Goal: Transaction & Acquisition: Obtain resource

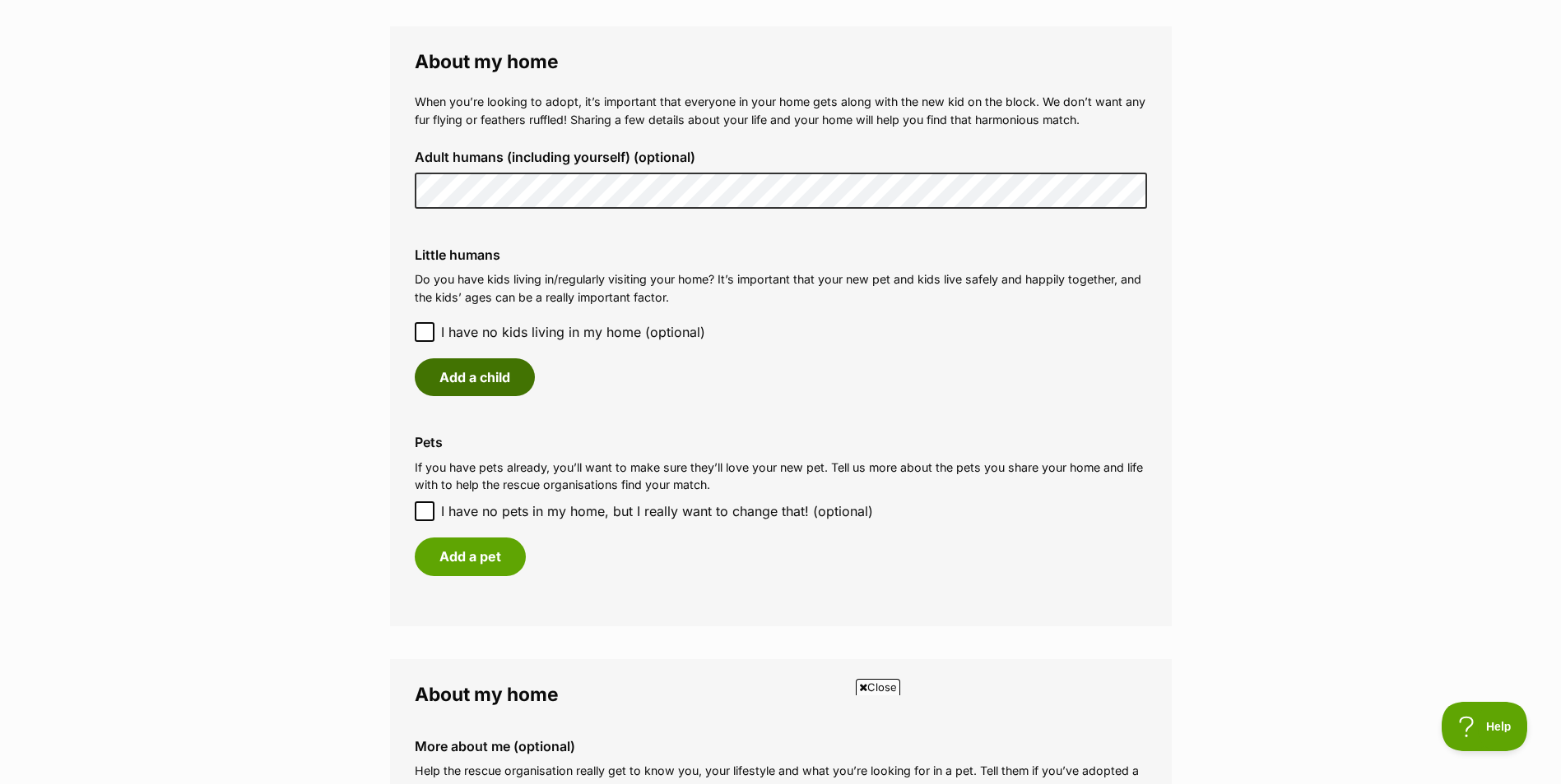
click at [484, 366] on button "Add a child" at bounding box center [475, 377] width 120 height 38
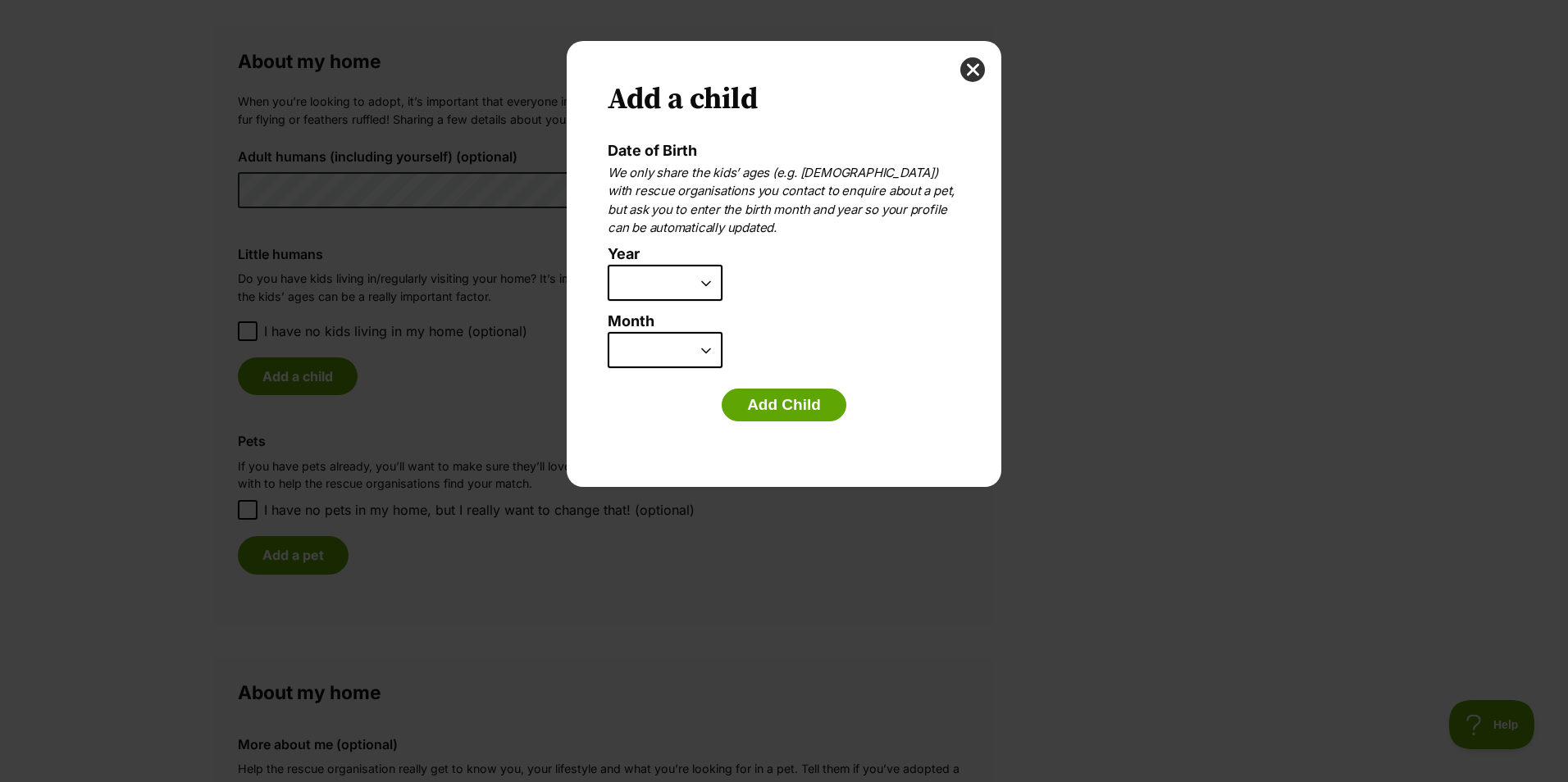
click at [709, 281] on select "2025 2024 2023 2022 2021 2020 2019 2018 2017 2016 2015 2014 2013 2012 2011 2010…" at bounding box center [665, 282] width 115 height 36
select select "2014"
click at [607, 264] on select "2025 2024 2023 2022 2021 2020 2019 2018 2017 2016 2015 2014 2013 2012 2011 2010…" at bounding box center [665, 282] width 115 height 36
click at [689, 347] on select "January February March April May June July August September October November De…" at bounding box center [665, 350] width 115 height 36
select select "2"
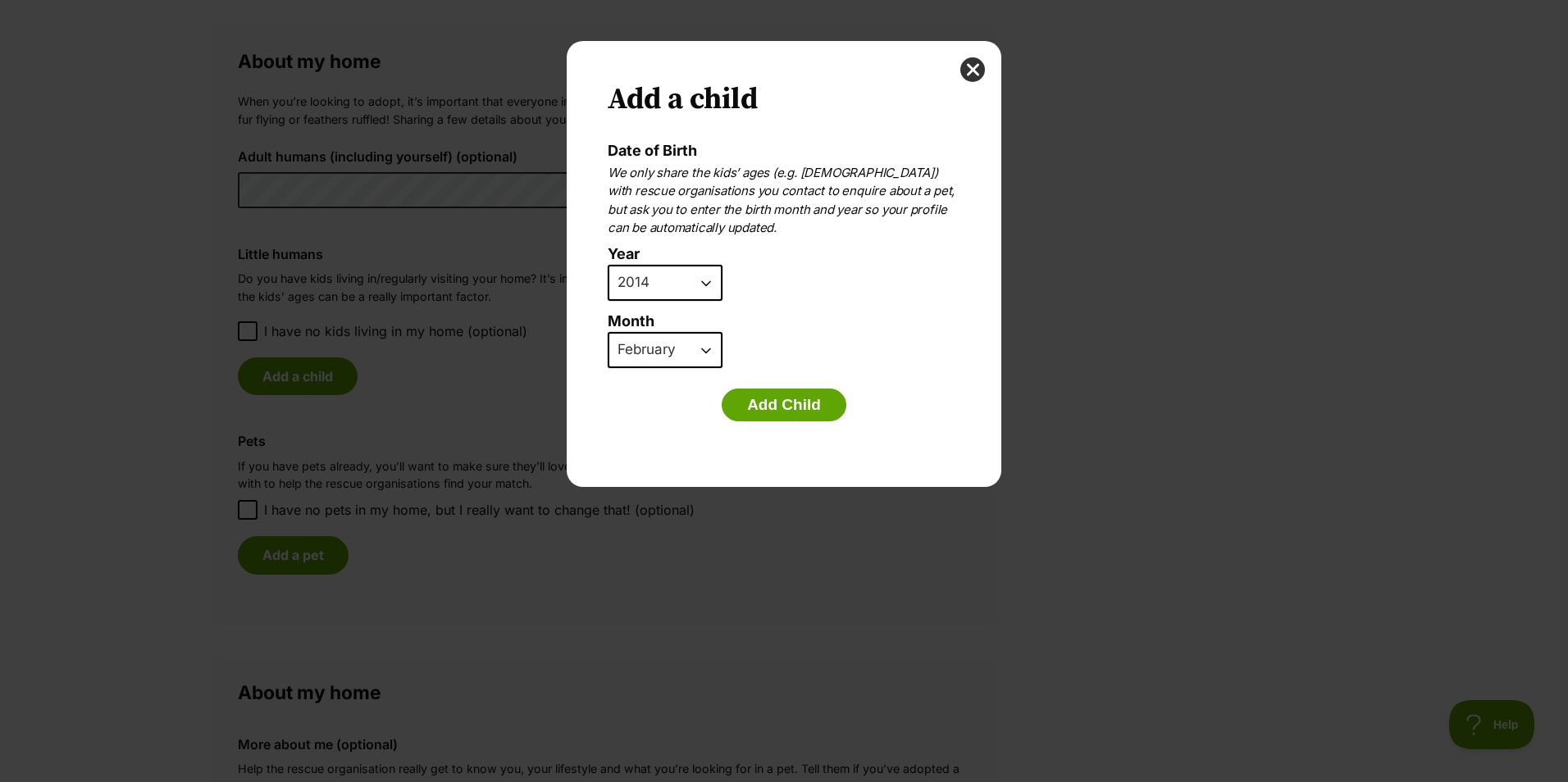
click at [607, 332] on select "January February March April May June July August September October November De…" at bounding box center [665, 350] width 115 height 36
click at [766, 408] on button "Add Child" at bounding box center [784, 405] width 124 height 33
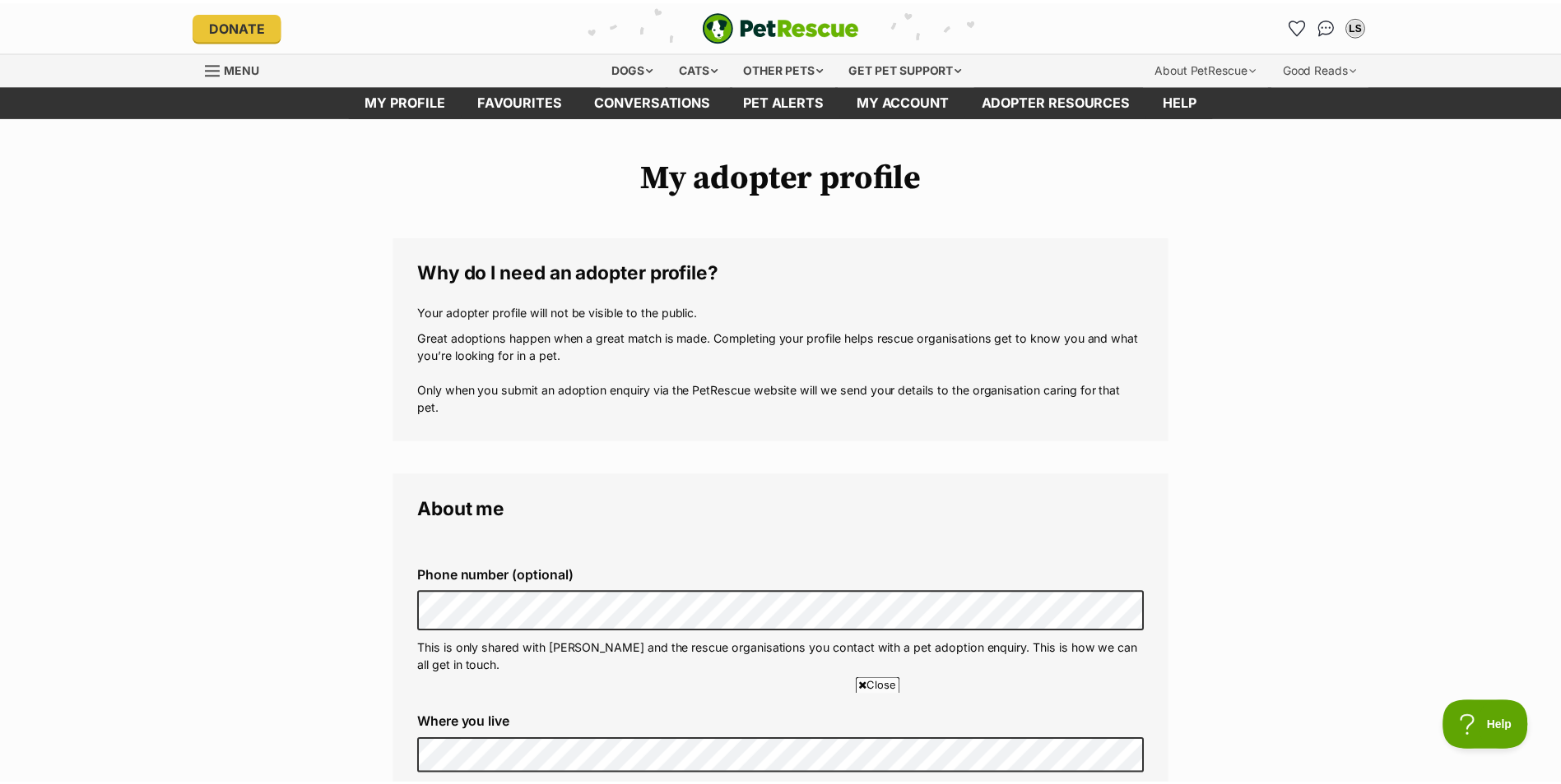
scroll to position [1185, 0]
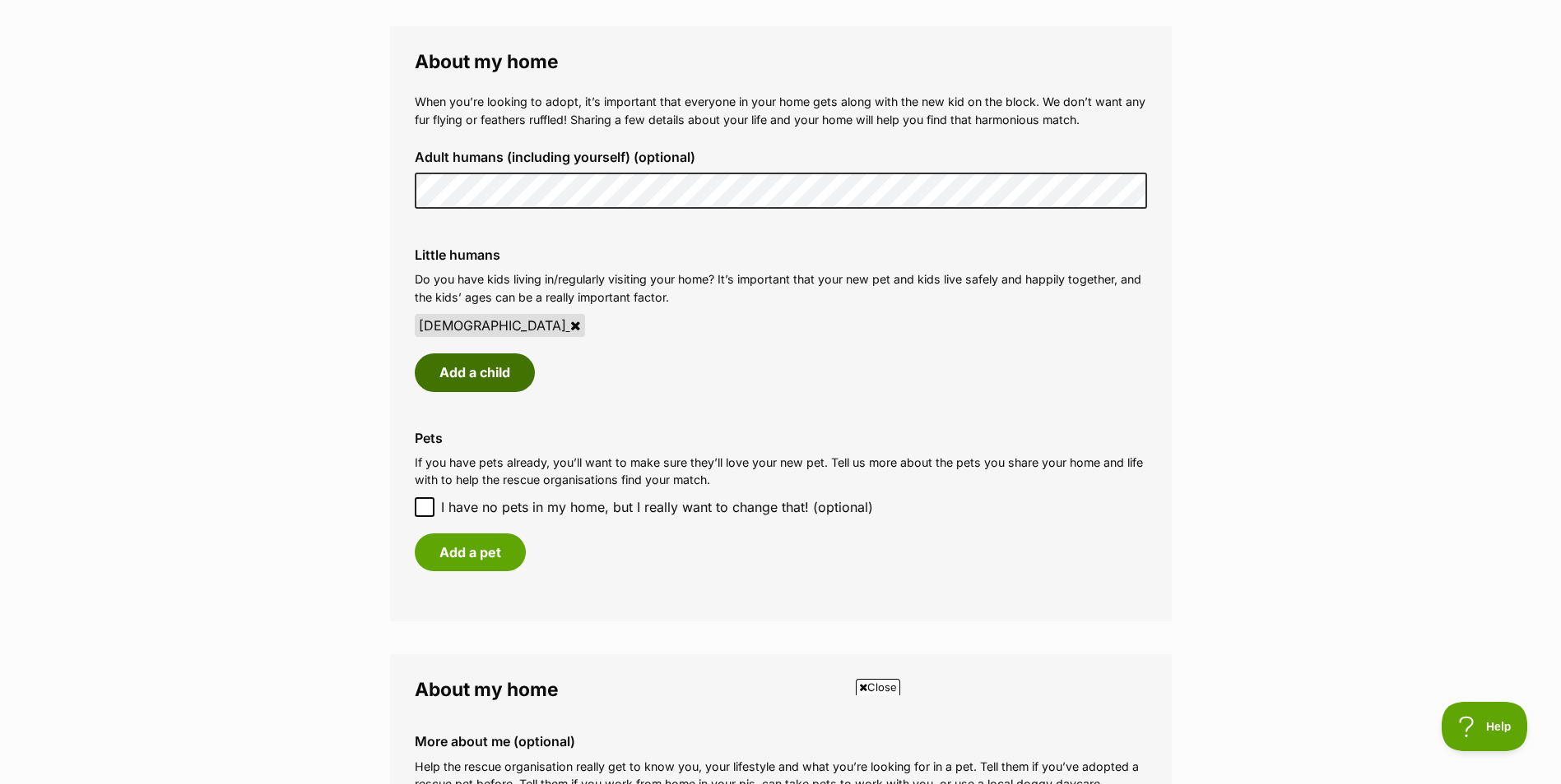
click at [486, 383] on button "Add a child" at bounding box center [475, 372] width 120 height 38
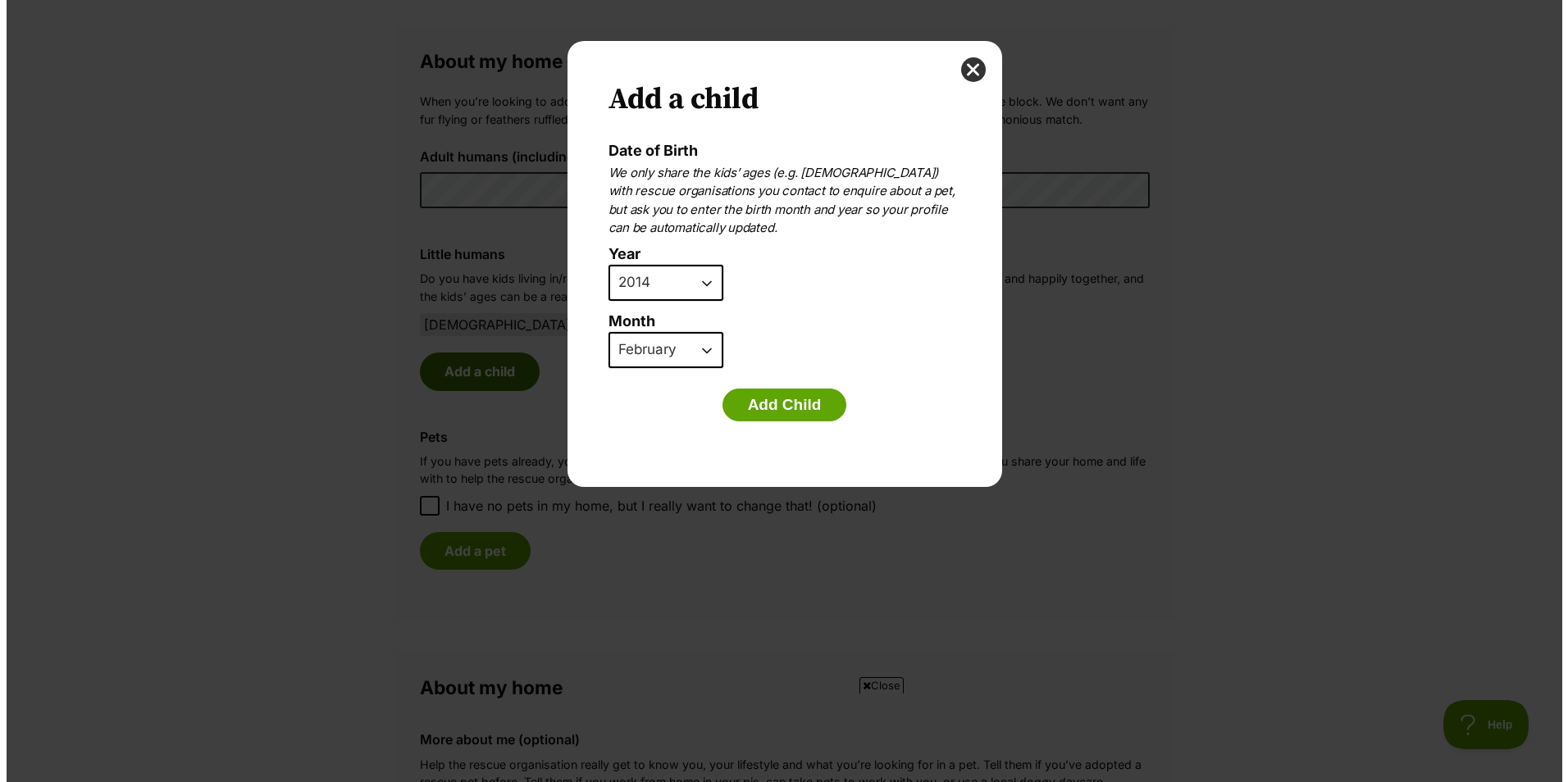
scroll to position [0, 0]
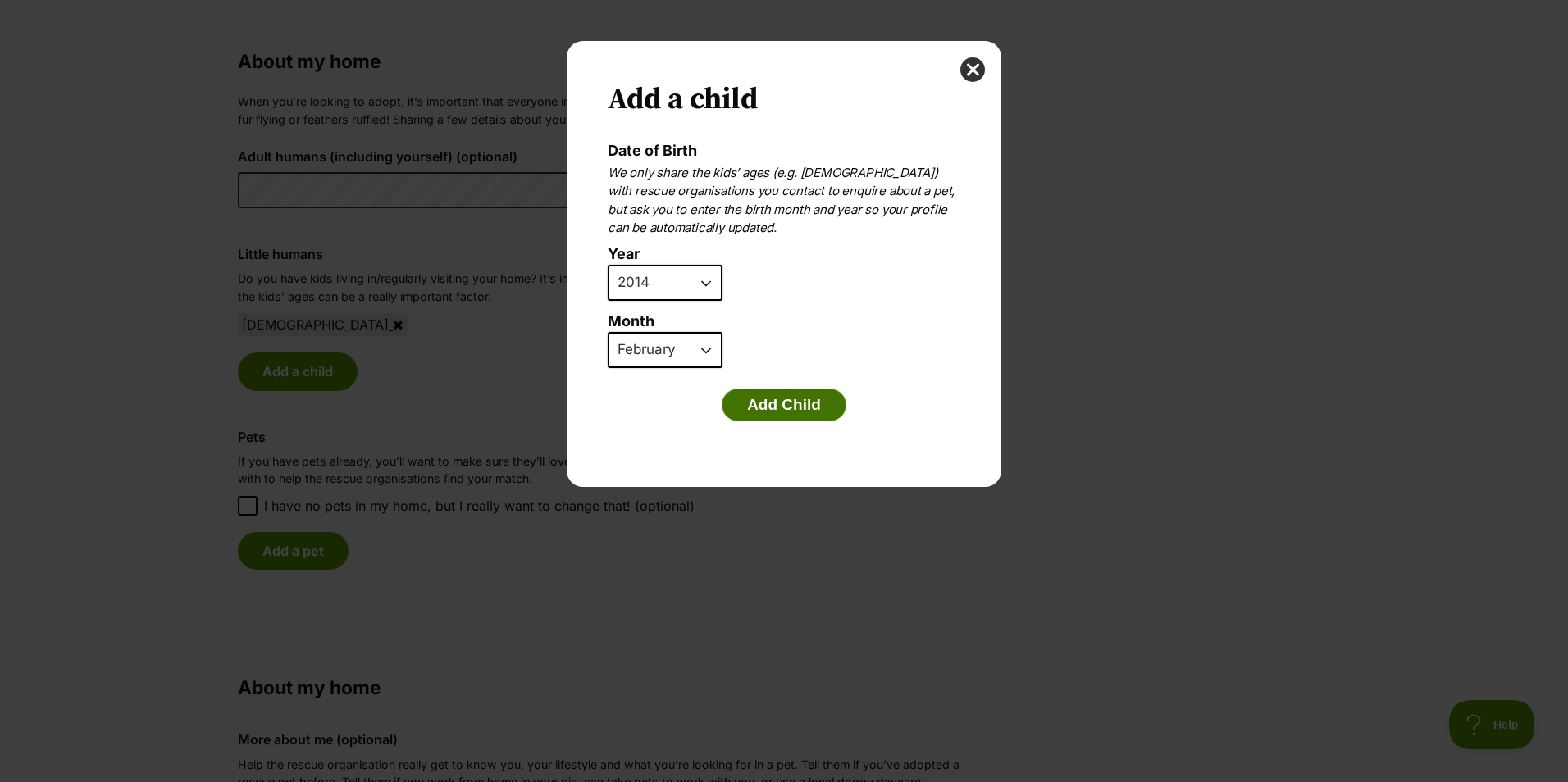
click at [781, 402] on button "Add Child" at bounding box center [784, 405] width 124 height 33
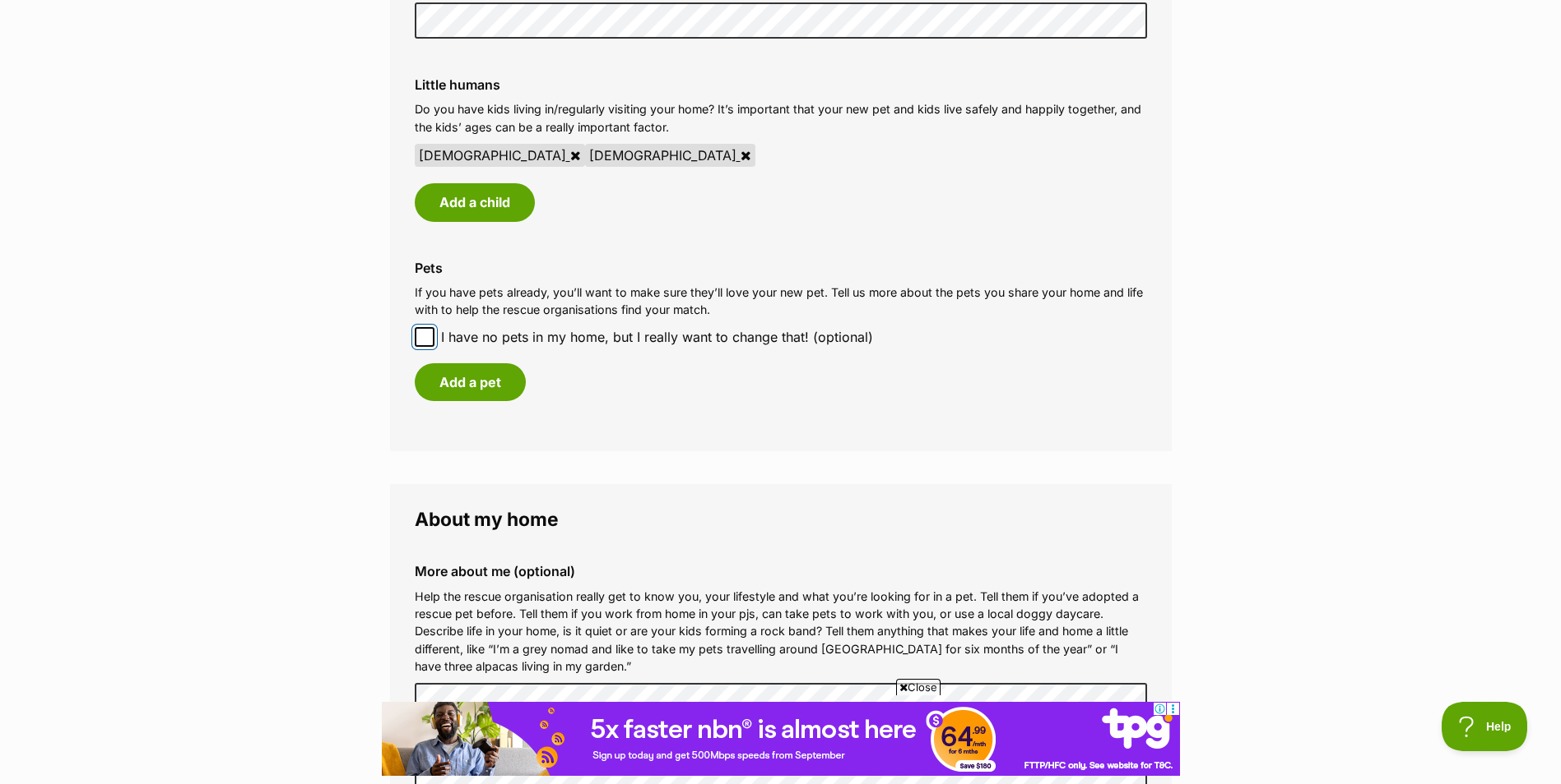
click at [420, 330] on input "I have no pets in my home, but I really want to change that! (optional)" at bounding box center [425, 337] width 19 height 19
checkbox input "true"
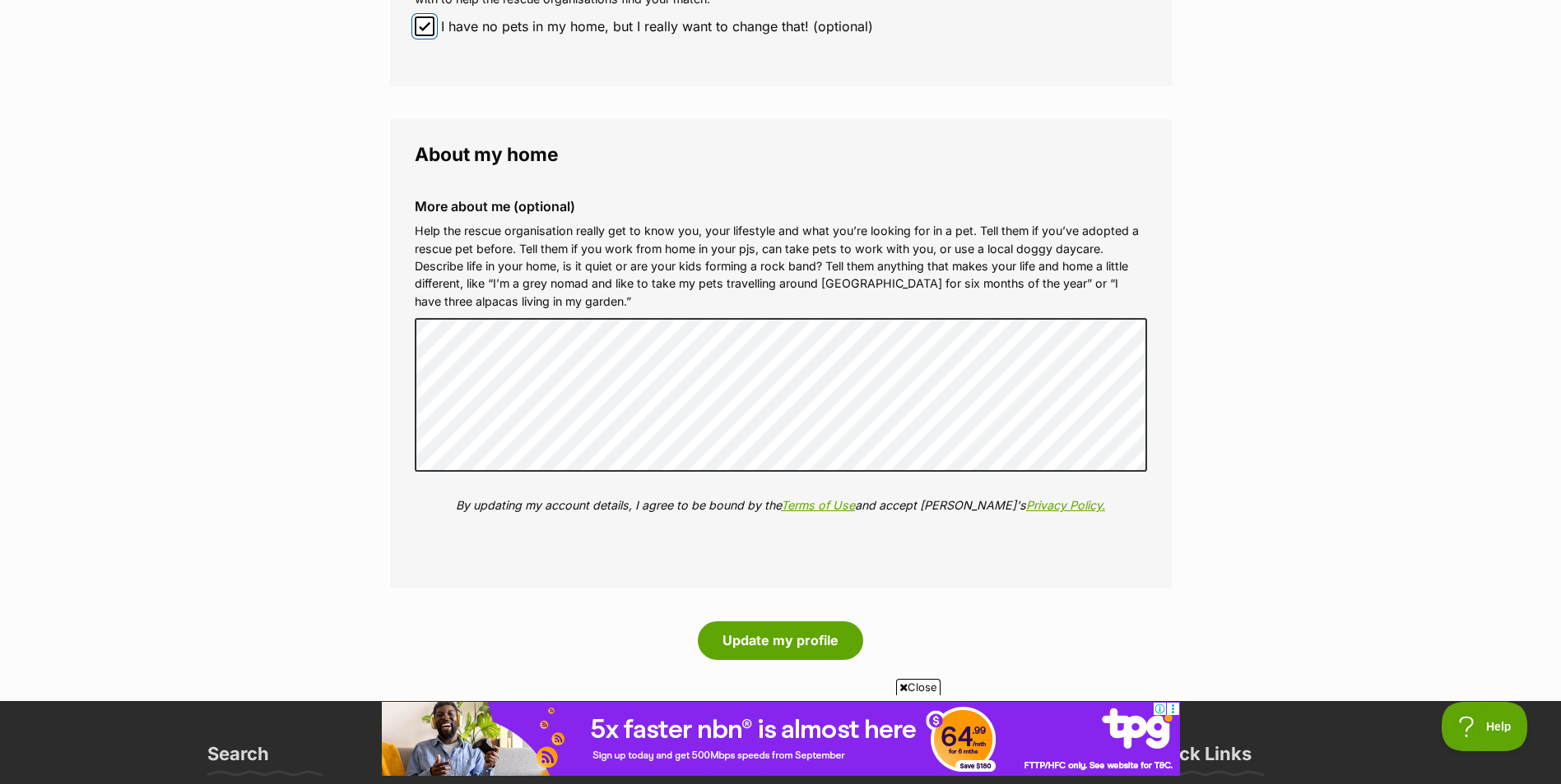
scroll to position [1667, 0]
click at [800, 631] on button "Update my profile" at bounding box center [780, 639] width 165 height 38
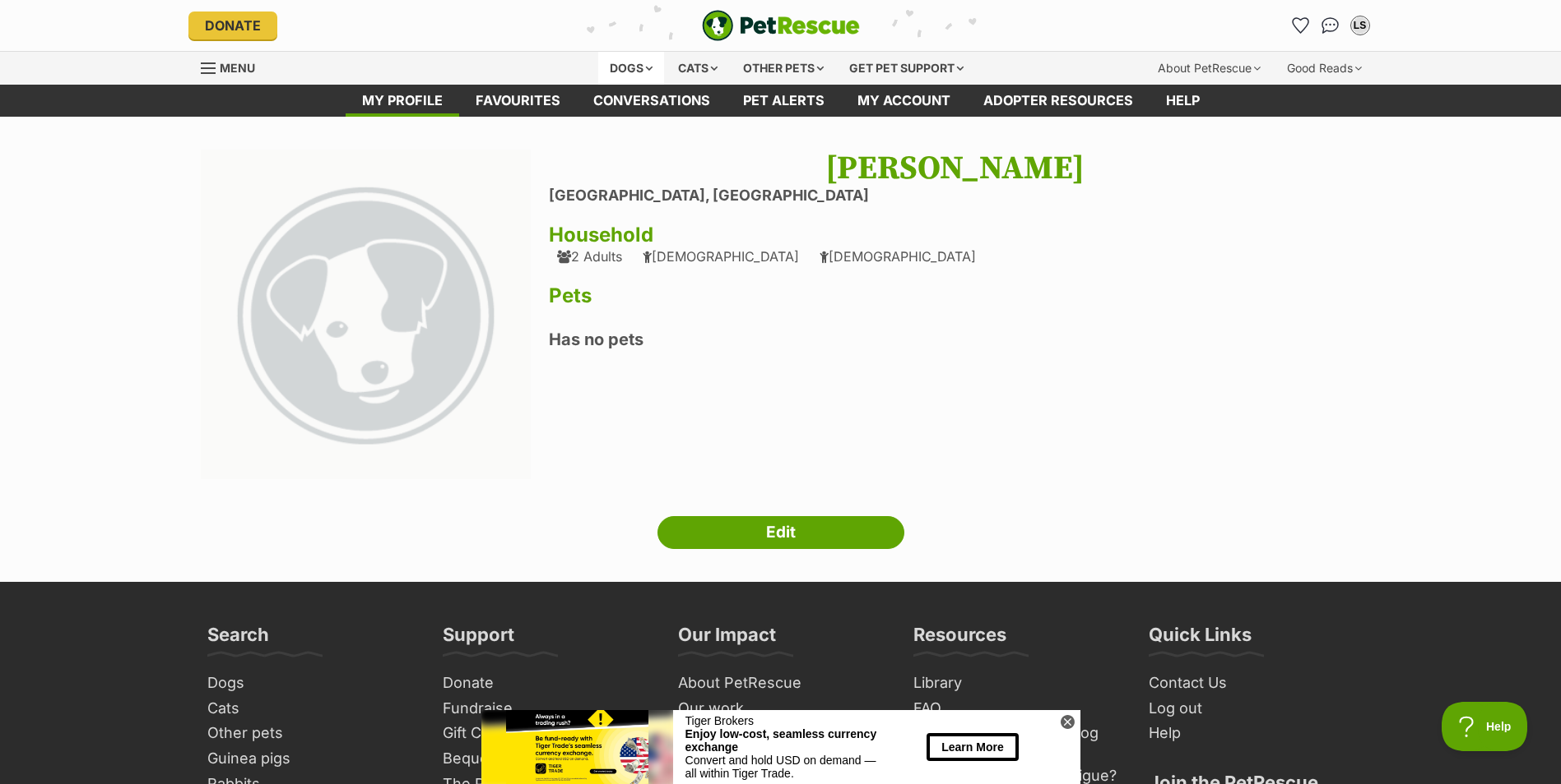
click at [642, 59] on div "Dogs" at bounding box center [631, 68] width 65 height 33
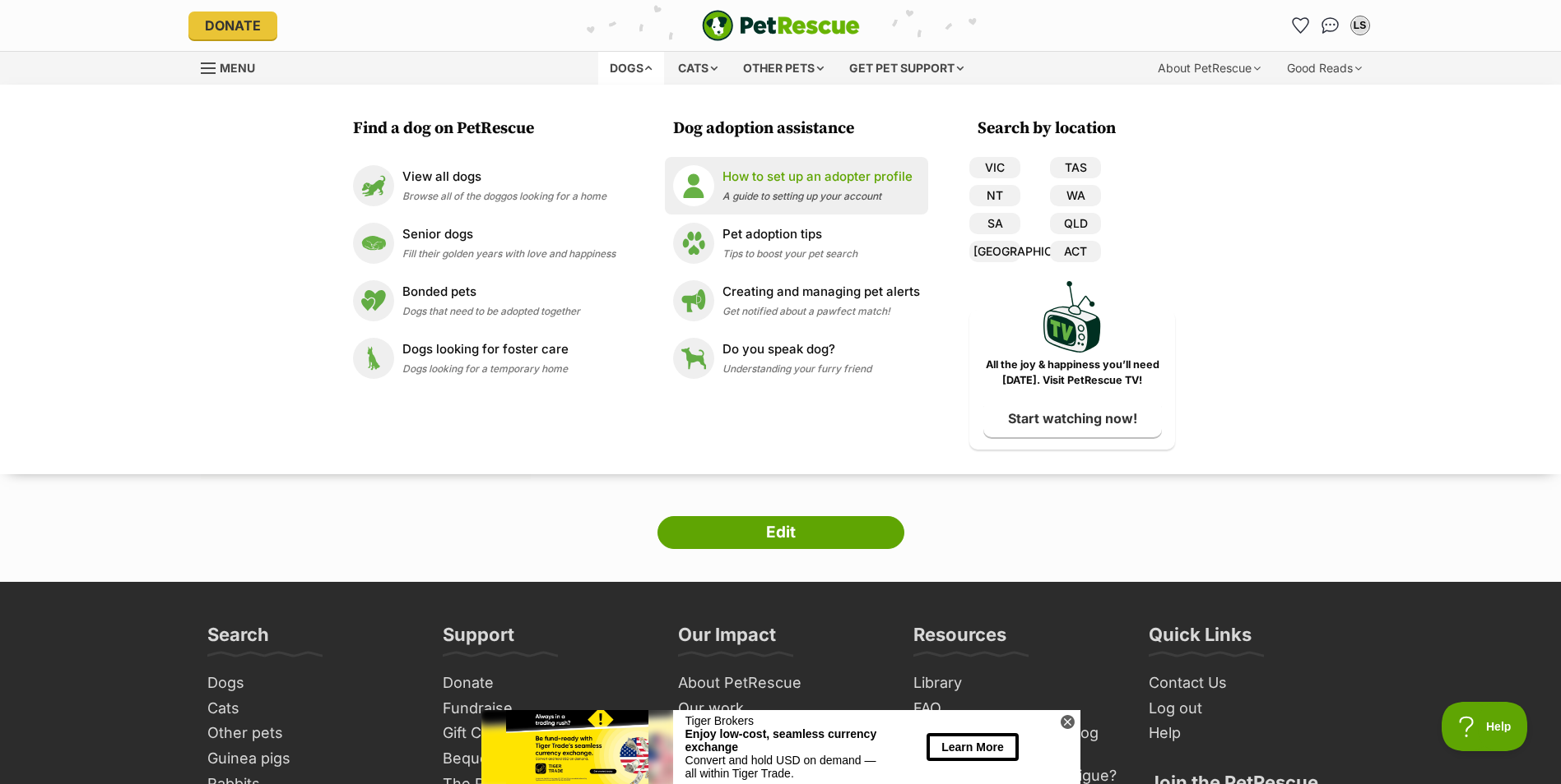
click at [821, 205] on link "How to set up an adopter profile A guide to setting up your account" at bounding box center [796, 186] width 247 height 42
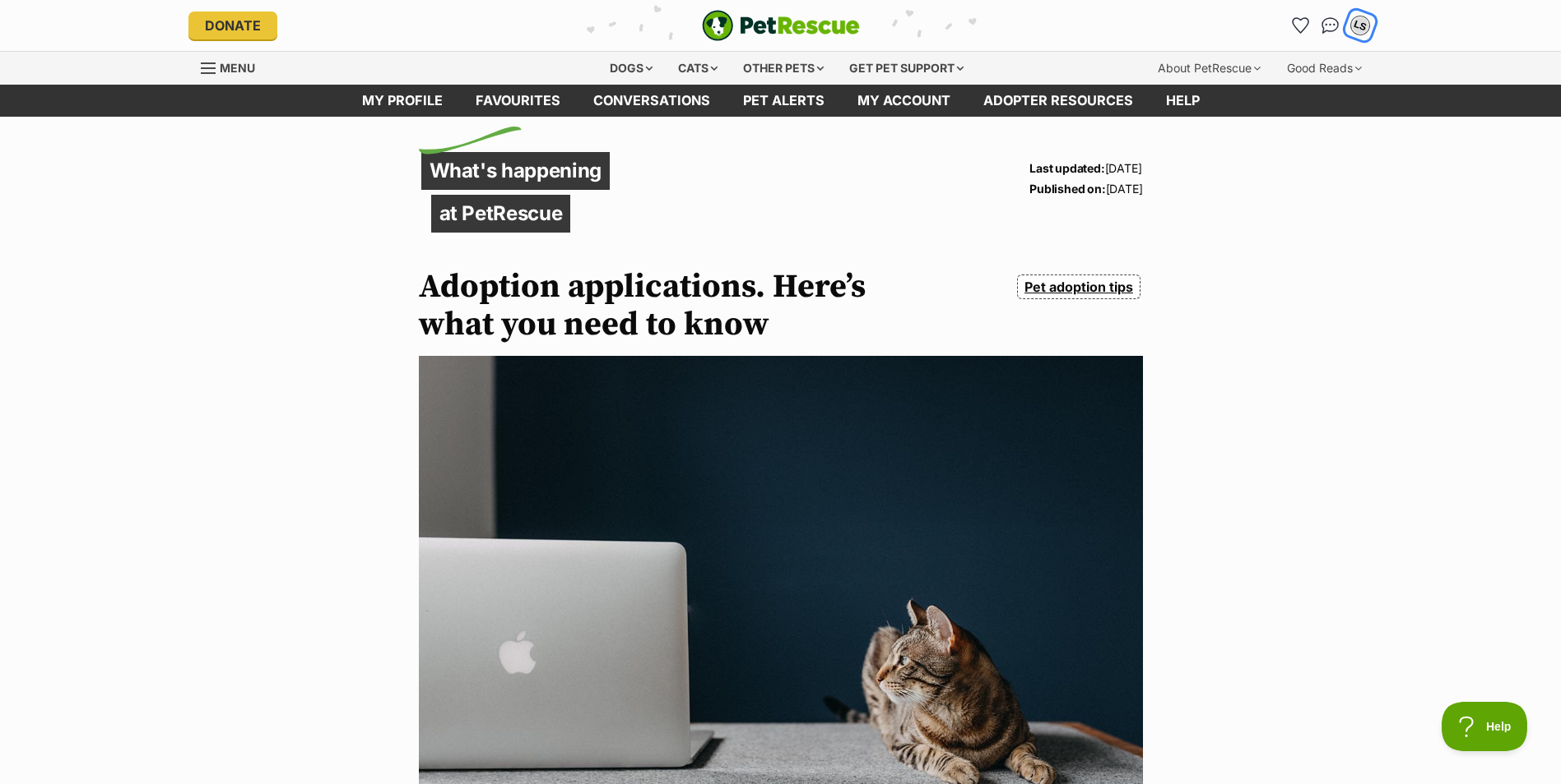
click at [1358, 21] on div "LS" at bounding box center [1360, 26] width 21 height 21
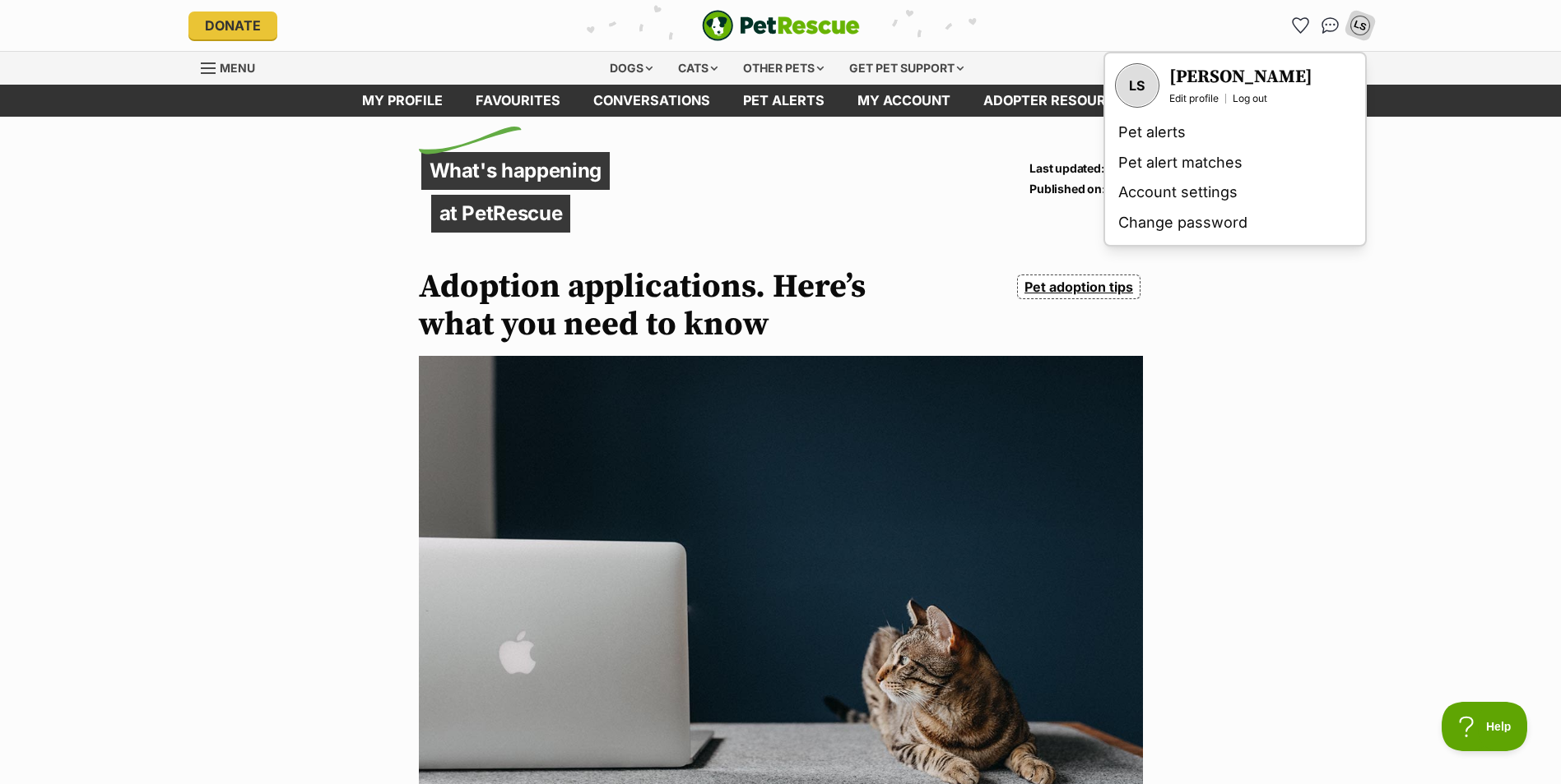
click at [209, 62] on div "Menu" at bounding box center [209, 68] width 17 height 13
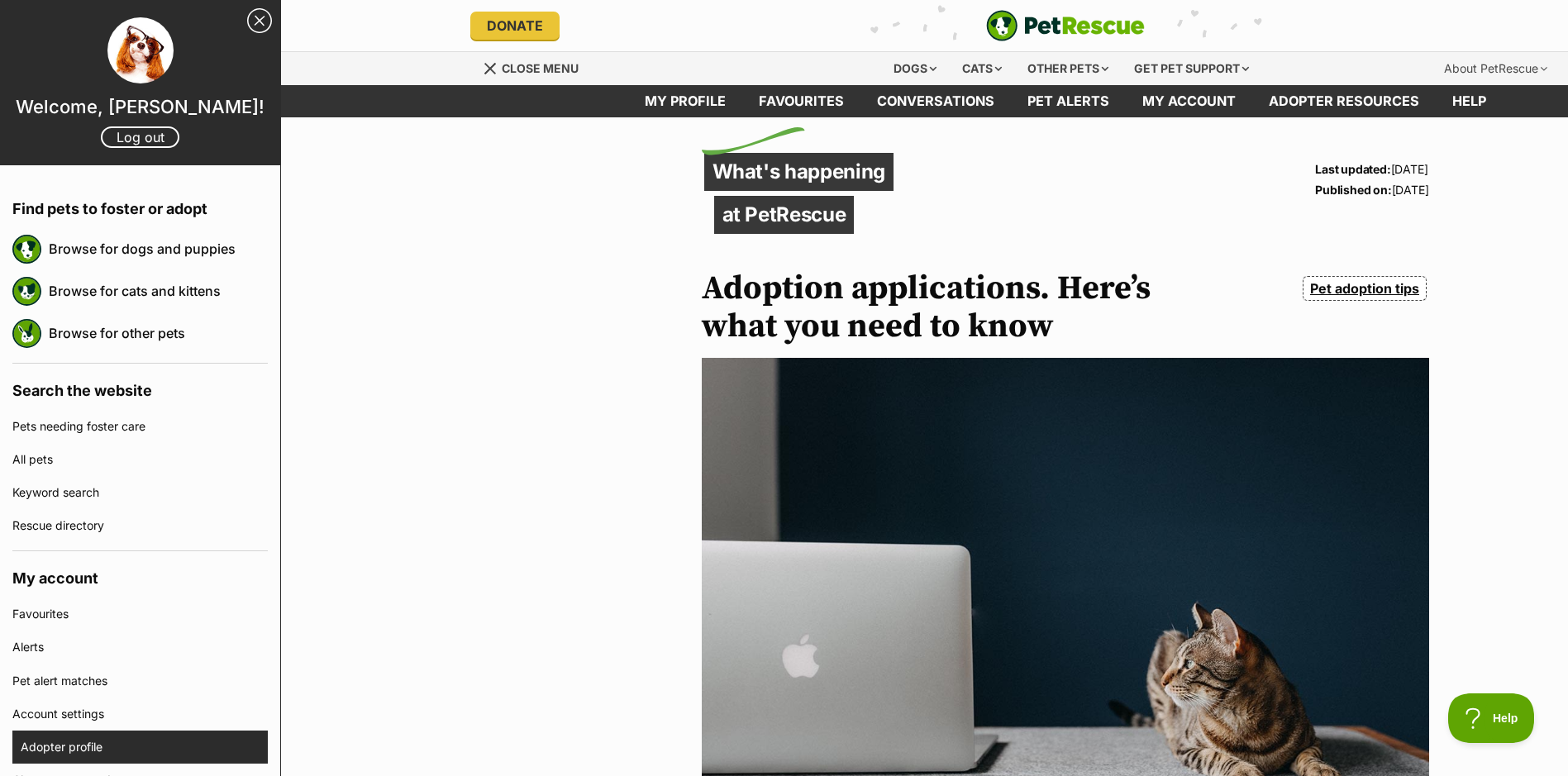
click at [61, 736] on link "Adopter profile" at bounding box center [144, 747] width 247 height 33
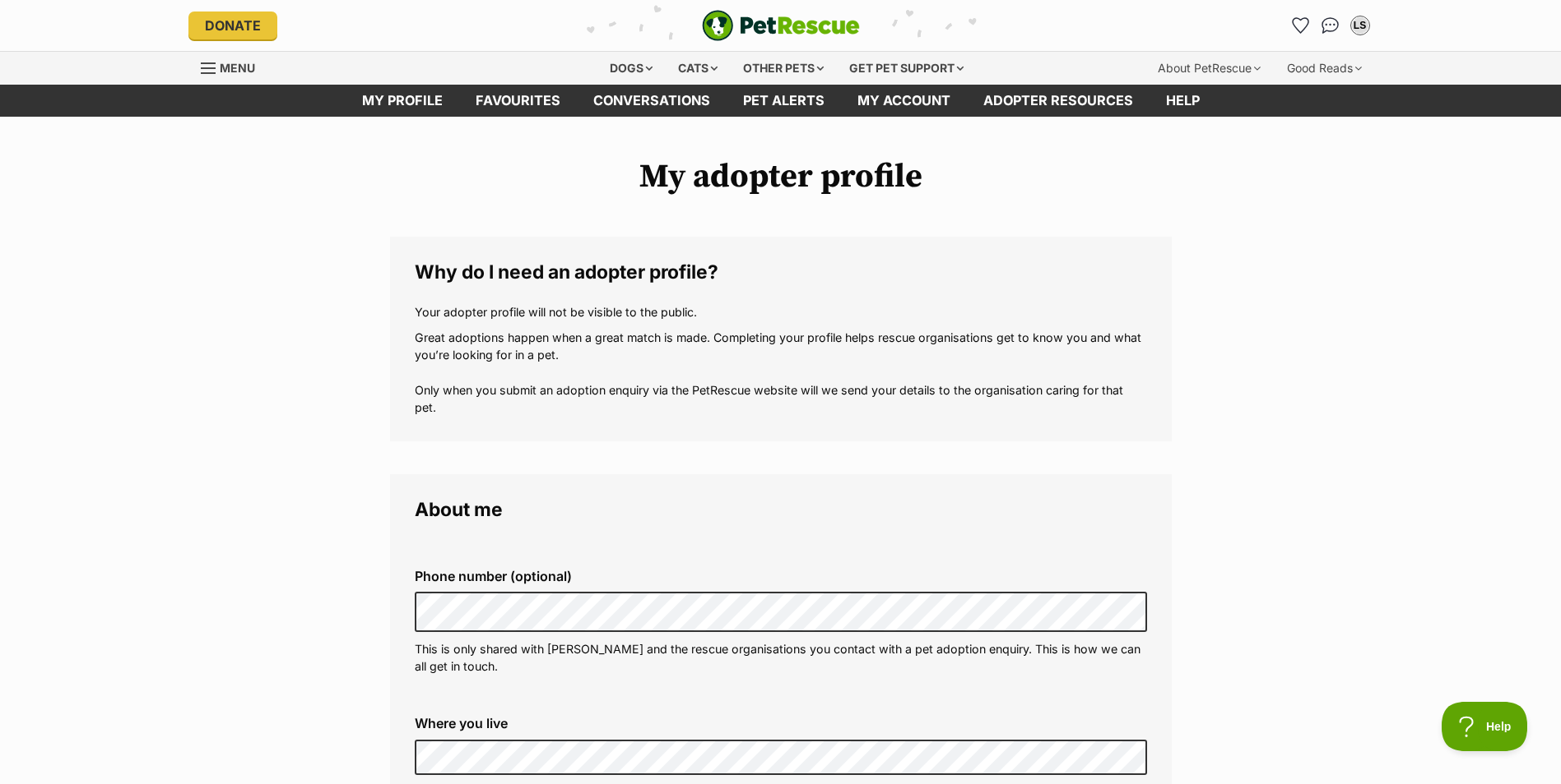
click at [206, 60] on link "Menu" at bounding box center [233, 66] width 65 height 29
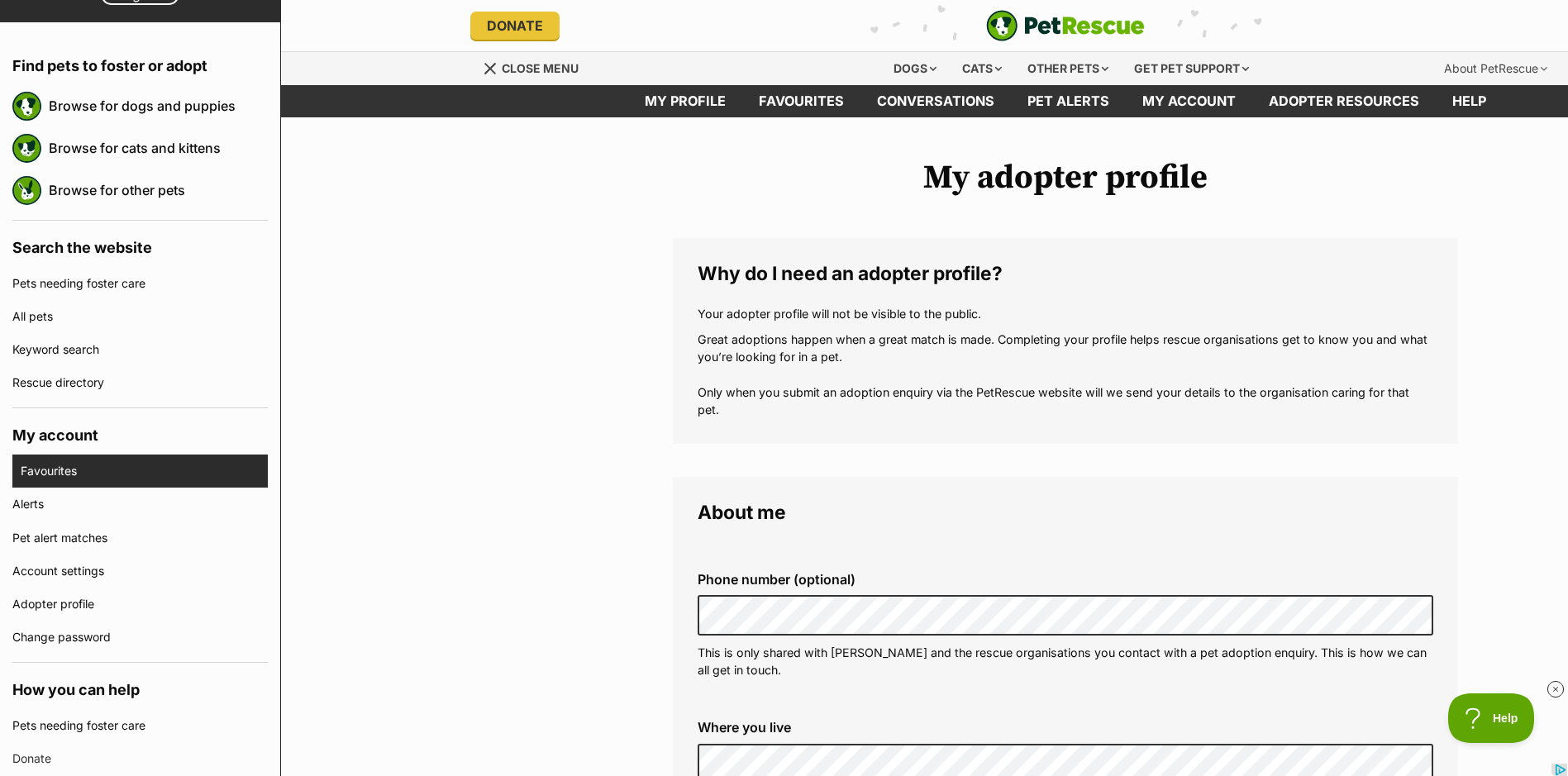
click at [69, 472] on link "Favourites" at bounding box center [144, 471] width 247 height 33
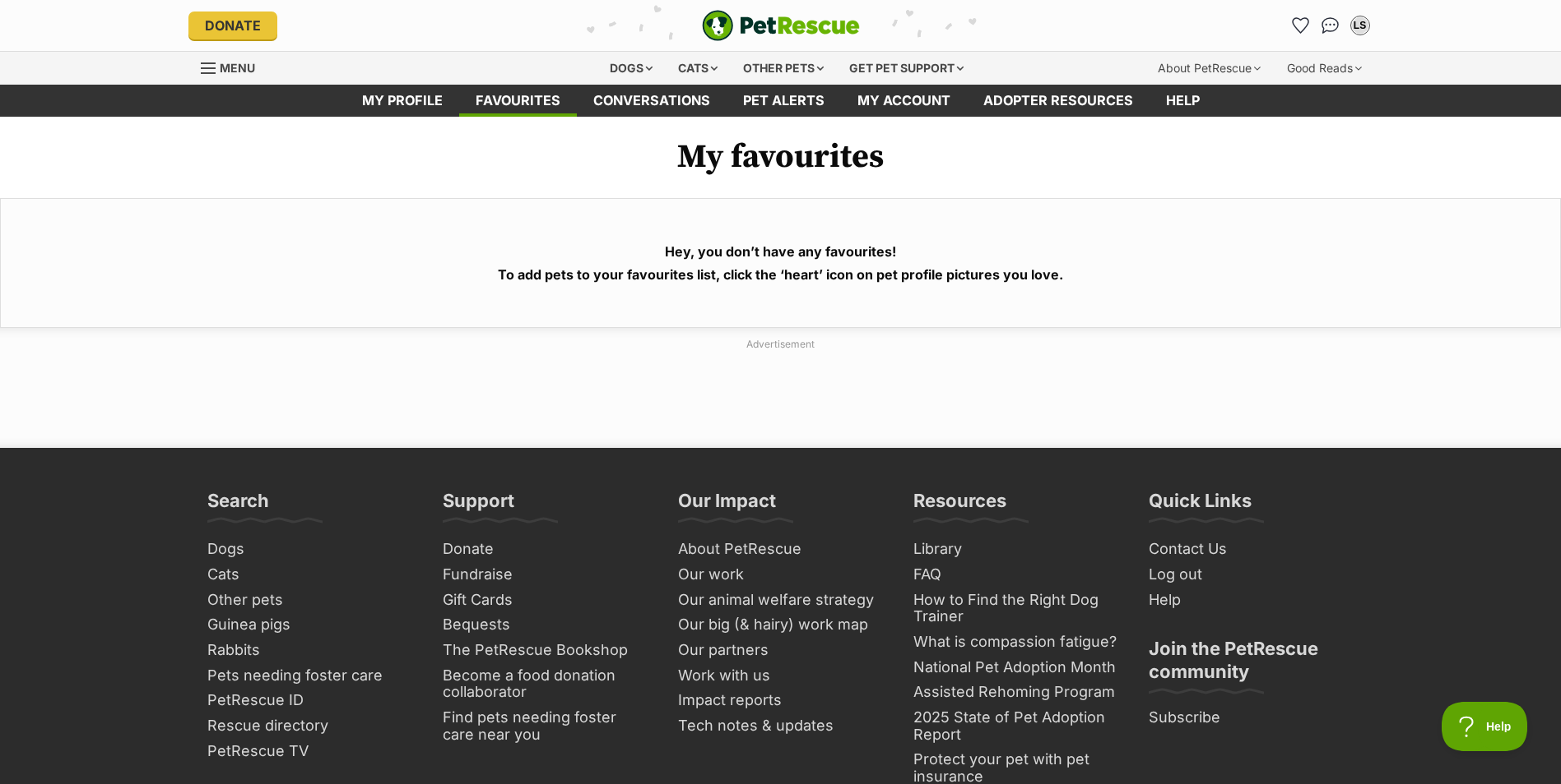
click at [209, 57] on link "Menu" at bounding box center [233, 66] width 65 height 29
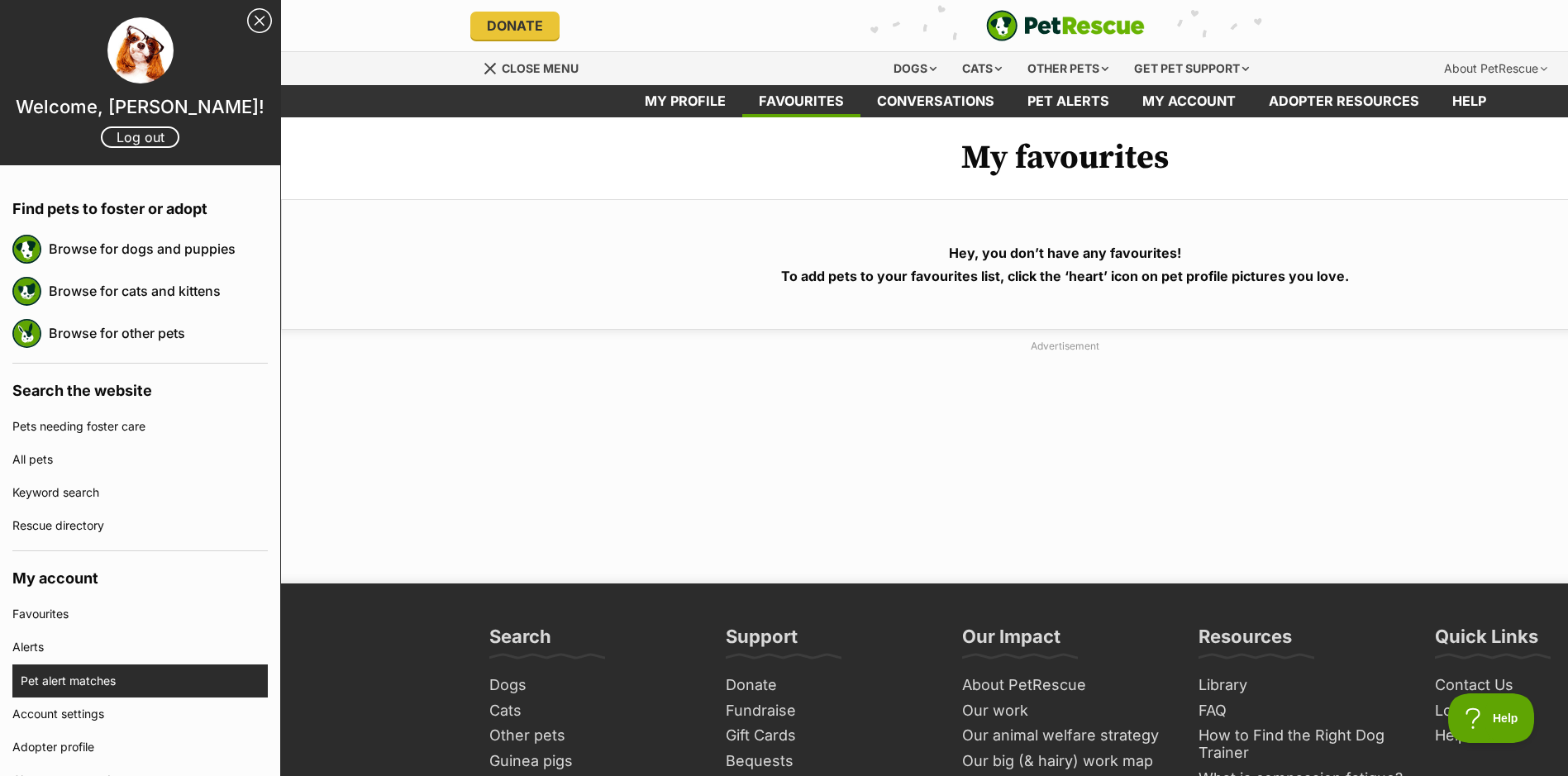
click at [55, 690] on link "Pet alert matches" at bounding box center [144, 681] width 247 height 33
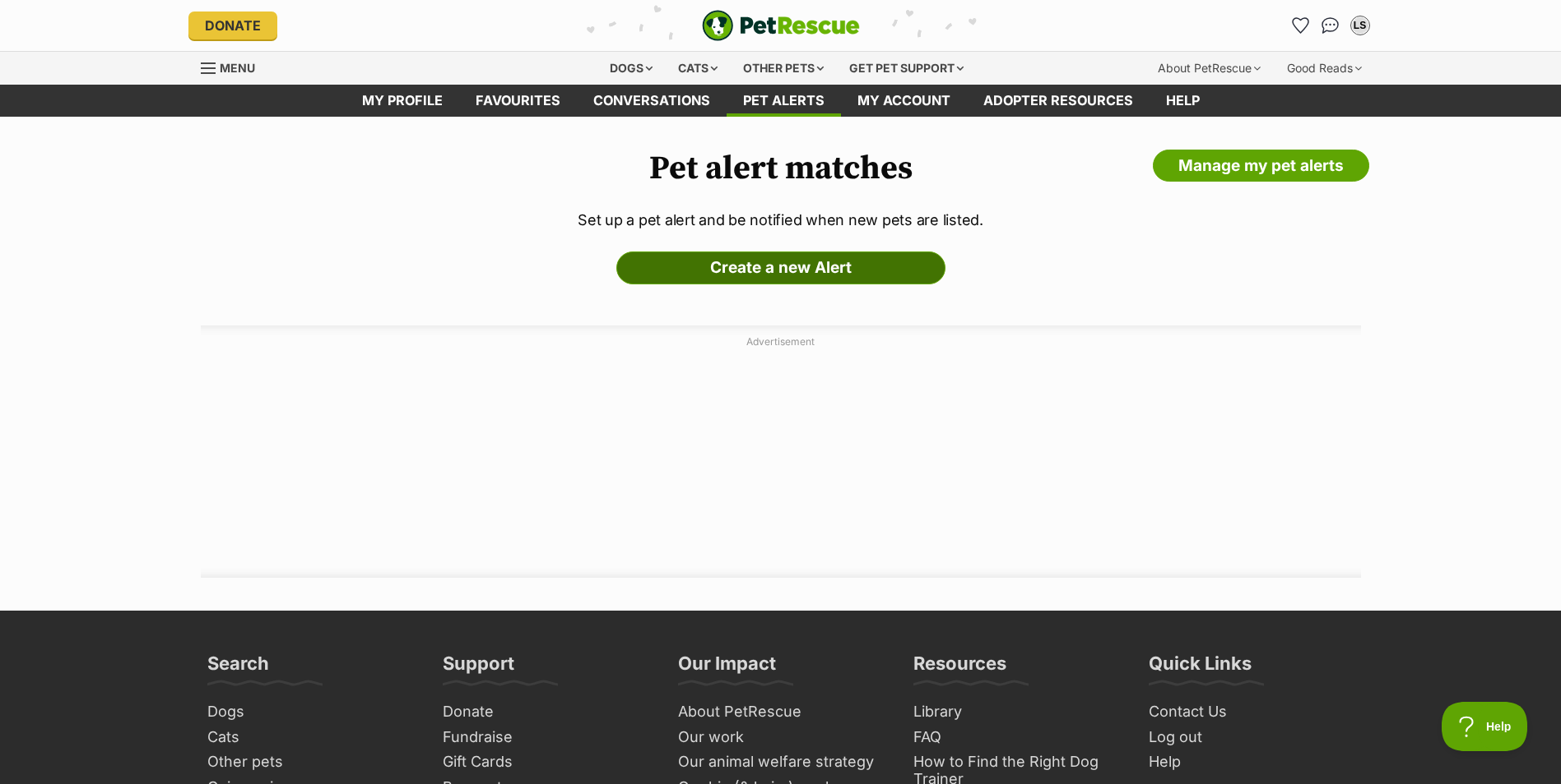
click at [820, 262] on link "Create a new Alert" at bounding box center [781, 268] width 329 height 33
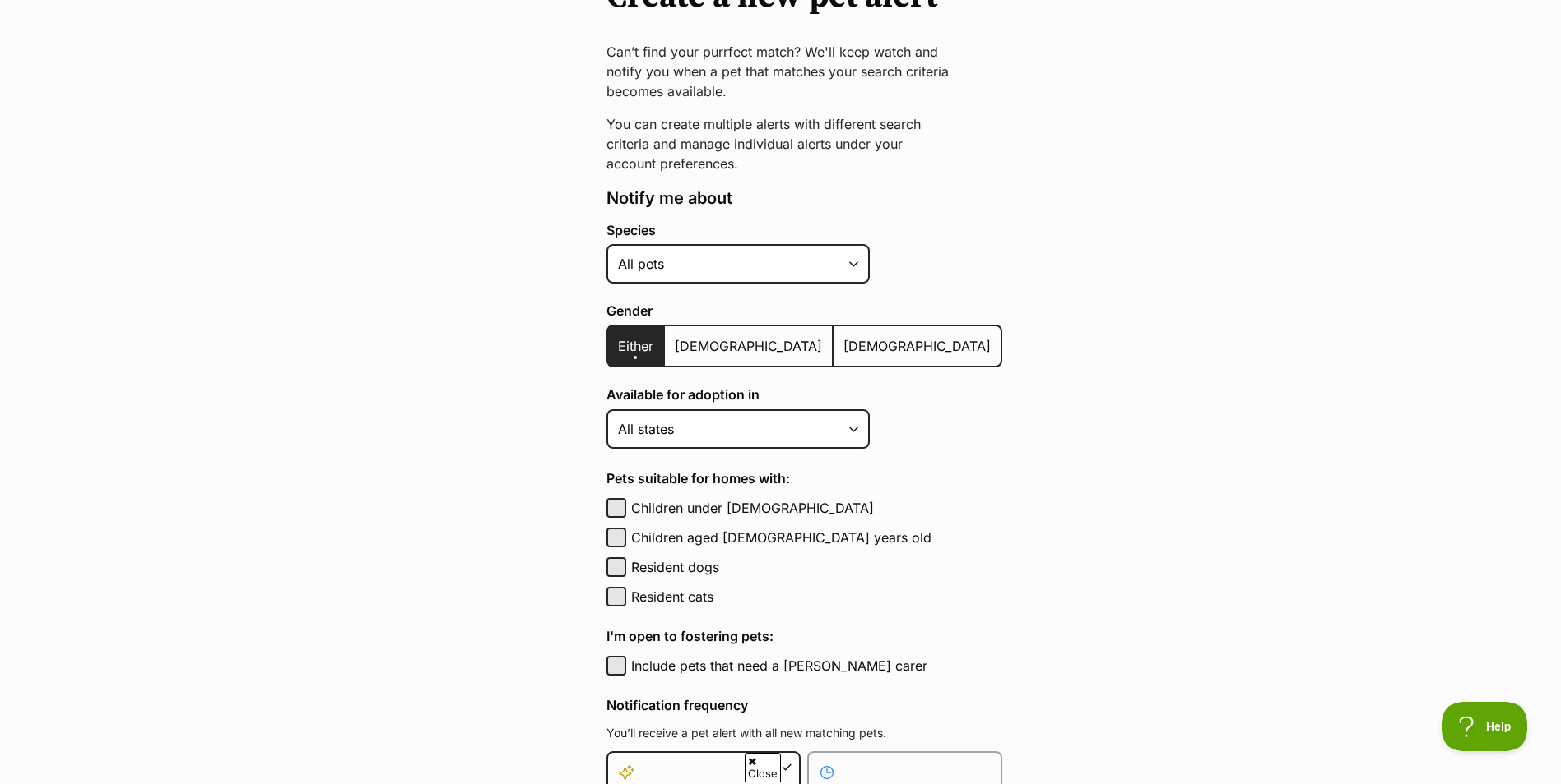
scroll to position [195, 0]
click at [846, 269] on select "Alpaca Bird Cat Chicken Cow Dog Donkey Duck Ferret Fish Goat Goose Guinea Fowl …" at bounding box center [738, 263] width 264 height 40
select select "1"
click at [607, 243] on select "Alpaca Bird Cat Chicken Cow Dog Donkey Duck Ferret Fish Goat Goose Guinea Fowl …" at bounding box center [738, 263] width 264 height 40
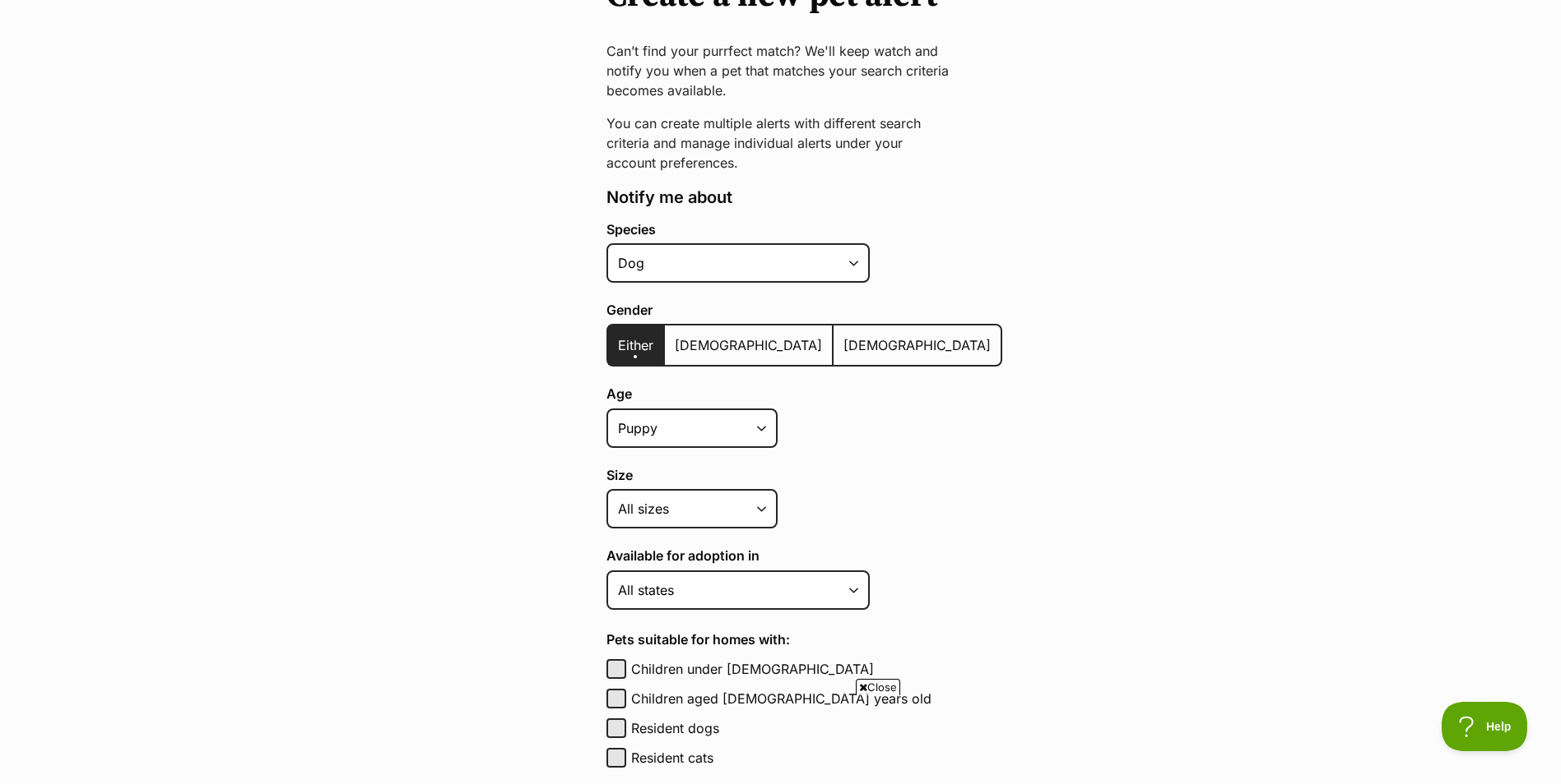
click at [833, 334] on label "Female" at bounding box center [916, 345] width 167 height 40
click at [843, 335] on input "Female" at bounding box center [843, 335] width 0 height 1
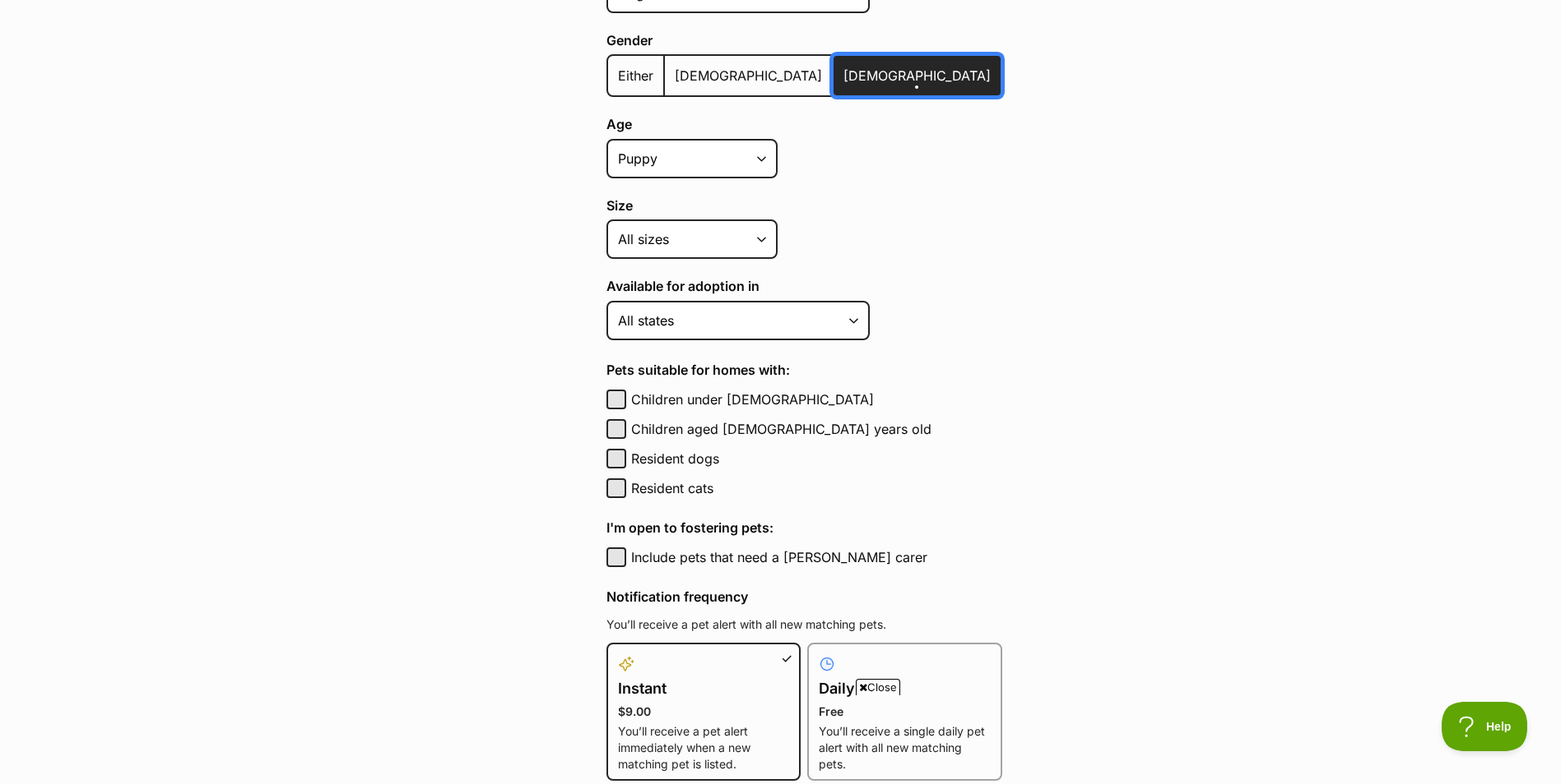
scroll to position [476, 0]
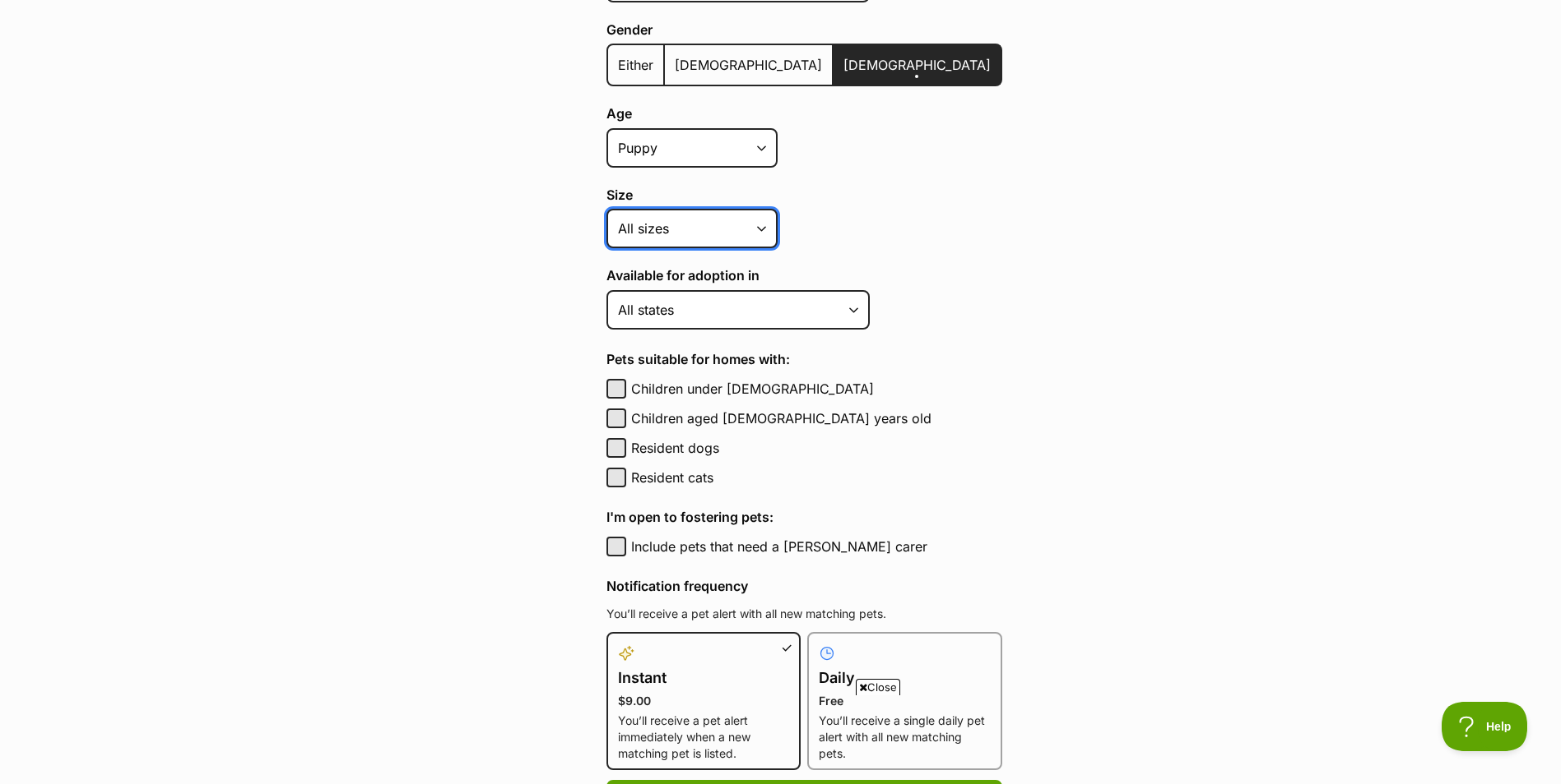
click at [761, 226] on select "Small Medium Large All sizes" at bounding box center [692, 228] width 171 height 40
select select "medium"
click at [607, 209] on select "Small Medium Large All sizes" at bounding box center [692, 228] width 171 height 40
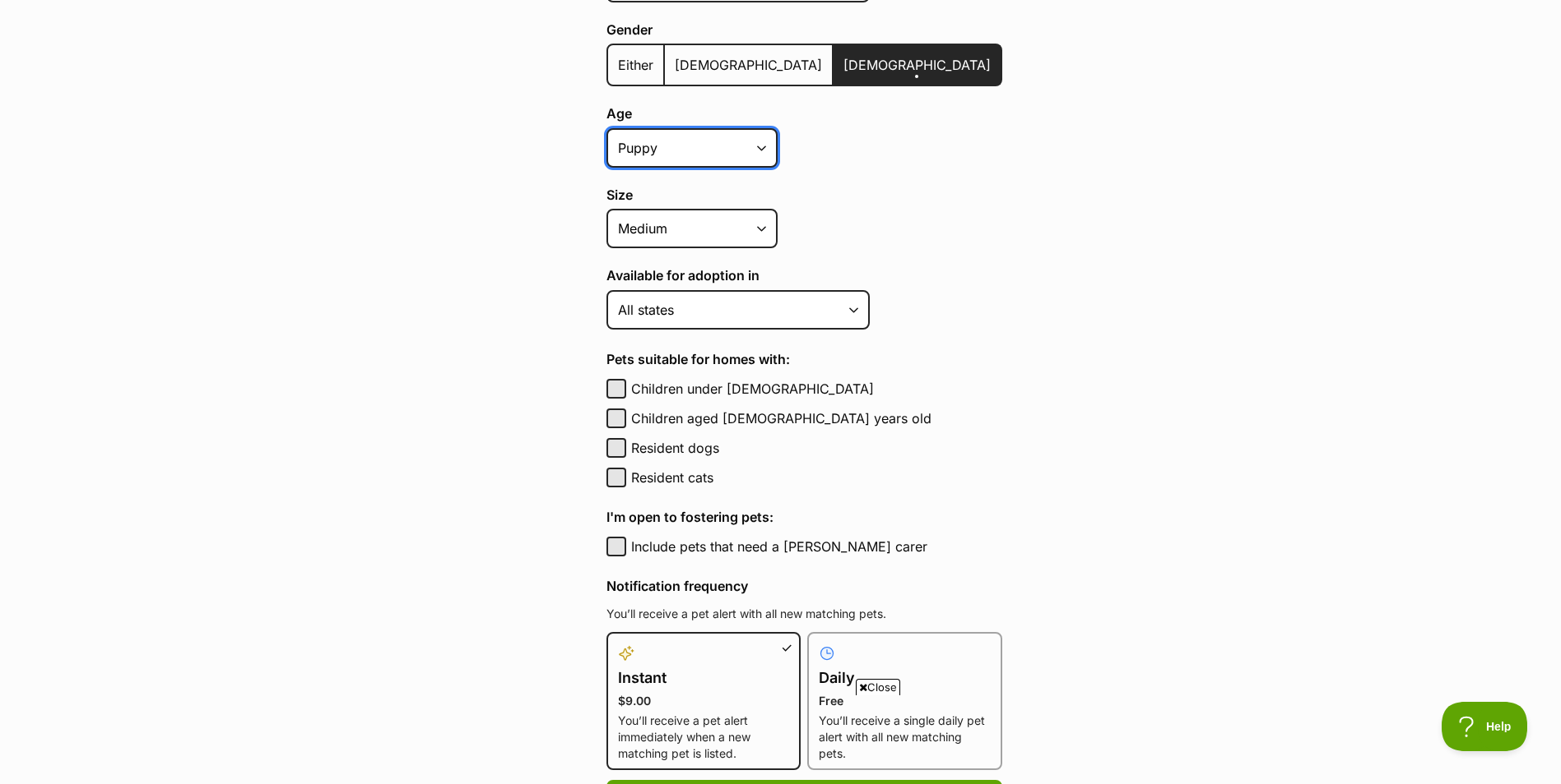
click at [762, 150] on select "Puppy Adult Senior All ages" at bounding box center [692, 148] width 171 height 40
click at [749, 146] on select "Puppy Adult Senior All ages" at bounding box center [692, 148] width 171 height 40
click at [890, 183] on div "Age Puppy Adult Senior All ages Size Small Medium Large All sizes Coat lengths …" at bounding box center [804, 177] width 395 height 142
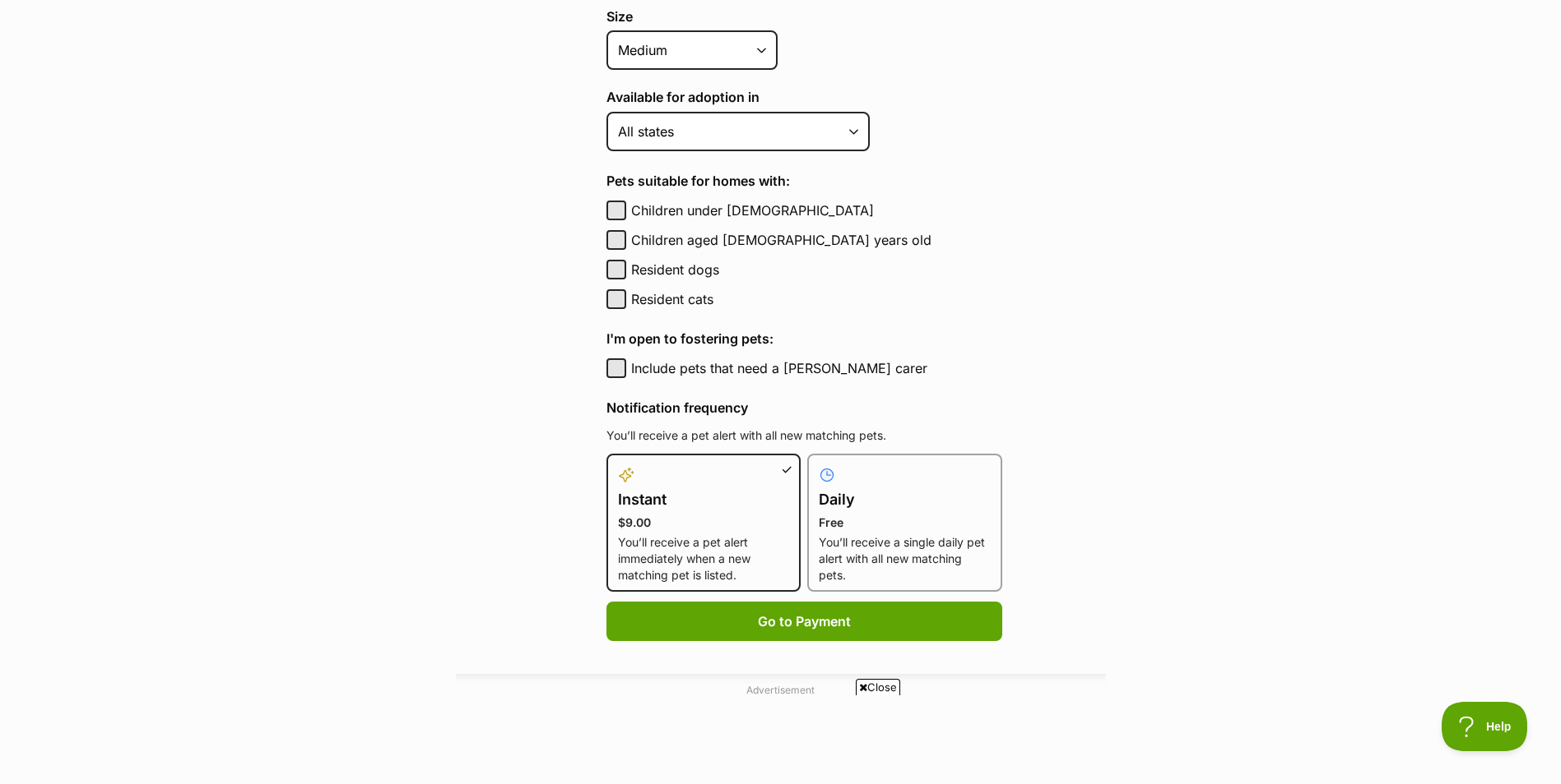
scroll to position [658, 0]
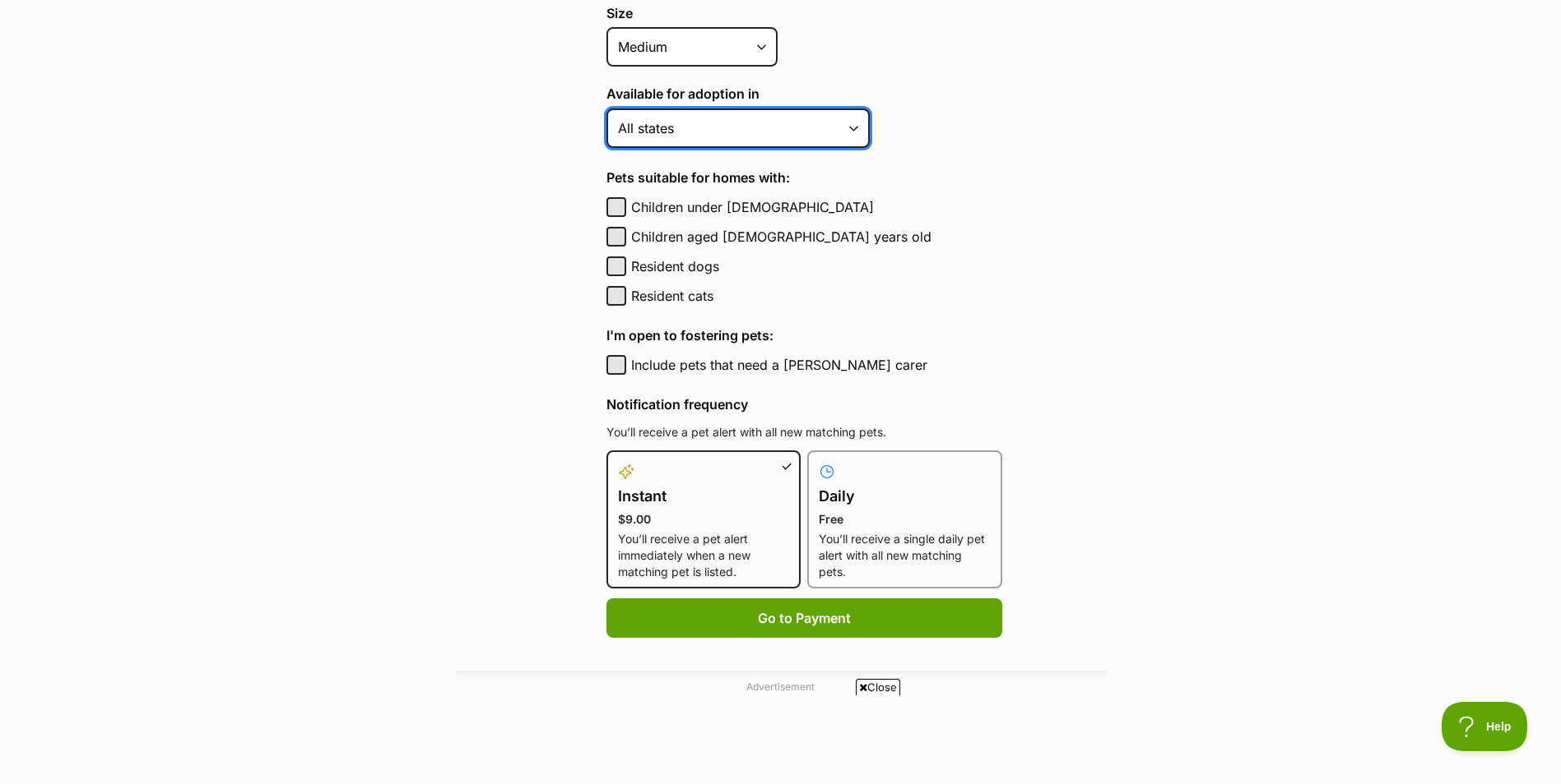
click at [855, 118] on select "Australian Capital Territory New South Wales Northern Territory Queensland Sout…" at bounding box center [738, 128] width 264 height 40
select select "3"
click at [607, 109] on select "Australian Capital Territory New South Wales Northern Territory Queensland Sout…" at bounding box center [738, 128] width 264 height 40
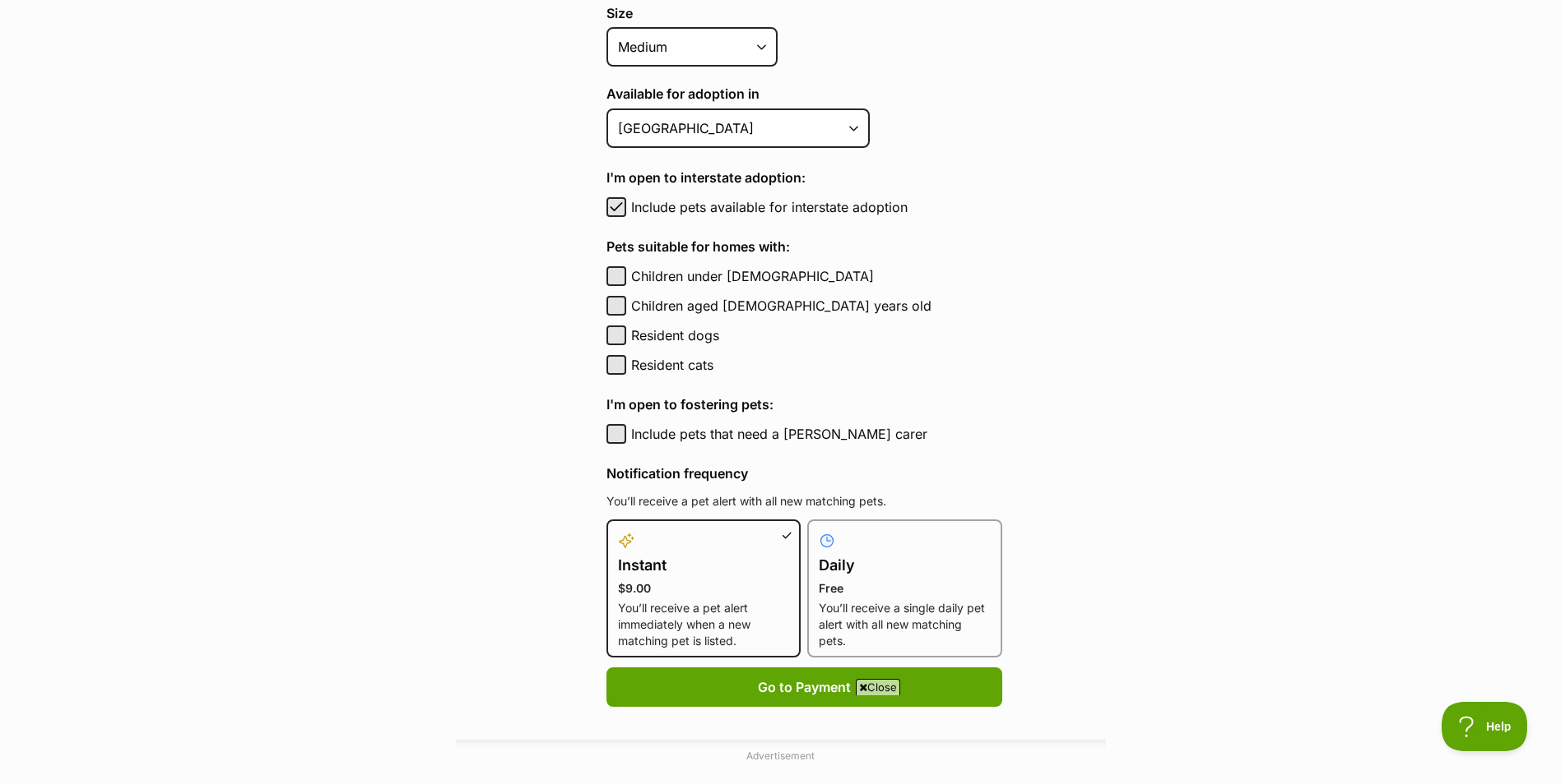
click at [1045, 148] on main "Pet alerts / Create a new pet alert Create a new pet alert Can’t find your purr…" at bounding box center [780, 242] width 1561 height 1566
click at [622, 201] on span "button" at bounding box center [616, 207] width 17 height 19
checkbox input "false"
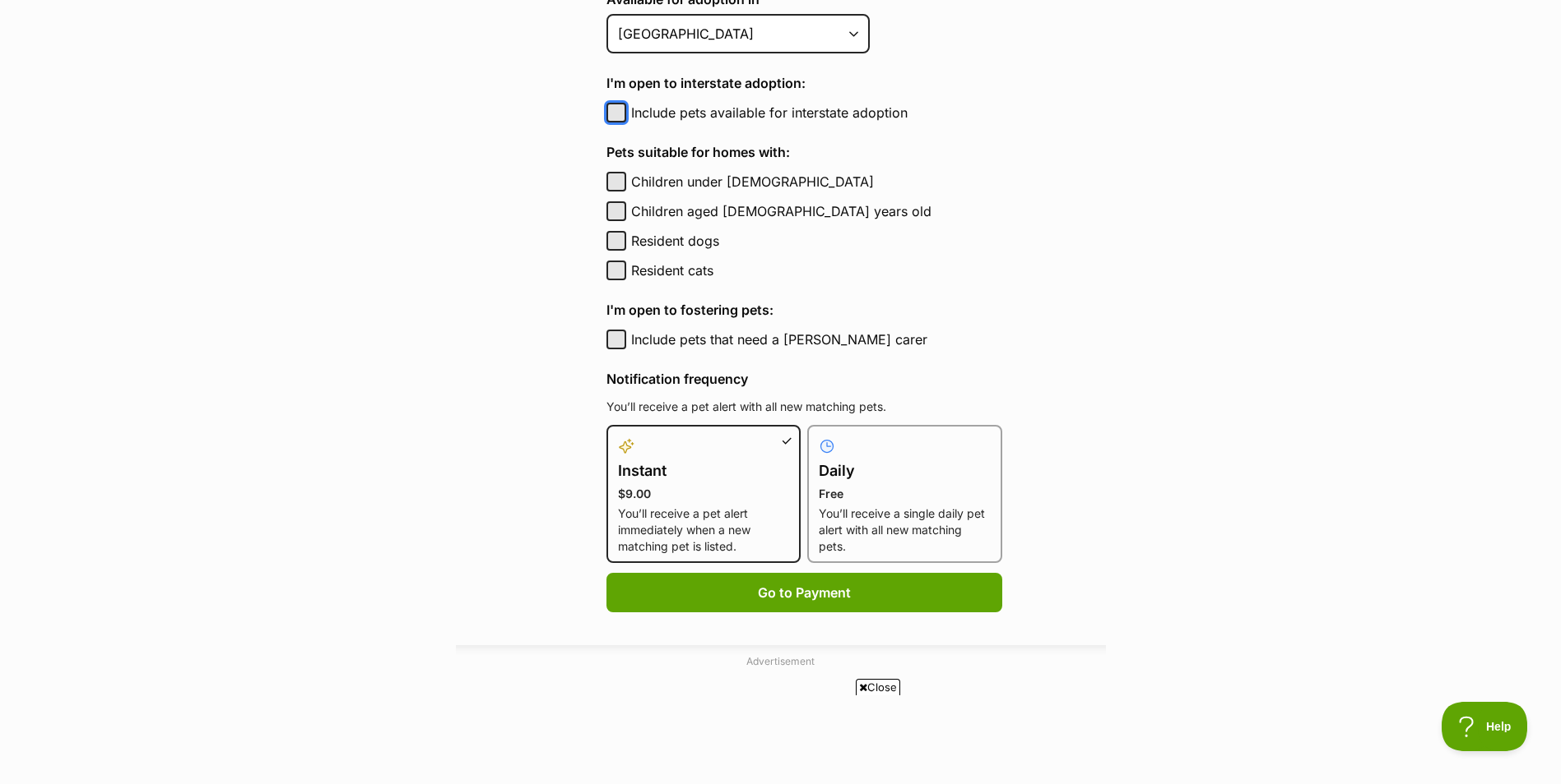
scroll to position [753, 0]
click at [713, 206] on label "Children aged 6 to 12 years old" at bounding box center [816, 210] width 371 height 19
click at [626, 206] on button "Children aged 6 to 12 years old" at bounding box center [616, 210] width 19 height 19
checkbox input "true"
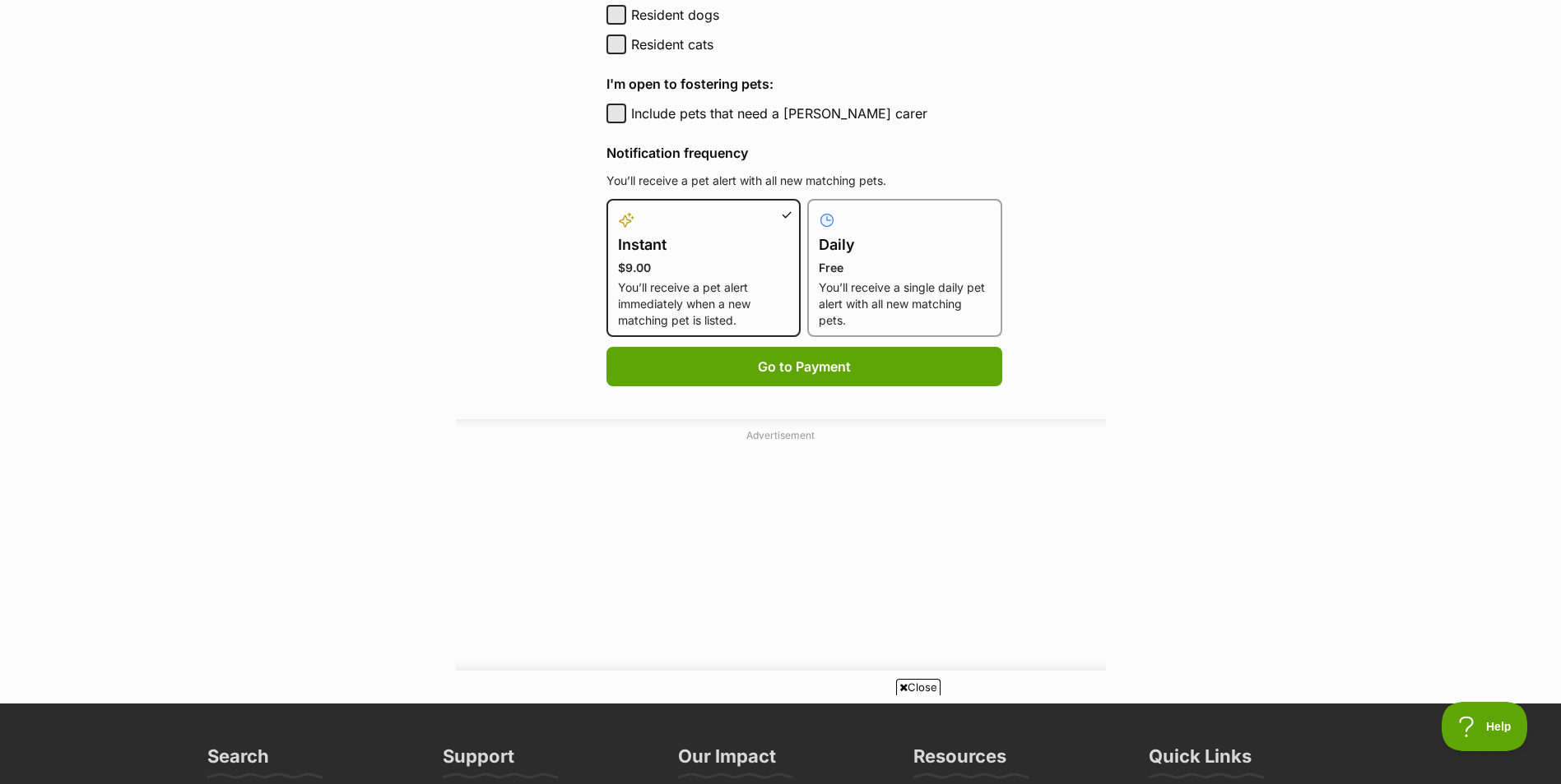
scroll to position [979, 0]
click at [899, 243] on h4 "Daily" at bounding box center [905, 244] width 172 height 23
click at [818, 209] on input "Daily Free You’ll receive a single daily pet alert with all new matching pets." at bounding box center [817, 208] width 1 height 1
radio input "true"
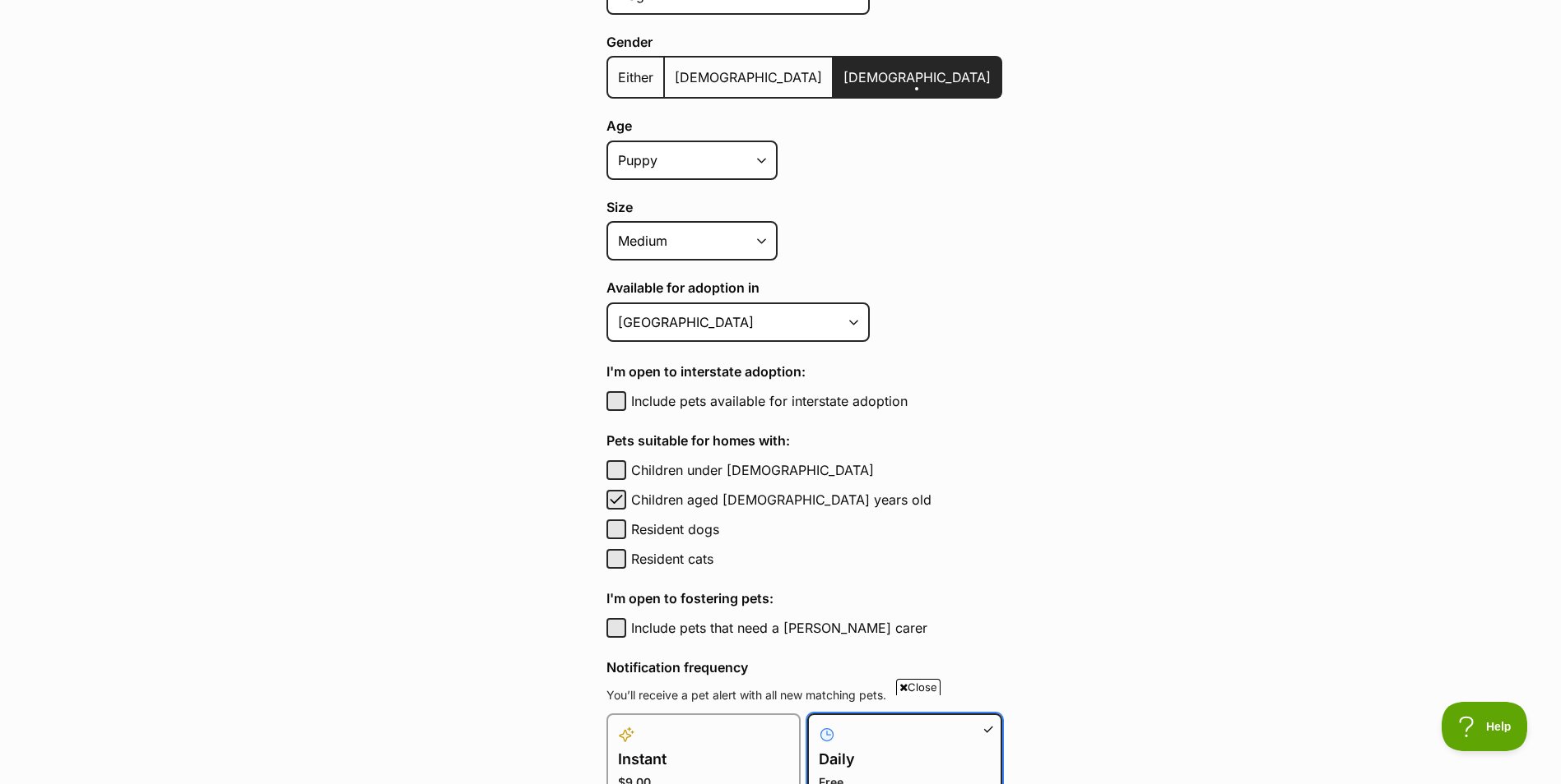
scroll to position [0, 0]
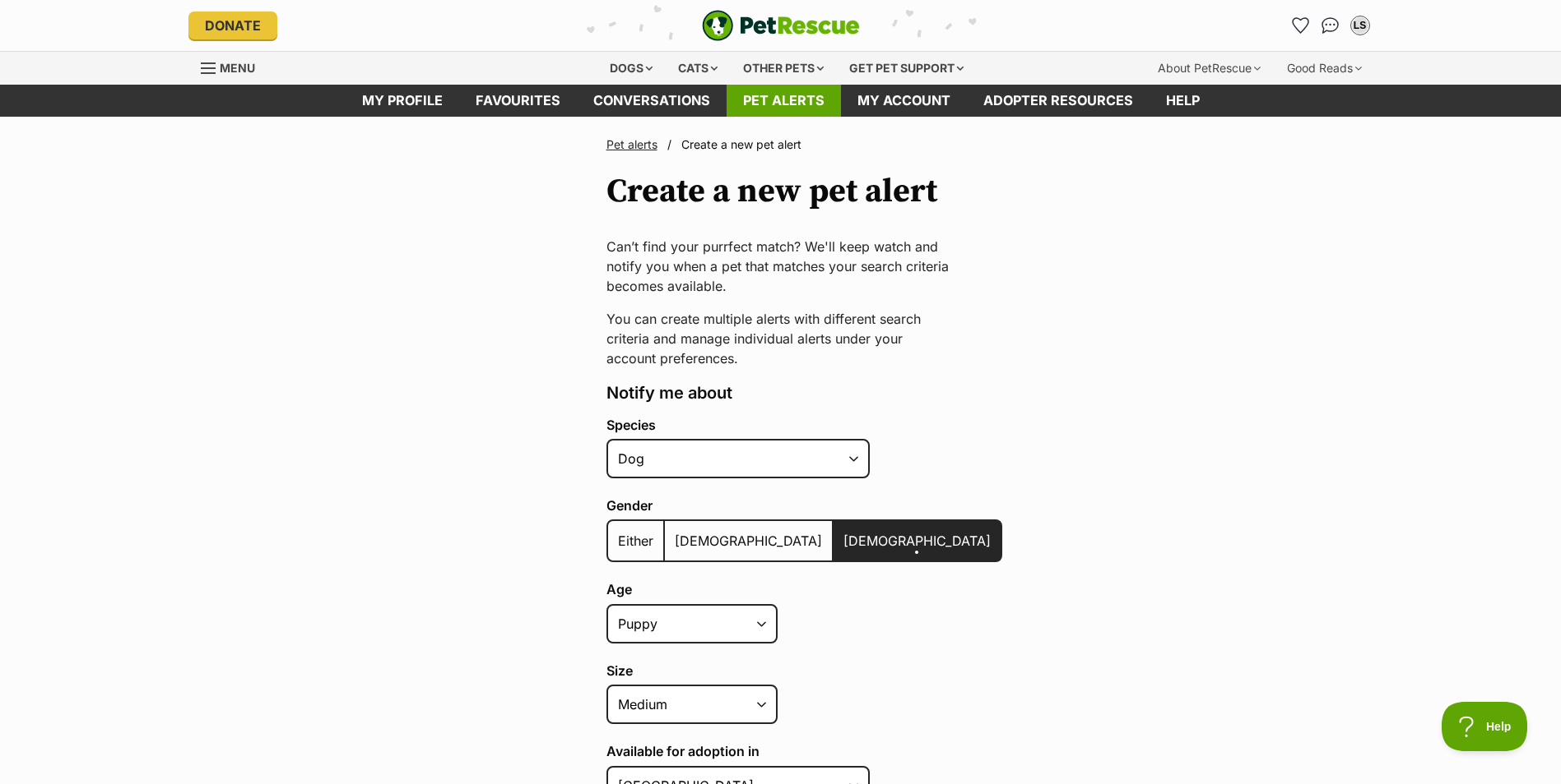
click at [772, 97] on link "Pet alerts" at bounding box center [783, 101] width 114 height 32
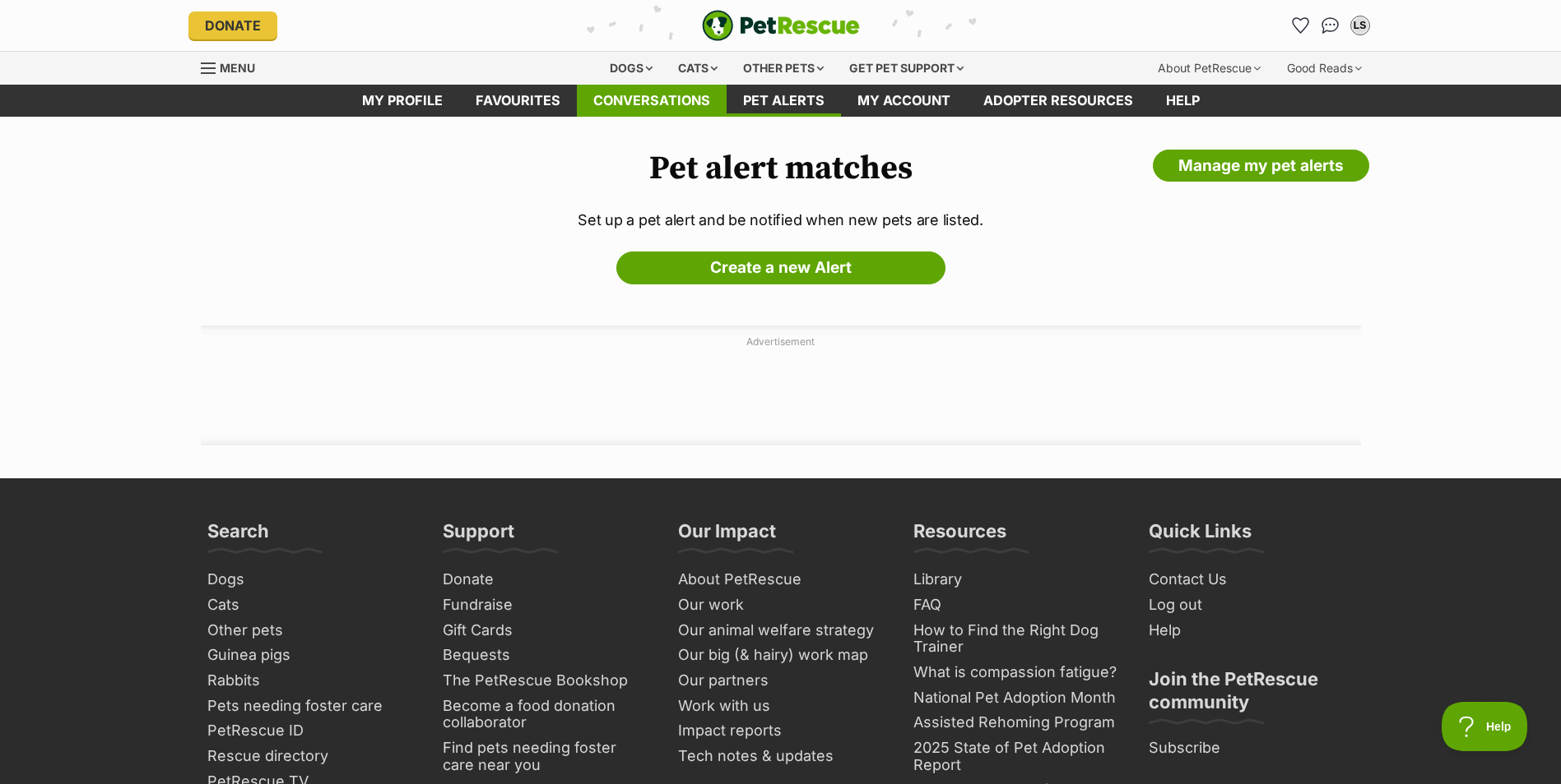
click at [687, 99] on link "Conversations" at bounding box center [651, 101] width 149 height 32
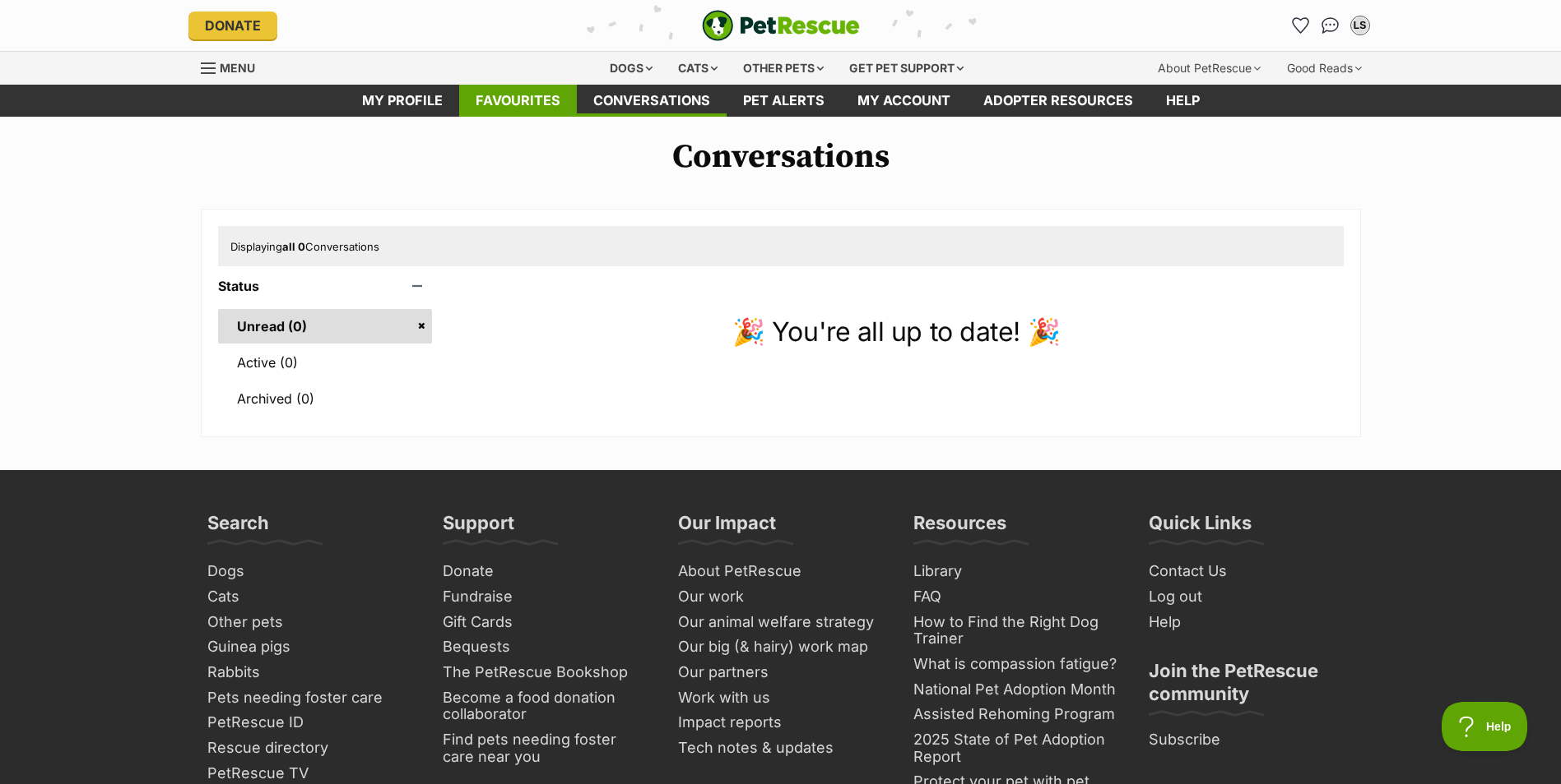
click at [517, 105] on link "Favourites" at bounding box center [517, 101] width 118 height 32
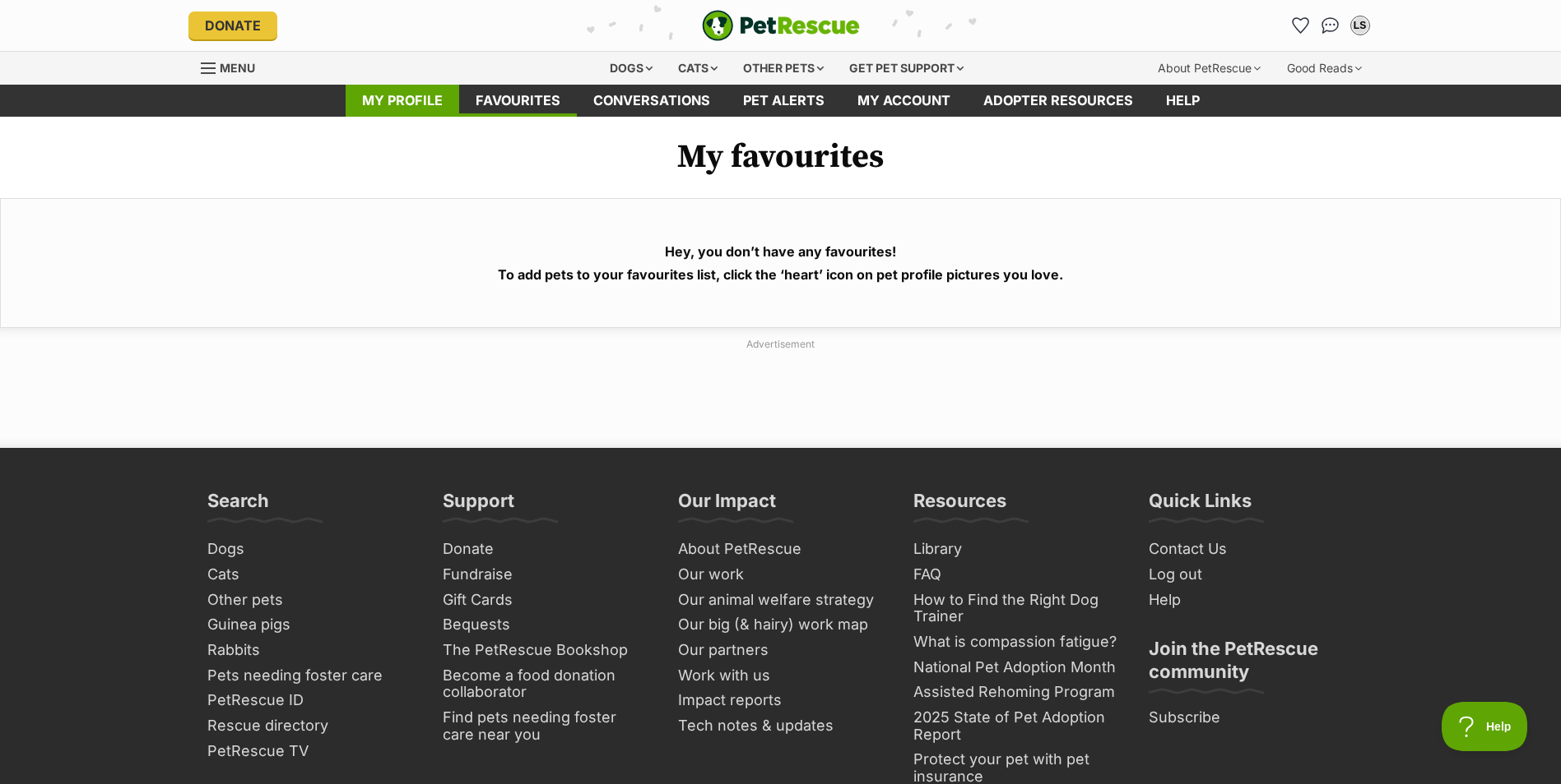
click at [407, 97] on link "My profile" at bounding box center [402, 101] width 113 height 32
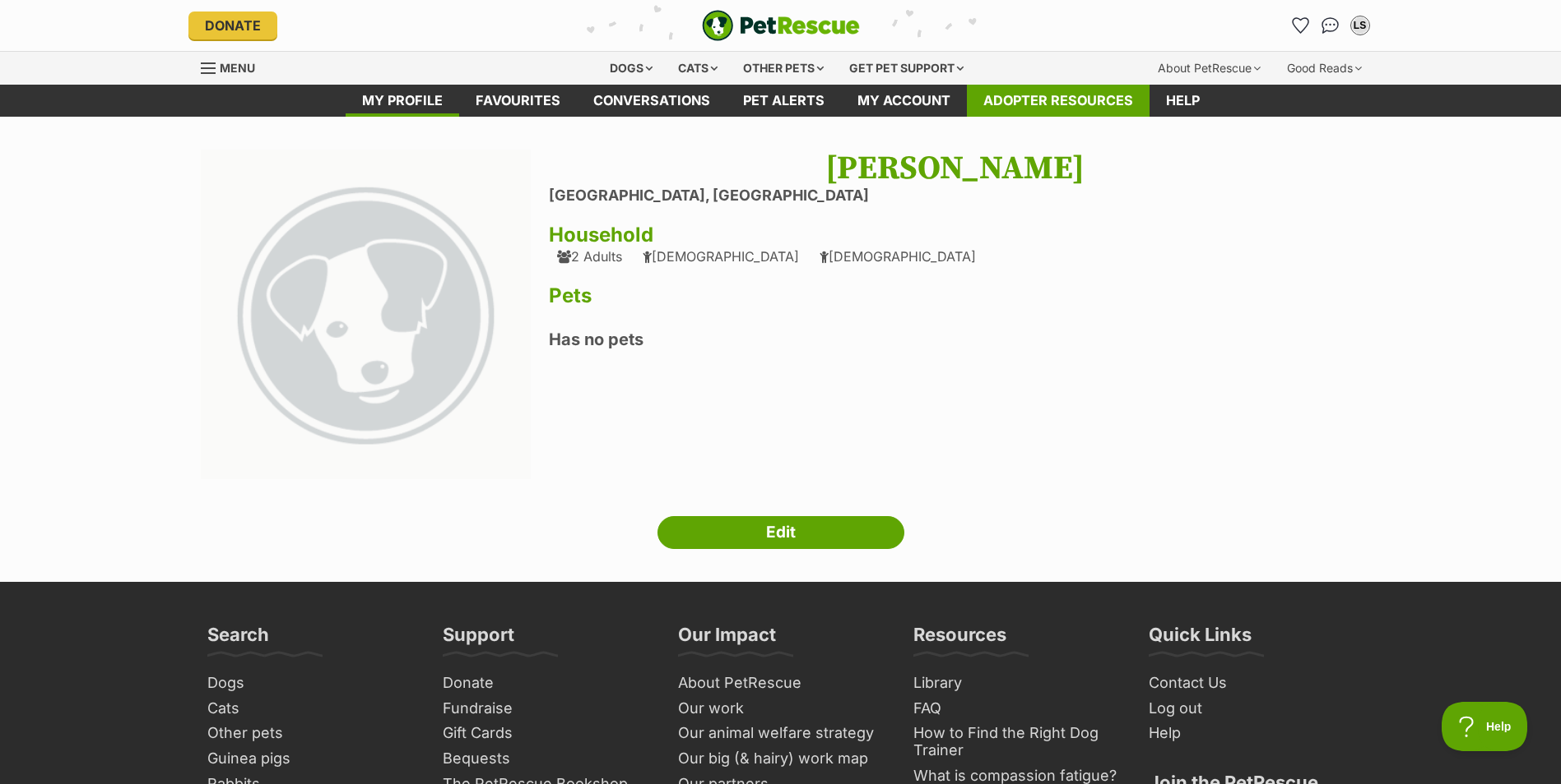
click at [1052, 102] on link "Adopter resources" at bounding box center [1058, 101] width 183 height 32
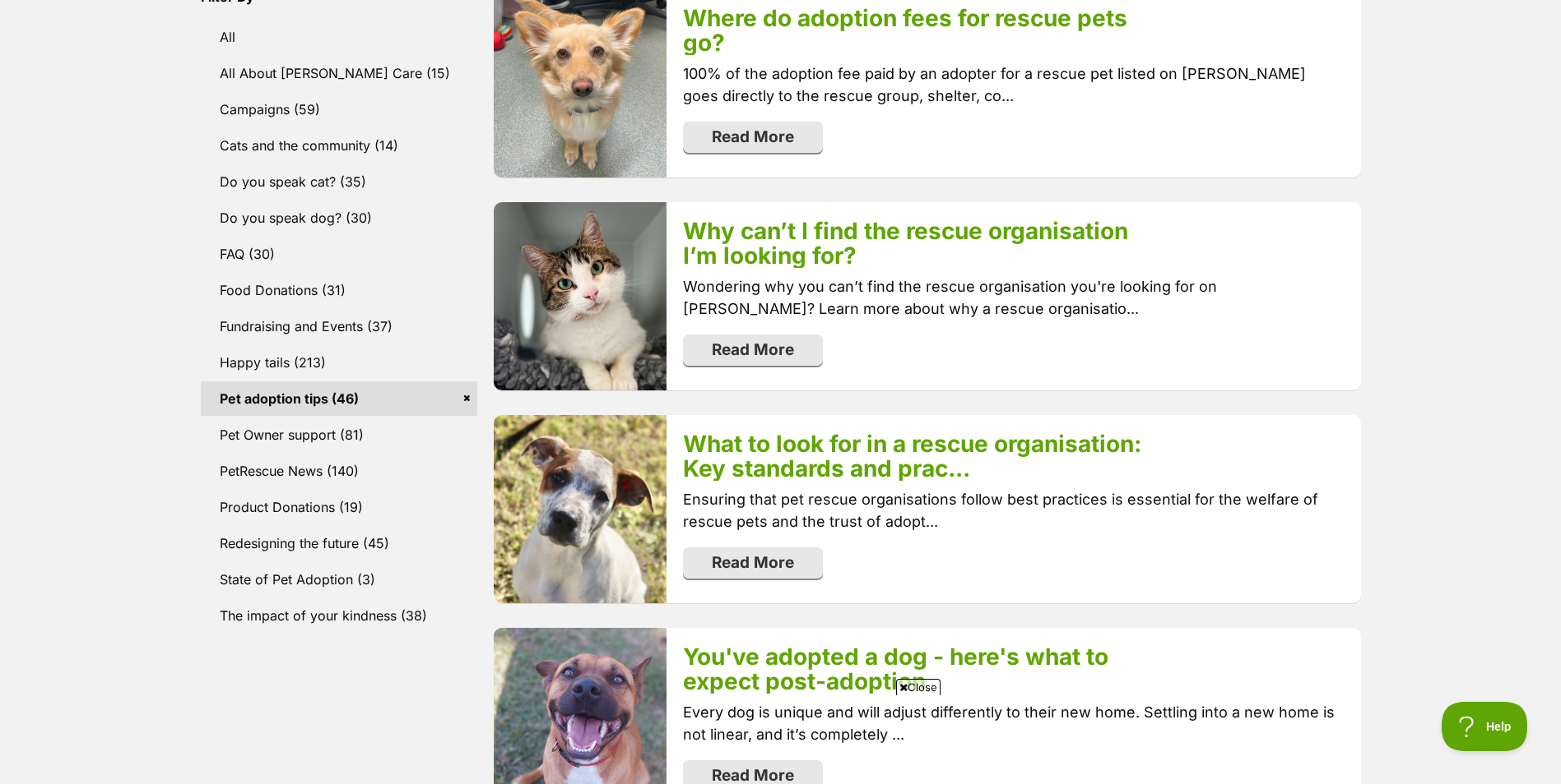
scroll to position [494, 0]
click at [275, 364] on link "Happy tails (213)" at bounding box center [339, 363] width 277 height 34
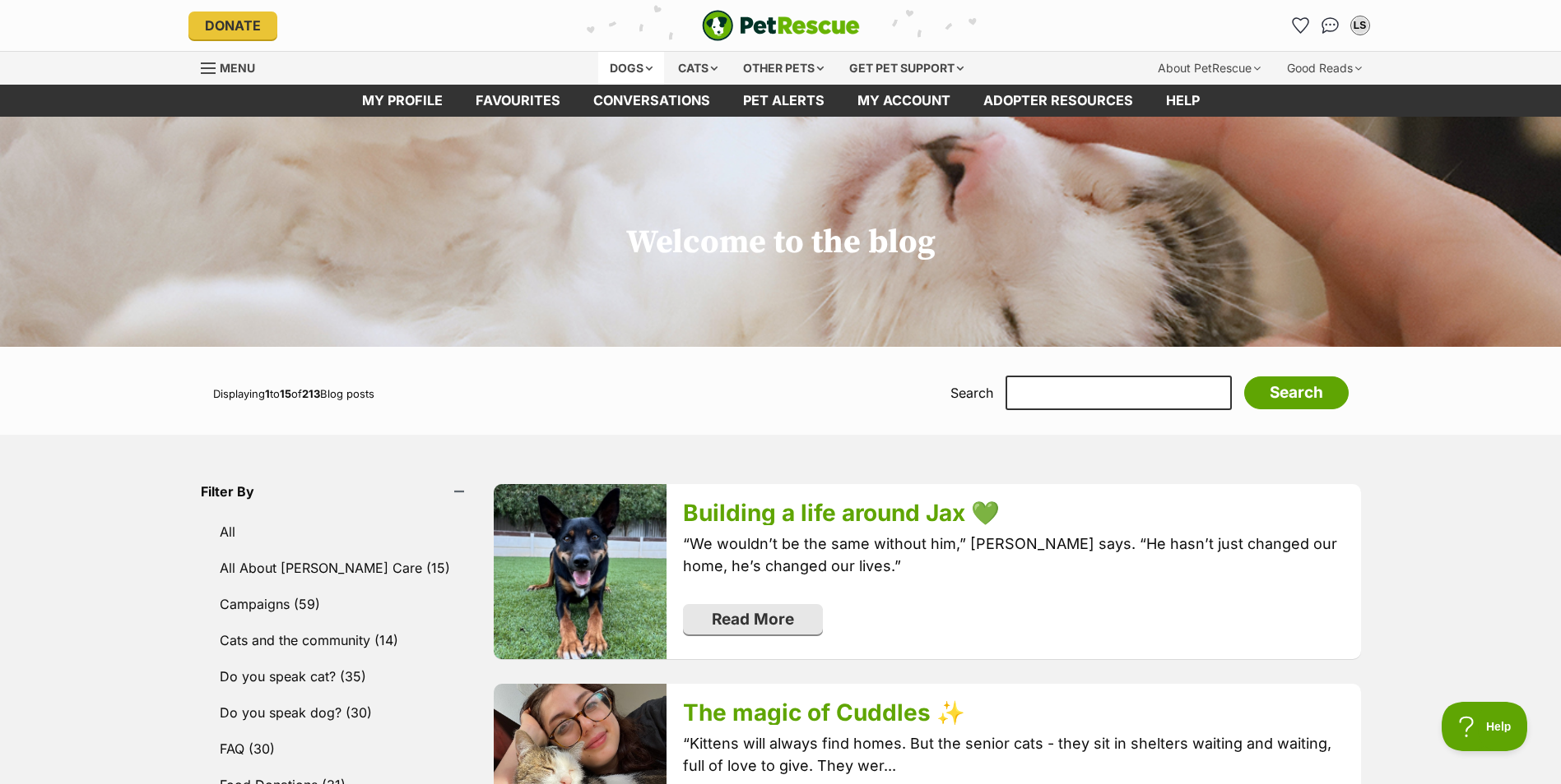
click at [638, 65] on div "Dogs" at bounding box center [631, 68] width 65 height 33
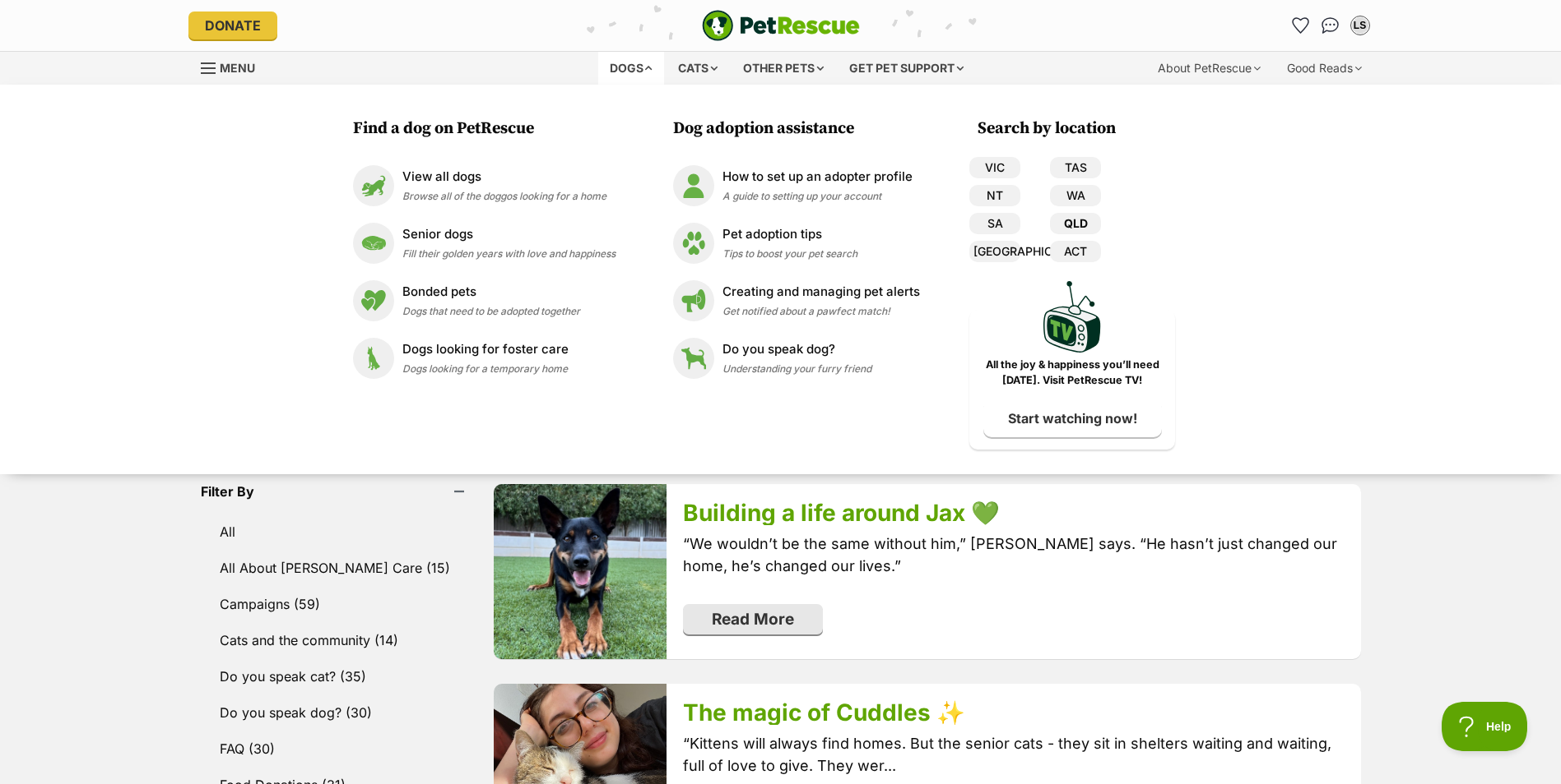
click at [1079, 217] on link "QLD" at bounding box center [1075, 224] width 51 height 21
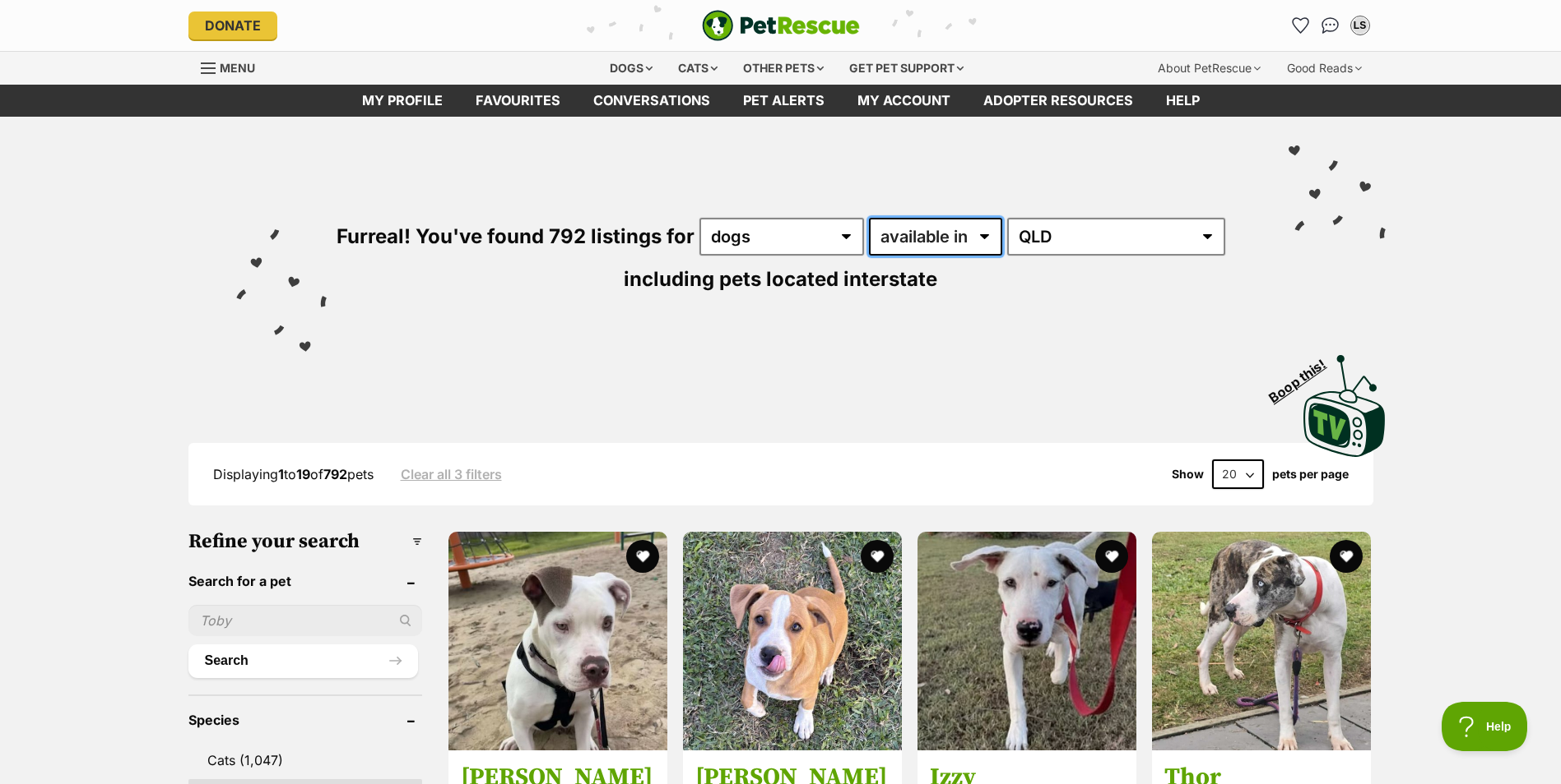
click at [979, 246] on select "available in located in" at bounding box center [935, 237] width 134 height 38
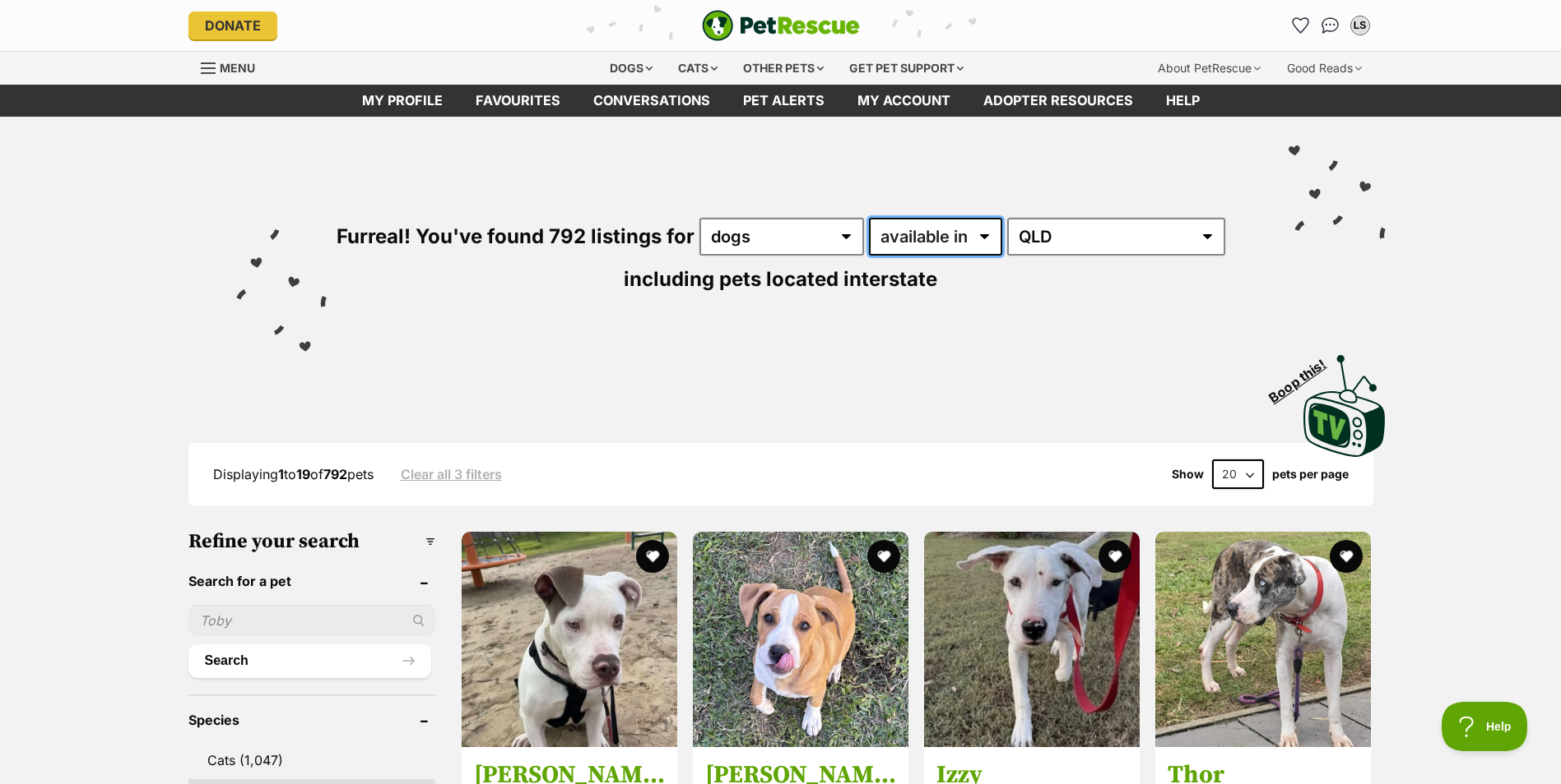
select select "disabled"
click at [869, 218] on select "available in located in" at bounding box center [935, 237] width 134 height 38
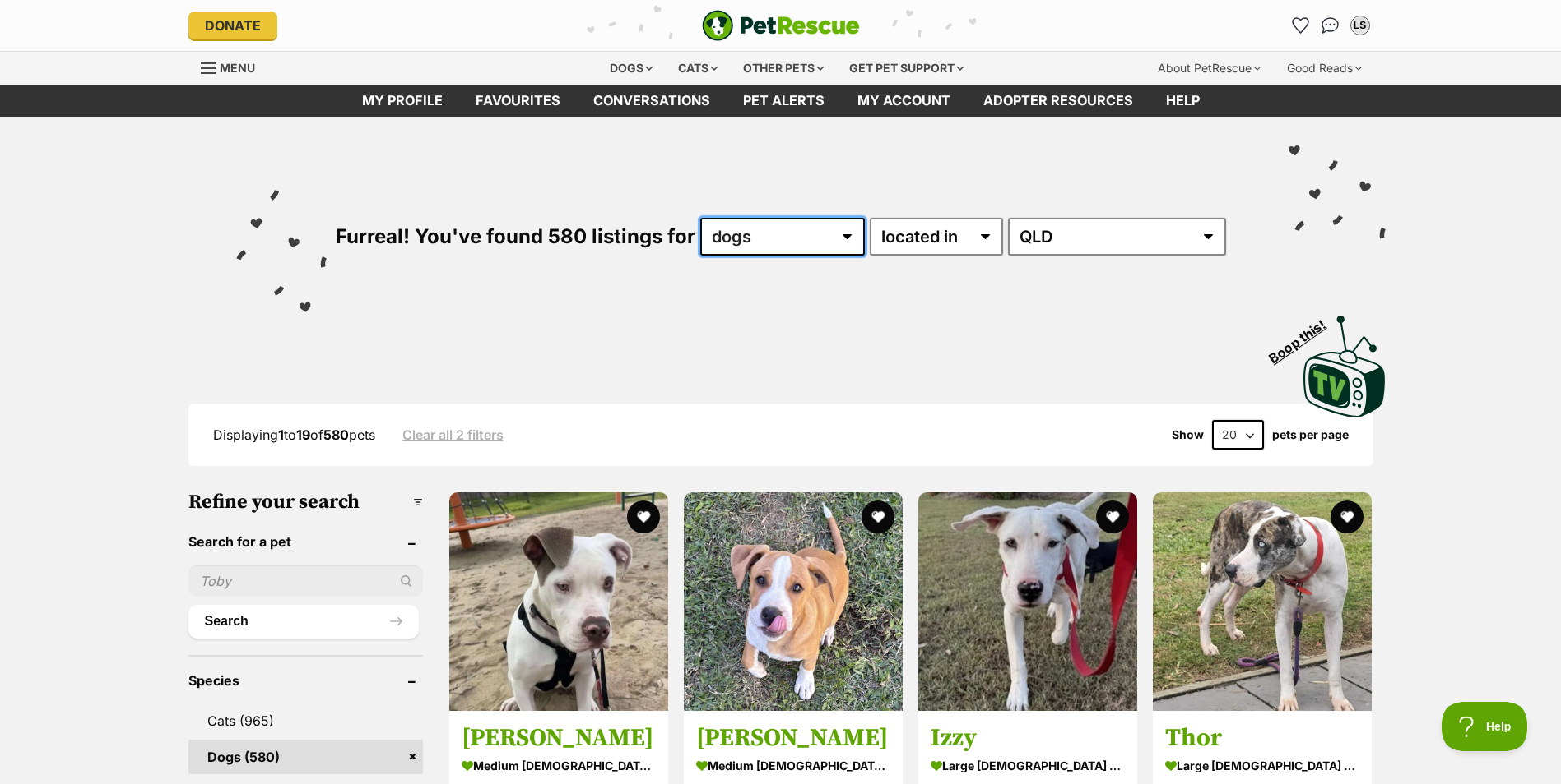
drag, startPoint x: 0, startPoint y: 0, endPoint x: 846, endPoint y: 239, distance: 879.1
click at [846, 239] on select "any type of pet cats dogs other pets" at bounding box center [783, 237] width 165 height 38
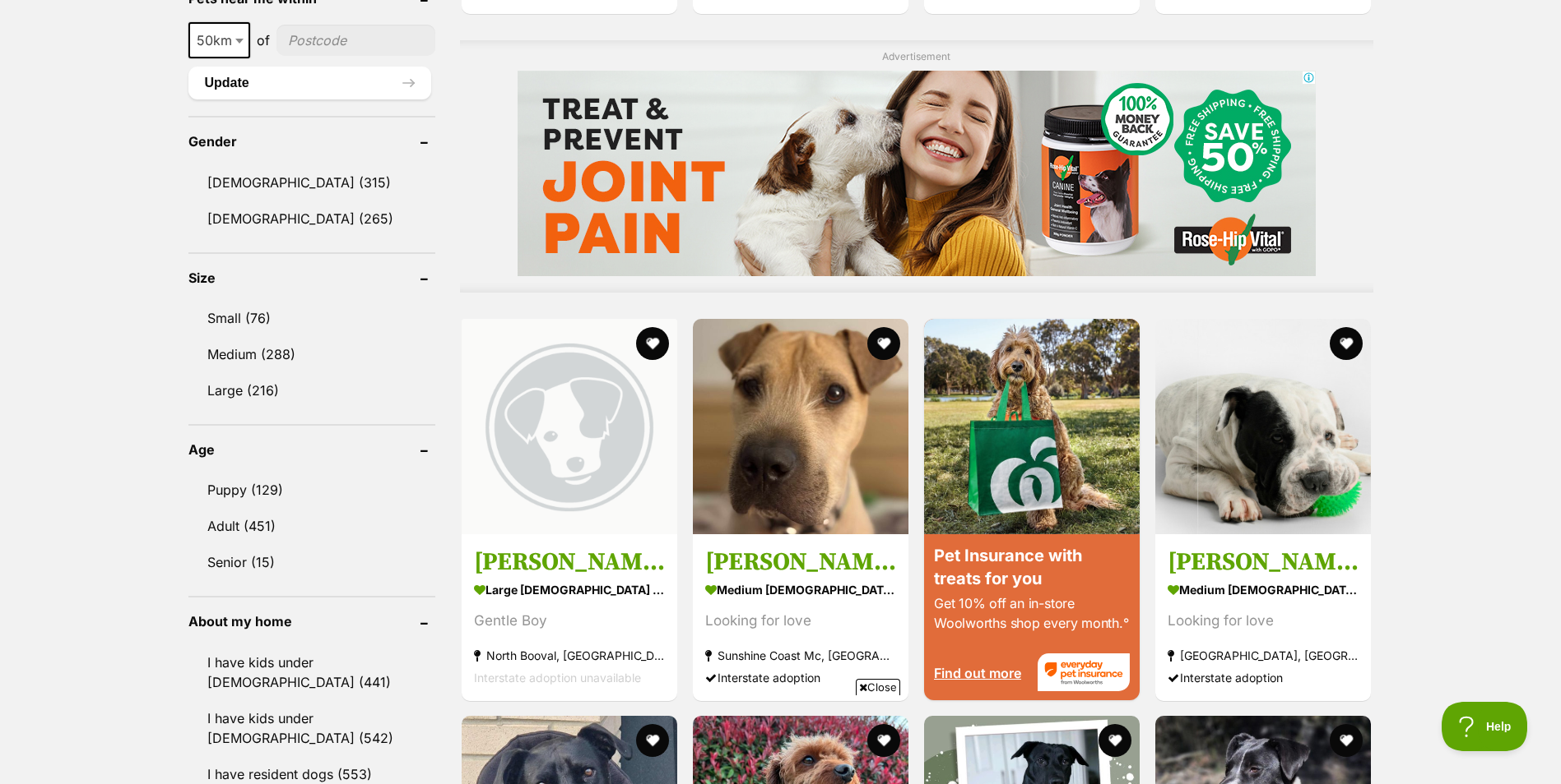
scroll to position [1262, 0]
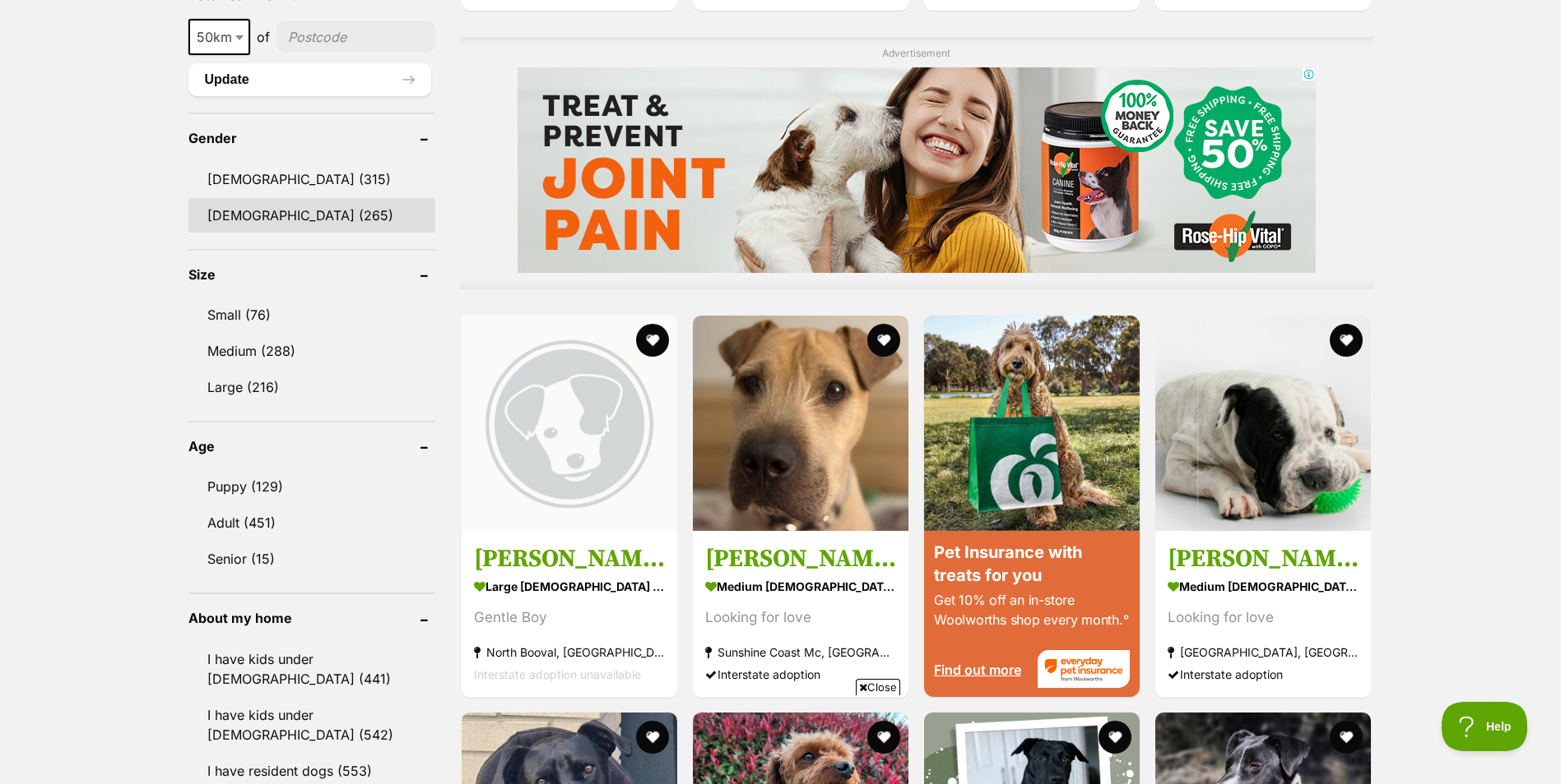
click at [296, 209] on link "Female (265)" at bounding box center [311, 215] width 247 height 34
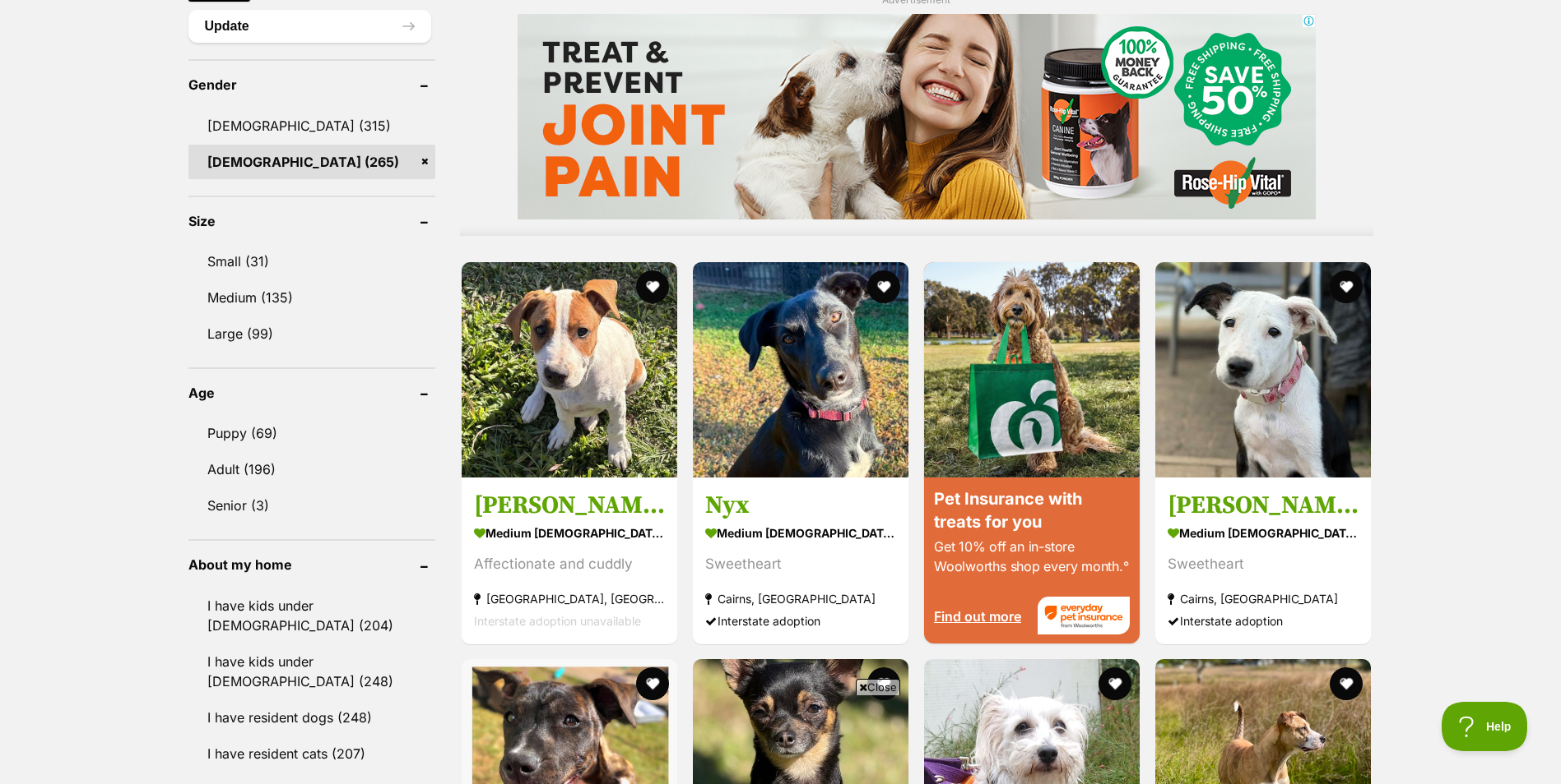
scroll to position [1360, 0]
click at [269, 243] on link "Small (31)" at bounding box center [311, 260] width 247 height 34
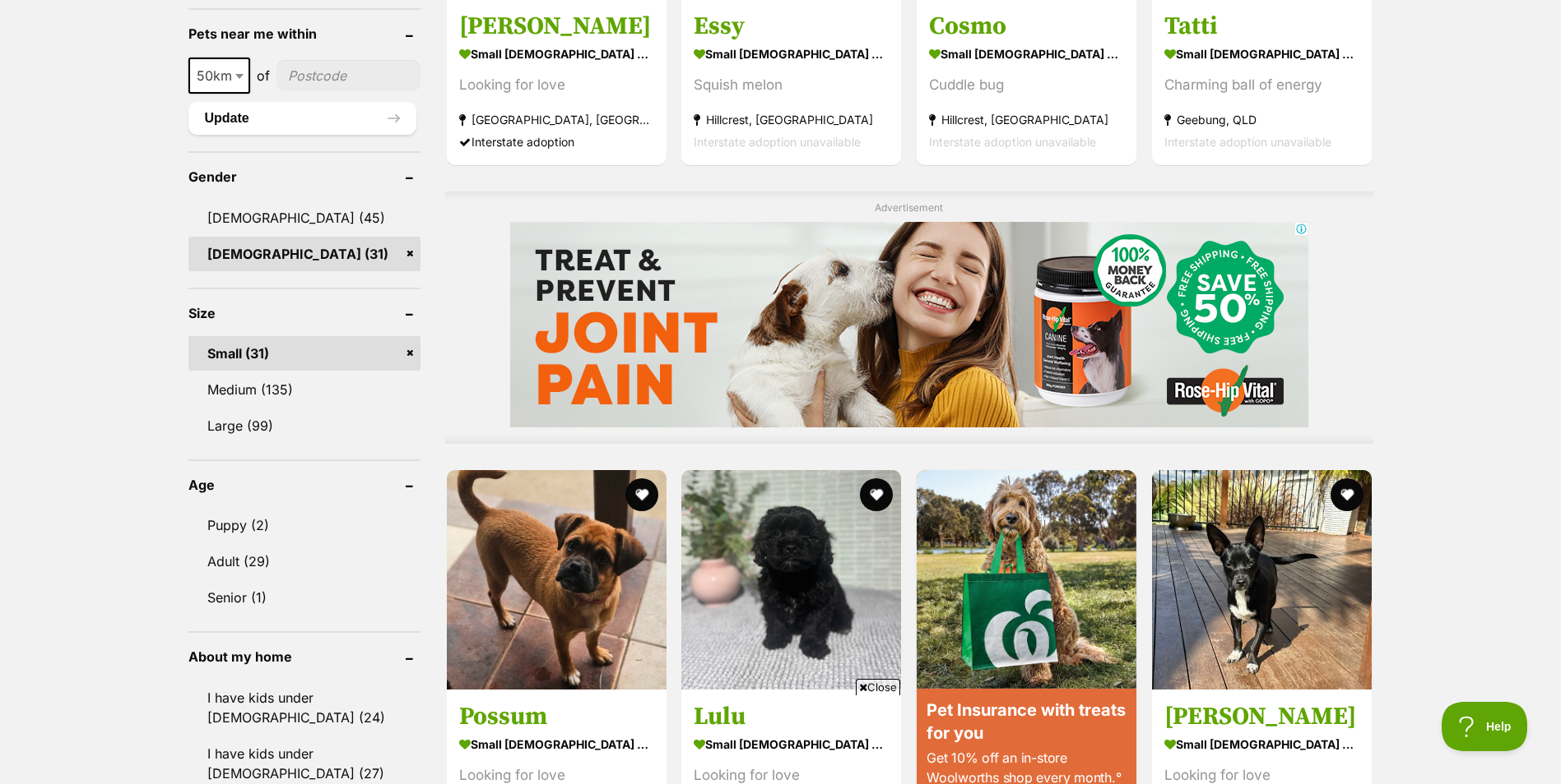
scroll to position [1257, 0]
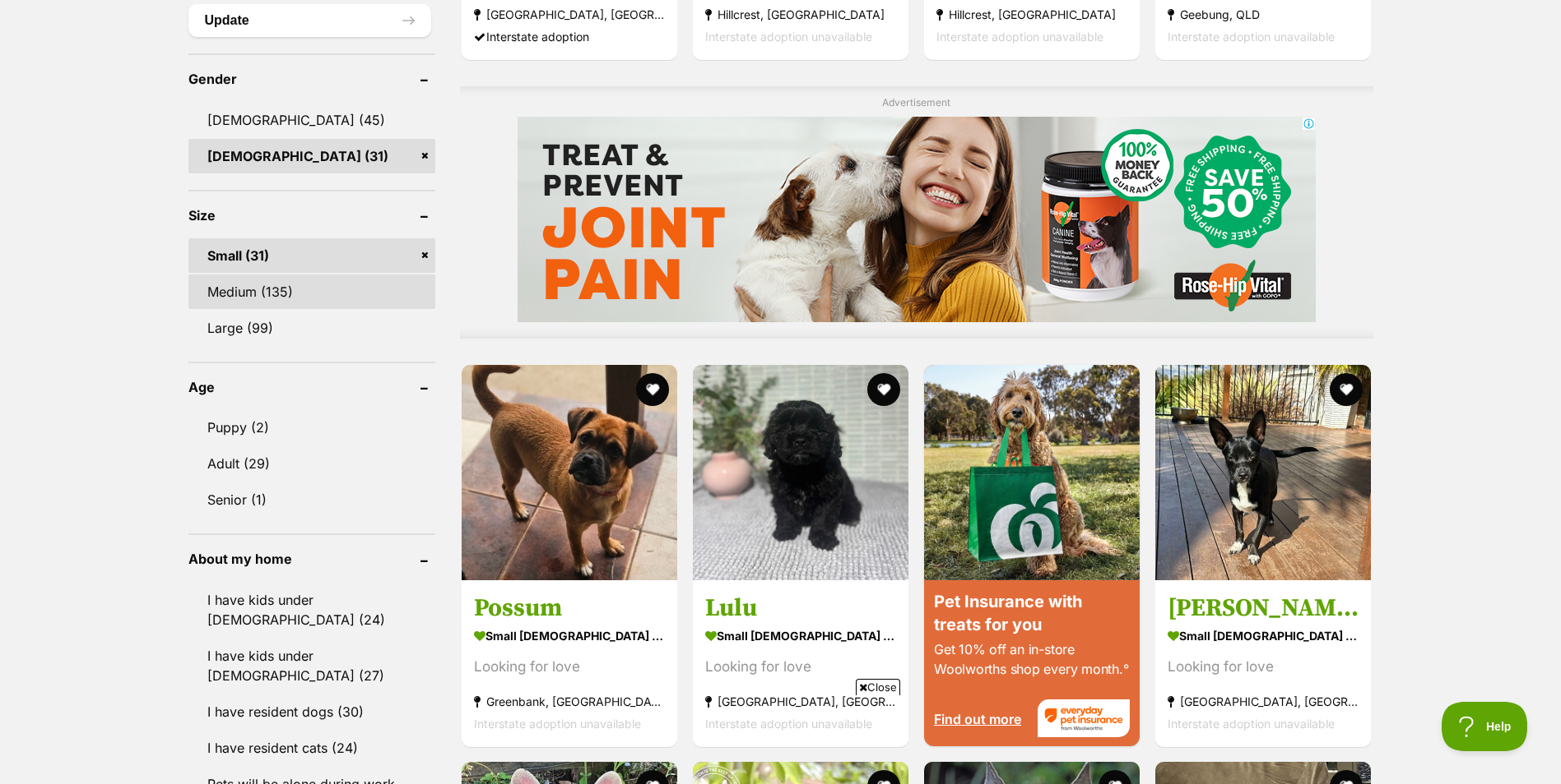
click at [321, 293] on link "Medium (135)" at bounding box center [311, 292] width 247 height 34
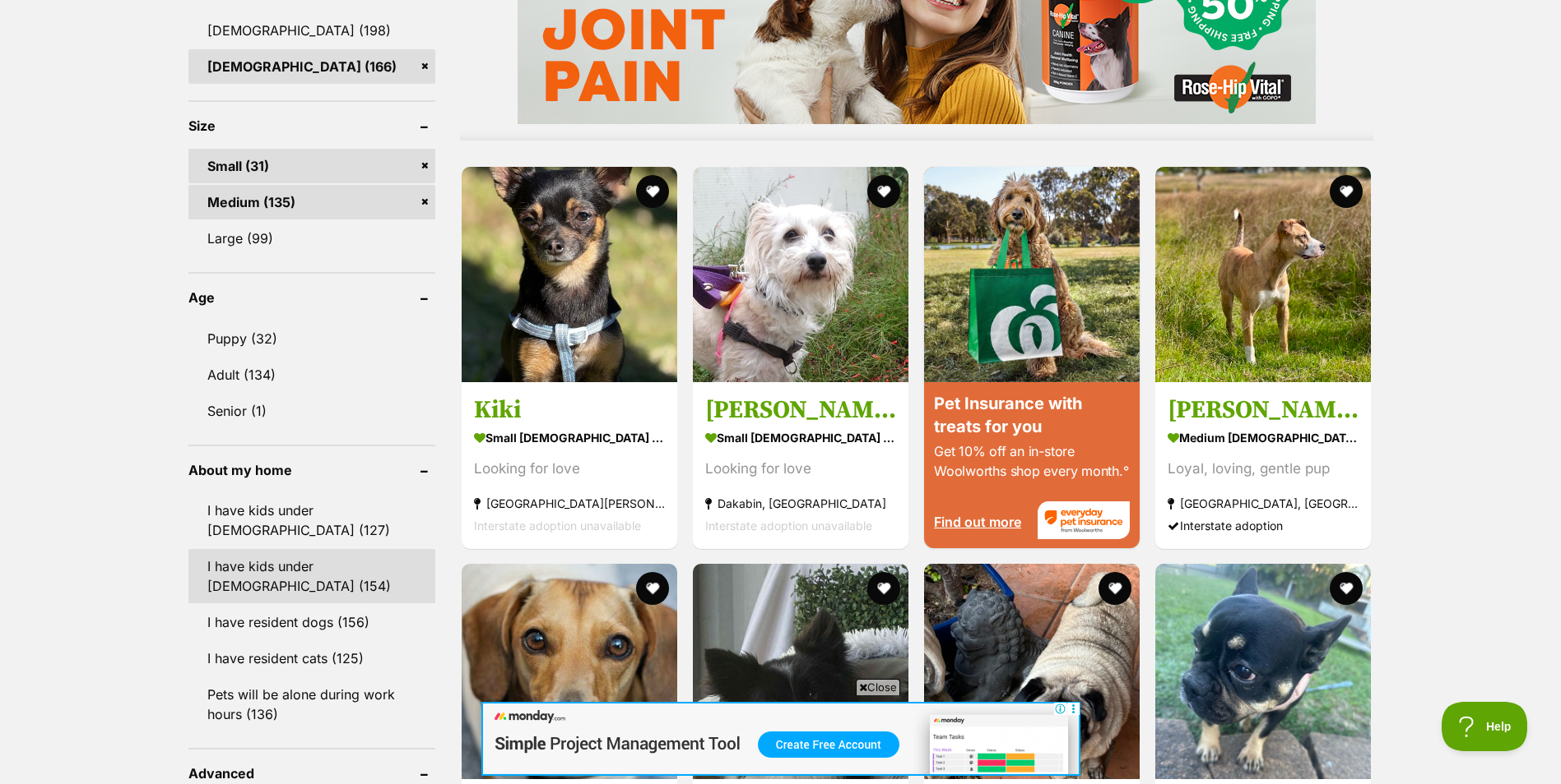
click at [255, 574] on link "I have kids under 12 years old (154)" at bounding box center [311, 575] width 247 height 54
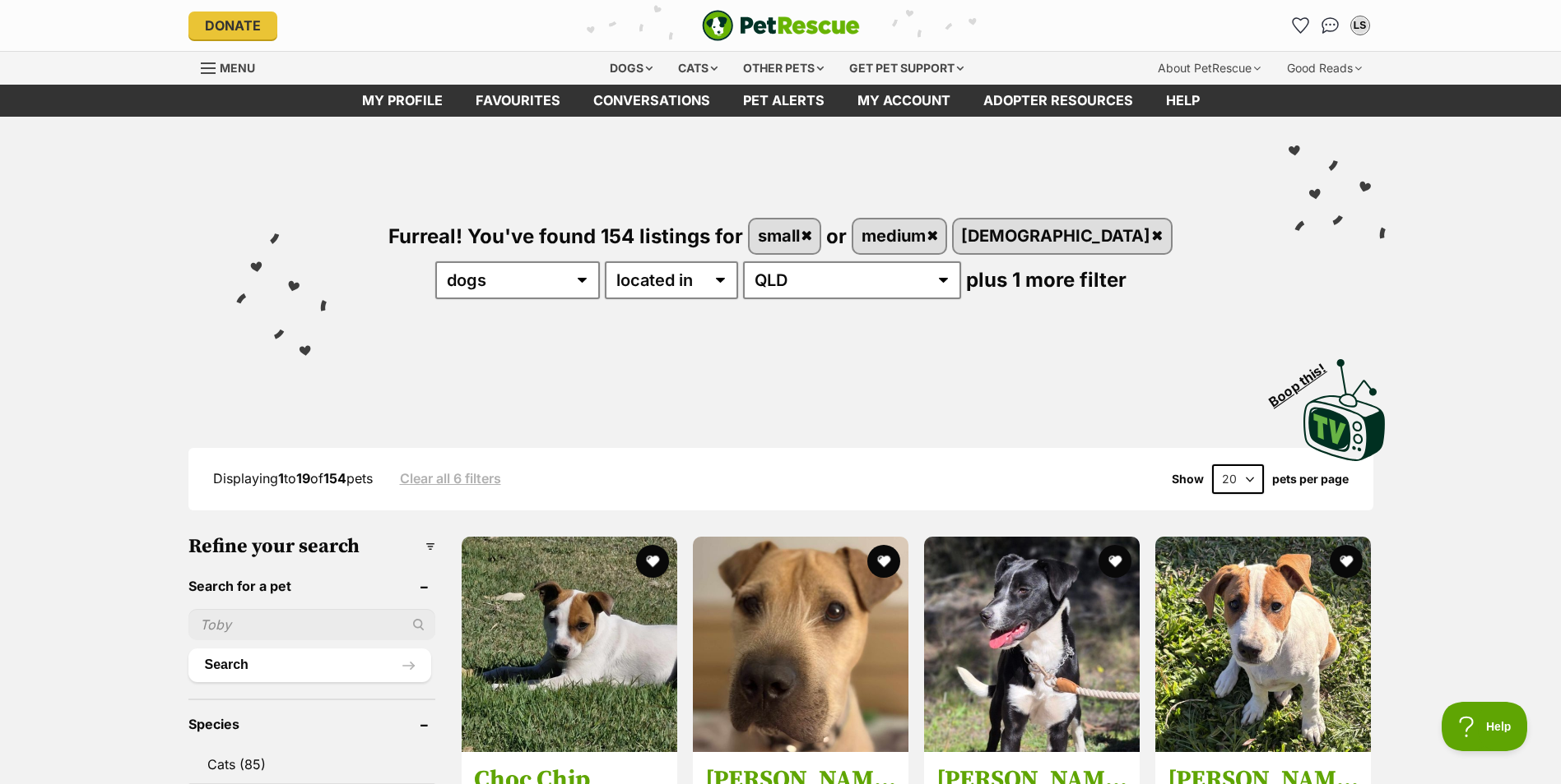
click at [1238, 484] on select "20 40 60" at bounding box center [1237, 479] width 52 height 29
select select "60"
click at [1212, 465] on select "20 40 60" at bounding box center [1237, 479] width 52 height 29
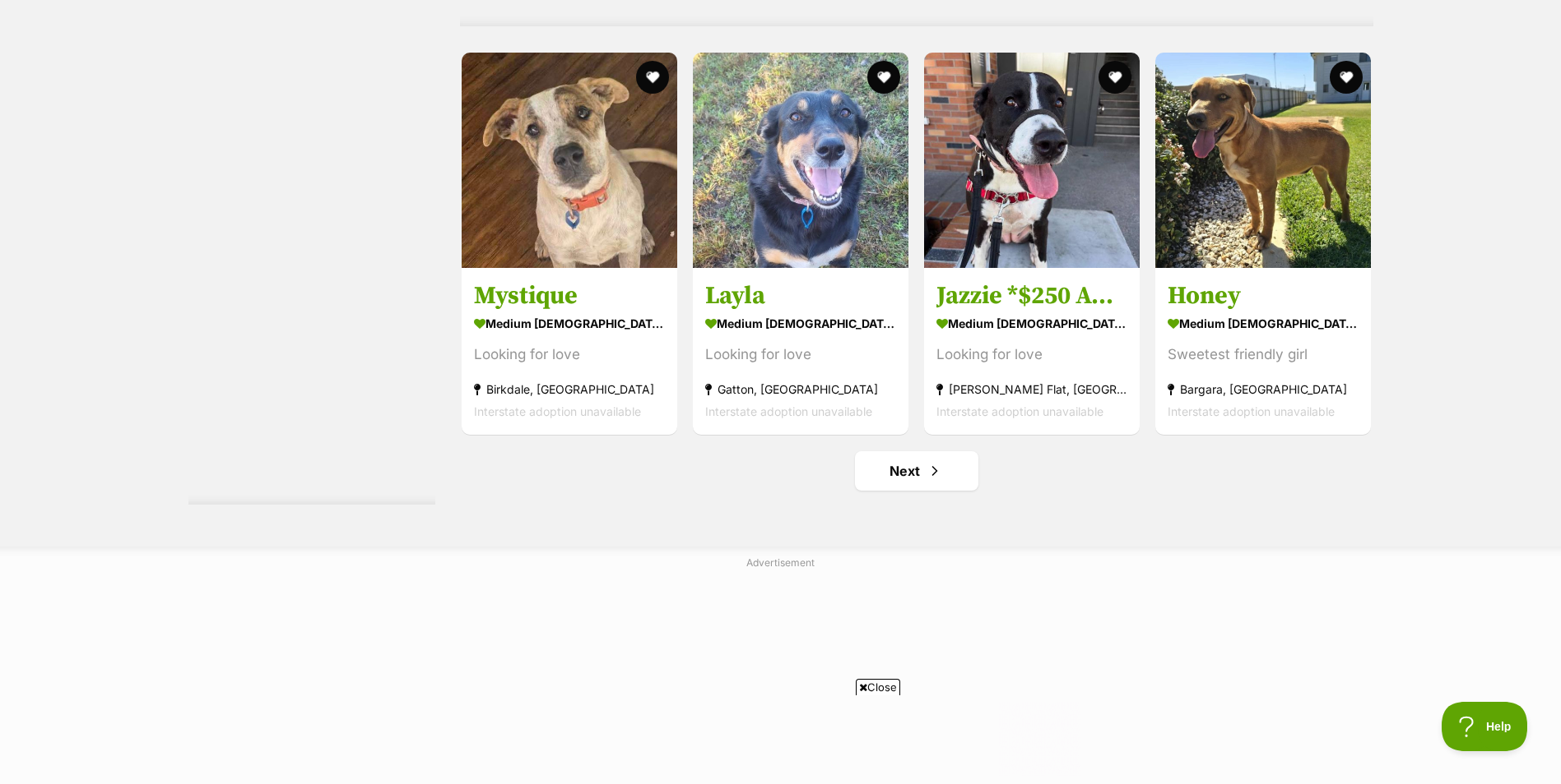
scroll to position [8403, 0]
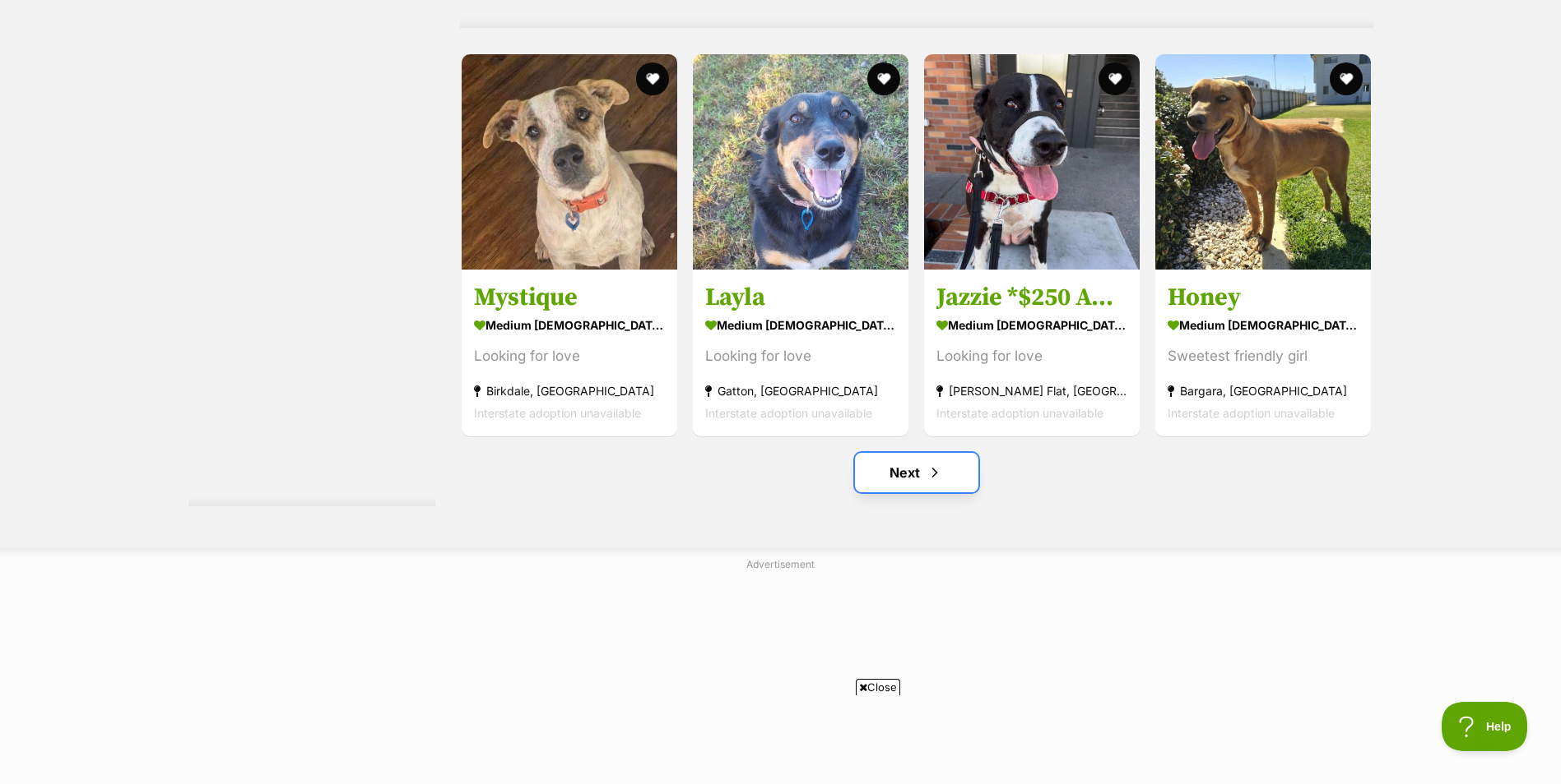
click at [935, 492] on link "Next" at bounding box center [916, 473] width 124 height 40
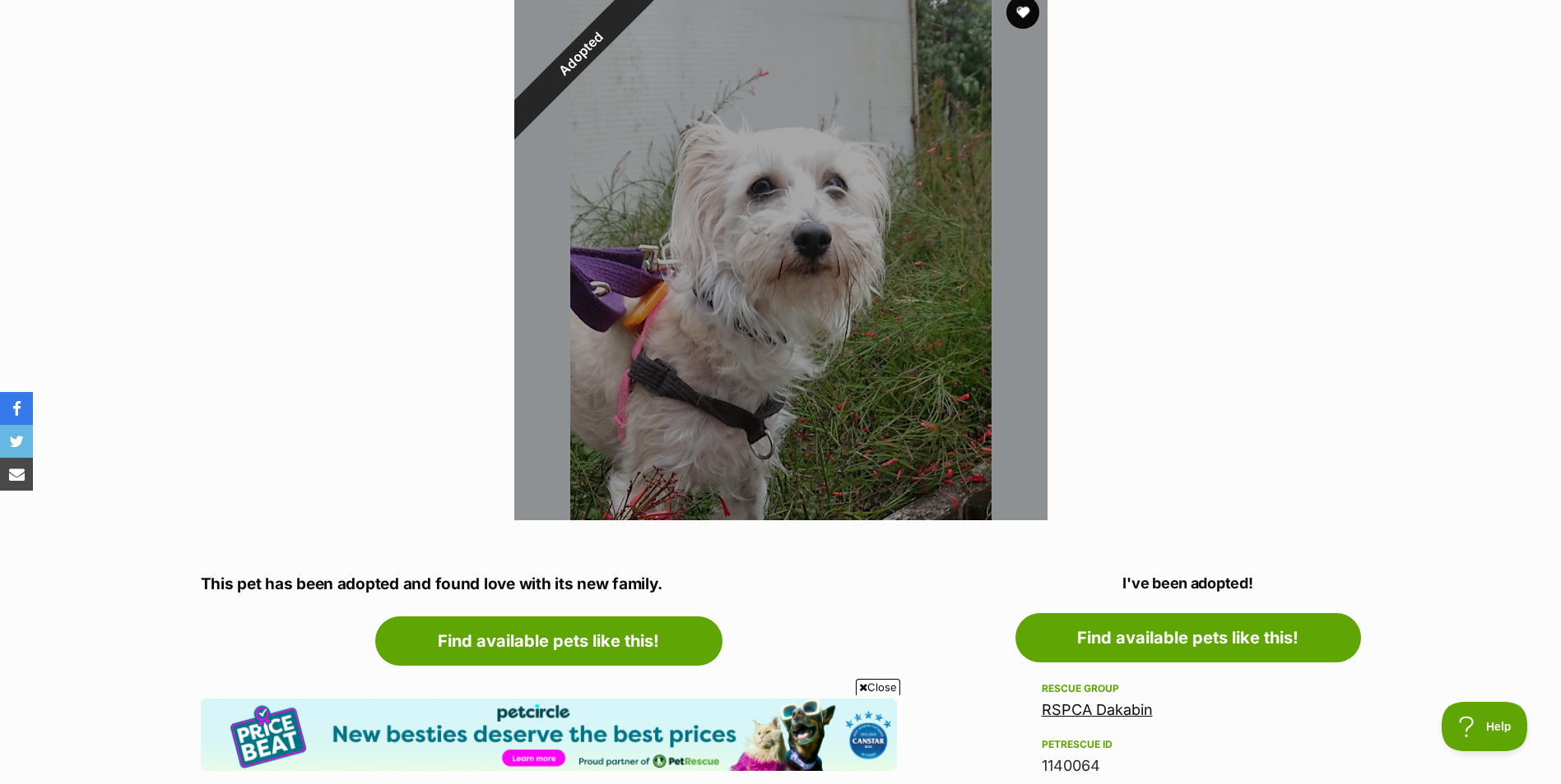
scroll to position [354, 0]
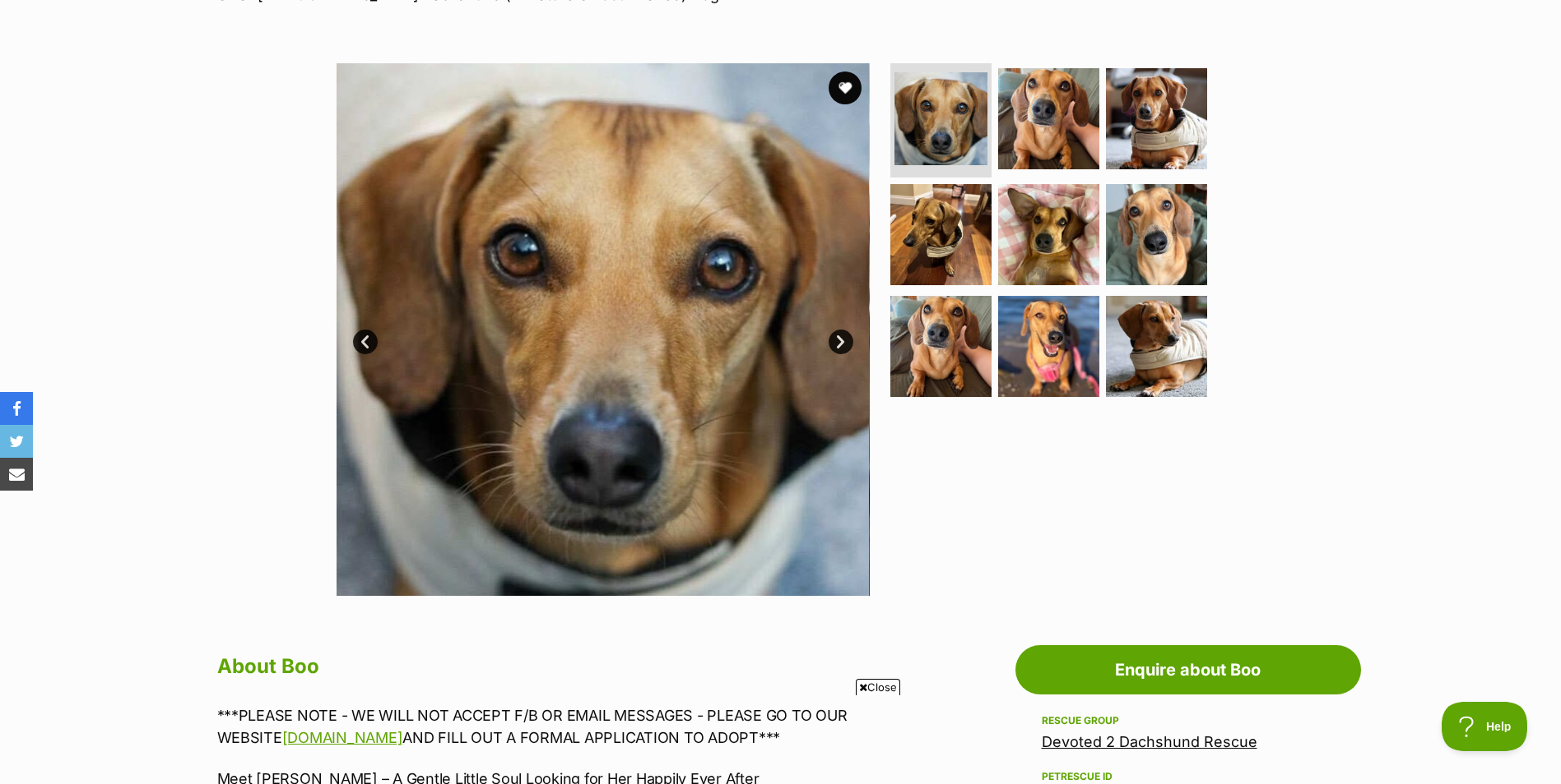
click at [838, 333] on link "Next" at bounding box center [841, 342] width 25 height 25
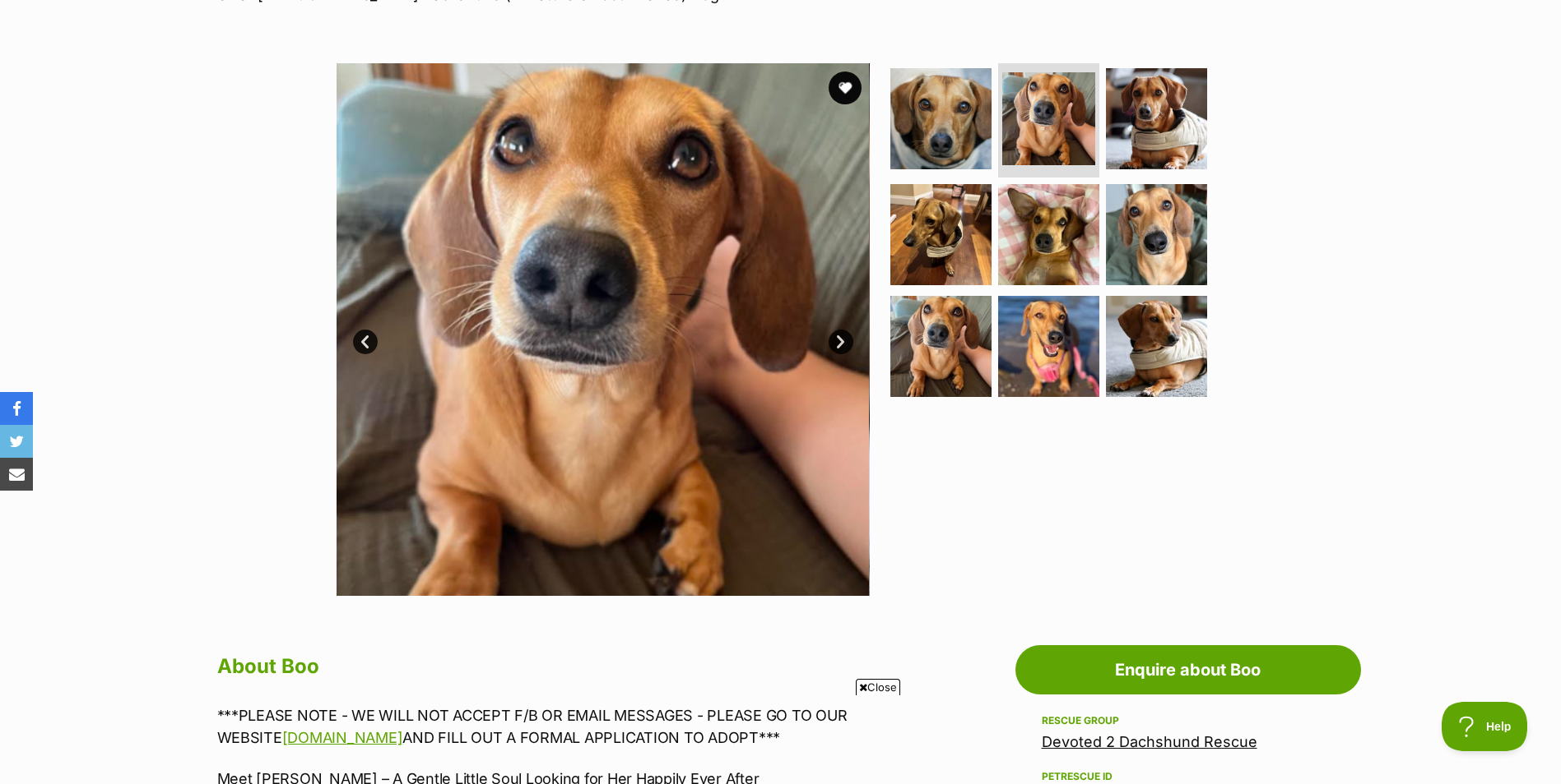
click at [838, 333] on link "Next" at bounding box center [841, 342] width 25 height 25
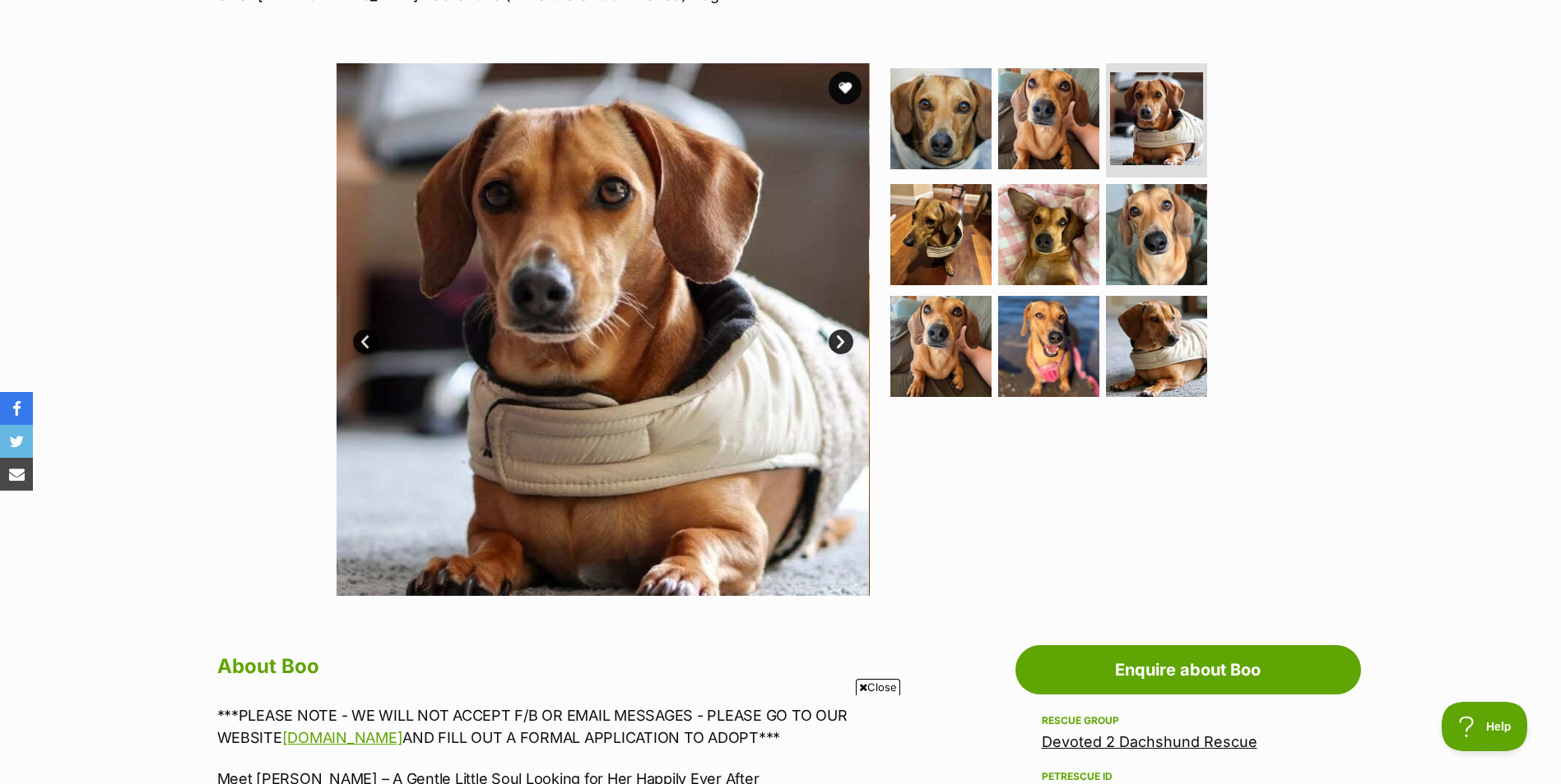
click at [838, 333] on link "Next" at bounding box center [841, 342] width 25 height 25
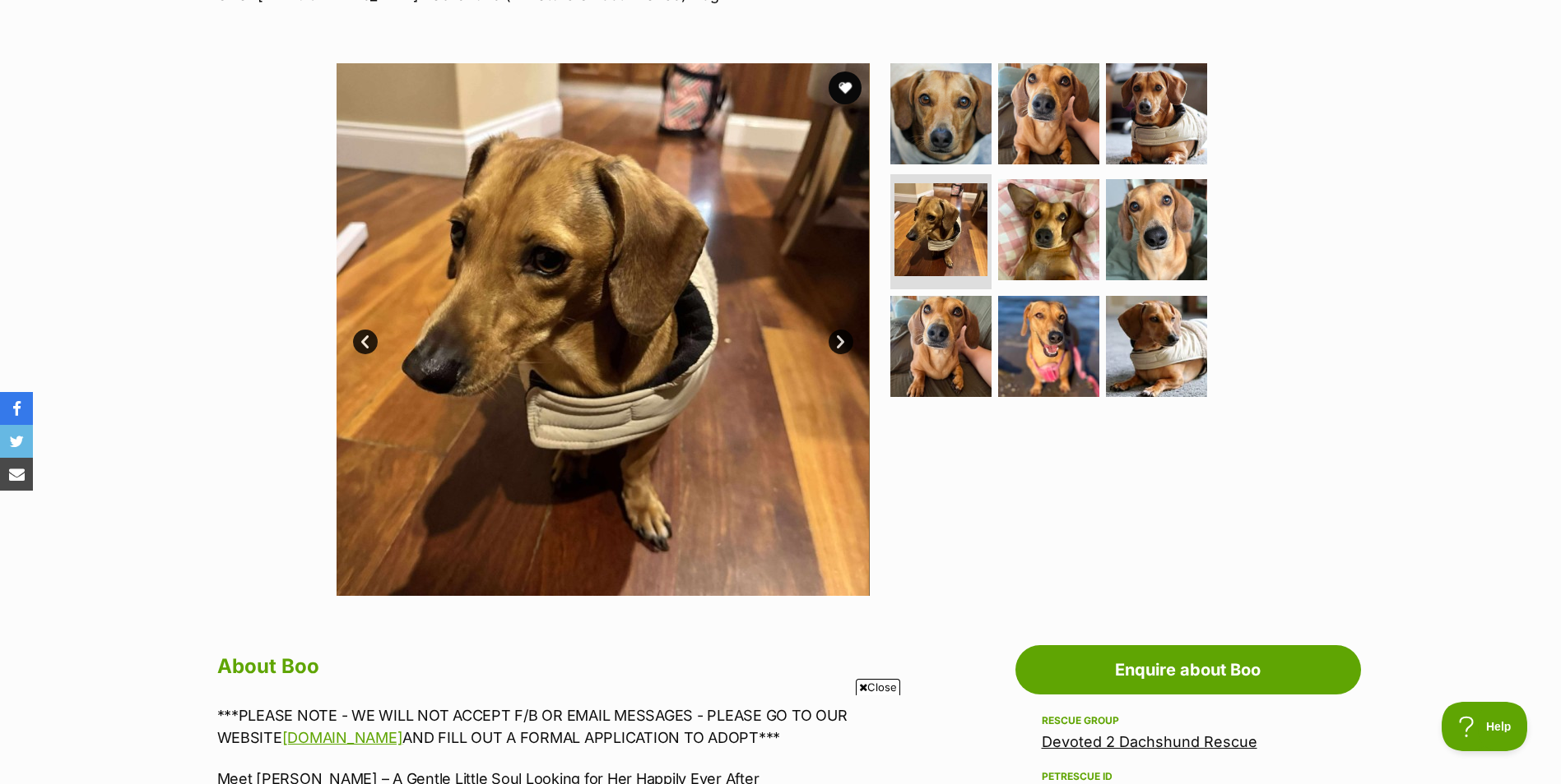
click at [838, 333] on link "Next" at bounding box center [841, 342] width 25 height 25
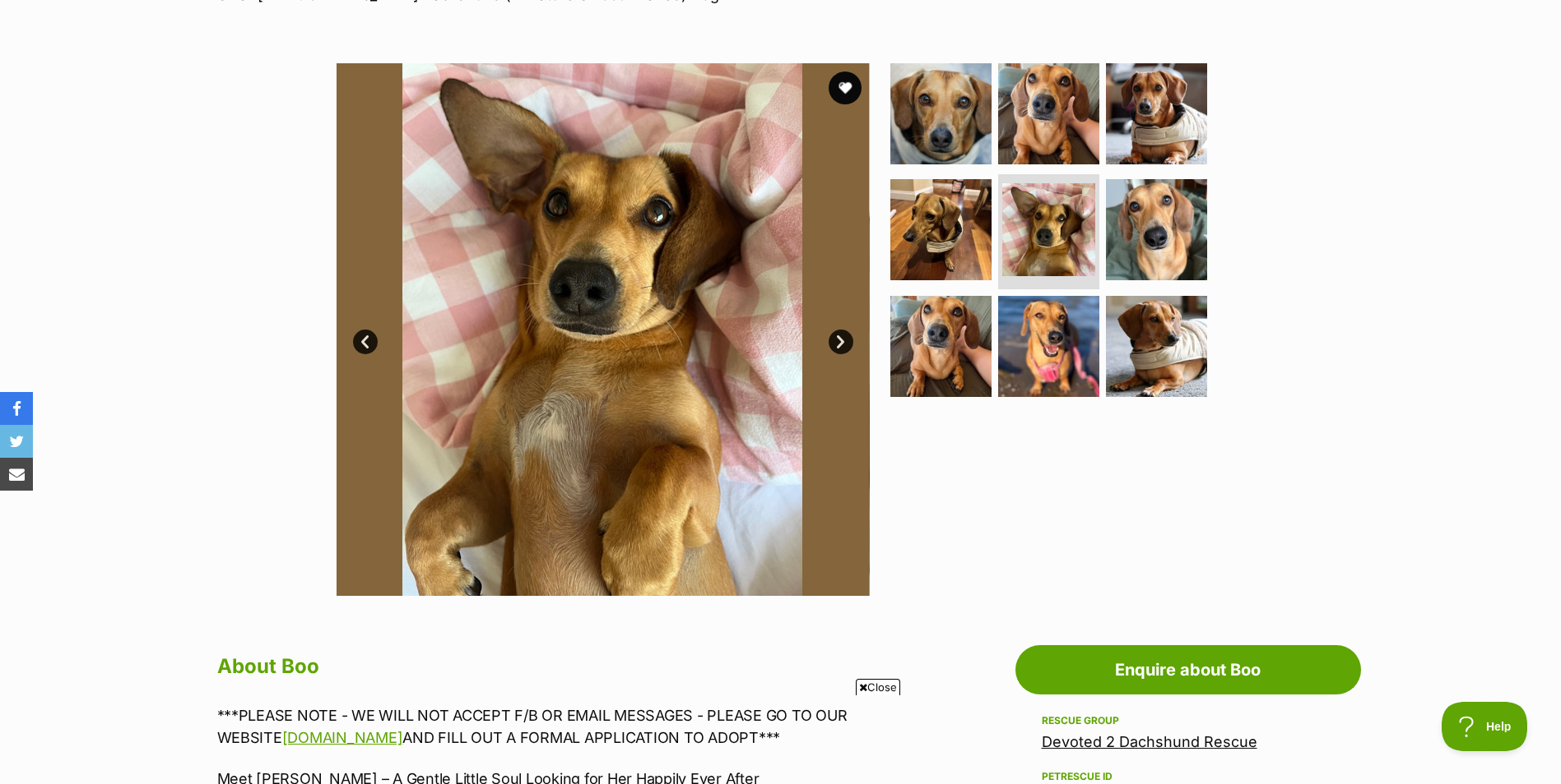
click at [838, 333] on link "Next" at bounding box center [841, 342] width 25 height 25
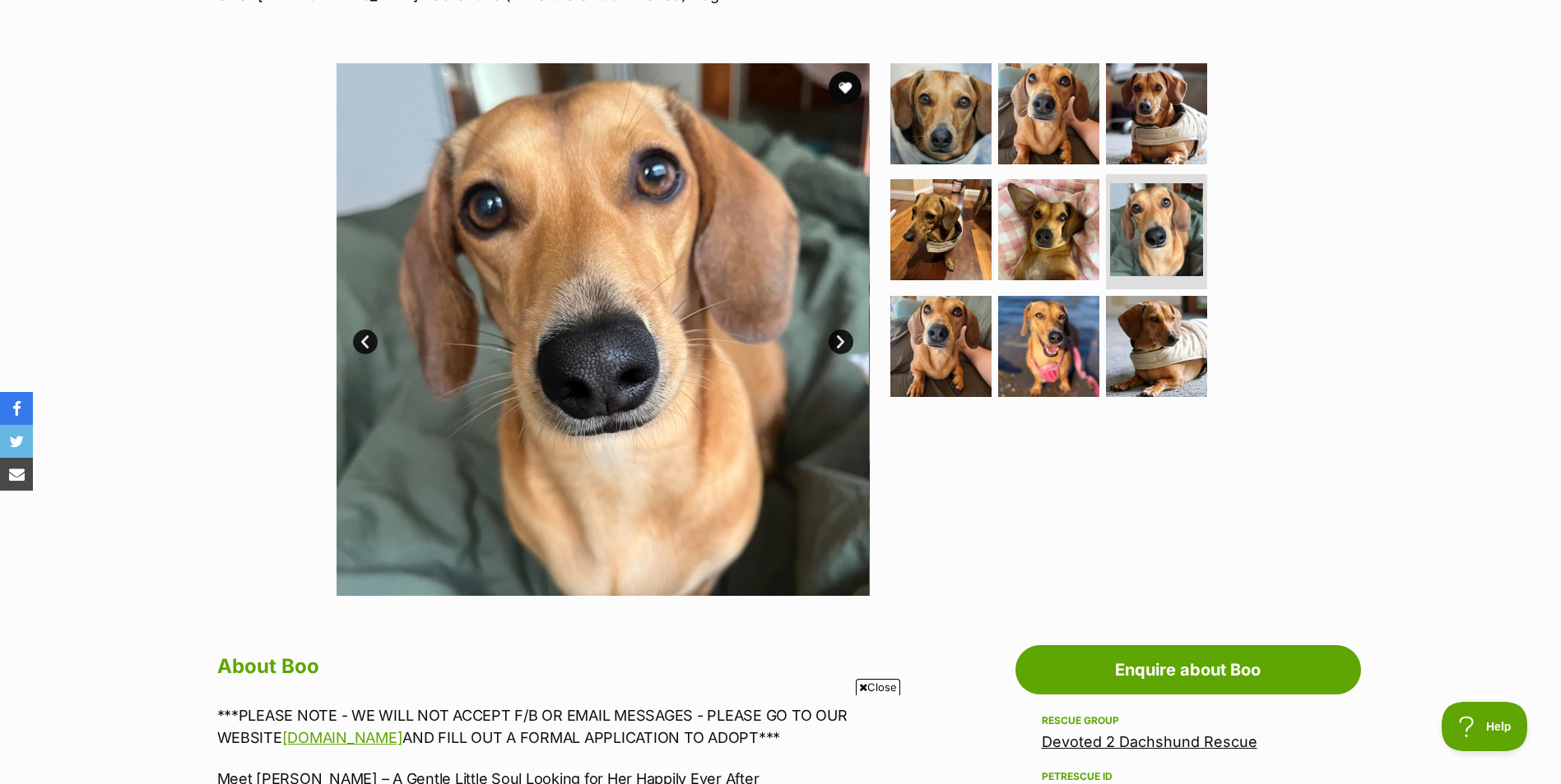
click at [838, 333] on link "Next" at bounding box center [841, 342] width 25 height 25
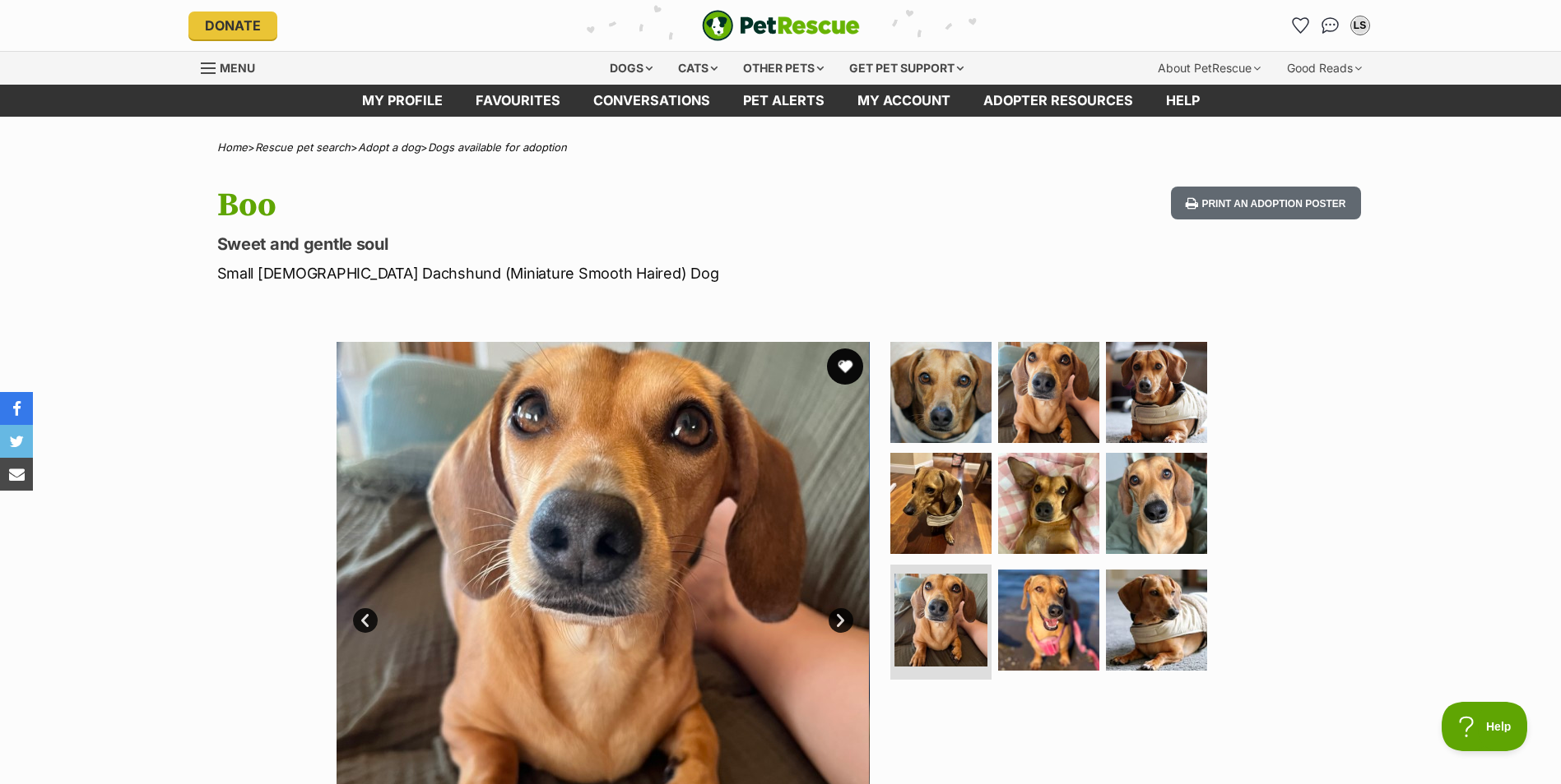
click at [842, 361] on button "favourite" at bounding box center [845, 366] width 36 height 36
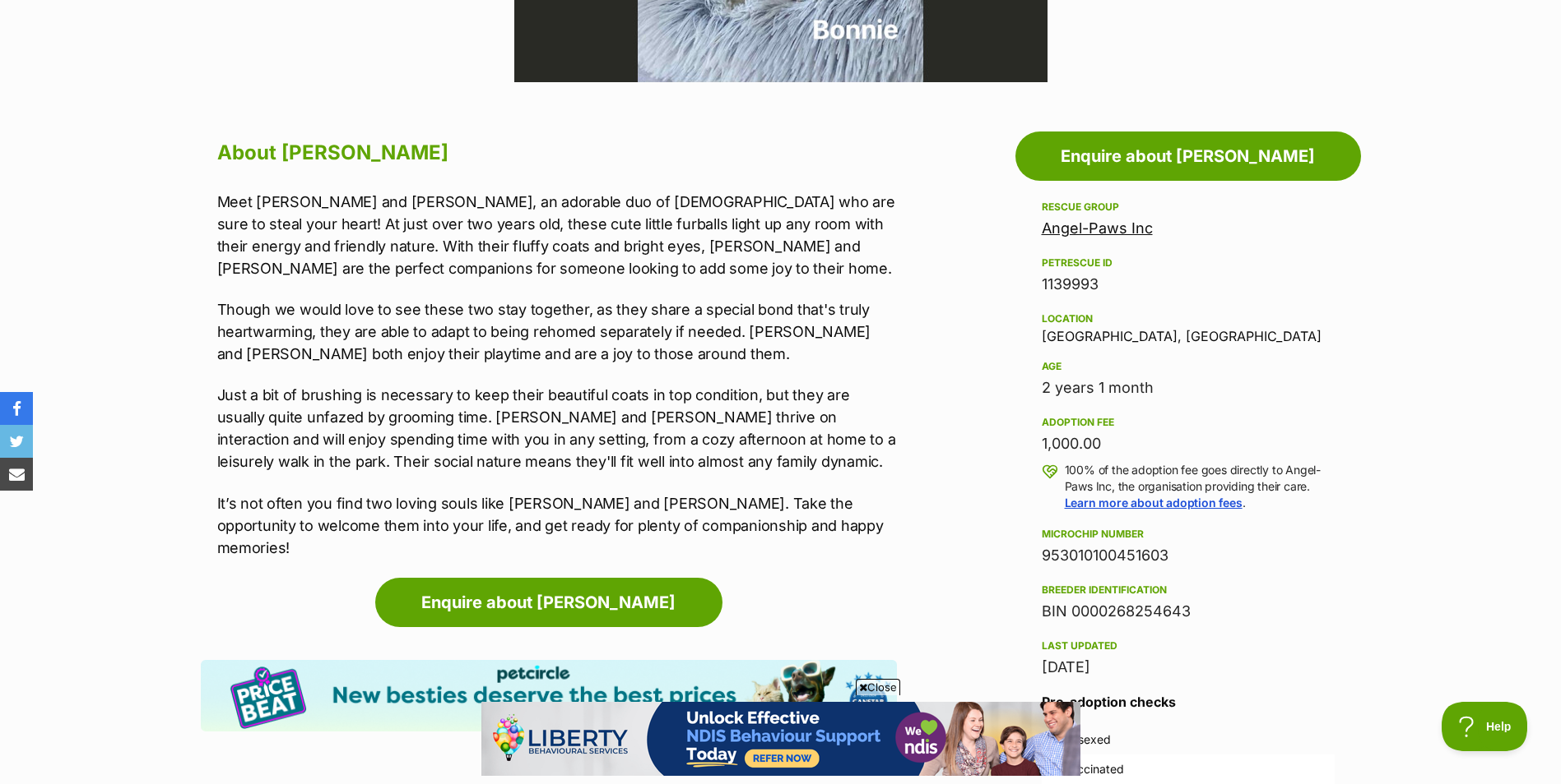
scroll to position [794, 0]
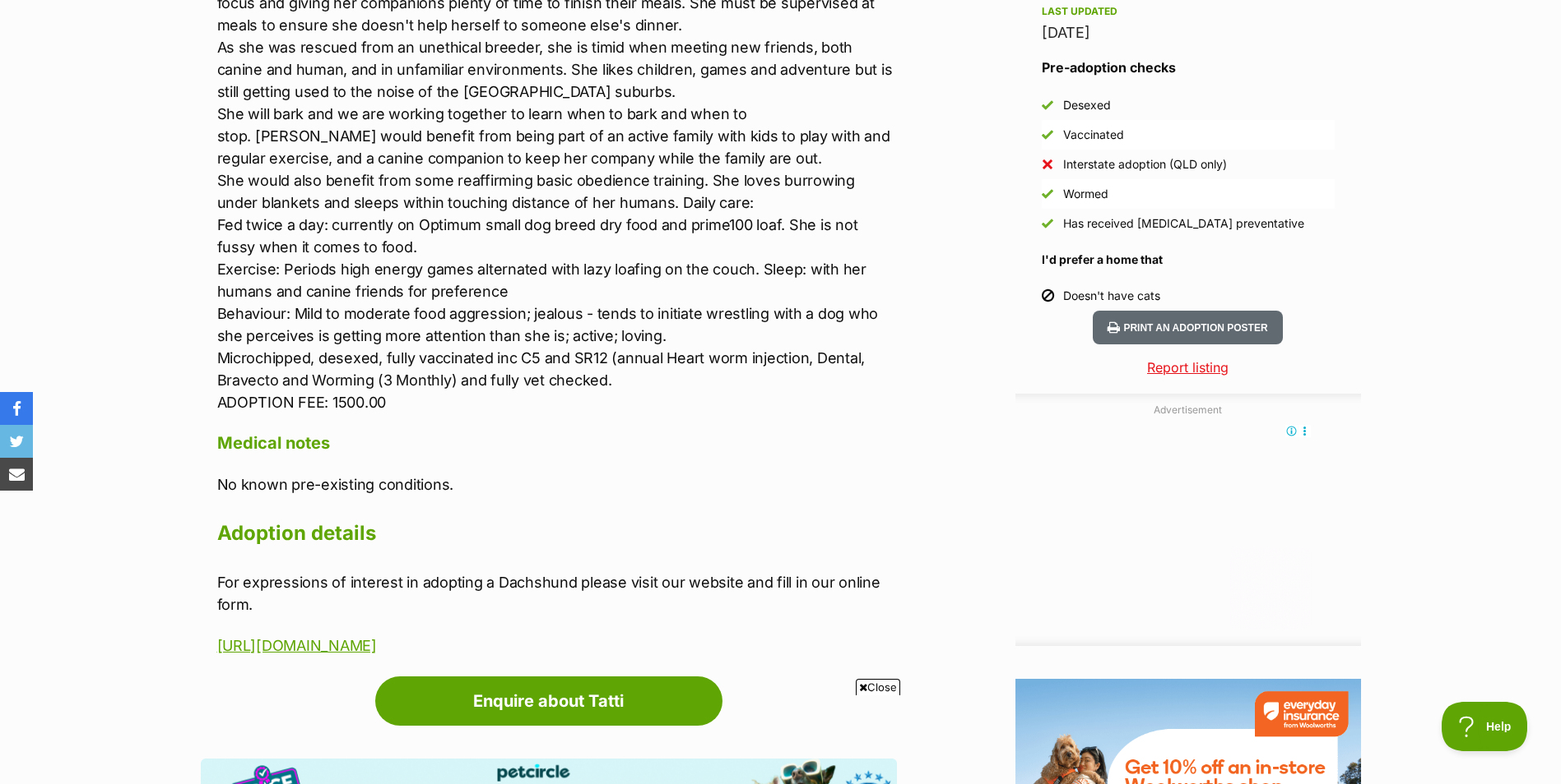
scroll to position [1391, 0]
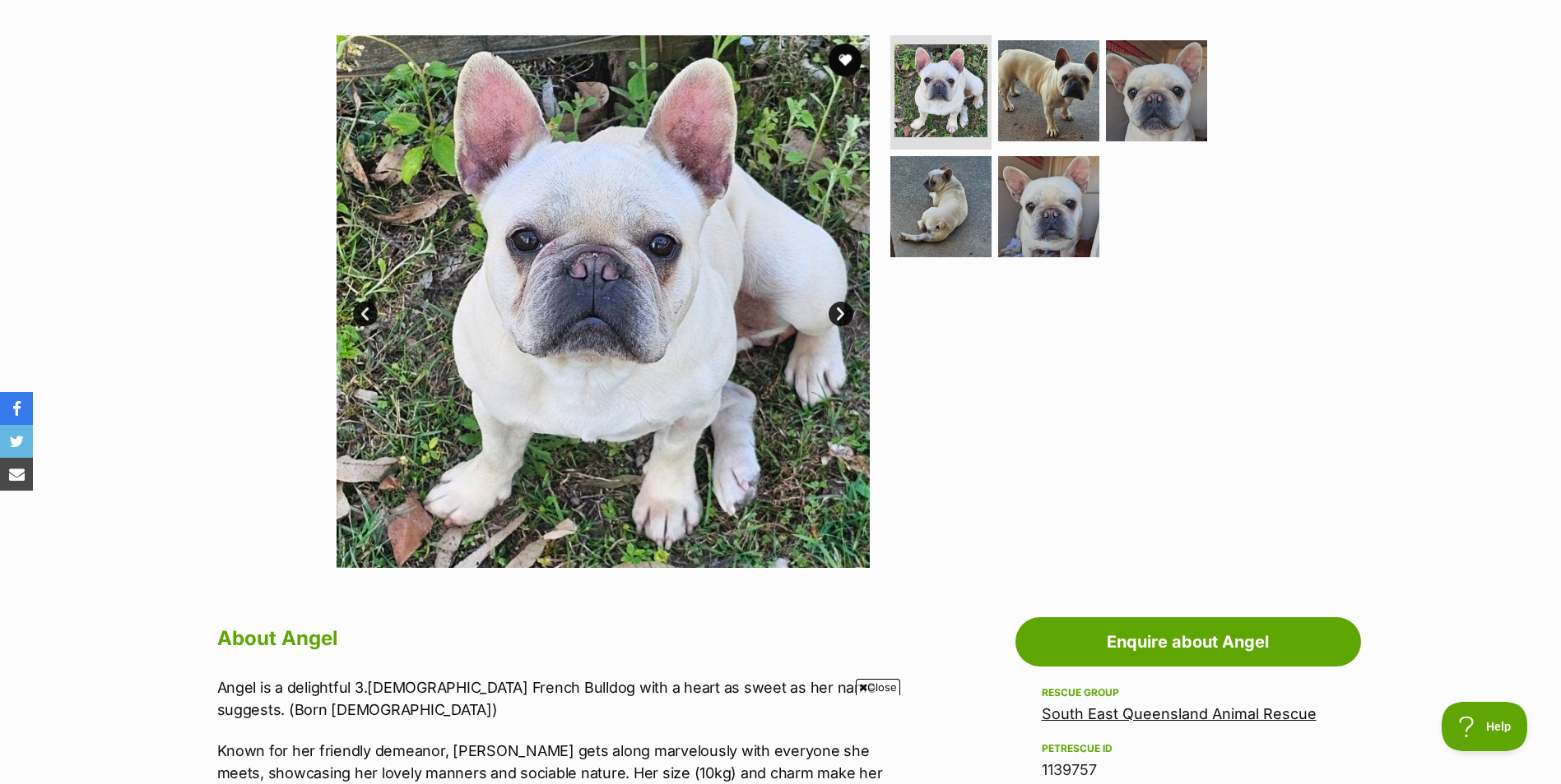
click at [842, 316] on link "Next" at bounding box center [841, 314] width 25 height 25
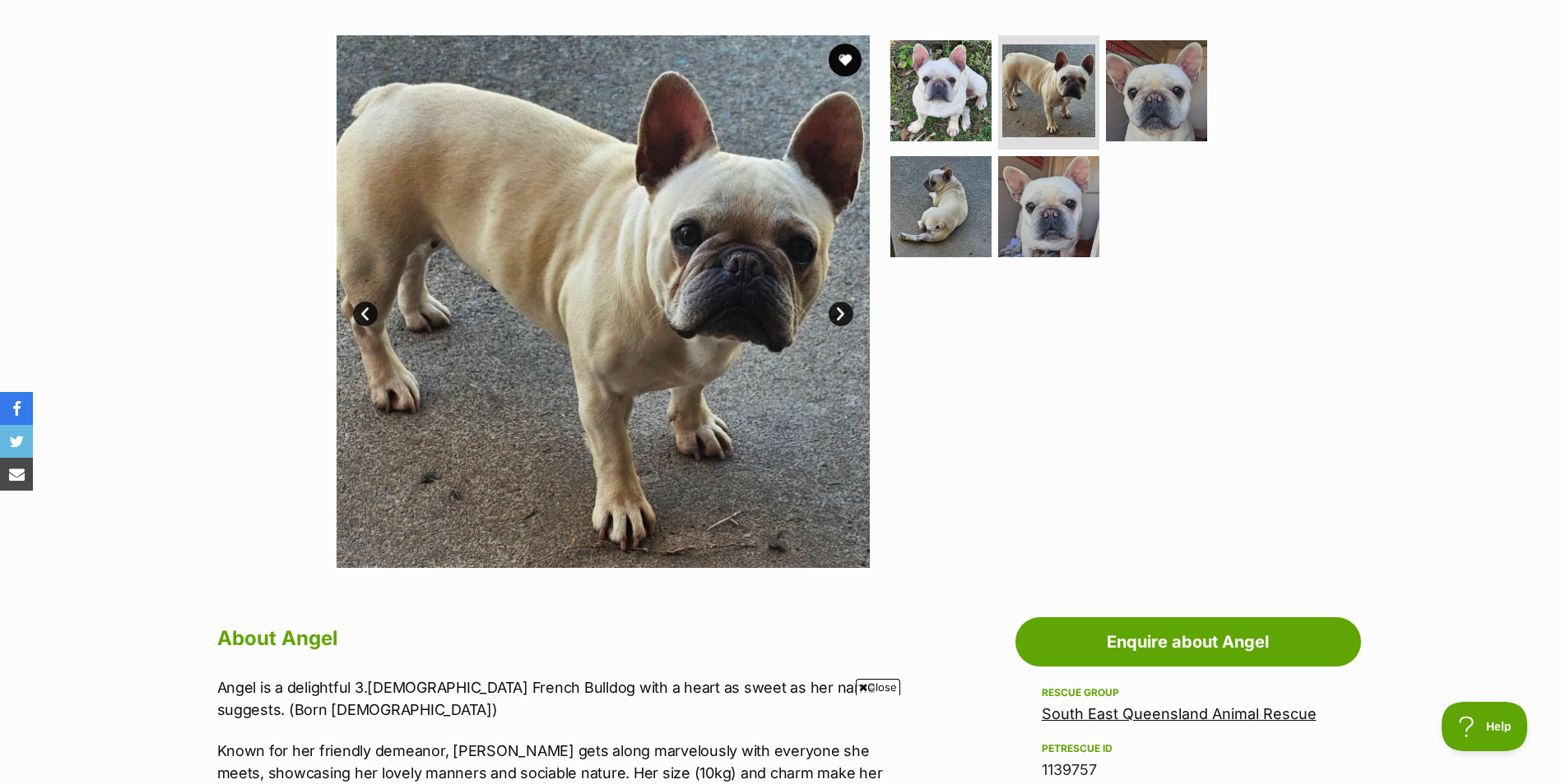
click at [842, 316] on link "Next" at bounding box center [841, 314] width 25 height 25
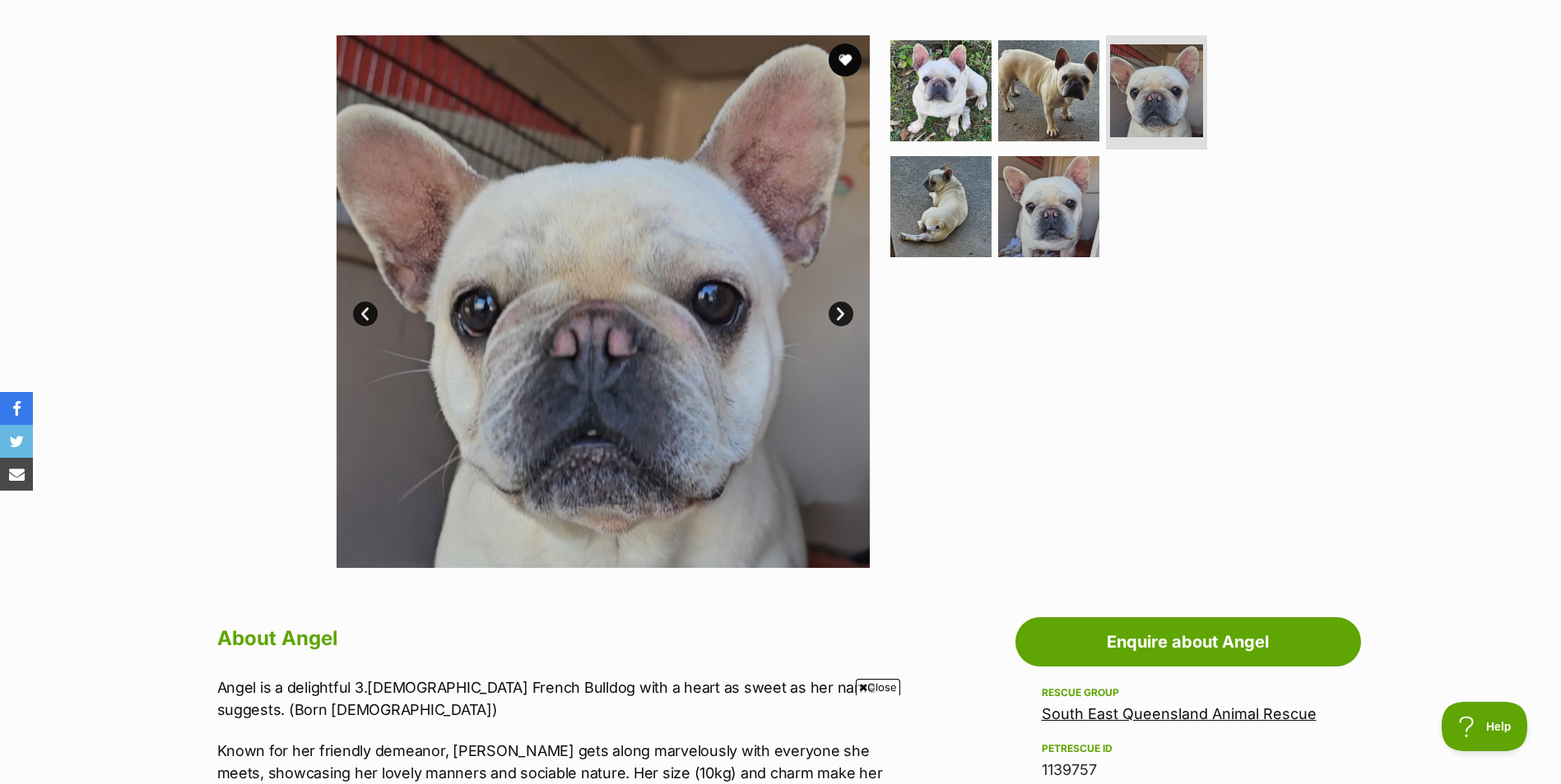
click at [842, 316] on link "Next" at bounding box center [841, 314] width 25 height 25
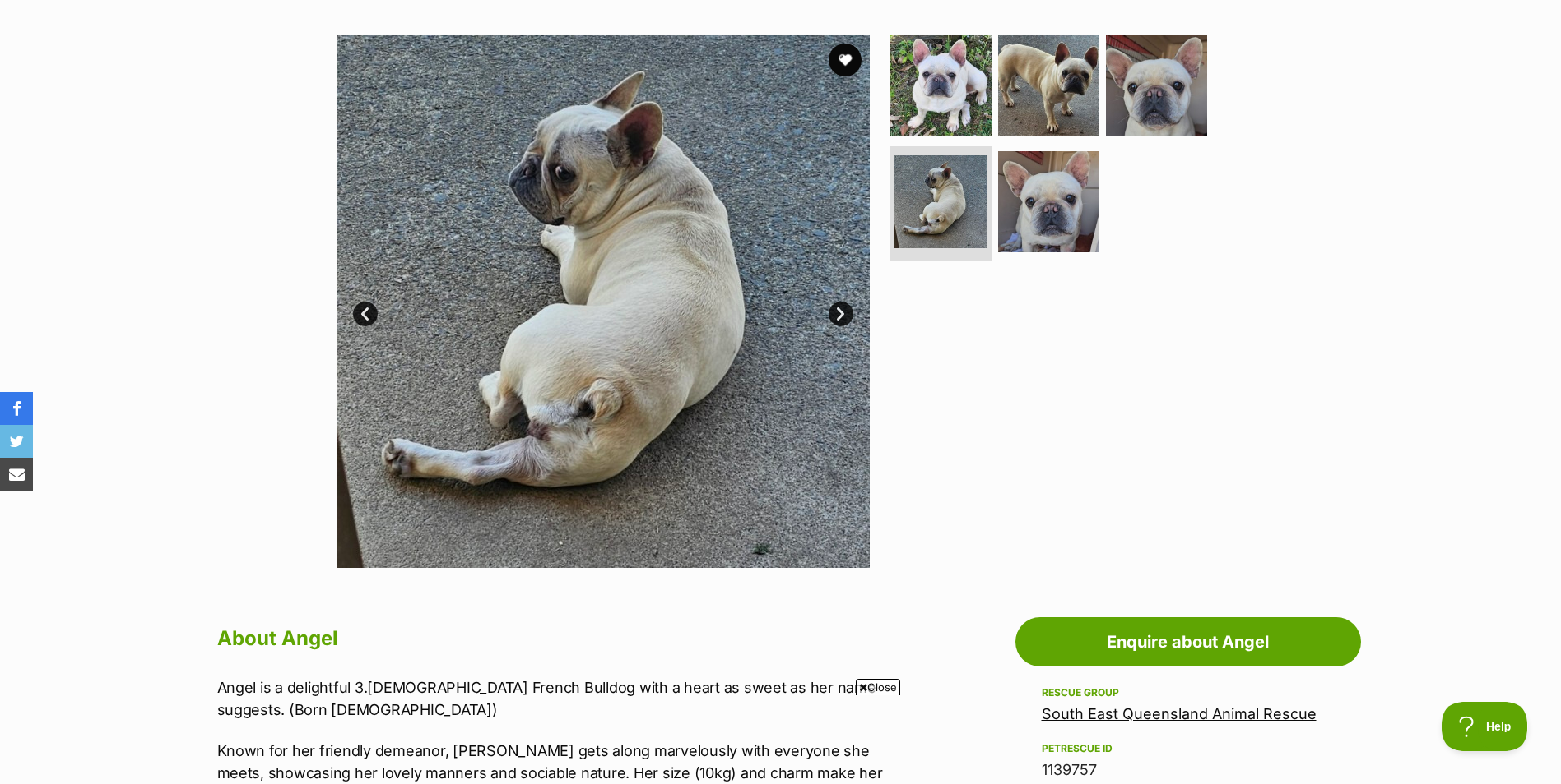
click at [842, 316] on link "Next" at bounding box center [841, 314] width 25 height 25
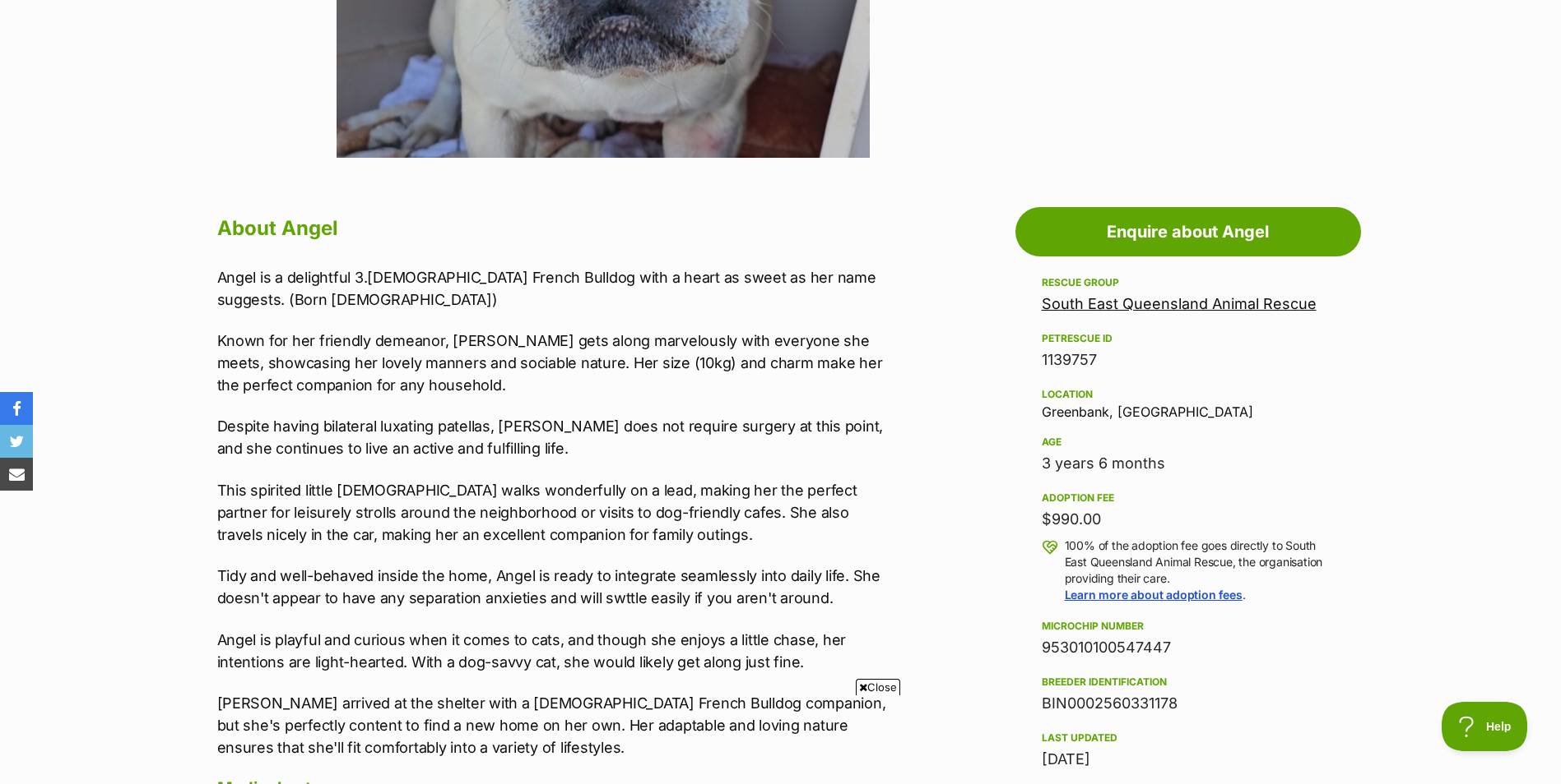
scroll to position [720, 0]
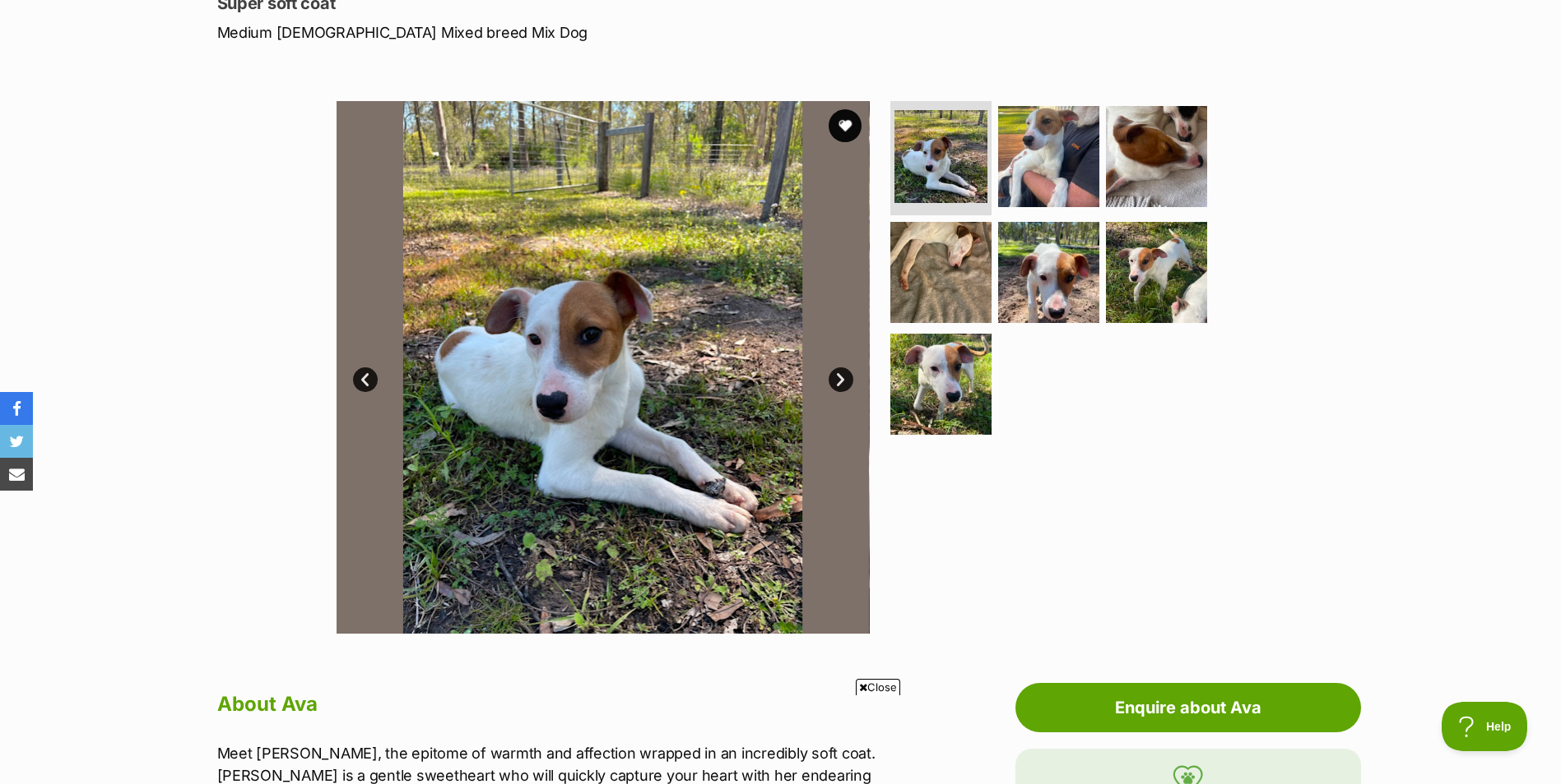
scroll to position [235, 0]
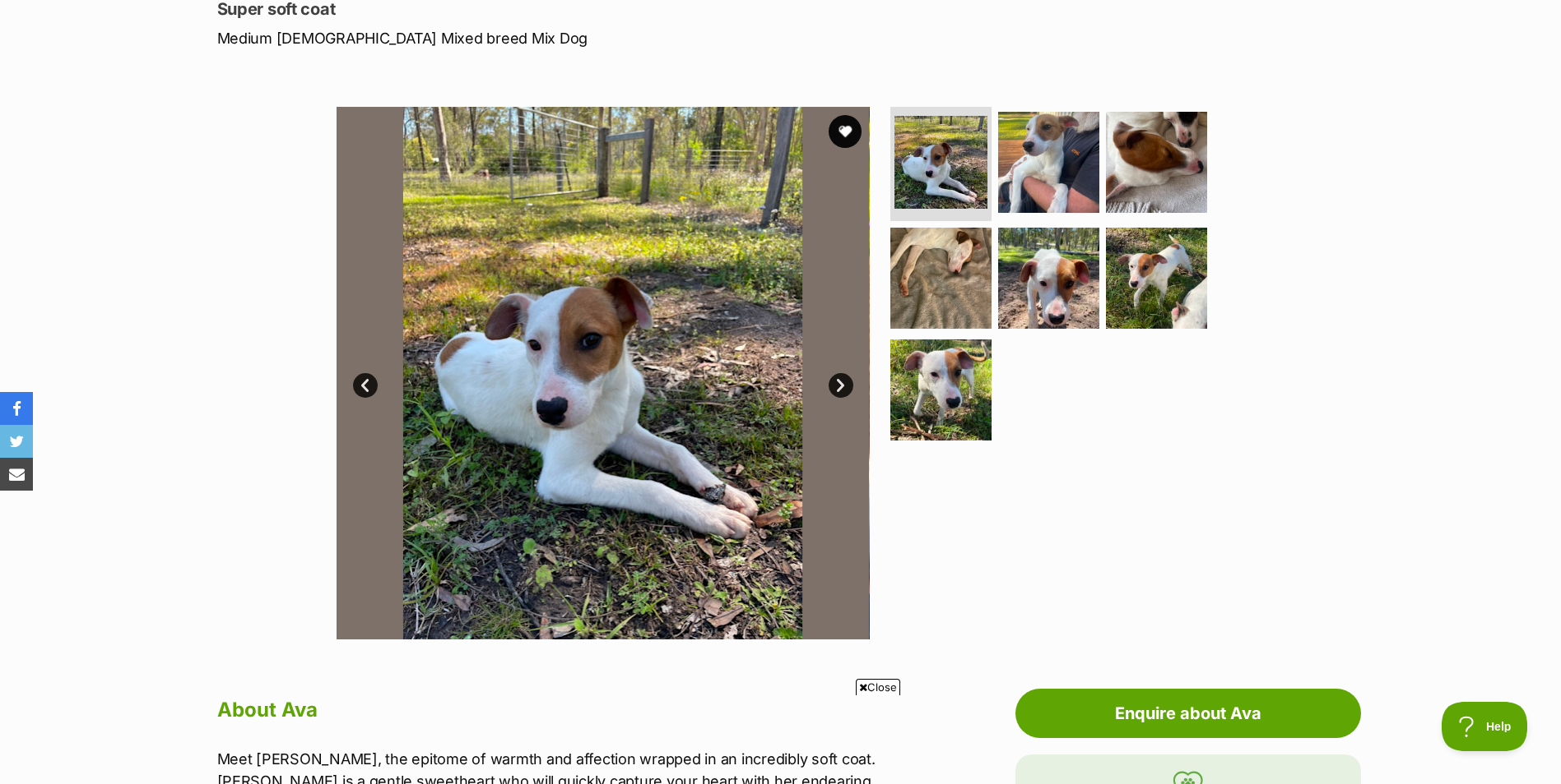
click at [841, 384] on link "Next" at bounding box center [841, 385] width 25 height 25
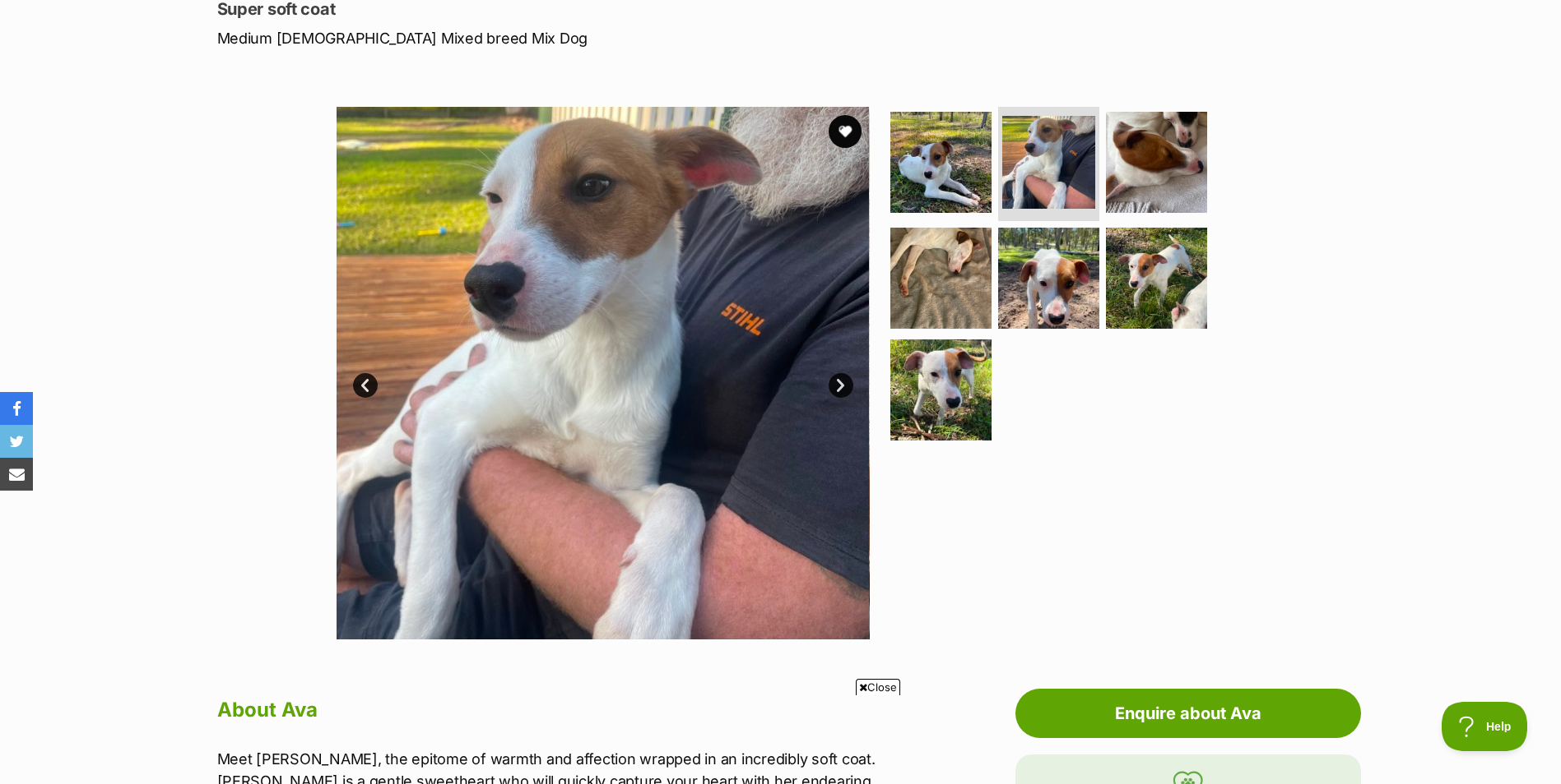
click at [841, 384] on link "Next" at bounding box center [841, 385] width 25 height 25
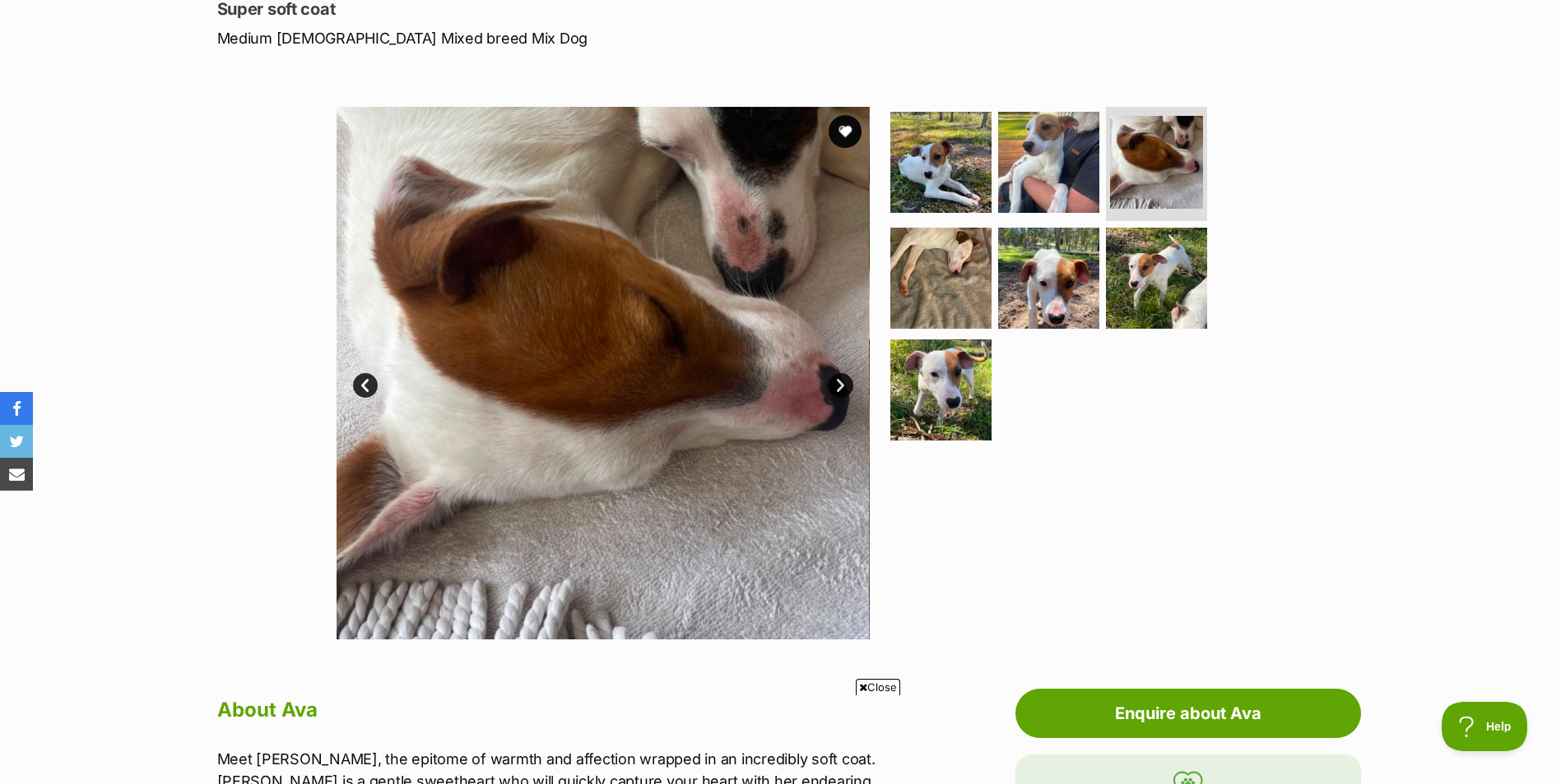
click at [841, 384] on link "Next" at bounding box center [841, 385] width 25 height 25
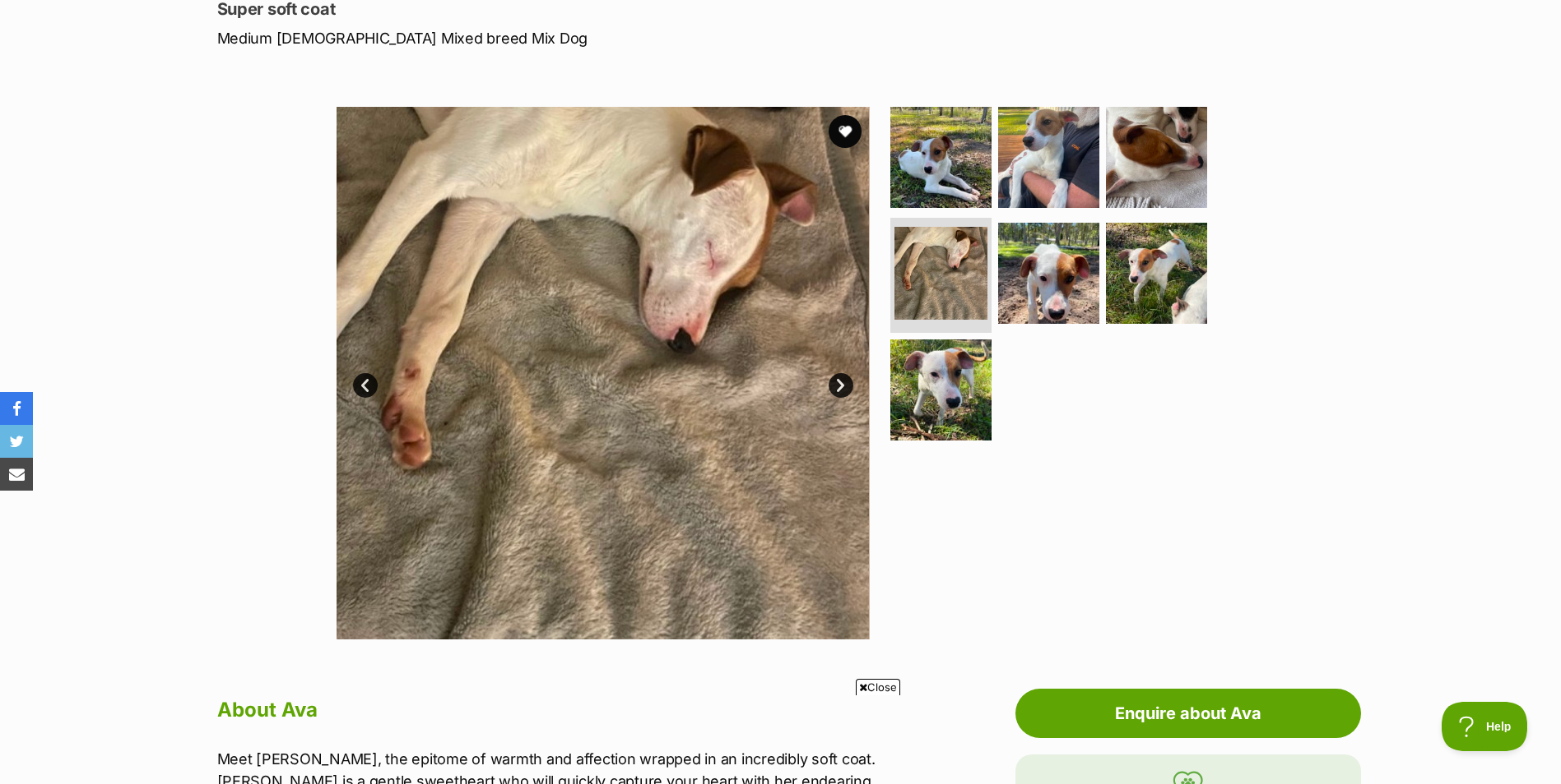
click at [841, 384] on link "Next" at bounding box center [841, 385] width 25 height 25
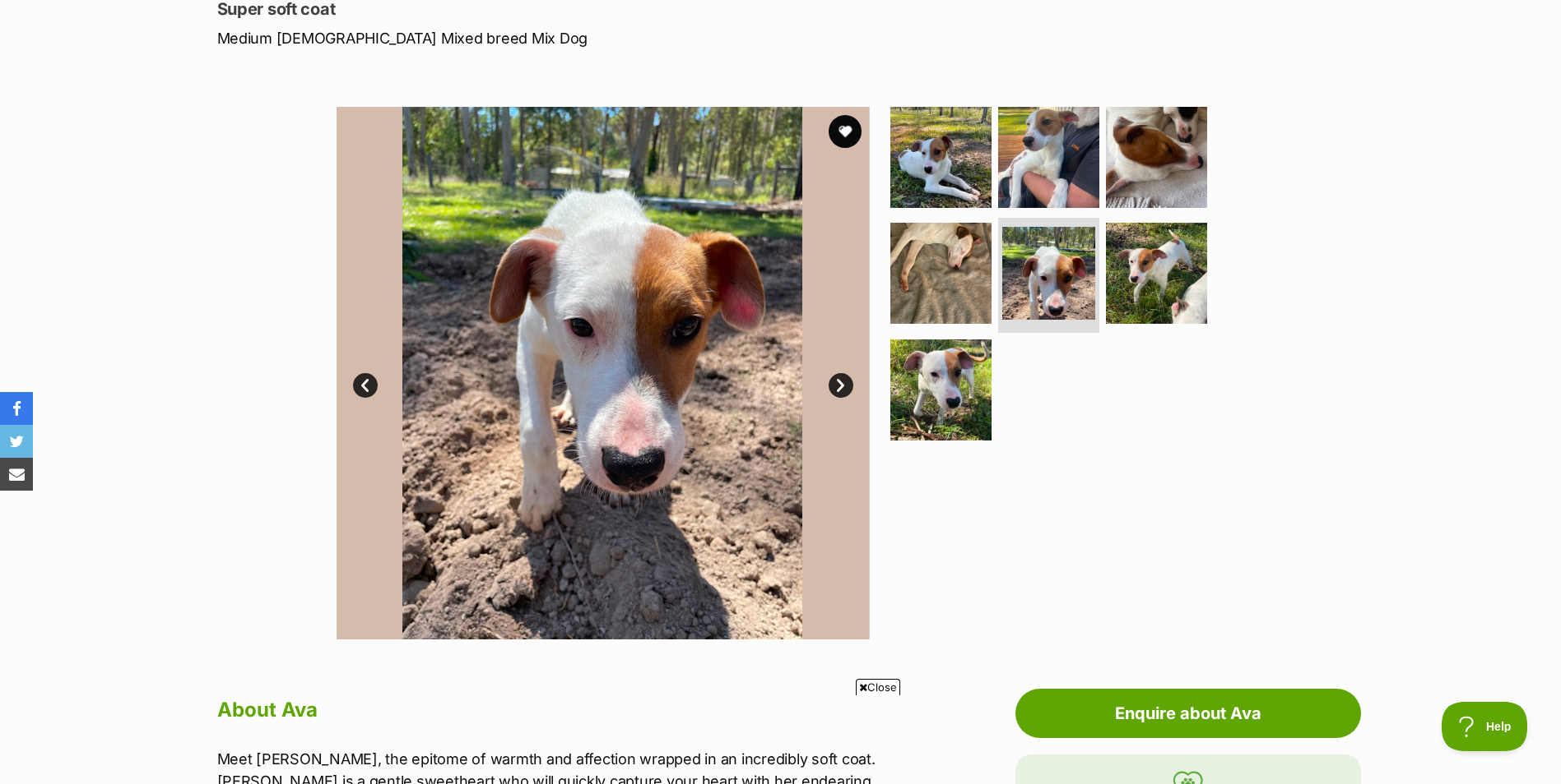
click at [841, 384] on link "Next" at bounding box center [841, 385] width 25 height 25
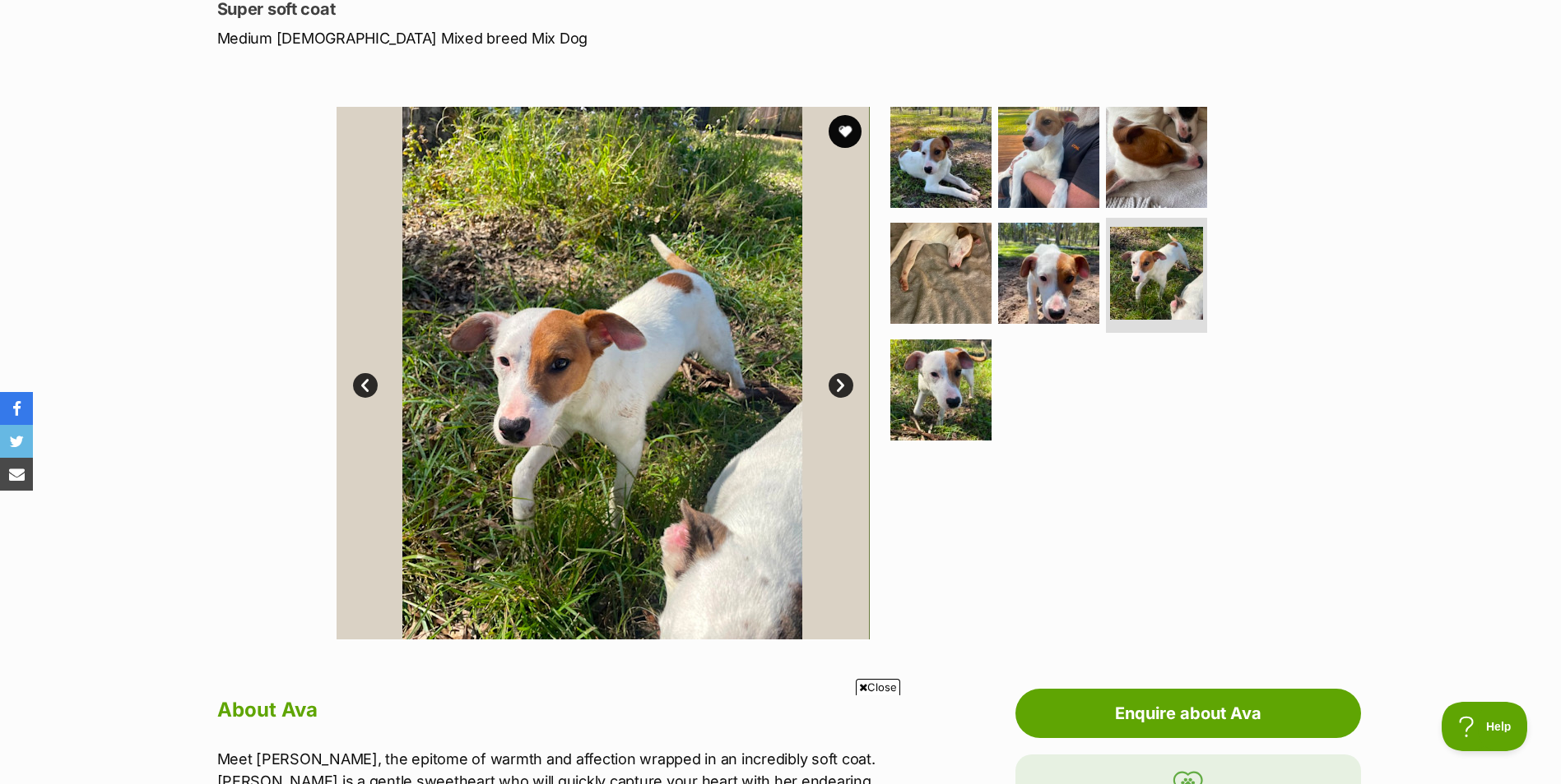
click at [841, 384] on link "Next" at bounding box center [841, 385] width 25 height 25
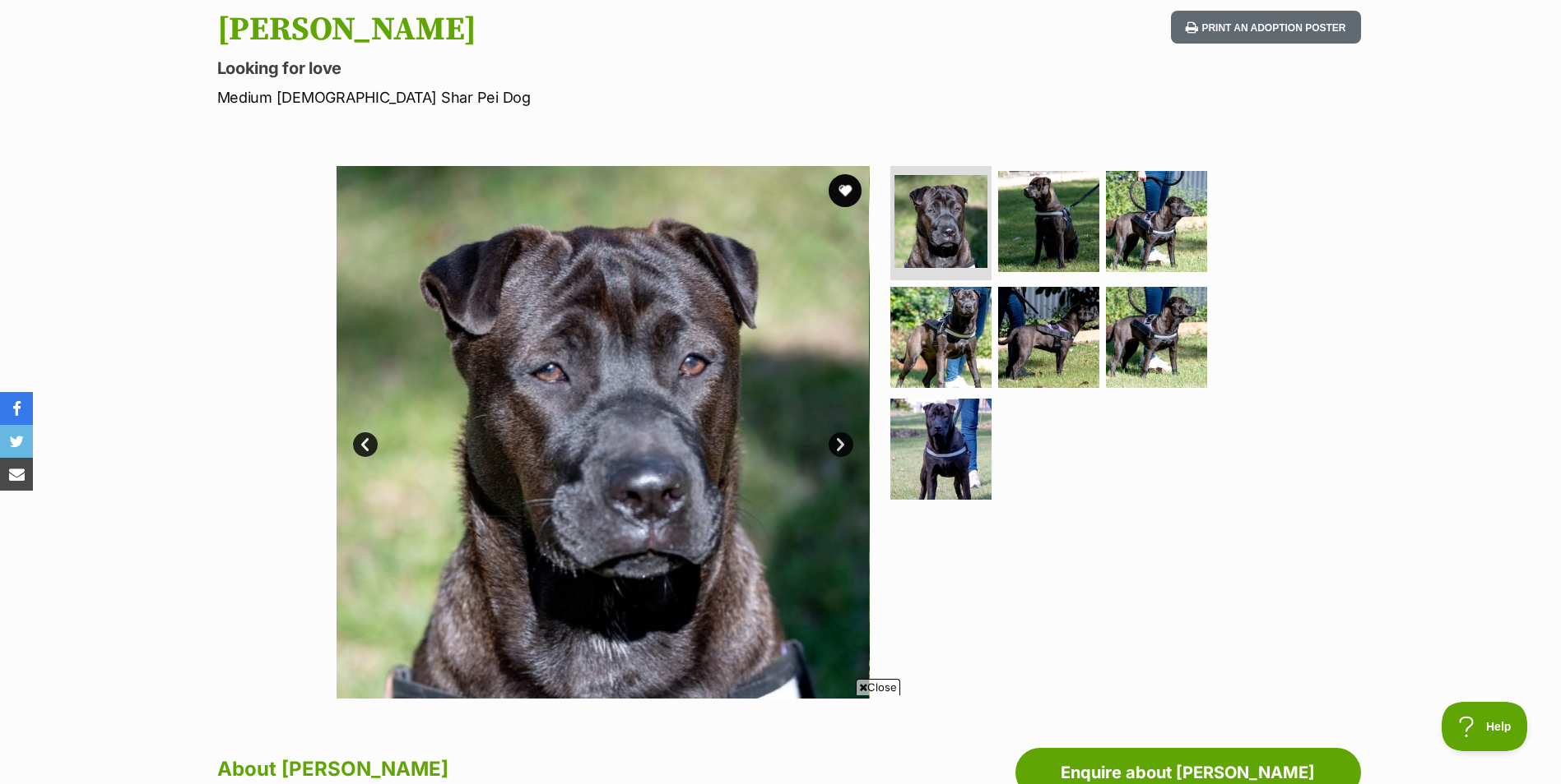
scroll to position [218, 0]
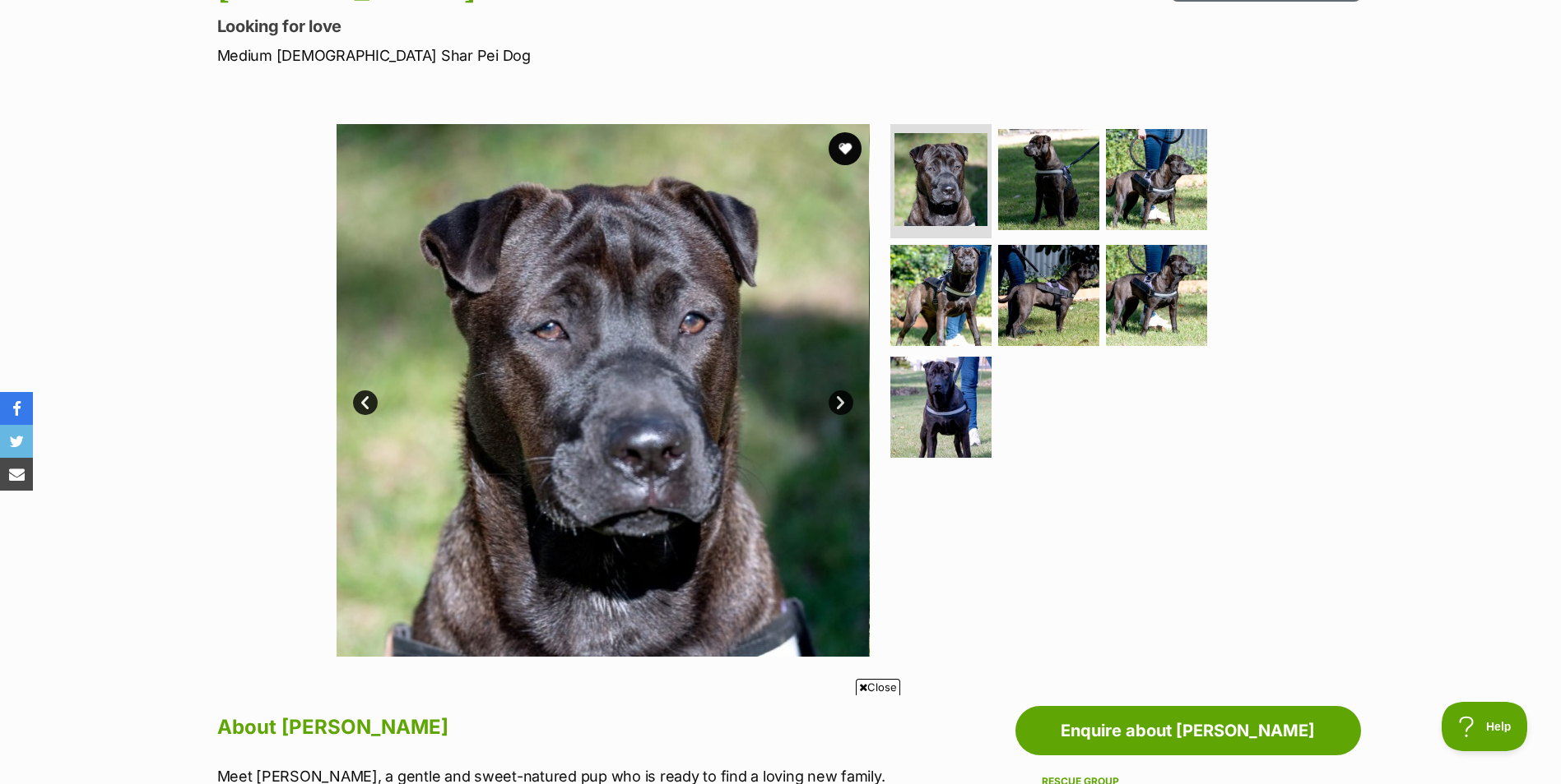
click at [840, 397] on link "Next" at bounding box center [841, 403] width 25 height 25
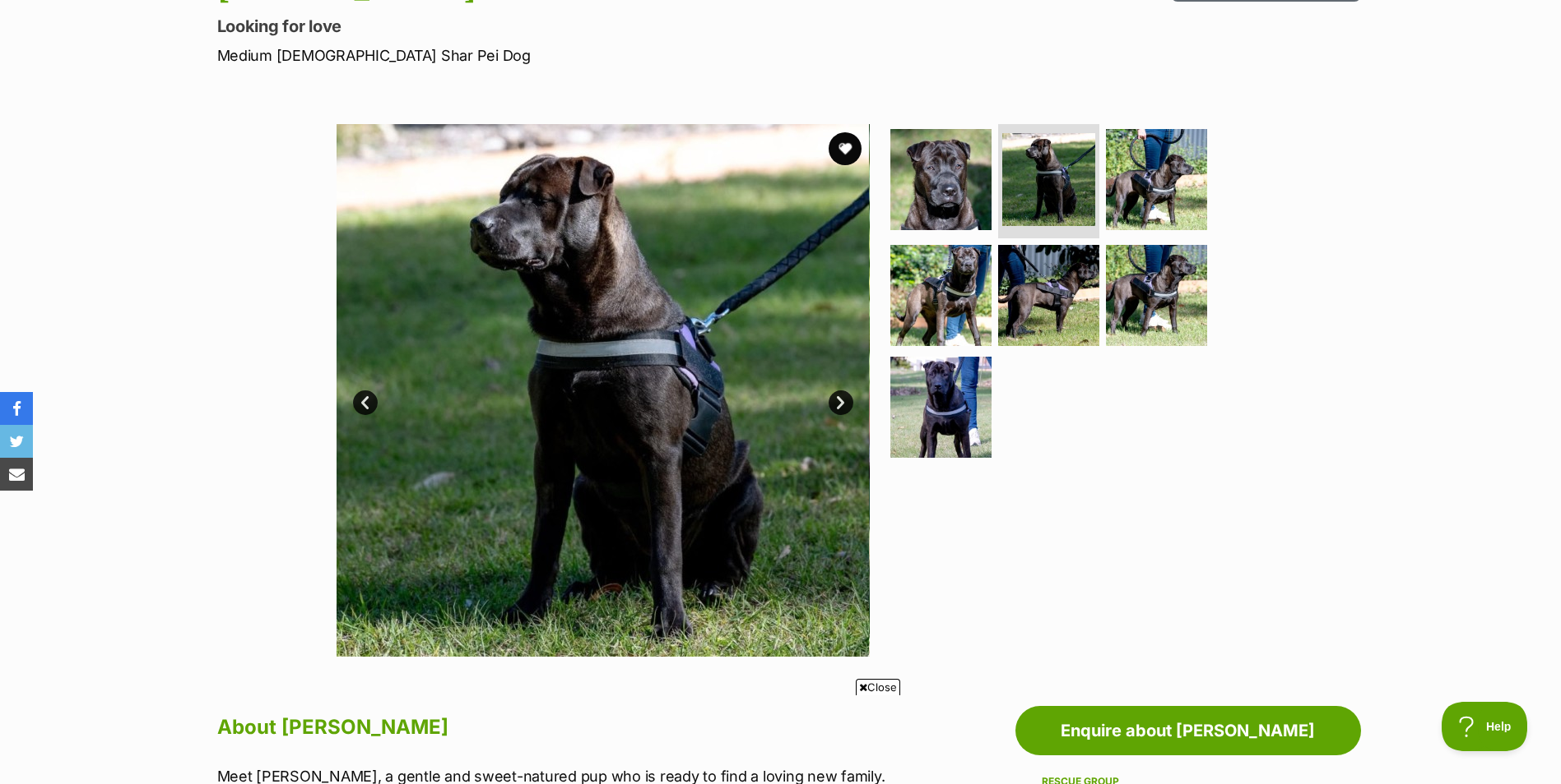
click at [840, 397] on link "Next" at bounding box center [841, 403] width 25 height 25
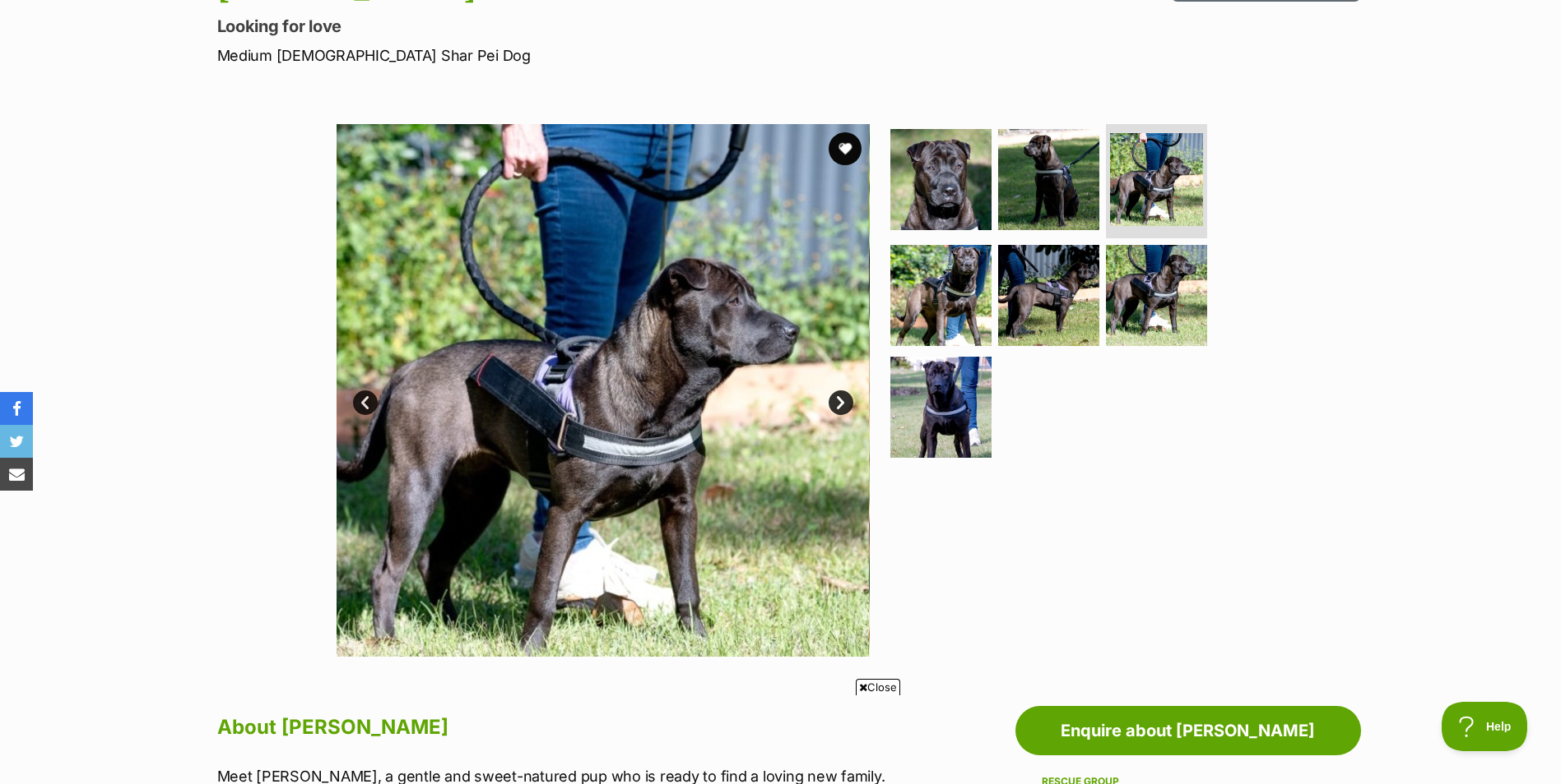
click at [840, 397] on link "Next" at bounding box center [841, 403] width 25 height 25
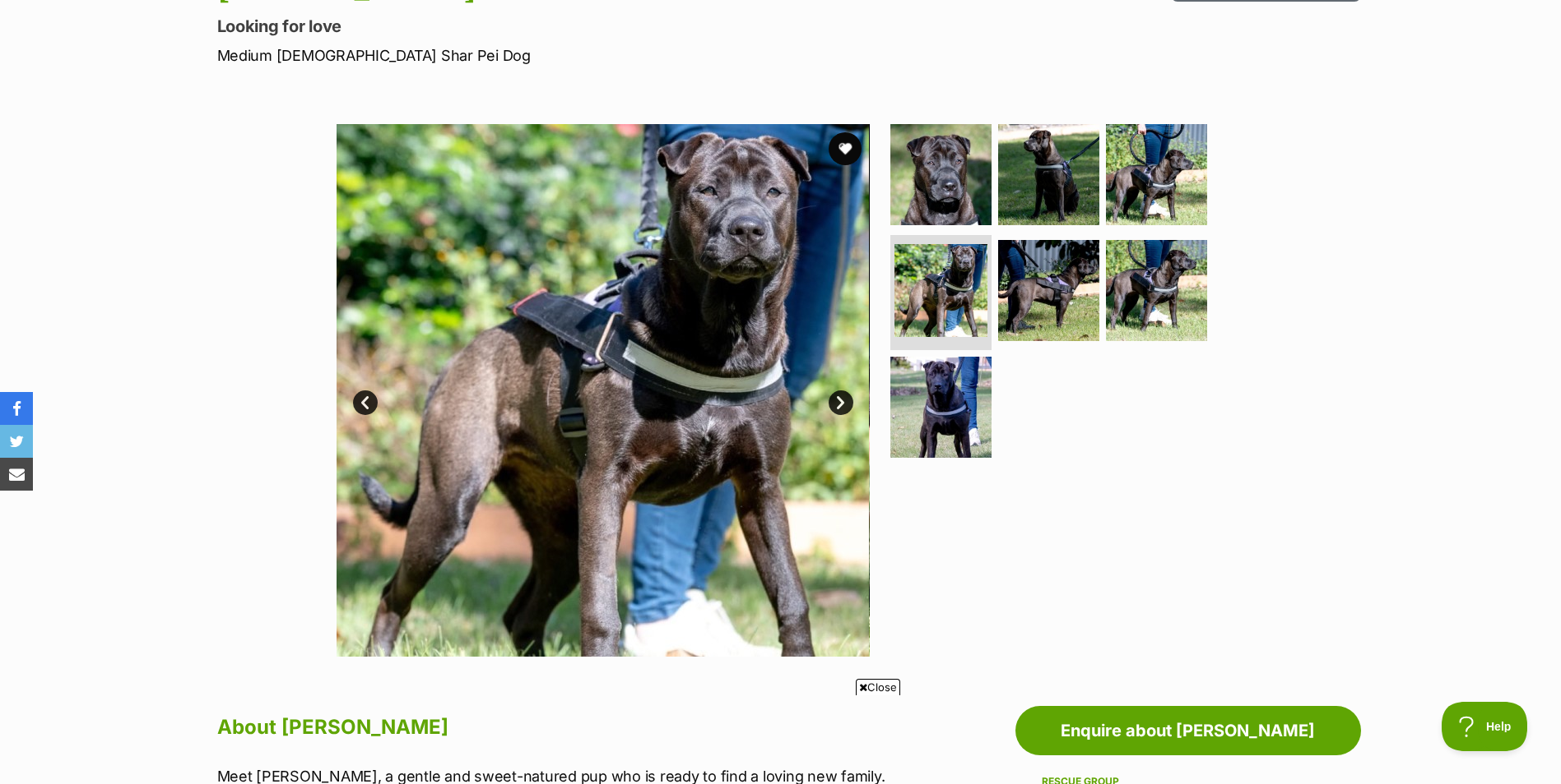
click at [840, 397] on link "Next" at bounding box center [841, 403] width 25 height 25
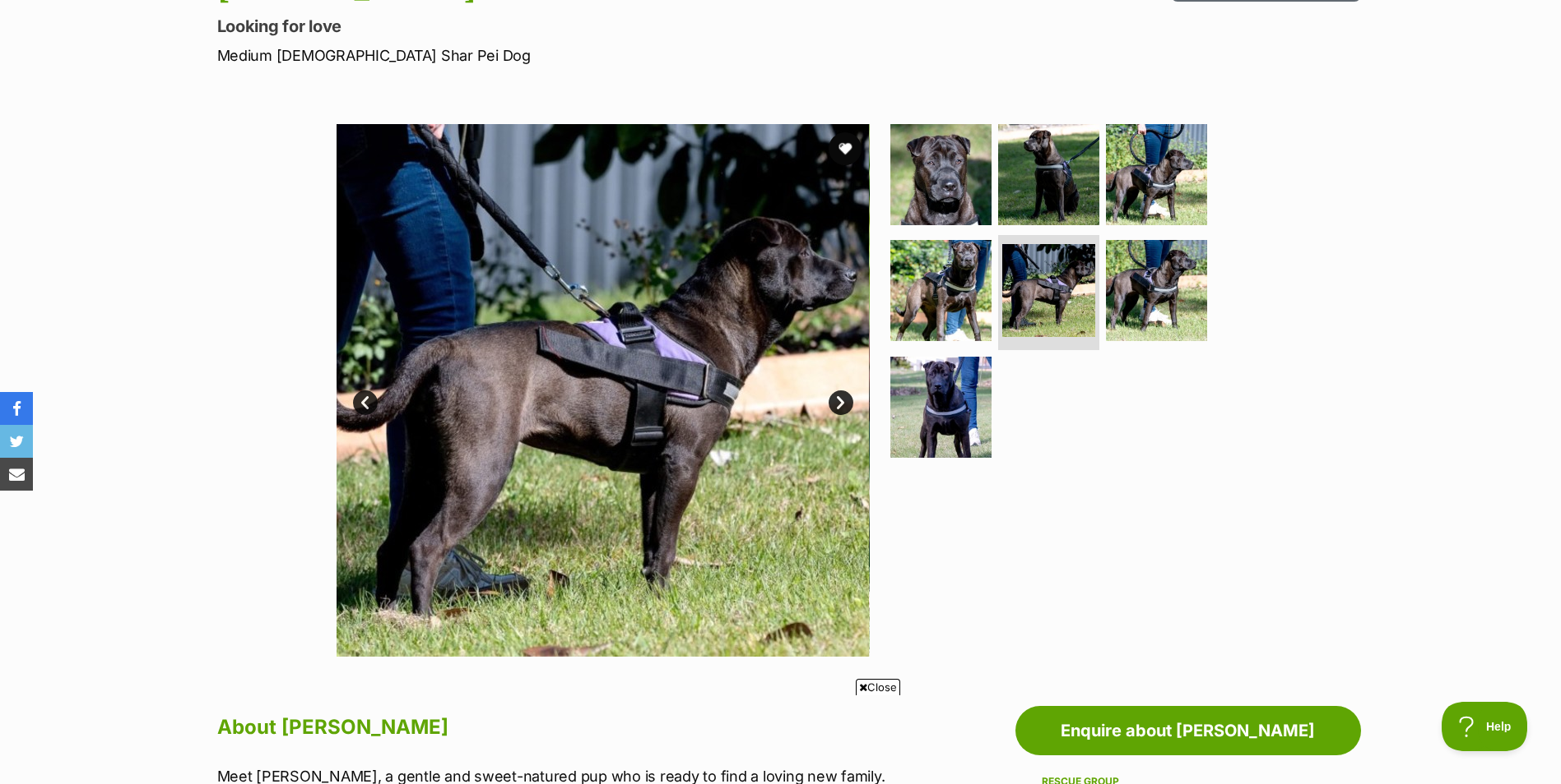
click at [840, 397] on link "Next" at bounding box center [841, 403] width 25 height 25
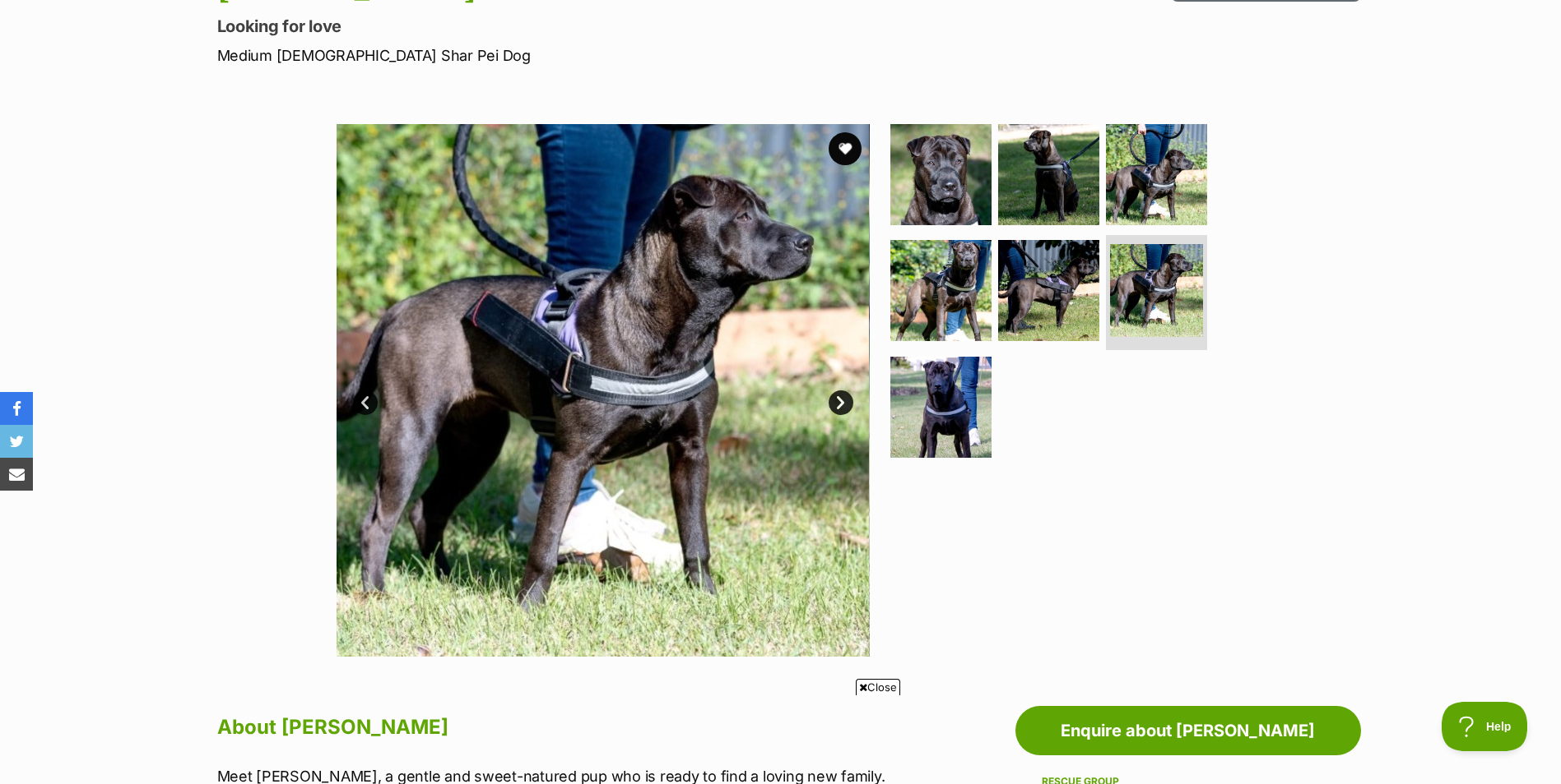
click at [840, 397] on link "Next" at bounding box center [841, 403] width 25 height 25
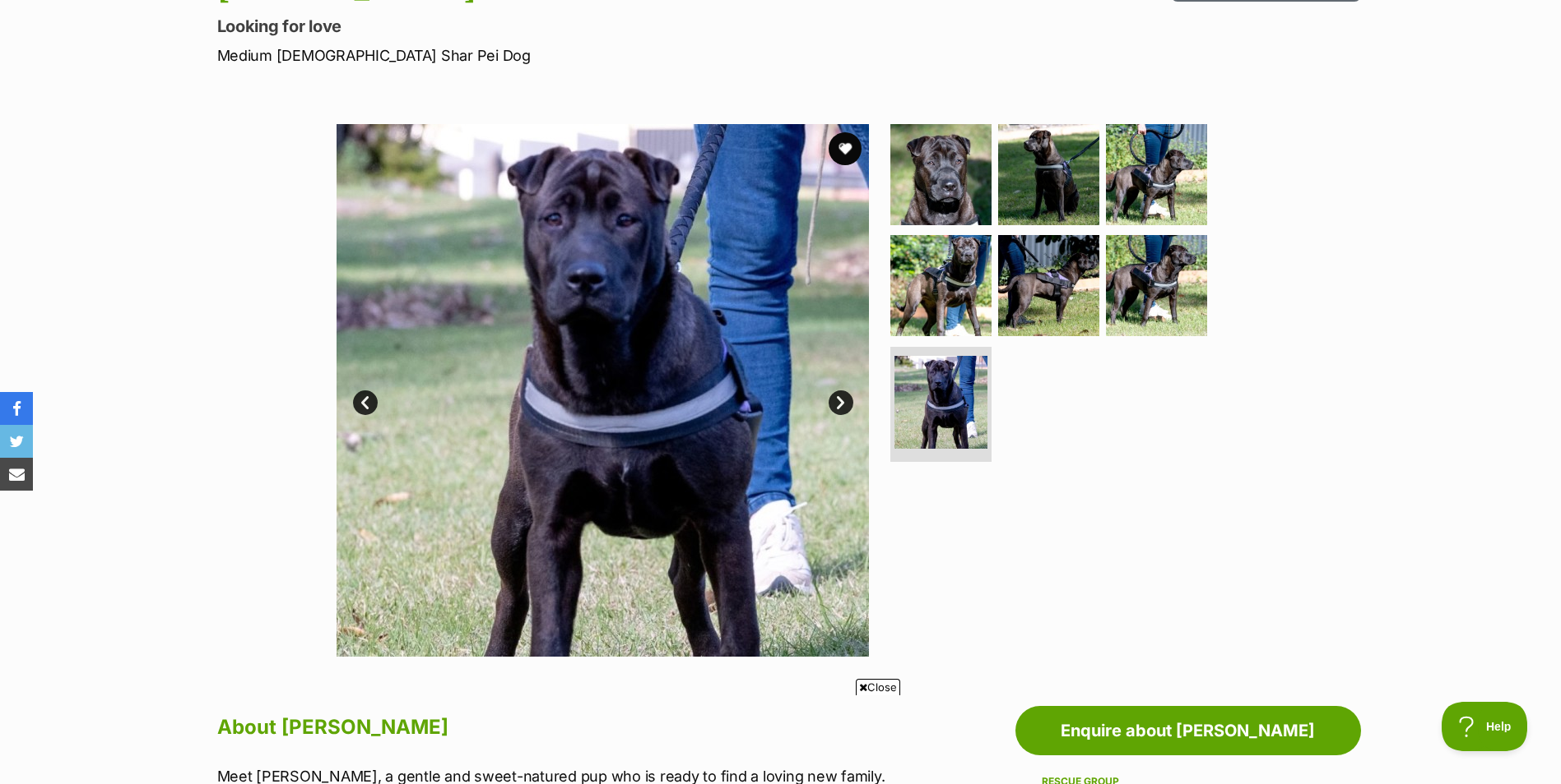
click at [840, 397] on link "Next" at bounding box center [841, 403] width 25 height 25
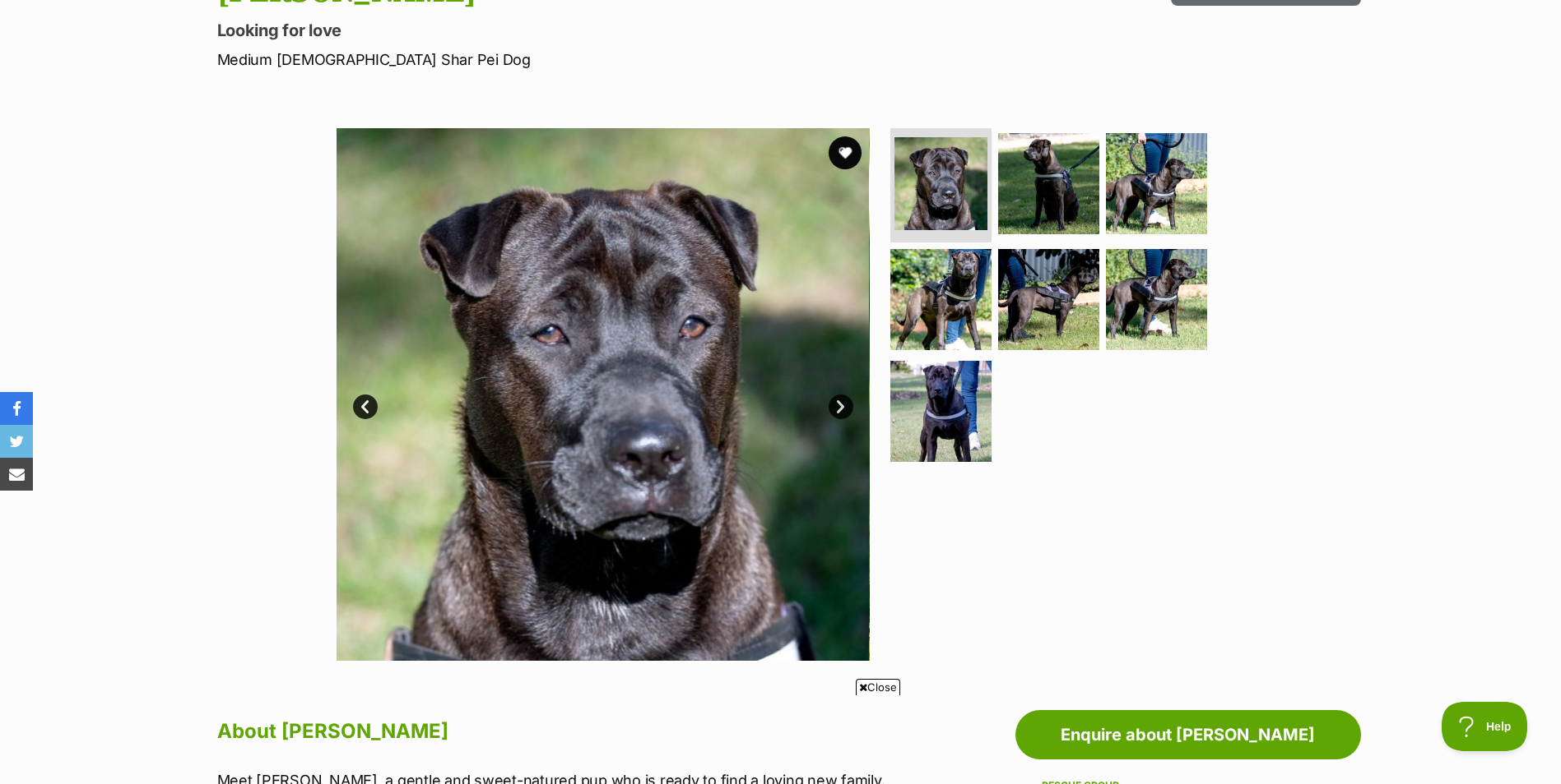
scroll to position [213, 0]
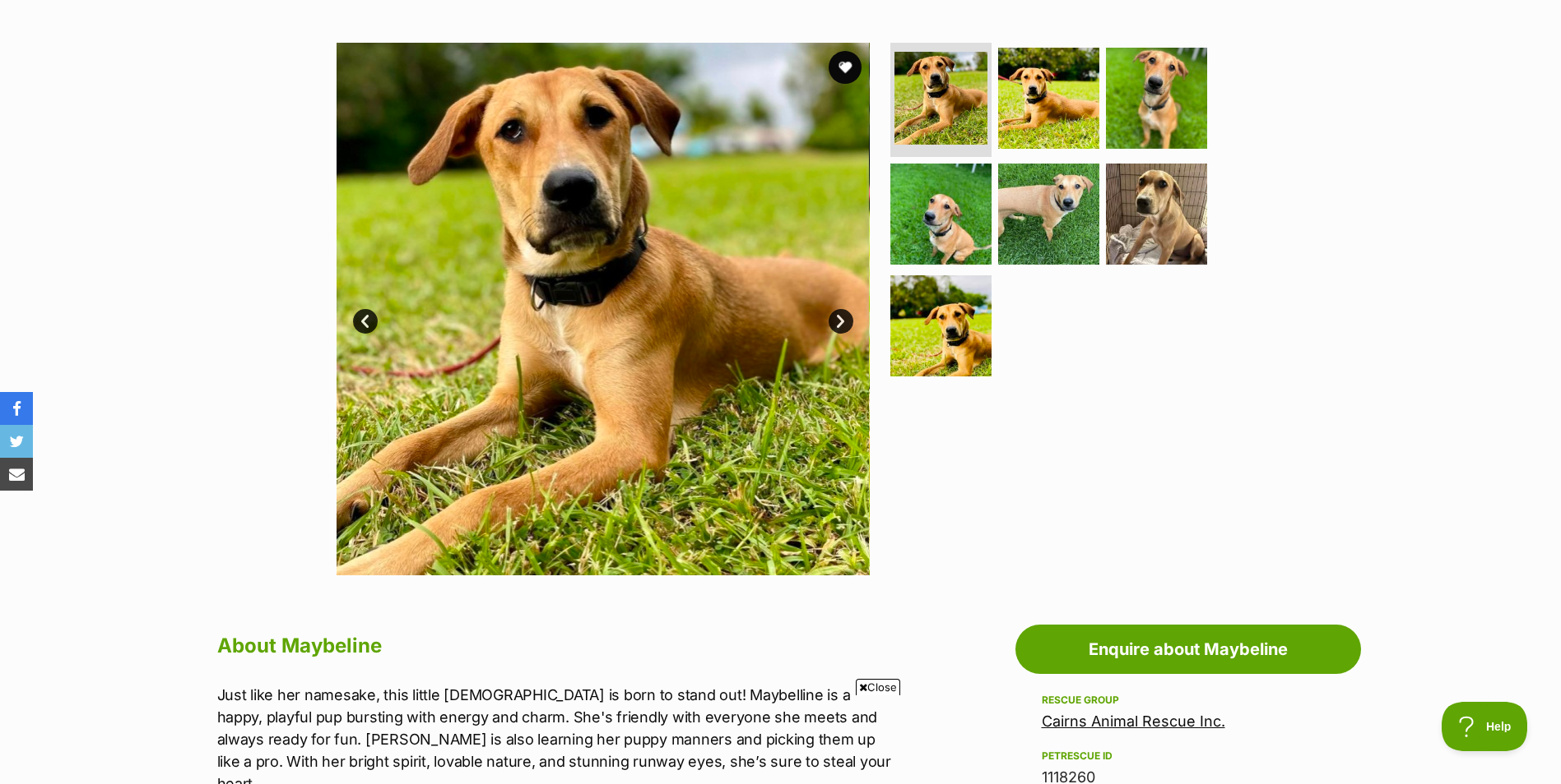
scroll to position [299, 0]
click at [840, 323] on link "Next" at bounding box center [841, 323] width 25 height 25
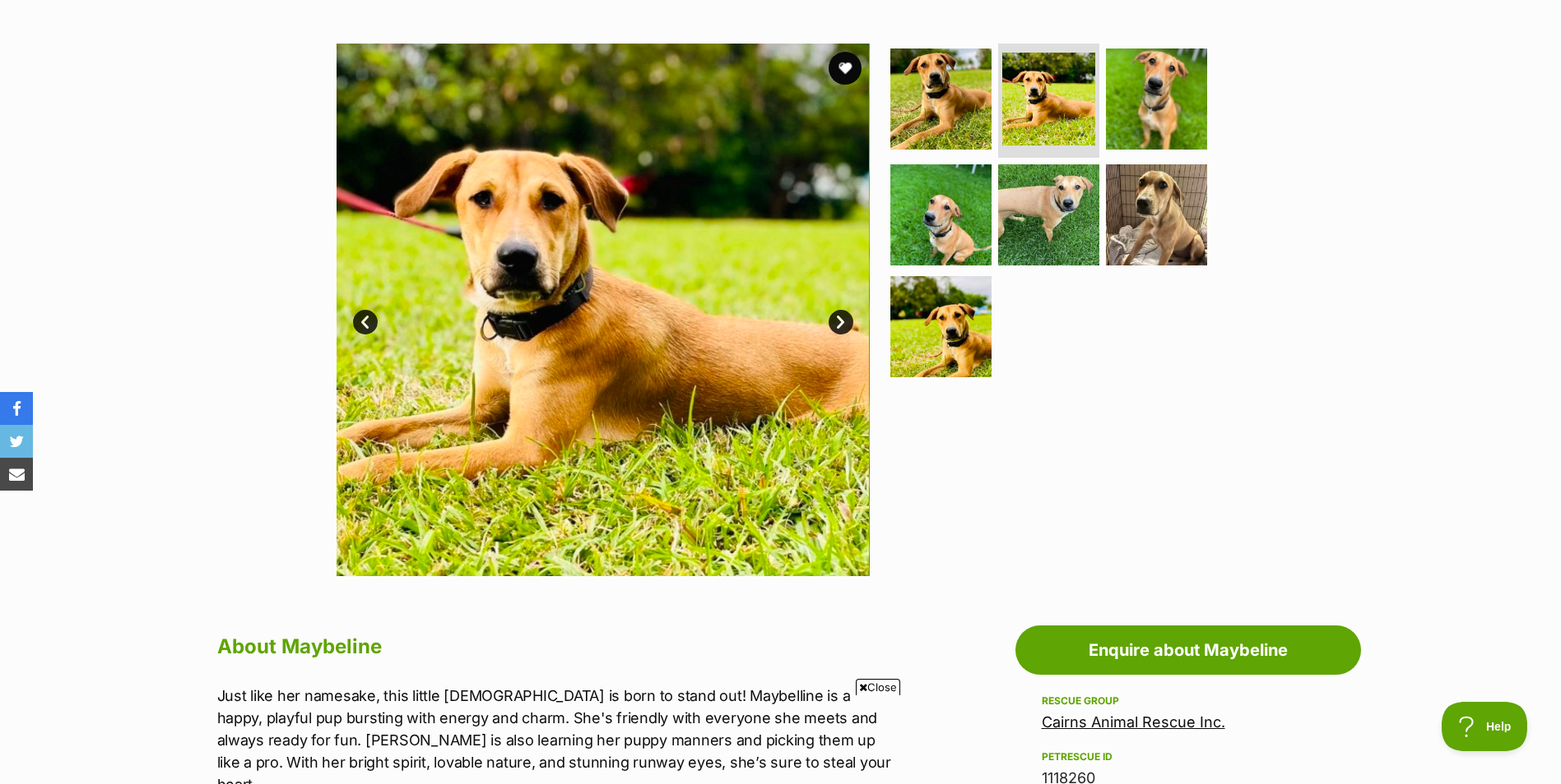
click at [840, 323] on link "Next" at bounding box center [841, 323] width 25 height 25
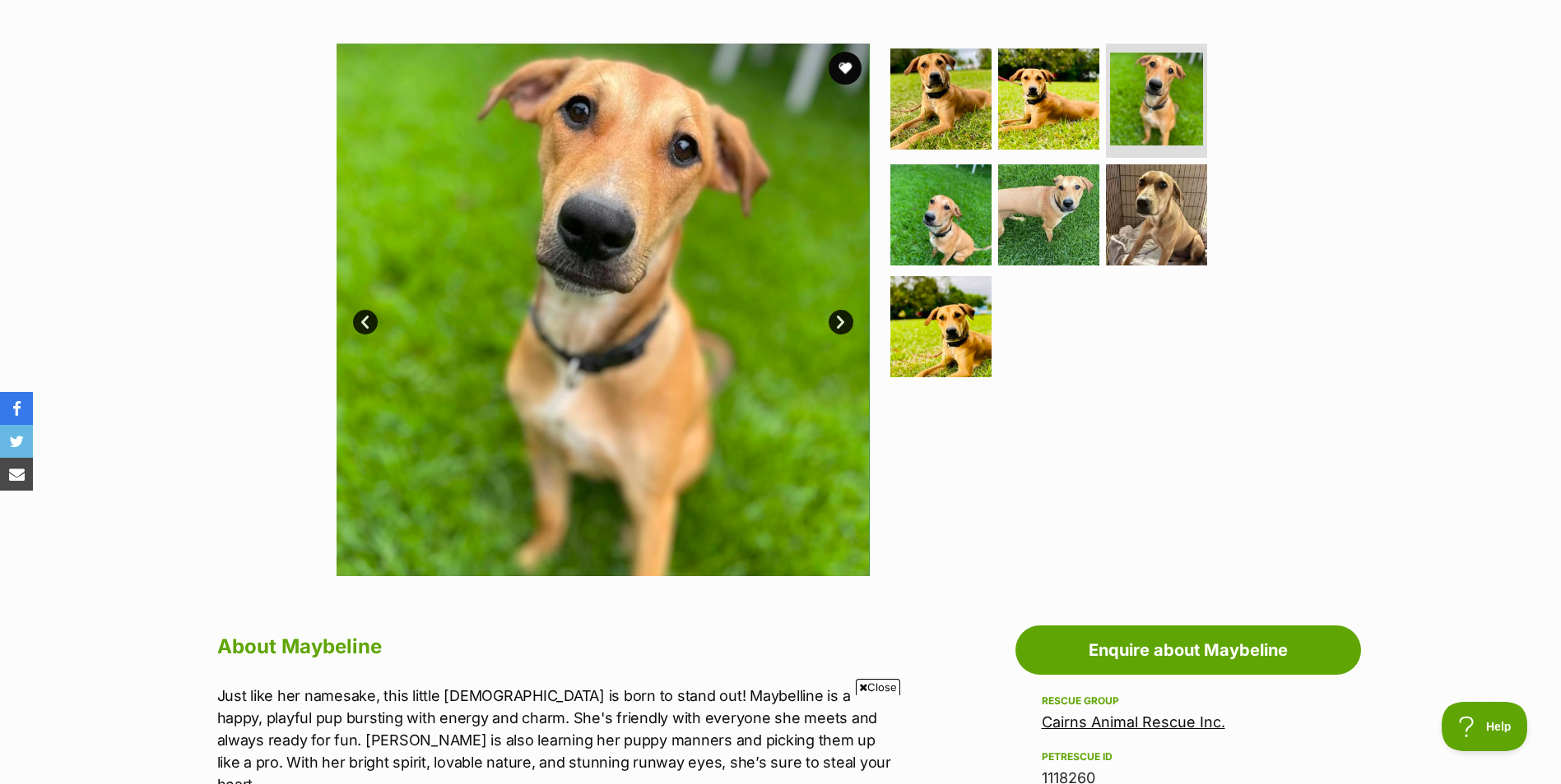
click at [840, 323] on link "Next" at bounding box center [841, 323] width 25 height 25
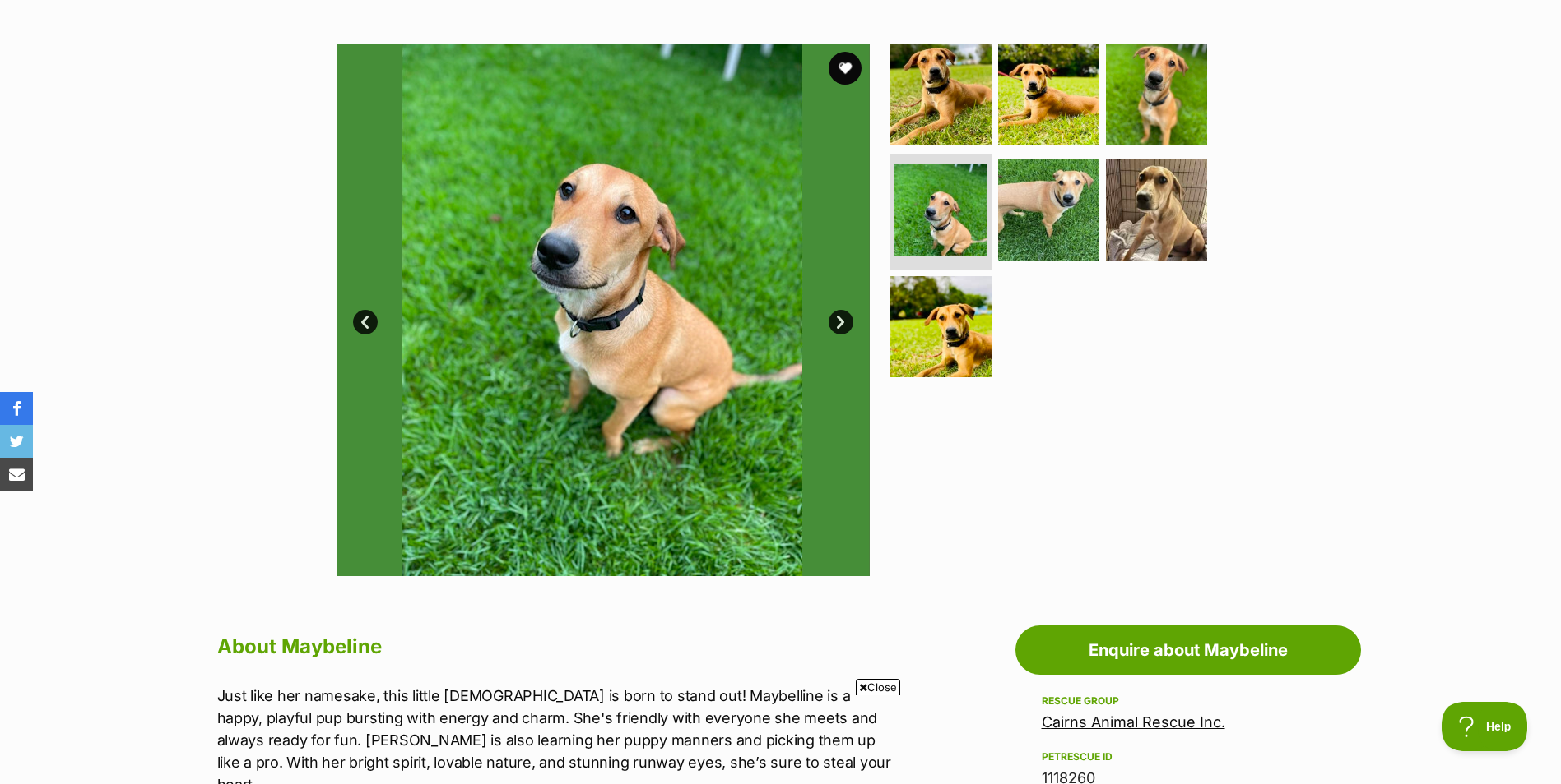
click at [840, 323] on link "Next" at bounding box center [841, 323] width 25 height 25
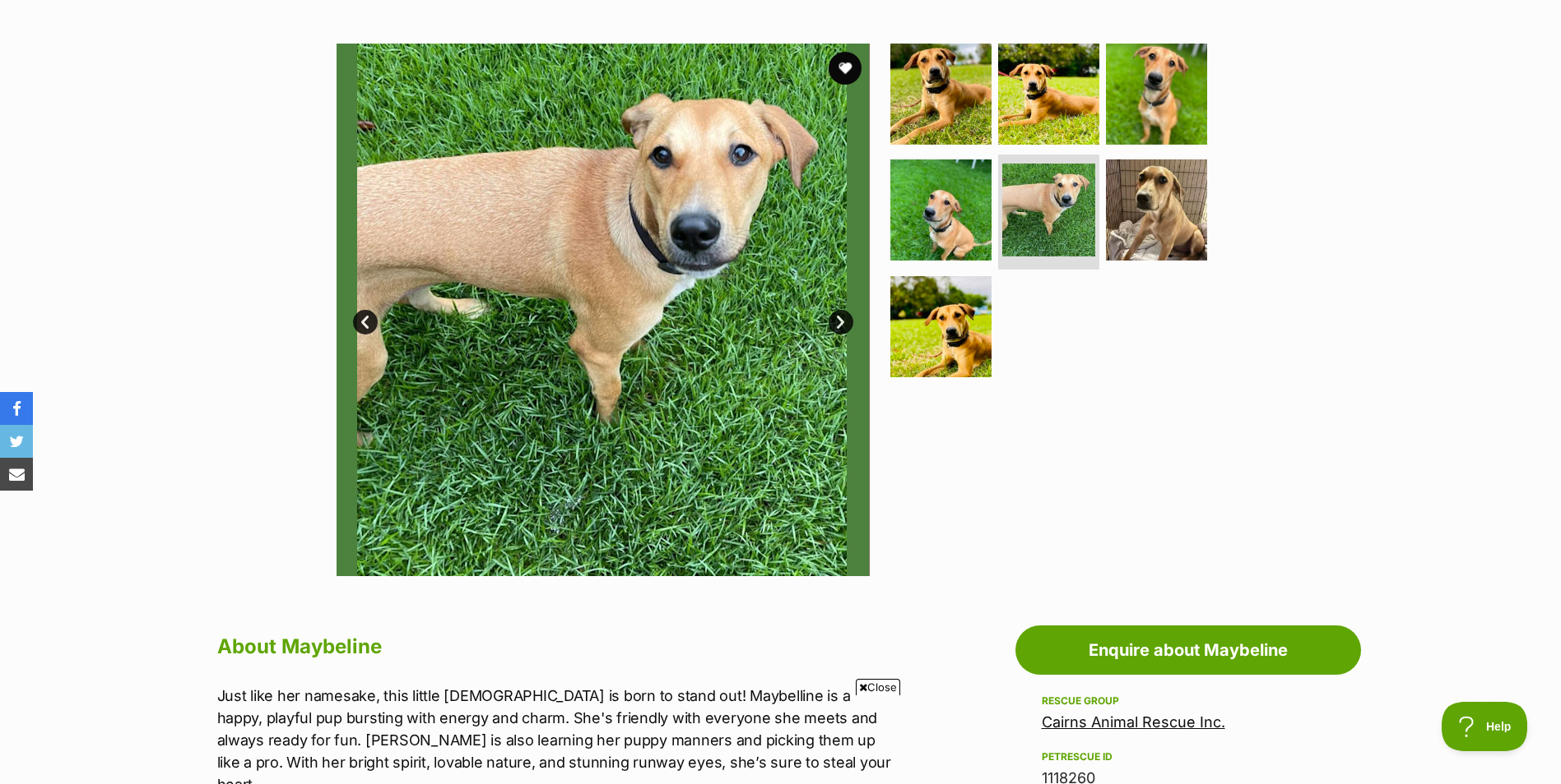
click at [840, 323] on link "Next" at bounding box center [841, 323] width 25 height 25
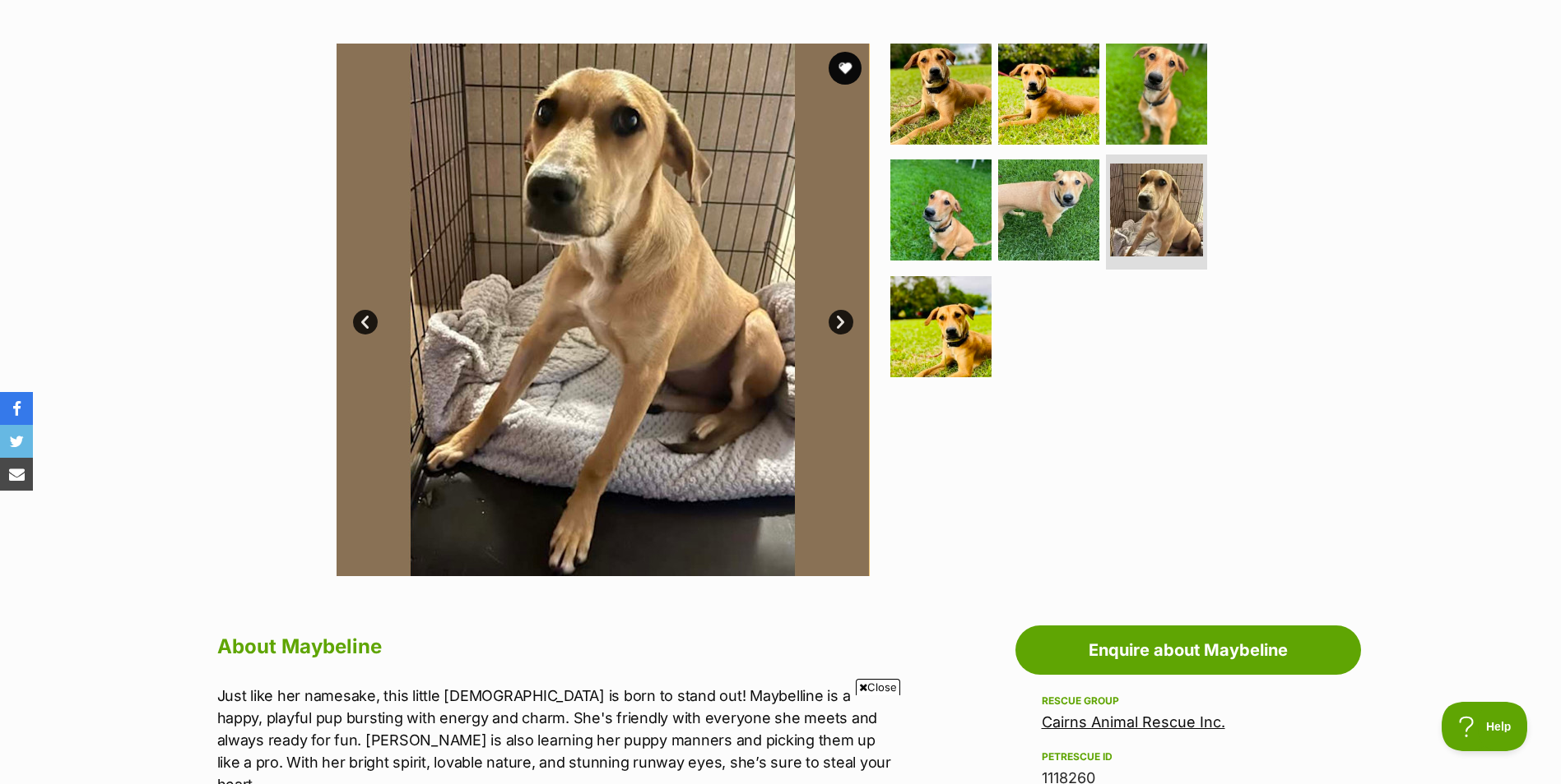
click at [840, 323] on link "Next" at bounding box center [841, 323] width 25 height 25
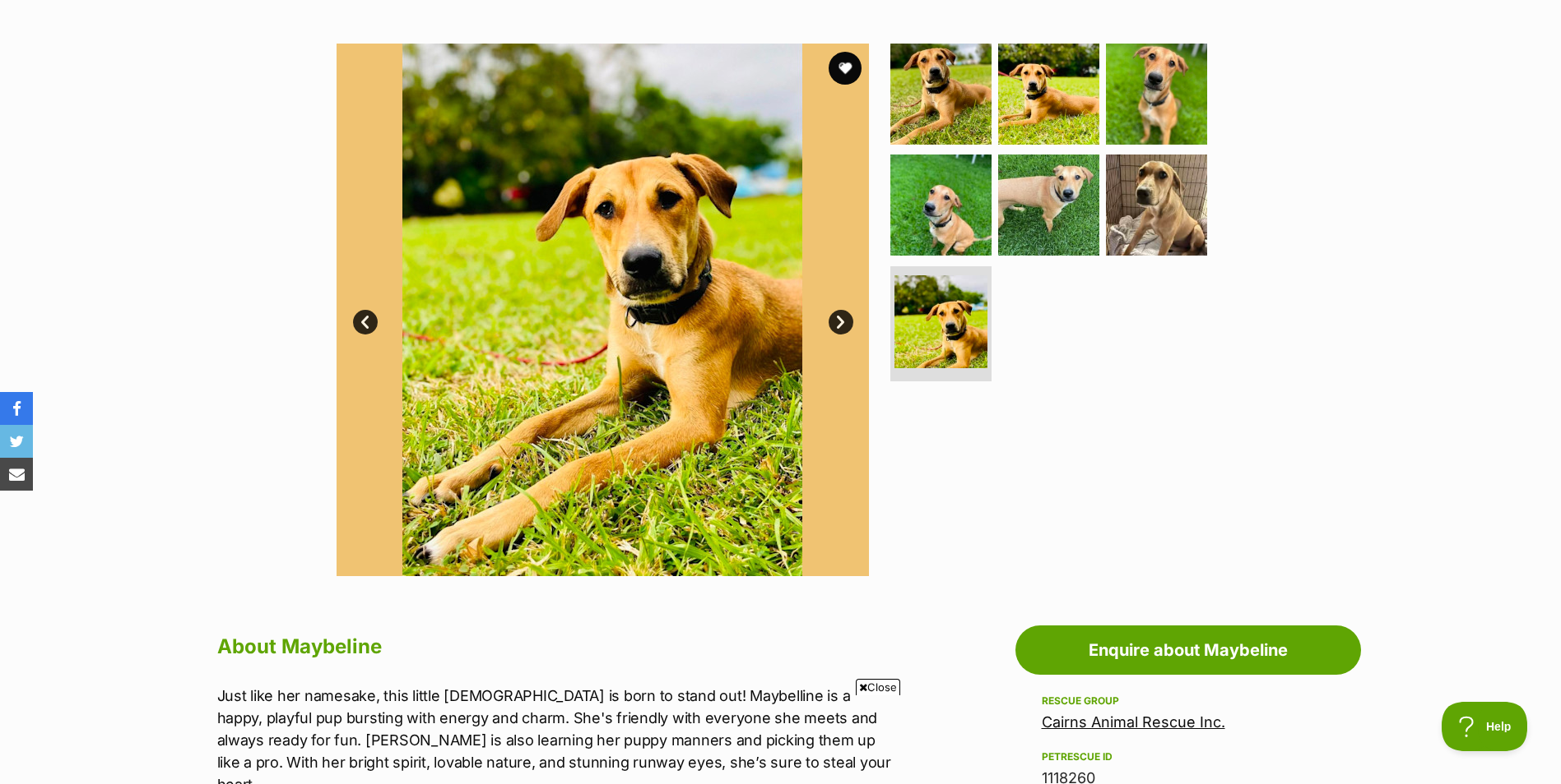
scroll to position [0, 0]
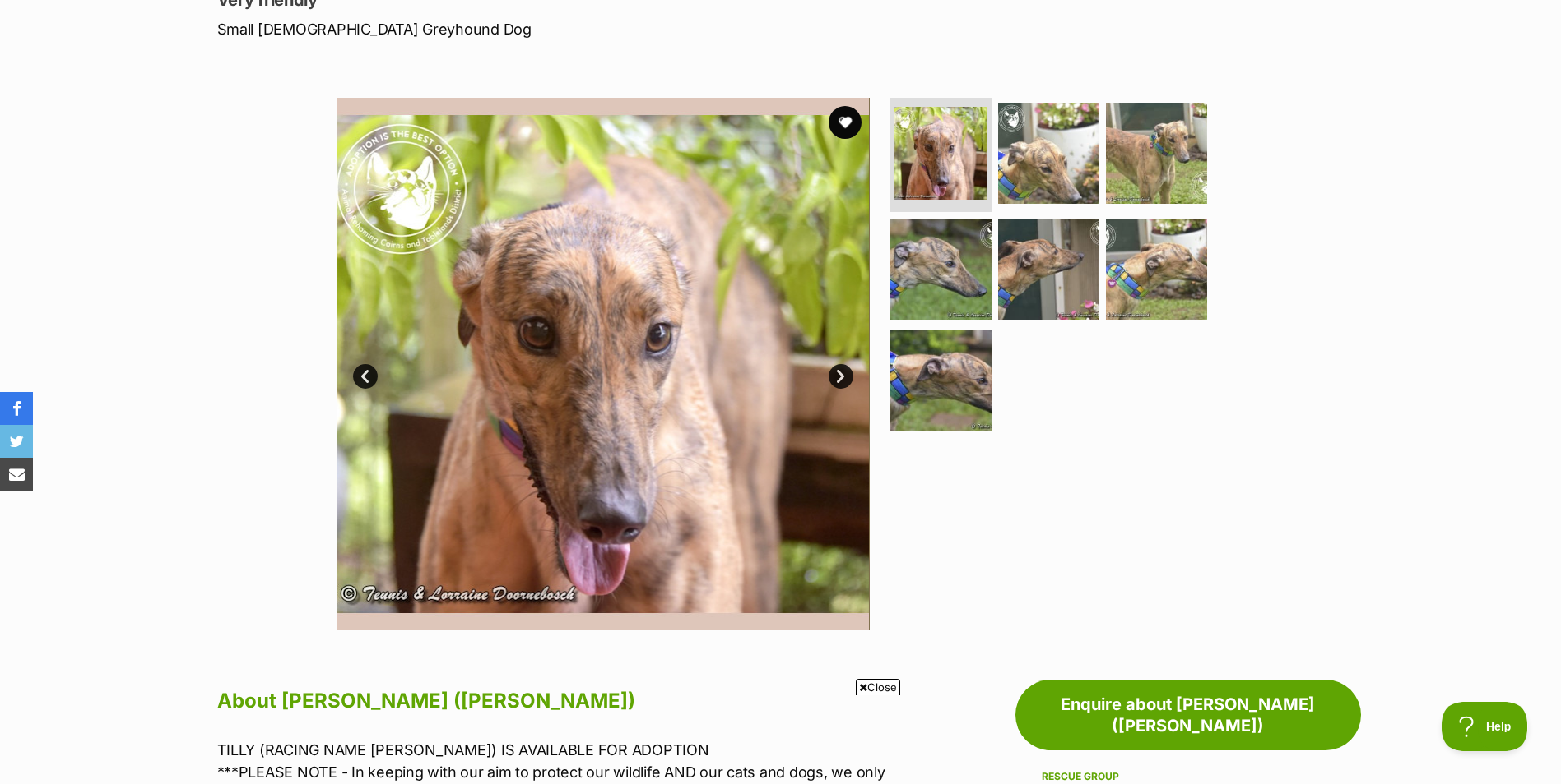
click at [840, 377] on link "Next" at bounding box center [841, 377] width 25 height 25
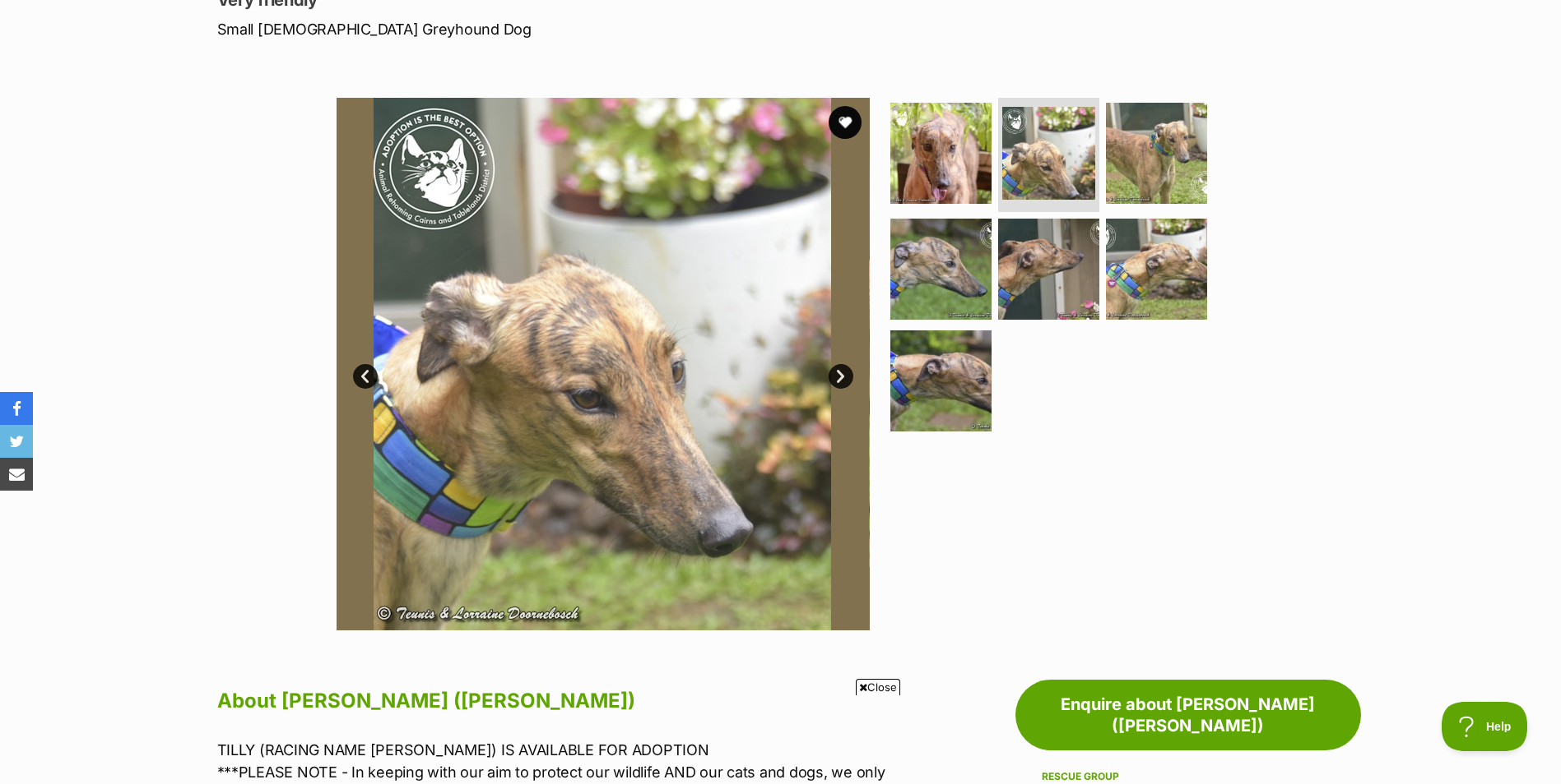
click at [840, 377] on link "Next" at bounding box center [841, 377] width 25 height 25
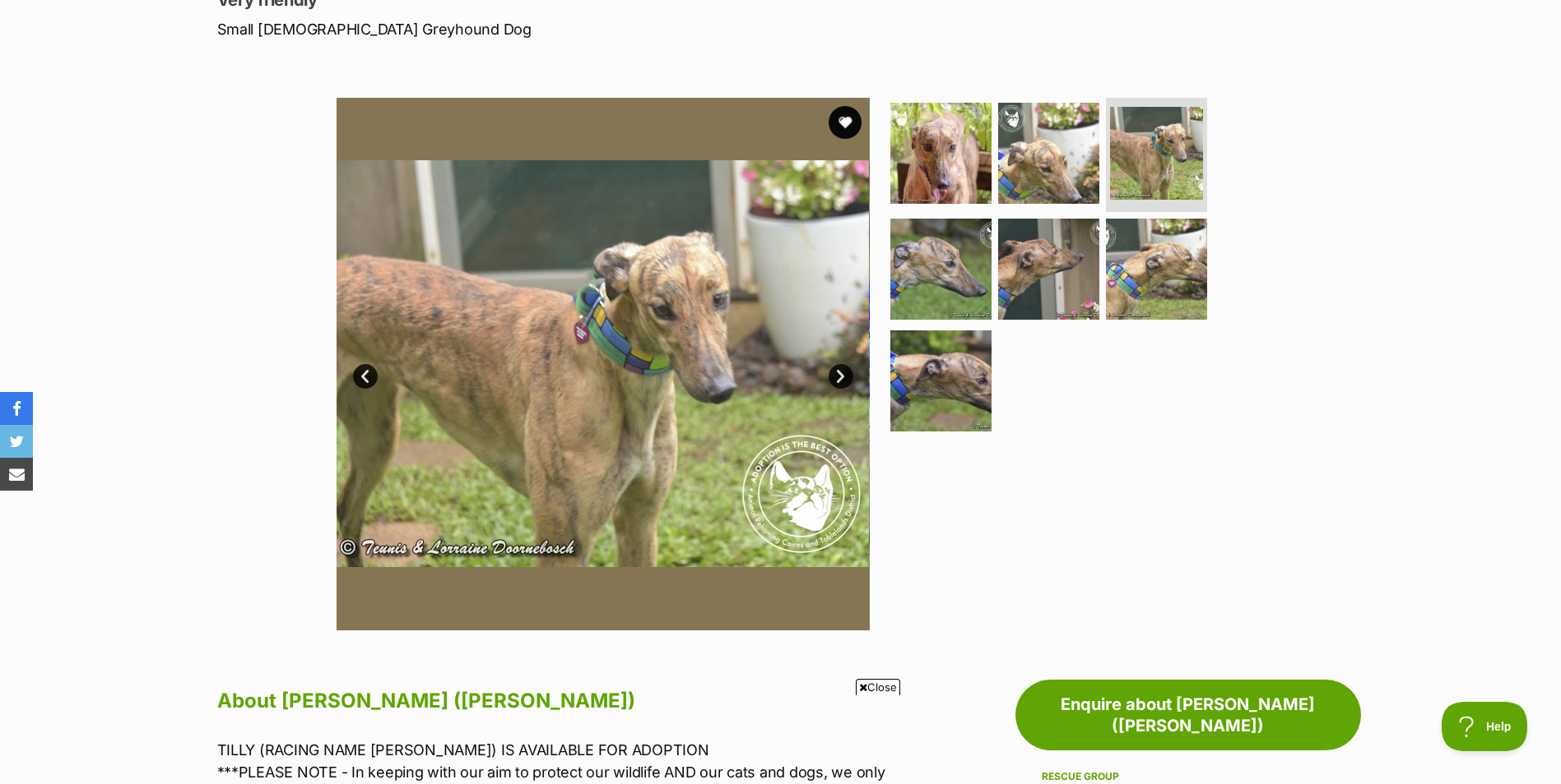
click at [840, 377] on link "Next" at bounding box center [841, 377] width 25 height 25
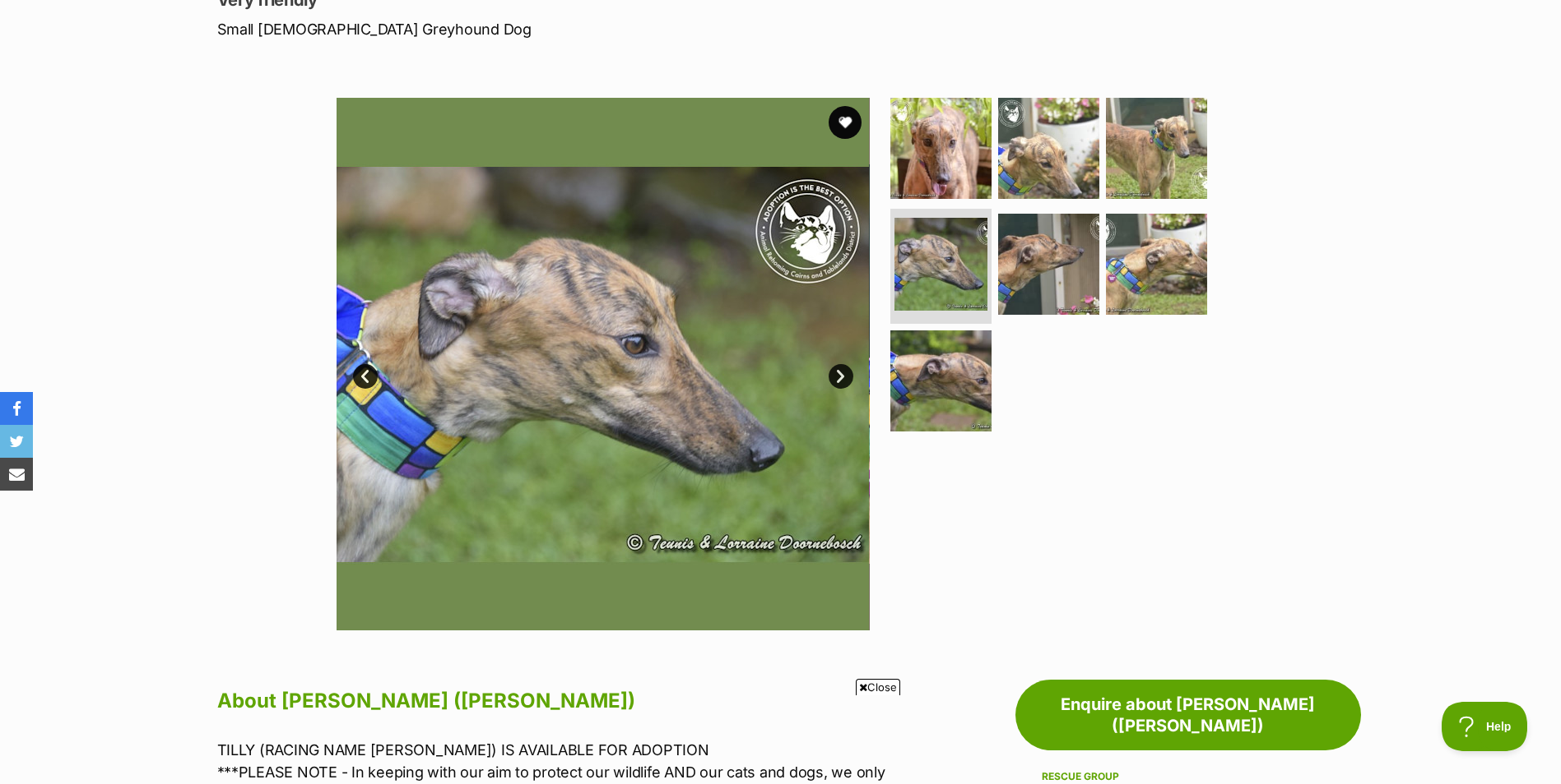
click at [840, 377] on link "Next" at bounding box center [841, 377] width 25 height 25
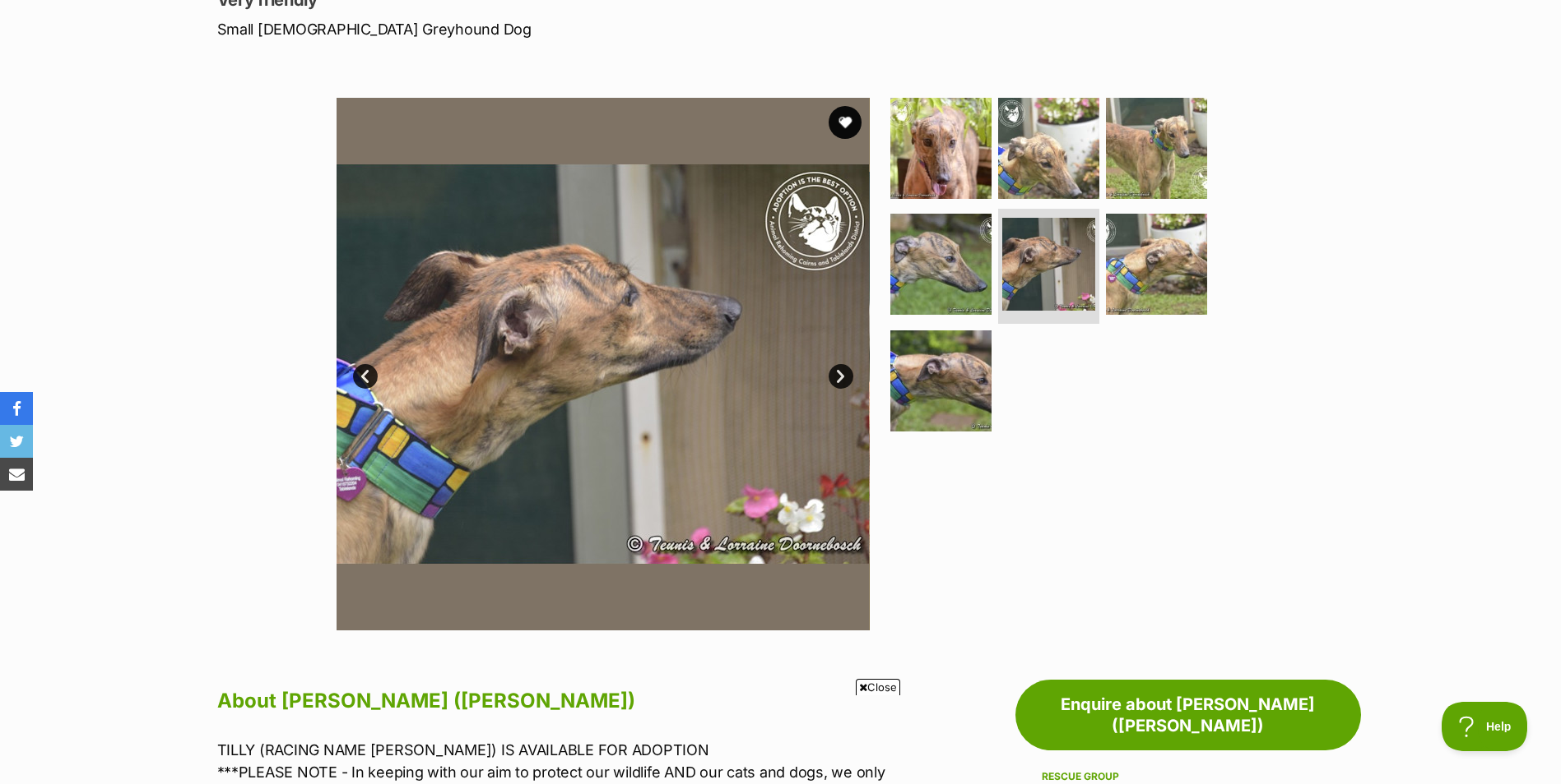
click at [840, 377] on link "Next" at bounding box center [841, 377] width 25 height 25
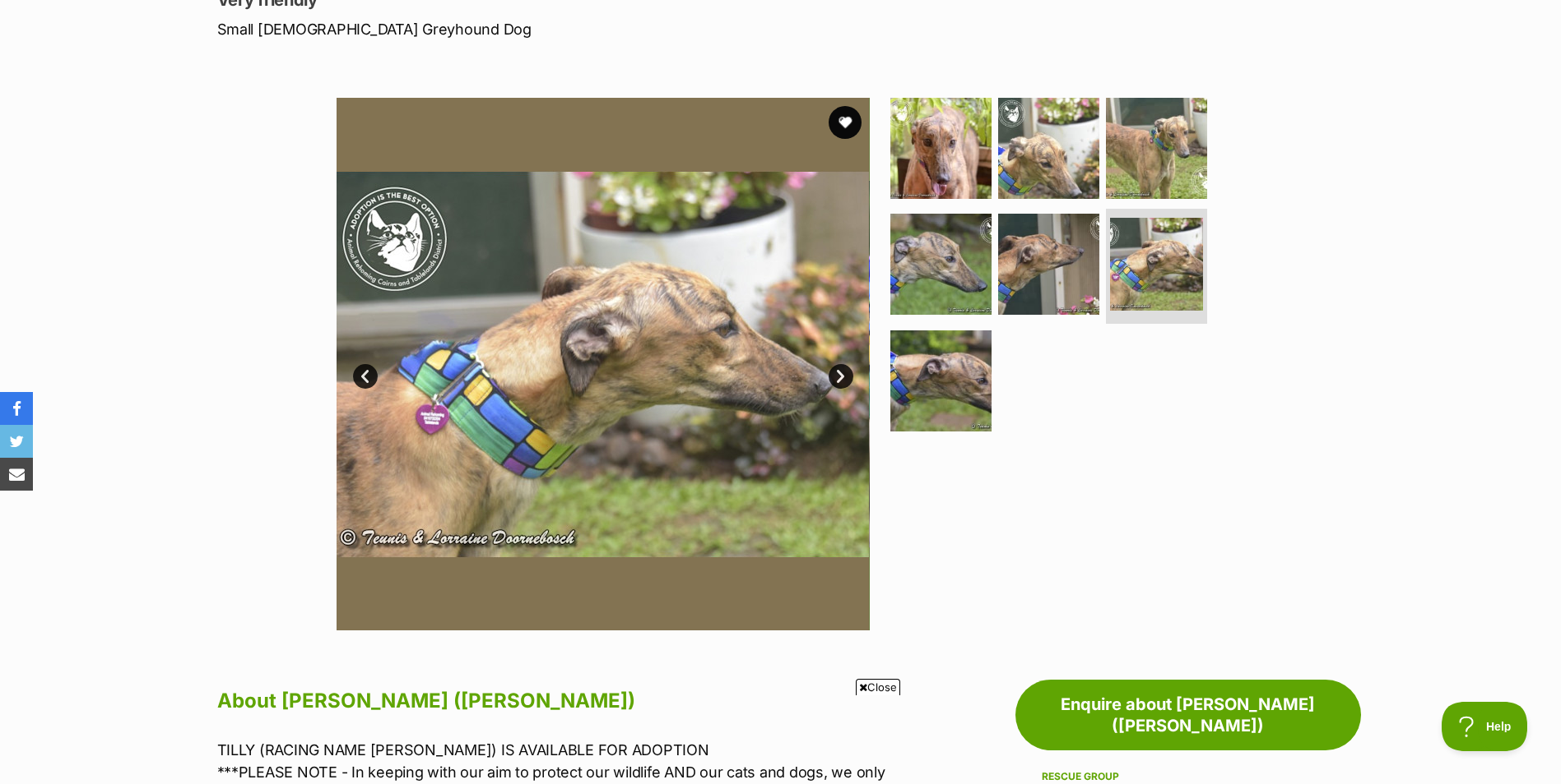
click at [840, 377] on link "Next" at bounding box center [841, 377] width 25 height 25
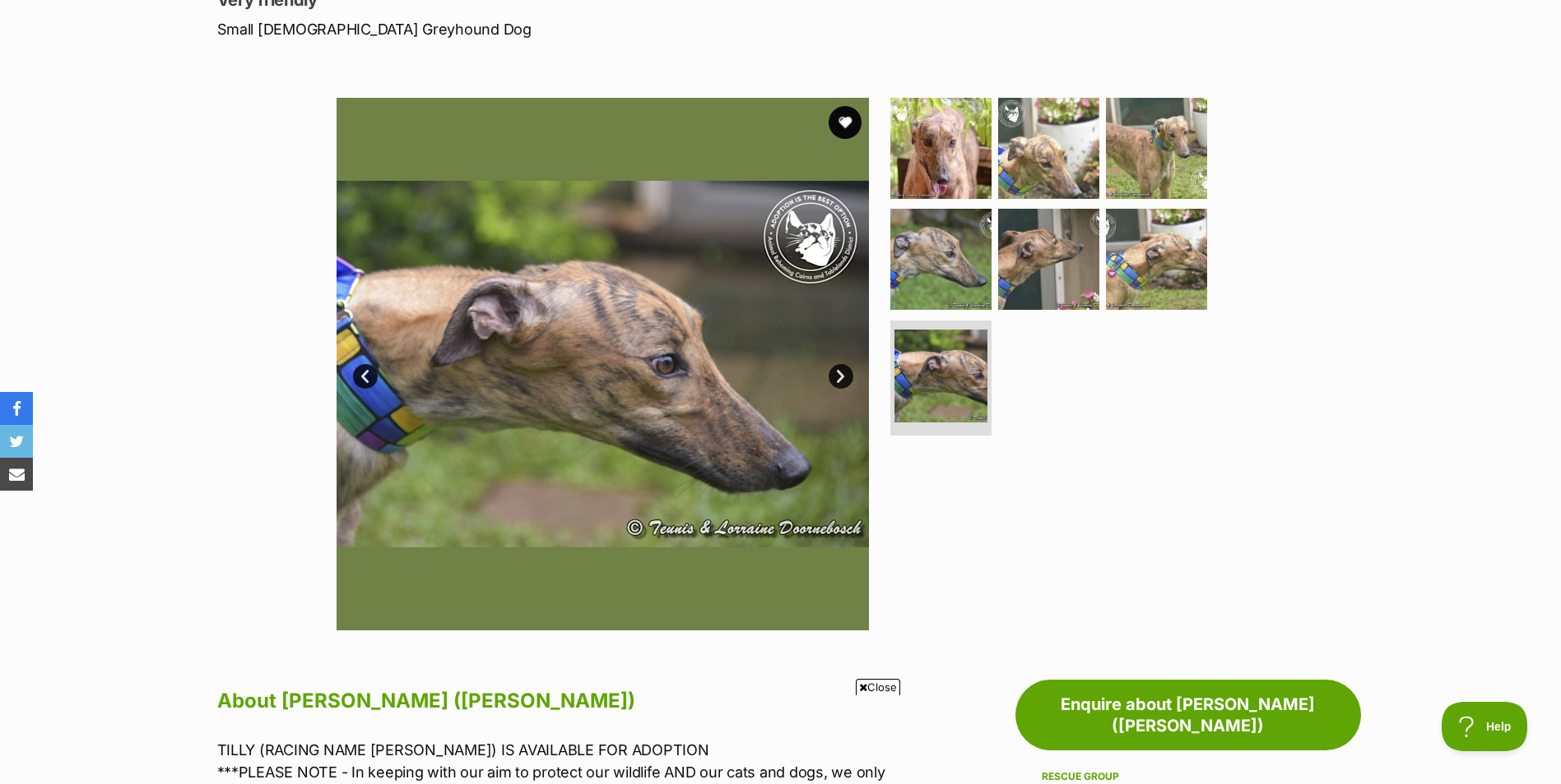
click at [840, 377] on link "Next" at bounding box center [841, 377] width 25 height 25
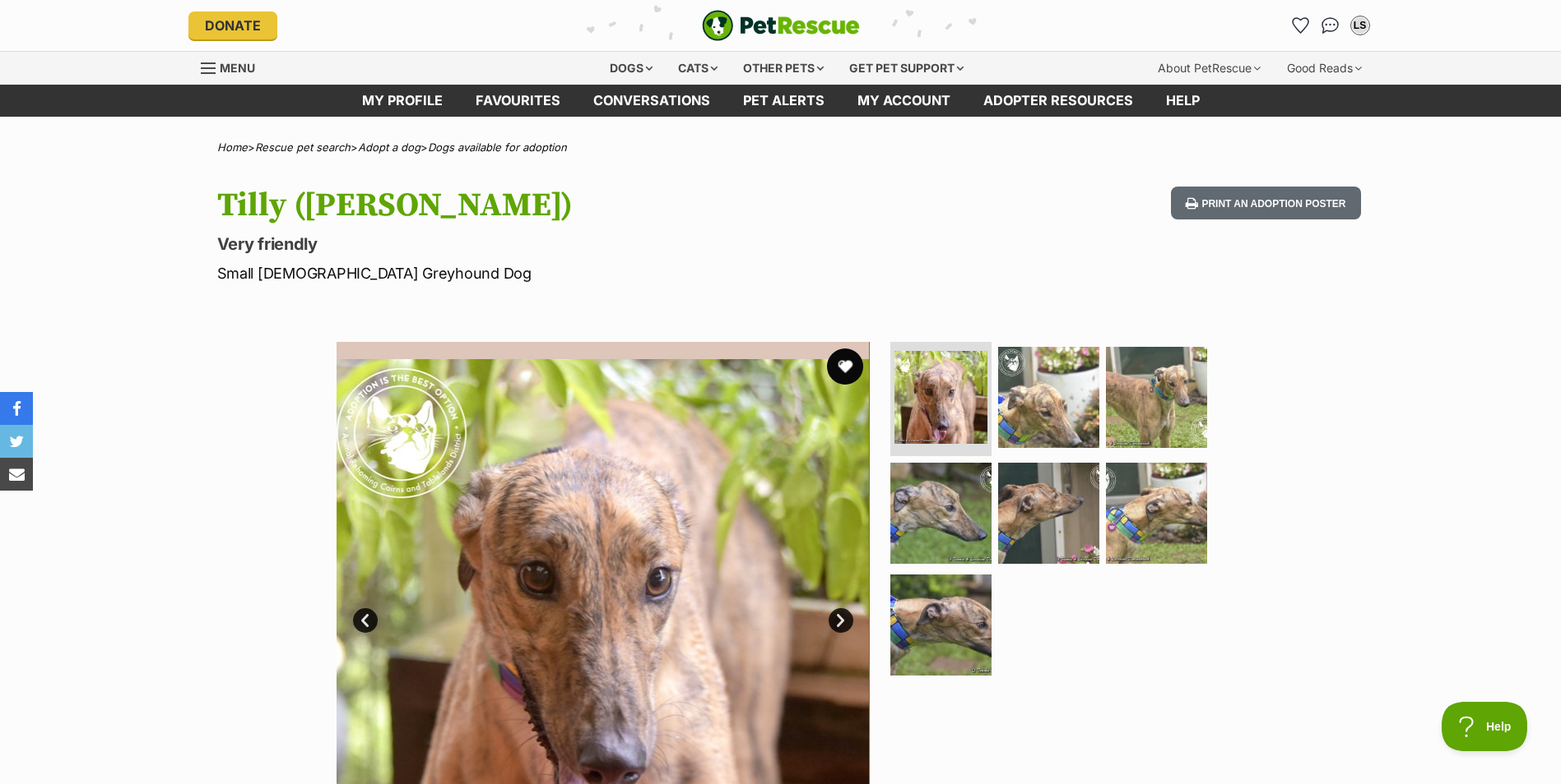
click at [850, 358] on button "favourite" at bounding box center [845, 366] width 36 height 36
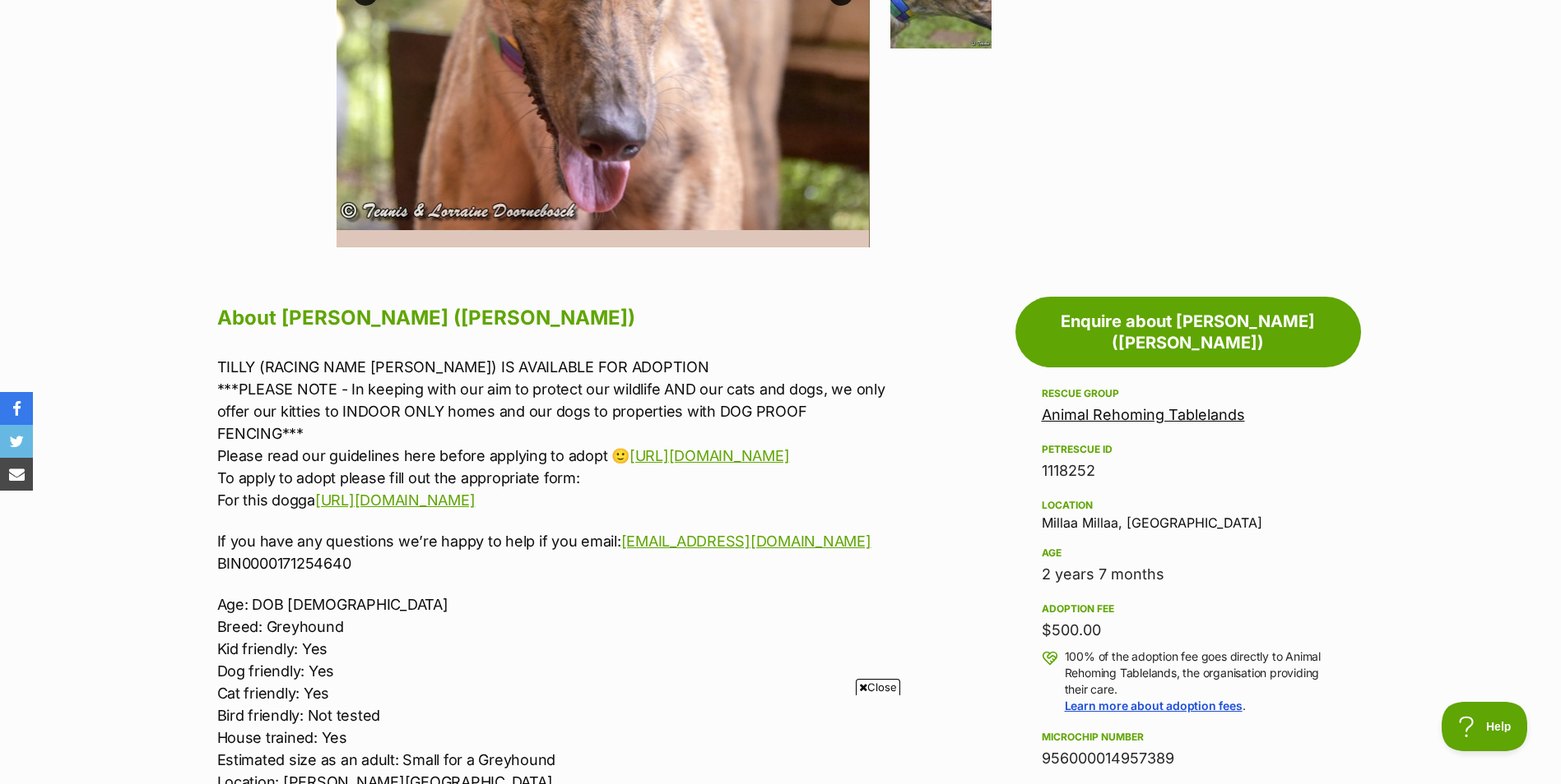
scroll to position [628, 0]
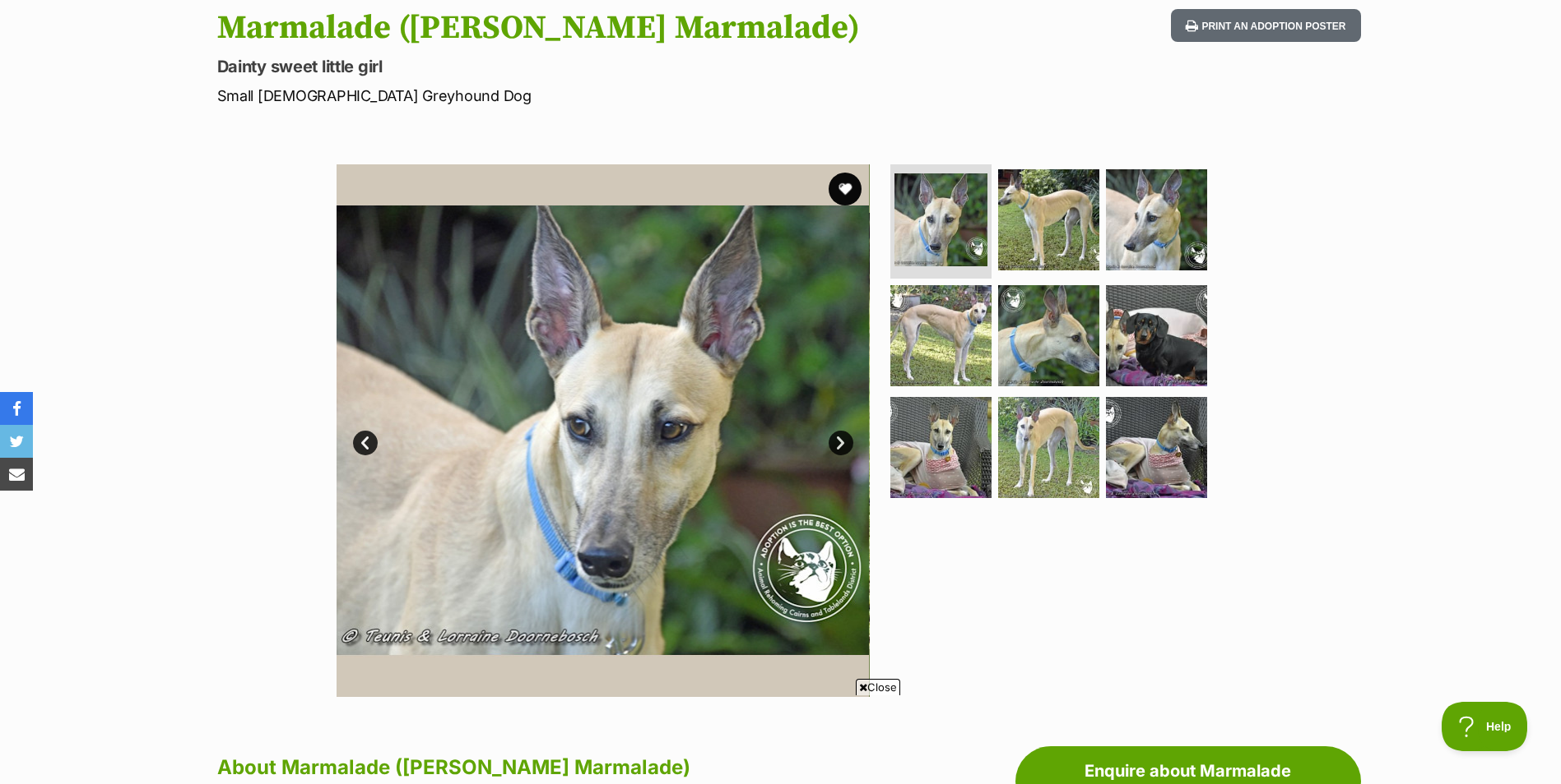
click at [838, 438] on link "Next" at bounding box center [841, 443] width 25 height 25
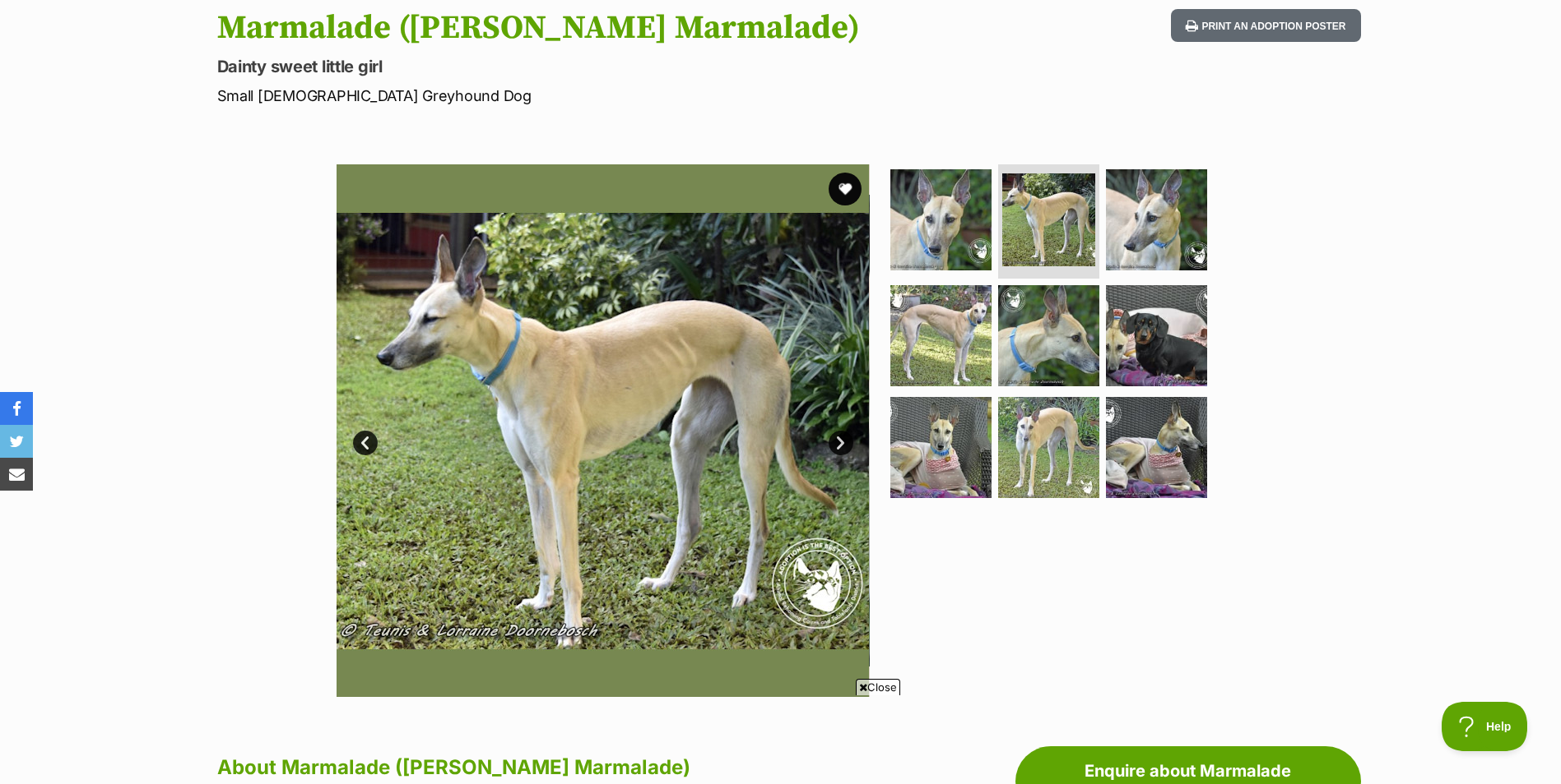
click at [838, 438] on link "Next" at bounding box center [841, 443] width 25 height 25
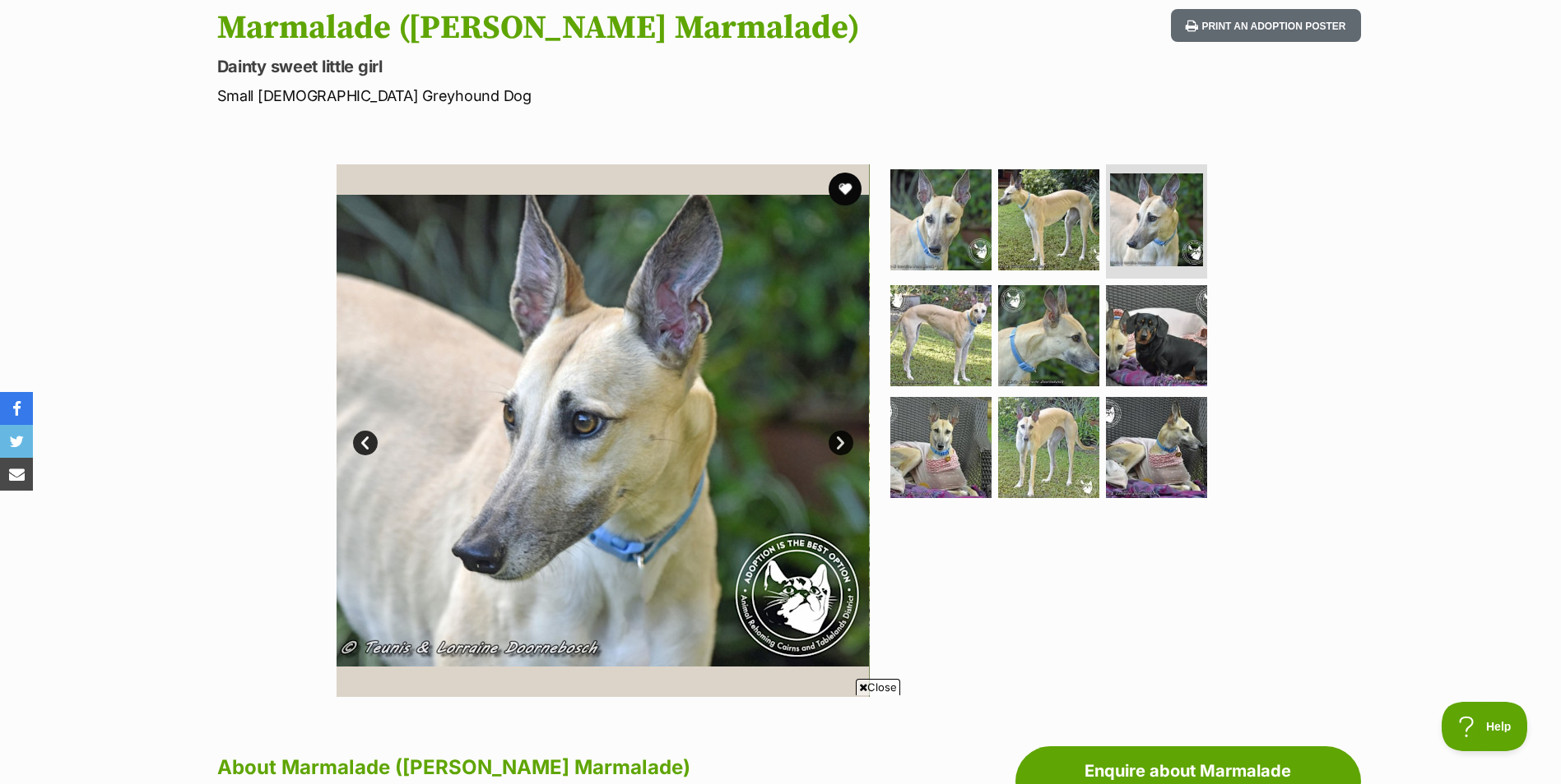
click at [838, 438] on link "Next" at bounding box center [841, 443] width 25 height 25
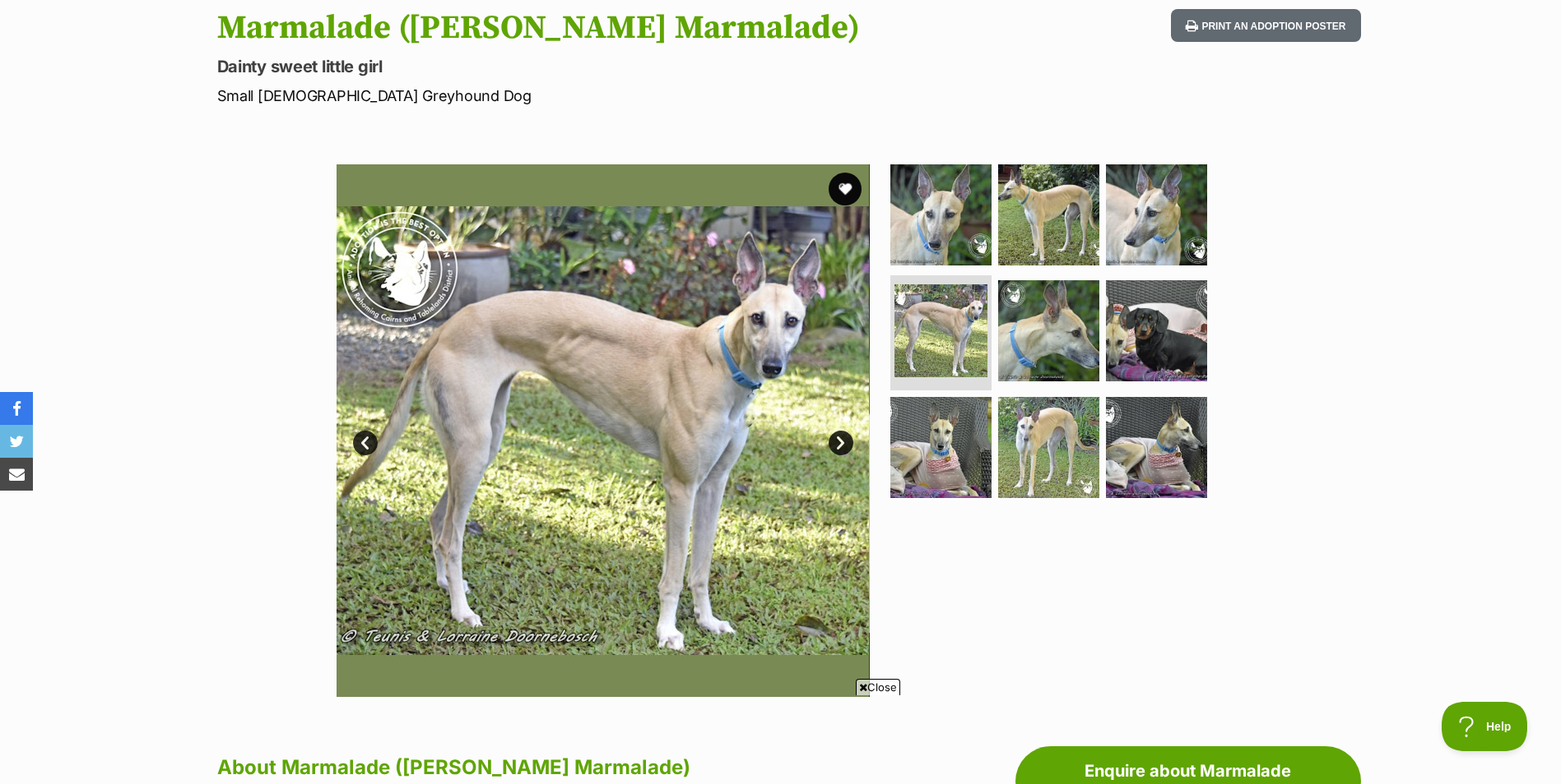
click at [838, 438] on link "Next" at bounding box center [841, 443] width 25 height 25
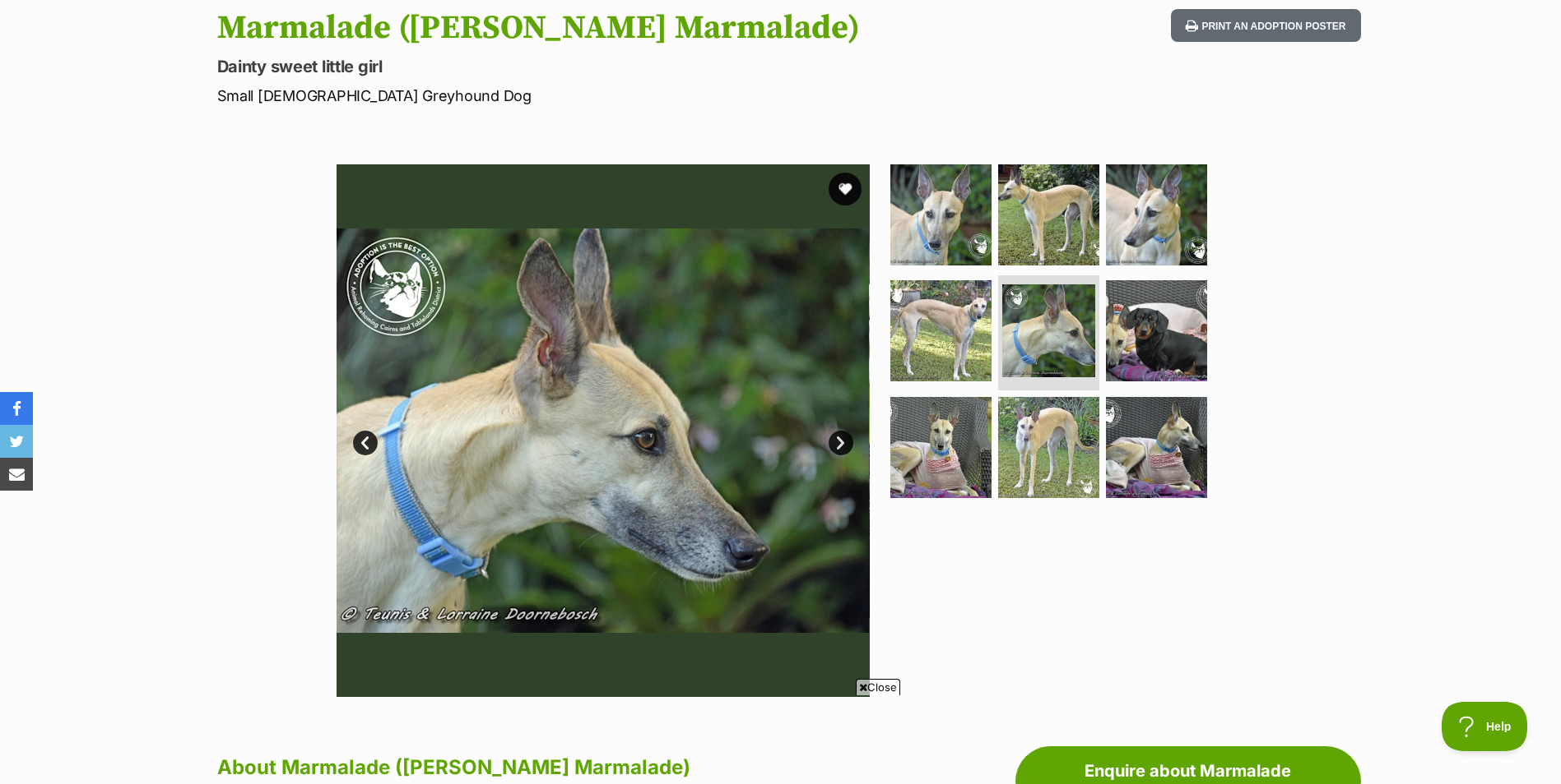
click at [838, 438] on link "Next" at bounding box center [841, 443] width 25 height 25
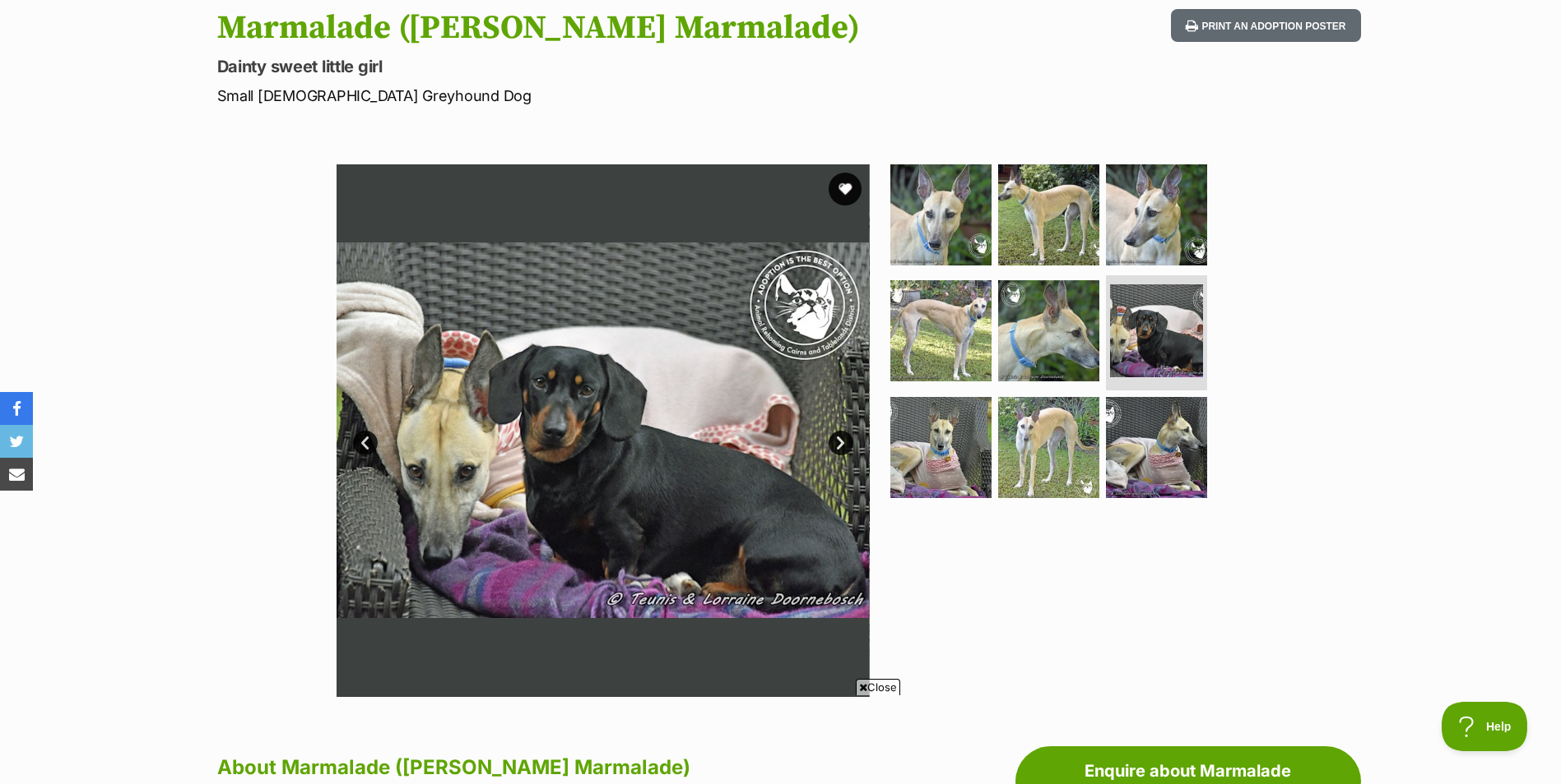
click at [838, 438] on link "Next" at bounding box center [841, 443] width 25 height 25
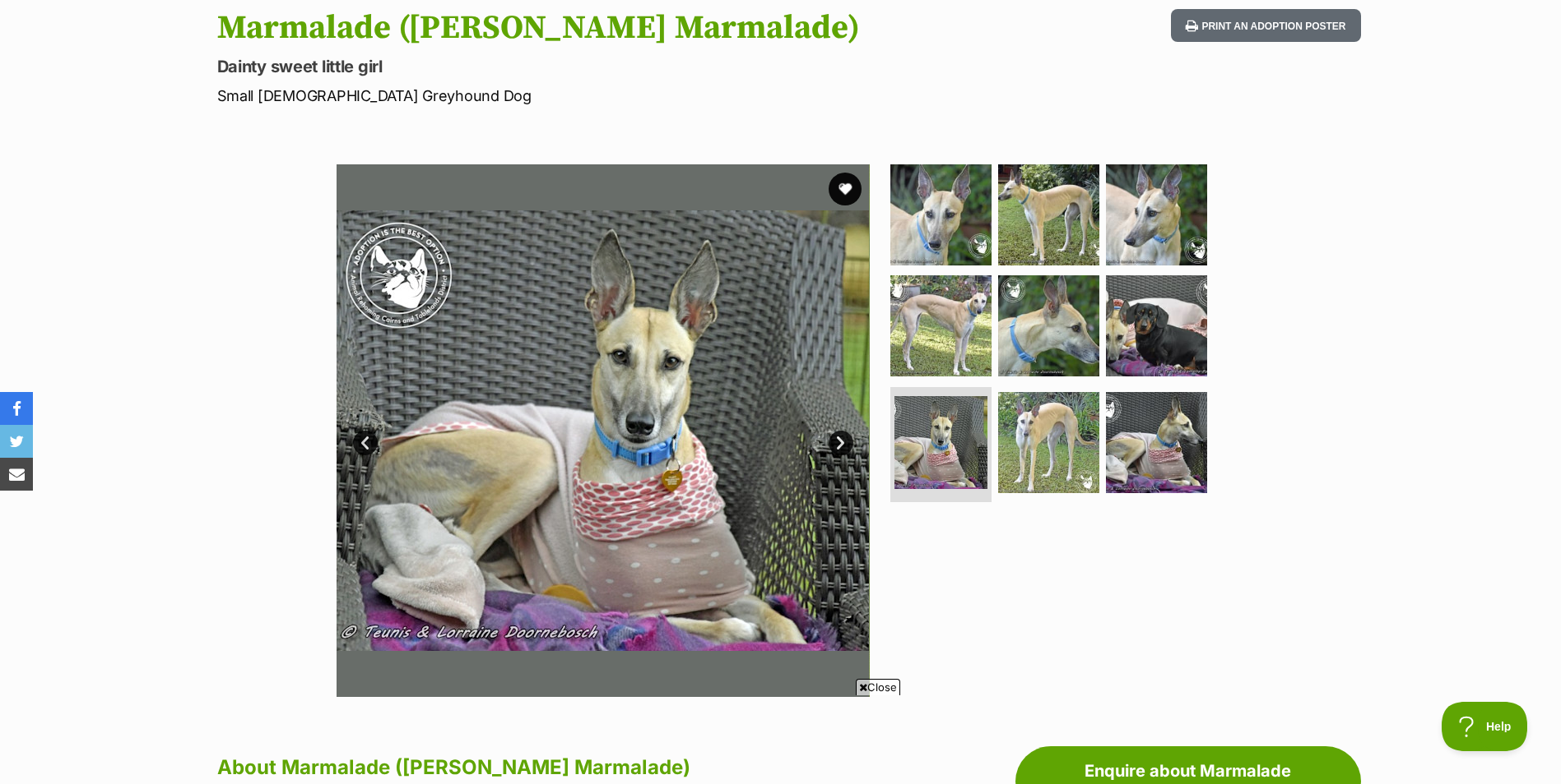
click at [838, 438] on link "Next" at bounding box center [841, 443] width 25 height 25
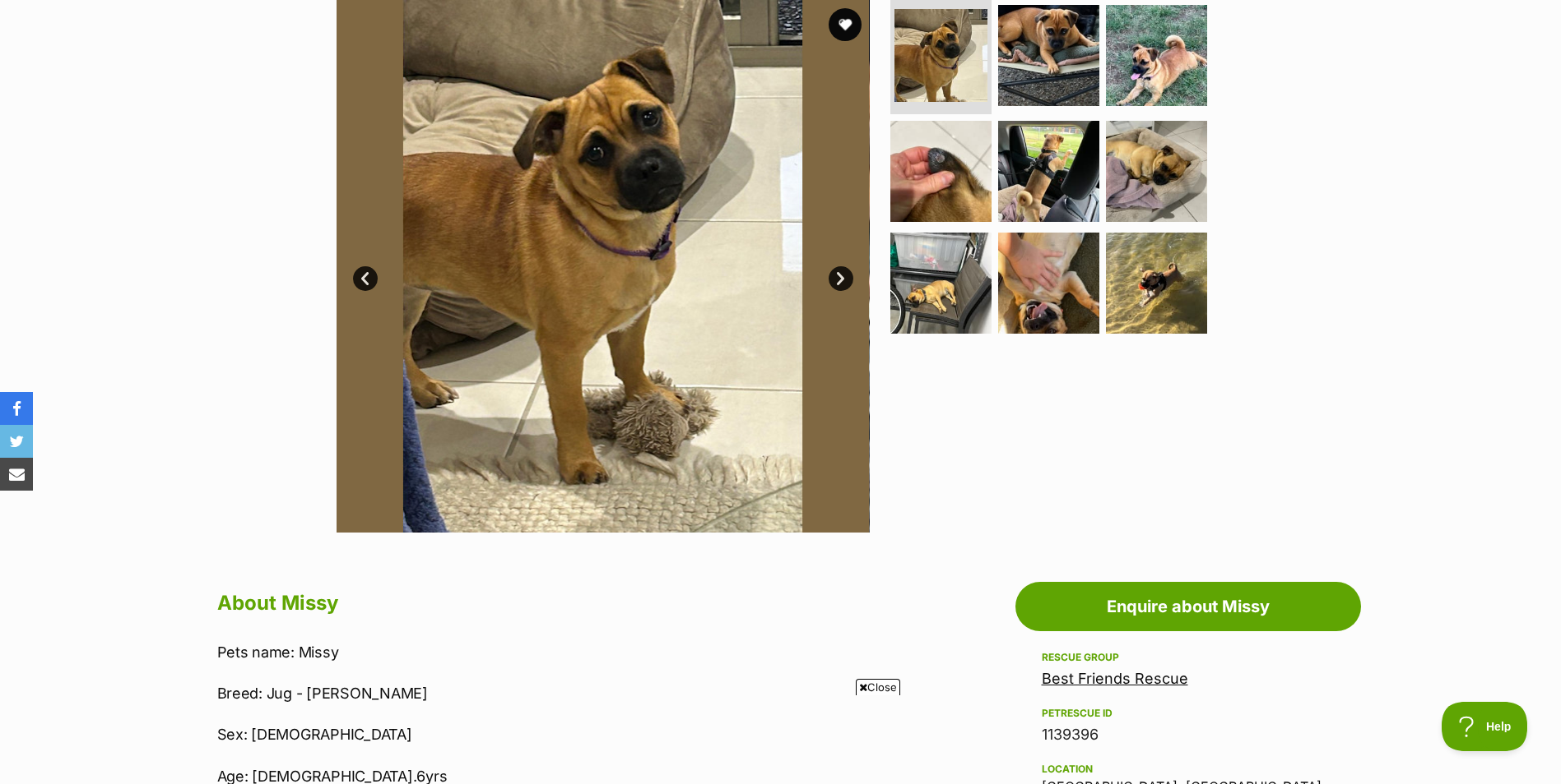
click at [839, 280] on link "Next" at bounding box center [841, 278] width 25 height 25
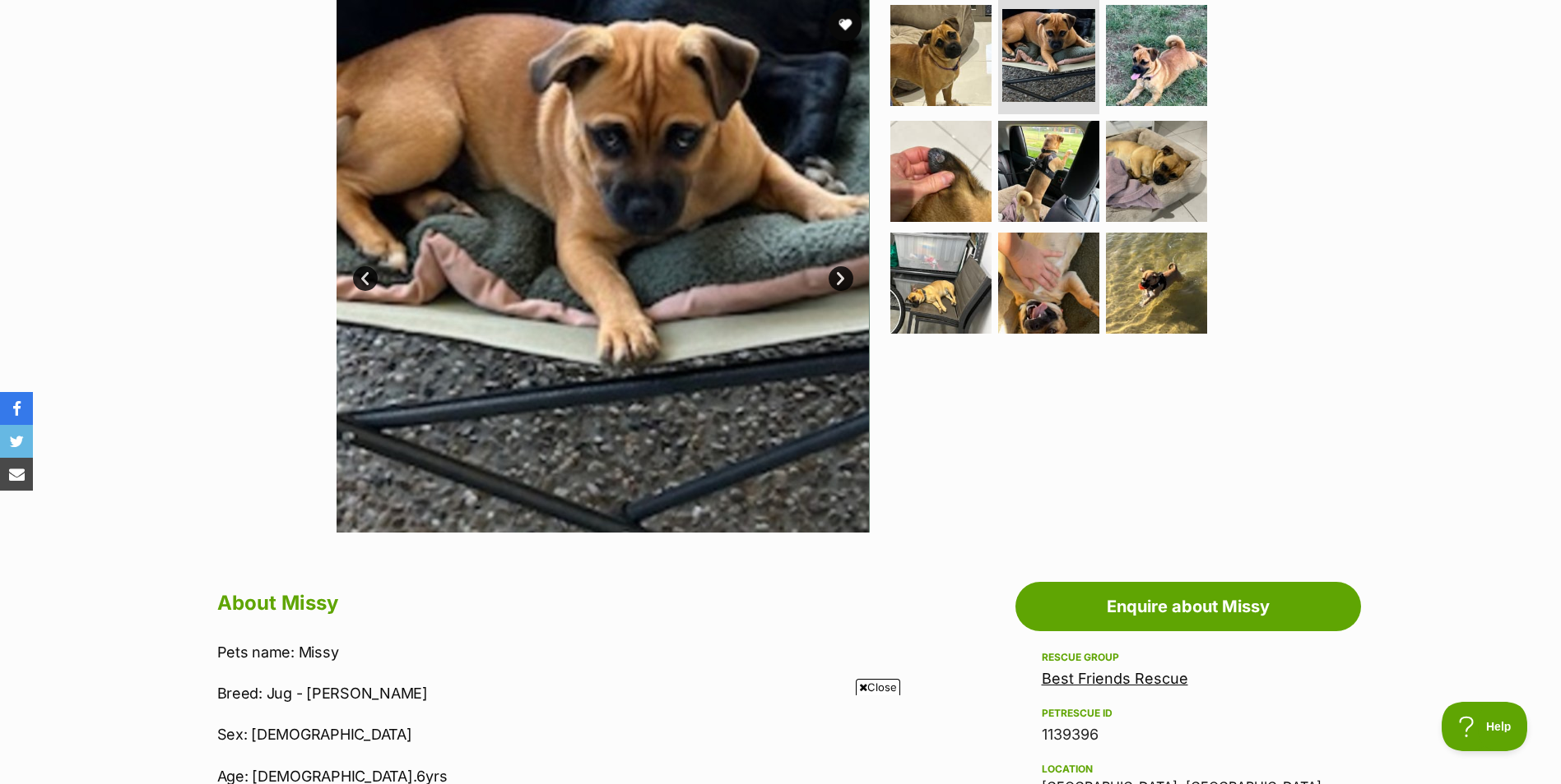
click at [839, 280] on link "Next" at bounding box center [841, 278] width 25 height 25
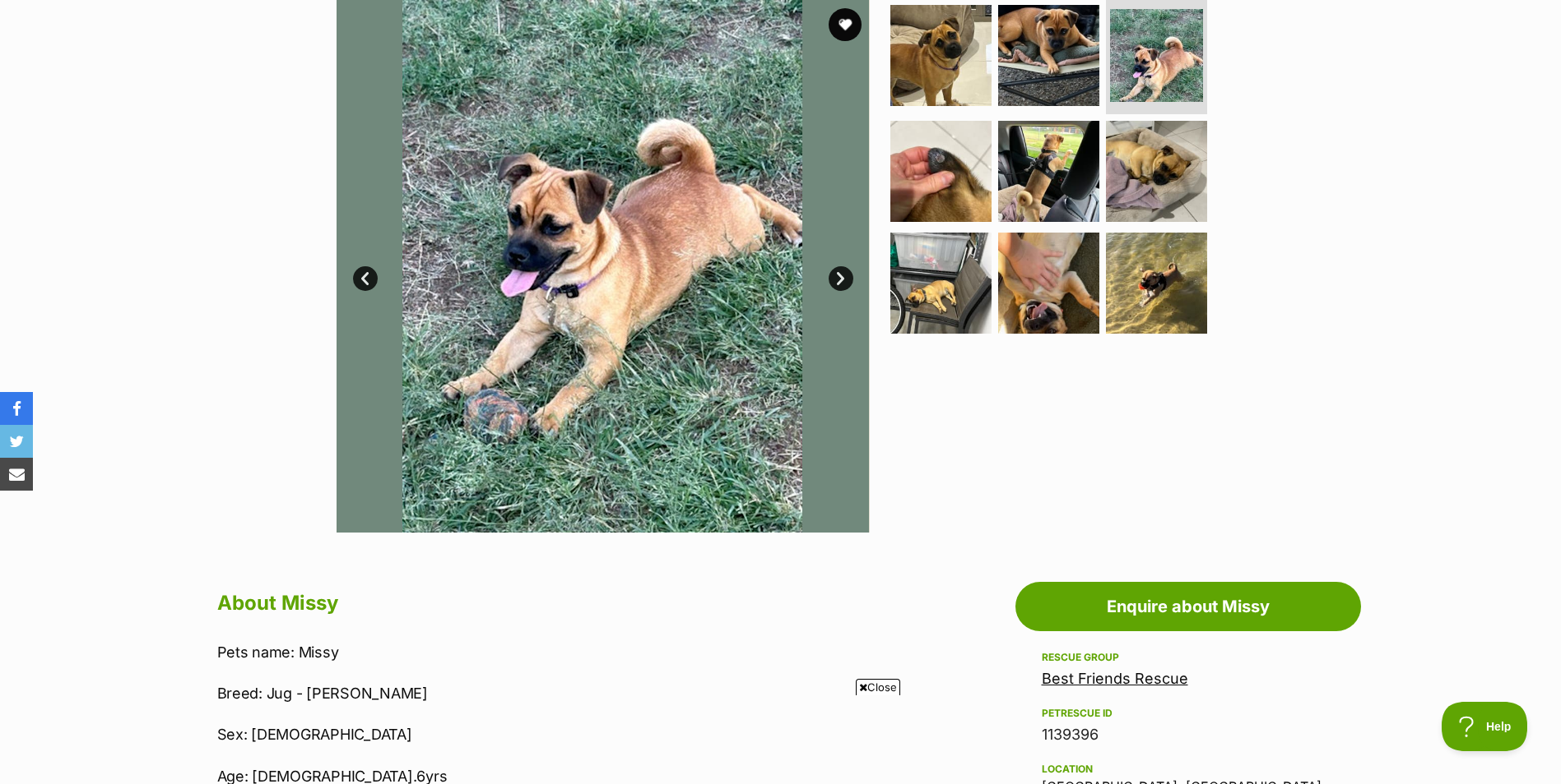
click at [839, 280] on link "Next" at bounding box center [841, 278] width 25 height 25
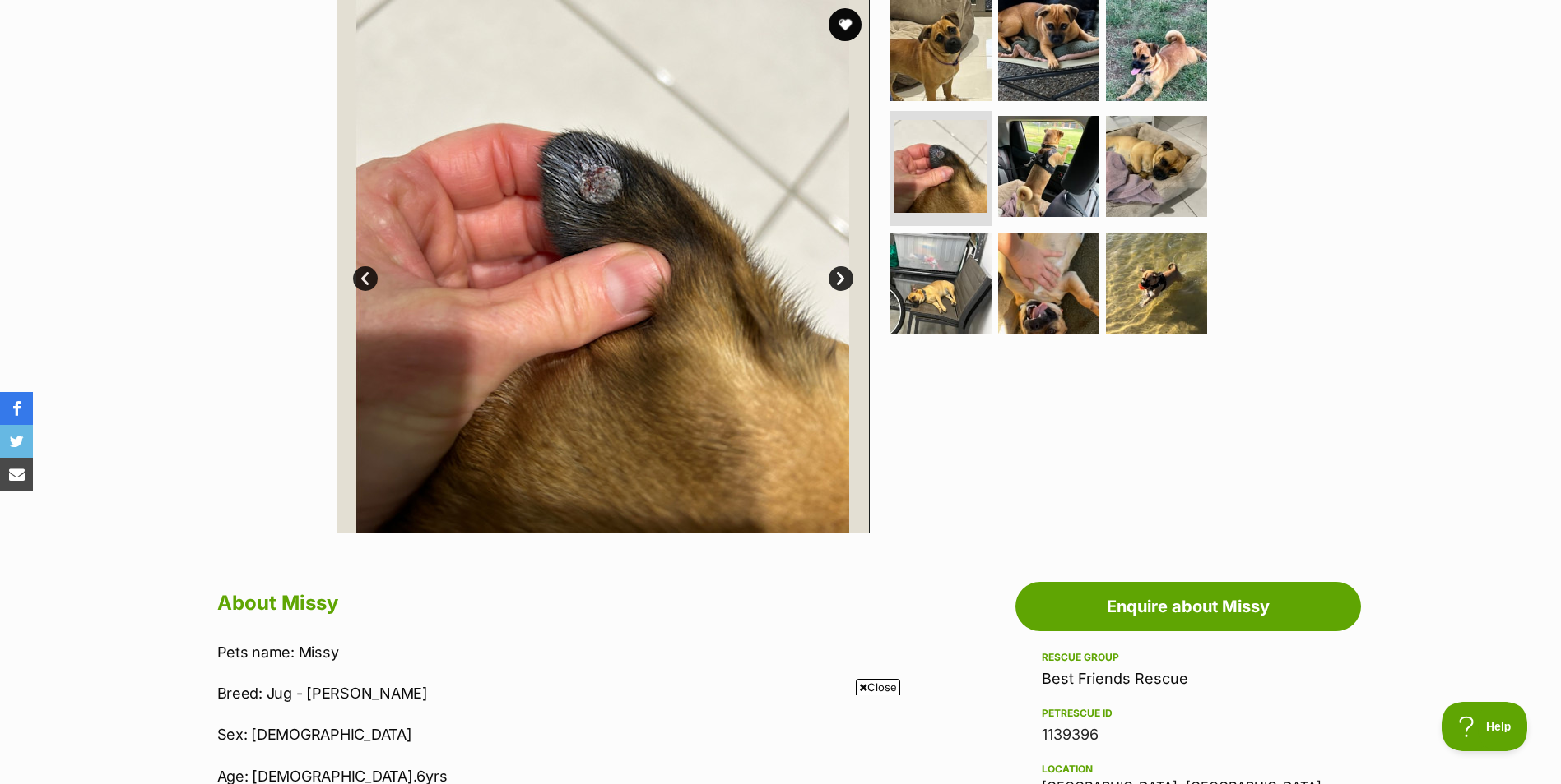
click at [839, 280] on link "Next" at bounding box center [841, 278] width 25 height 25
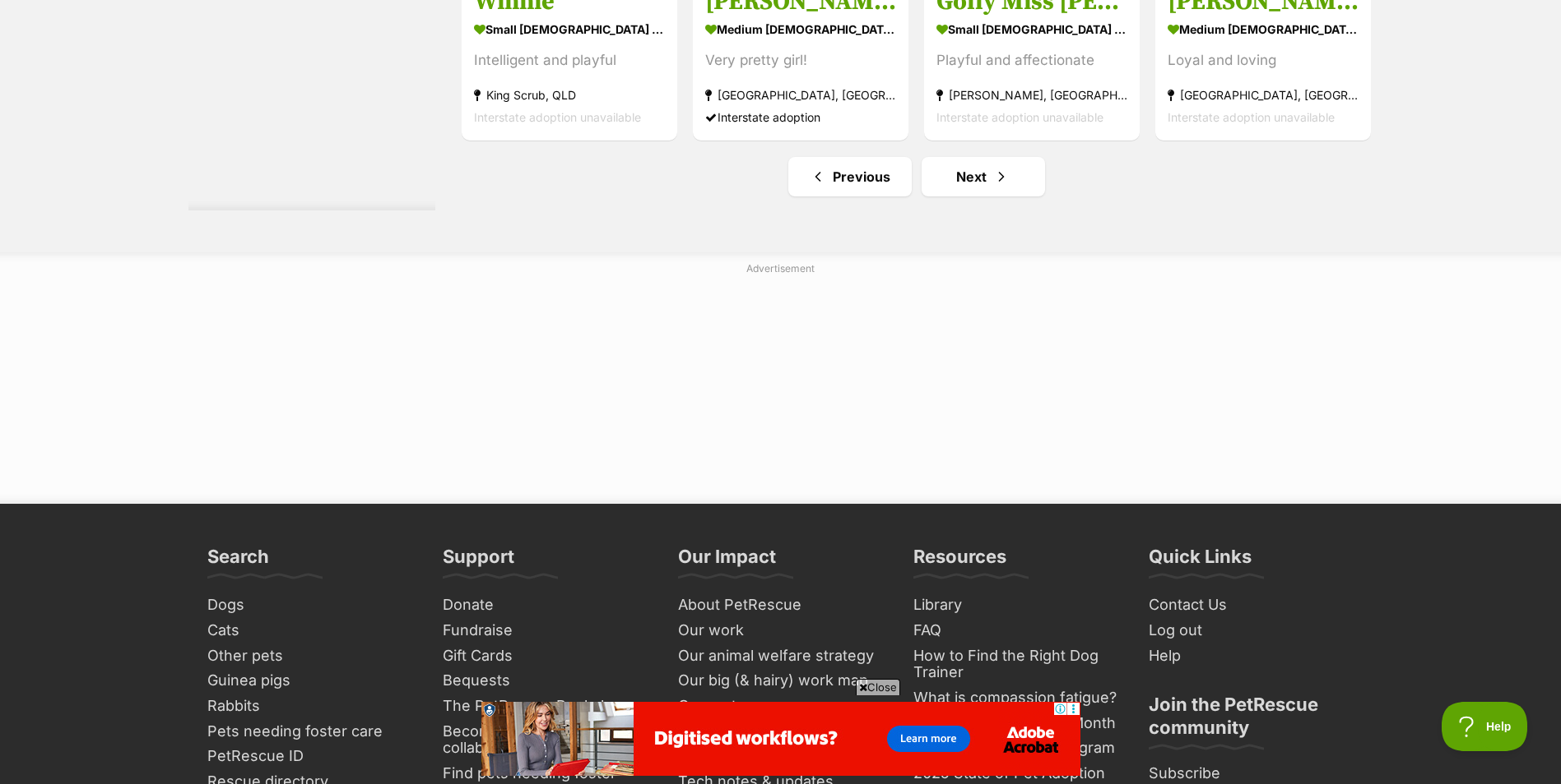
scroll to position [8832, 0]
click at [1002, 183] on span "Next page" at bounding box center [1001, 176] width 17 height 19
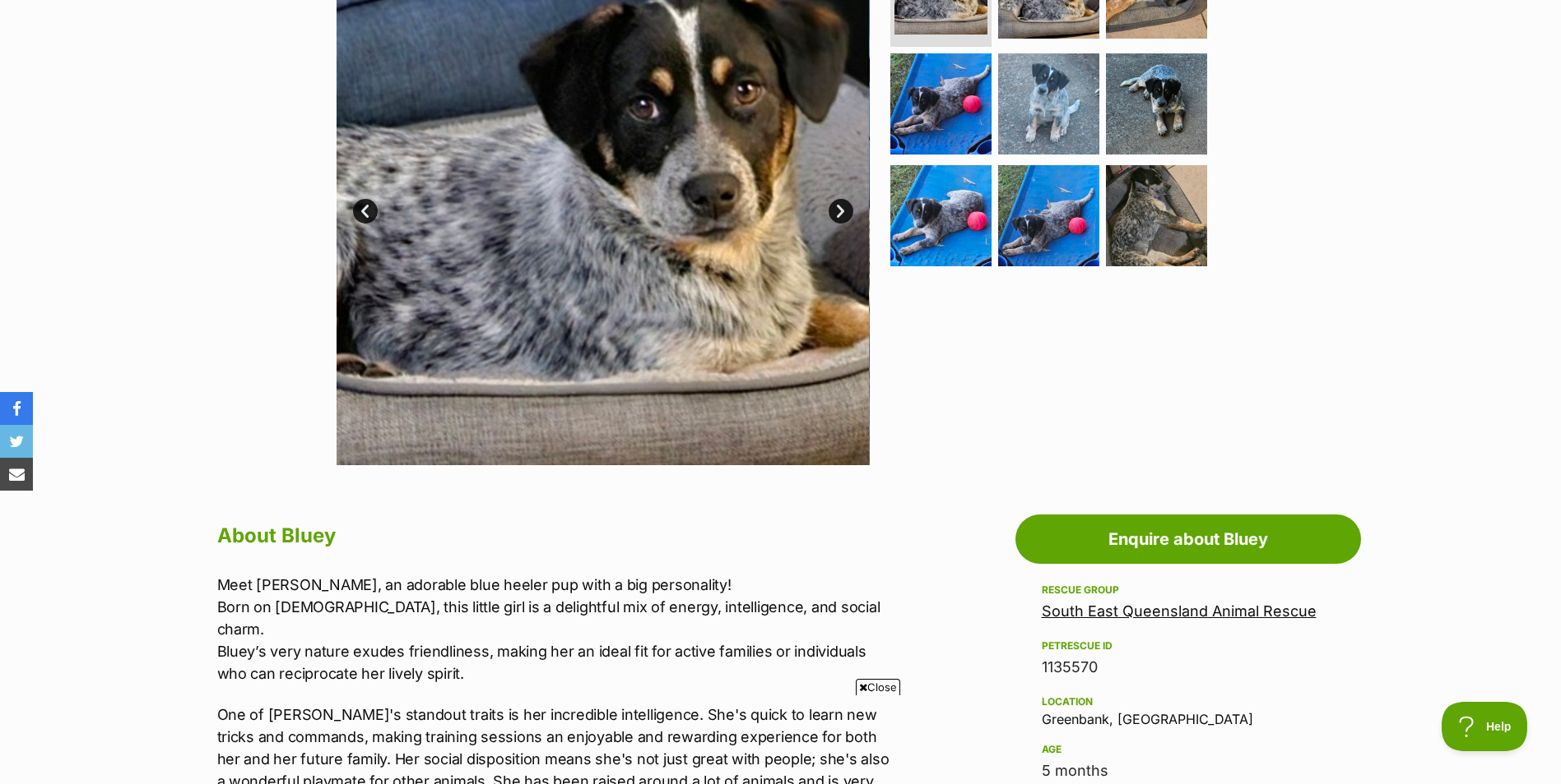
click at [840, 207] on link "Next" at bounding box center [841, 211] width 25 height 25
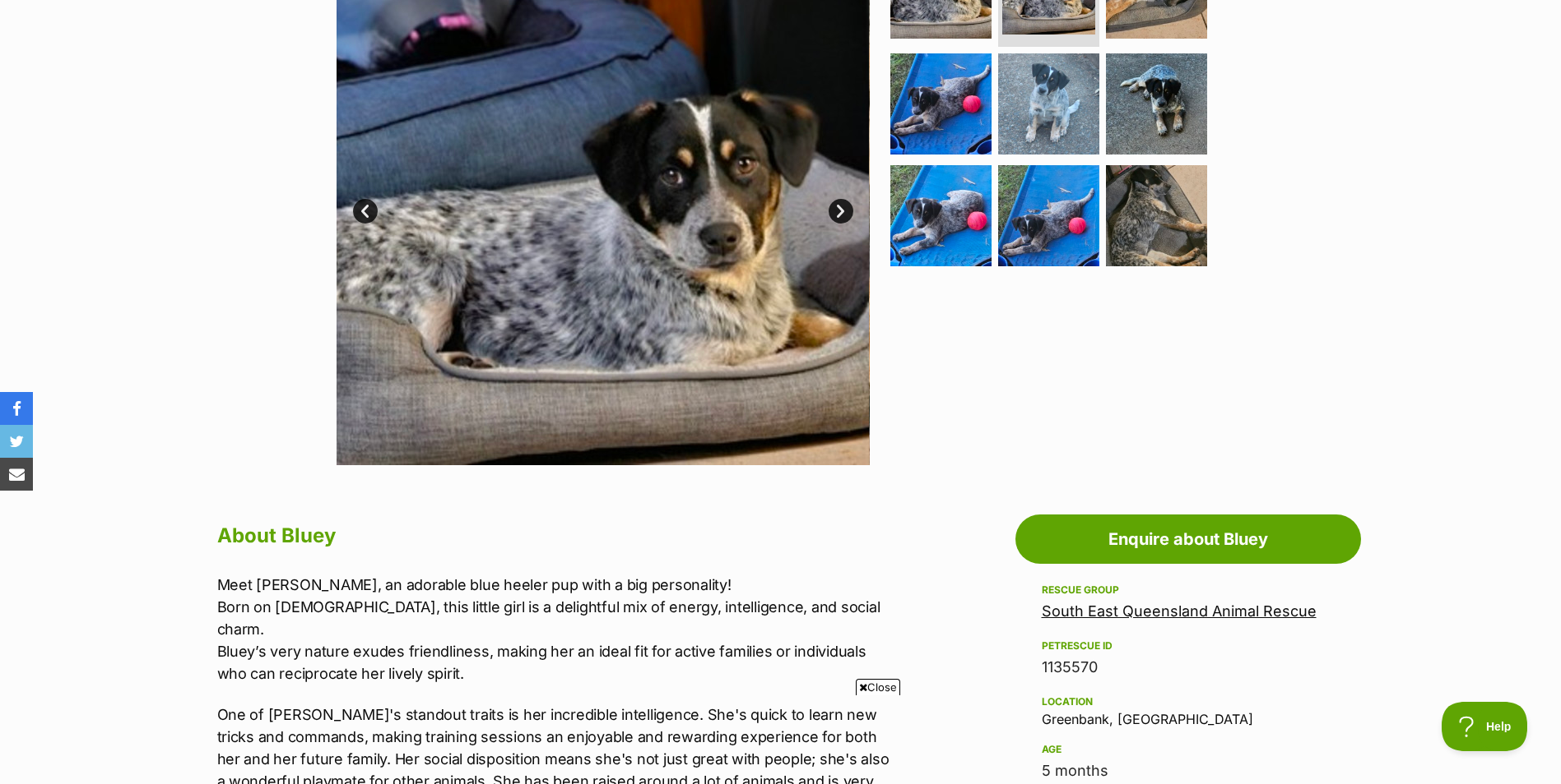
click at [840, 207] on link "Next" at bounding box center [841, 211] width 25 height 25
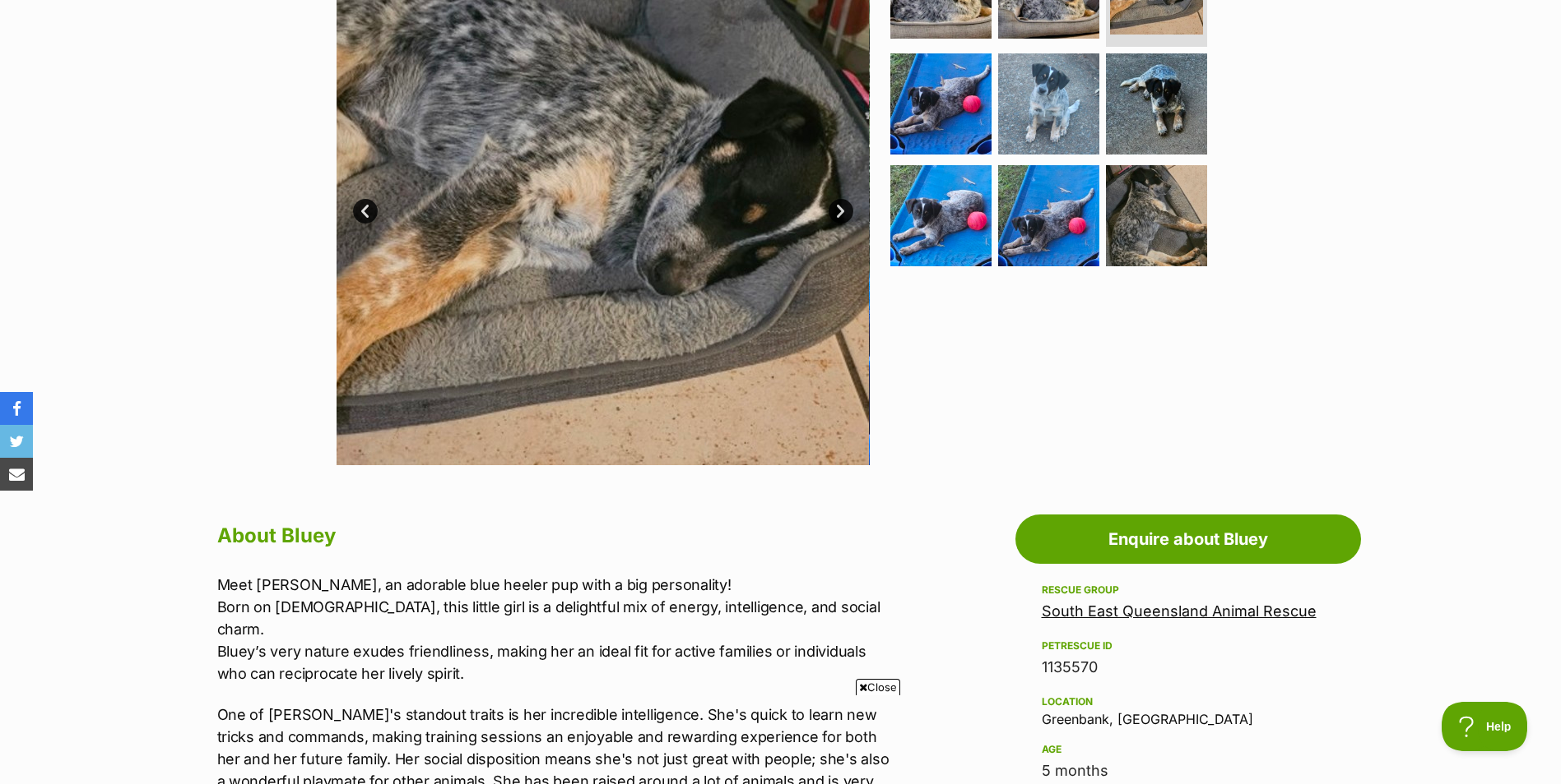
click at [840, 207] on link "Next" at bounding box center [841, 211] width 25 height 25
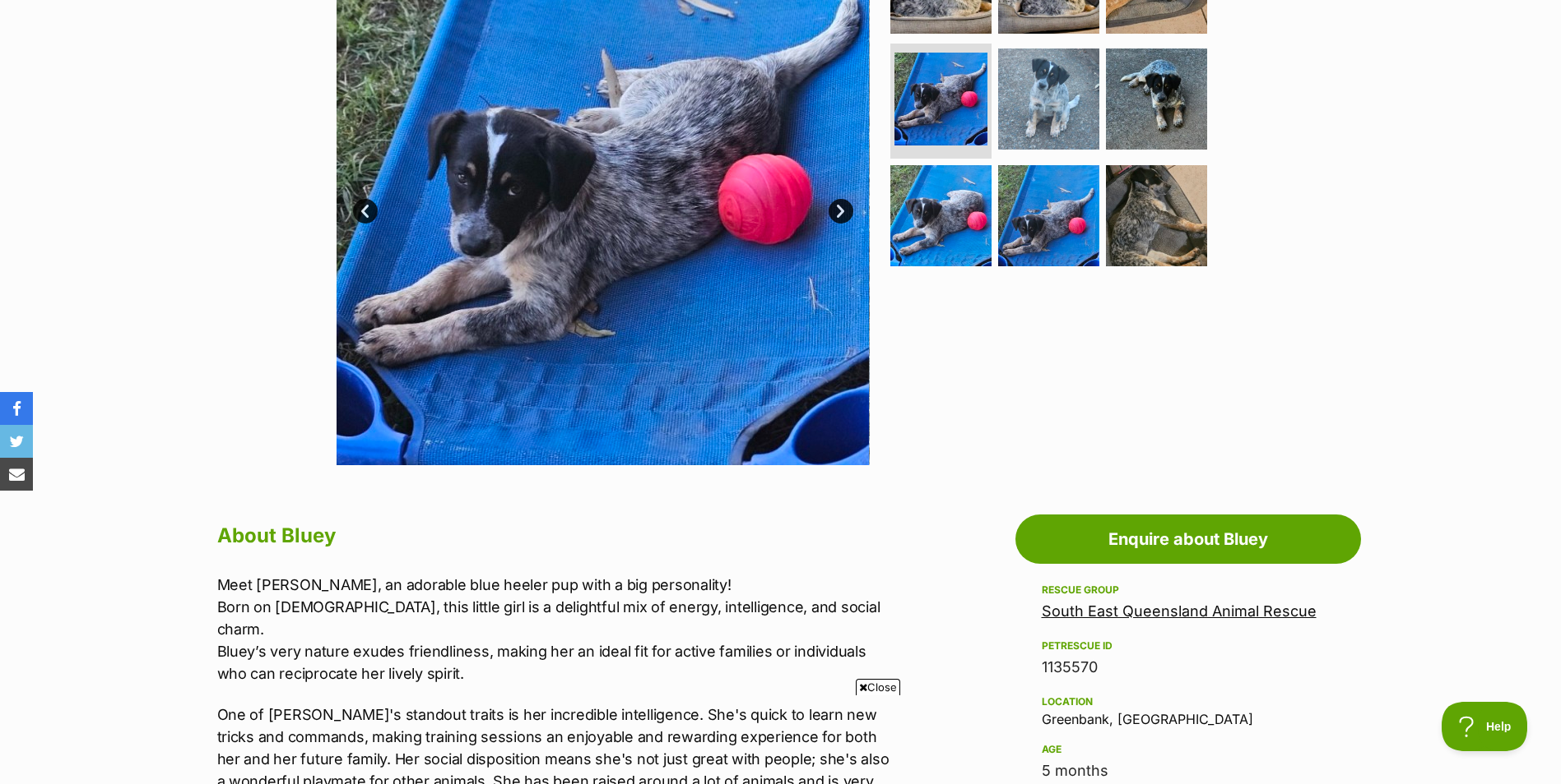
click at [840, 207] on link "Next" at bounding box center [841, 211] width 25 height 25
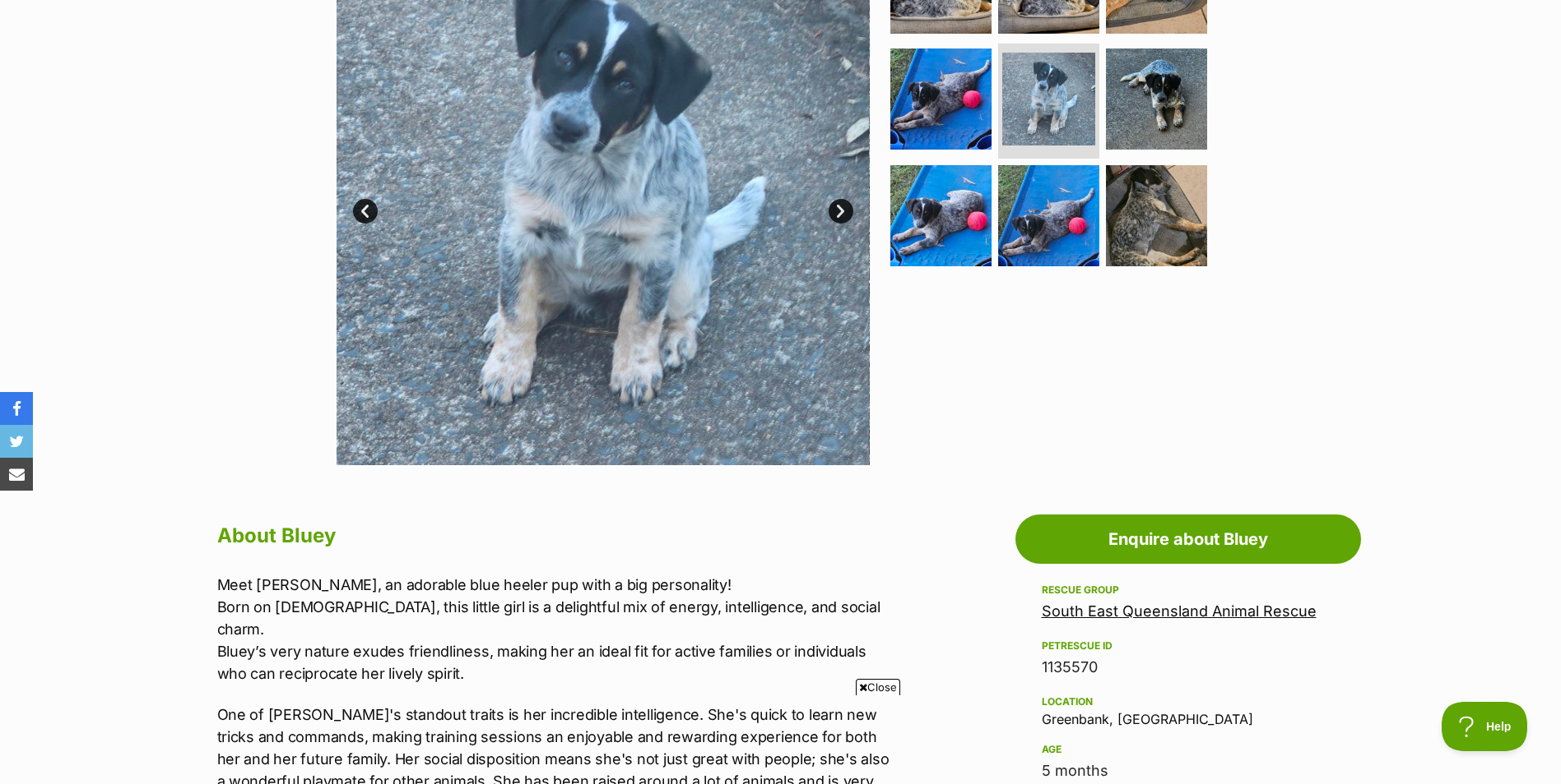
click at [840, 207] on link "Next" at bounding box center [841, 211] width 25 height 25
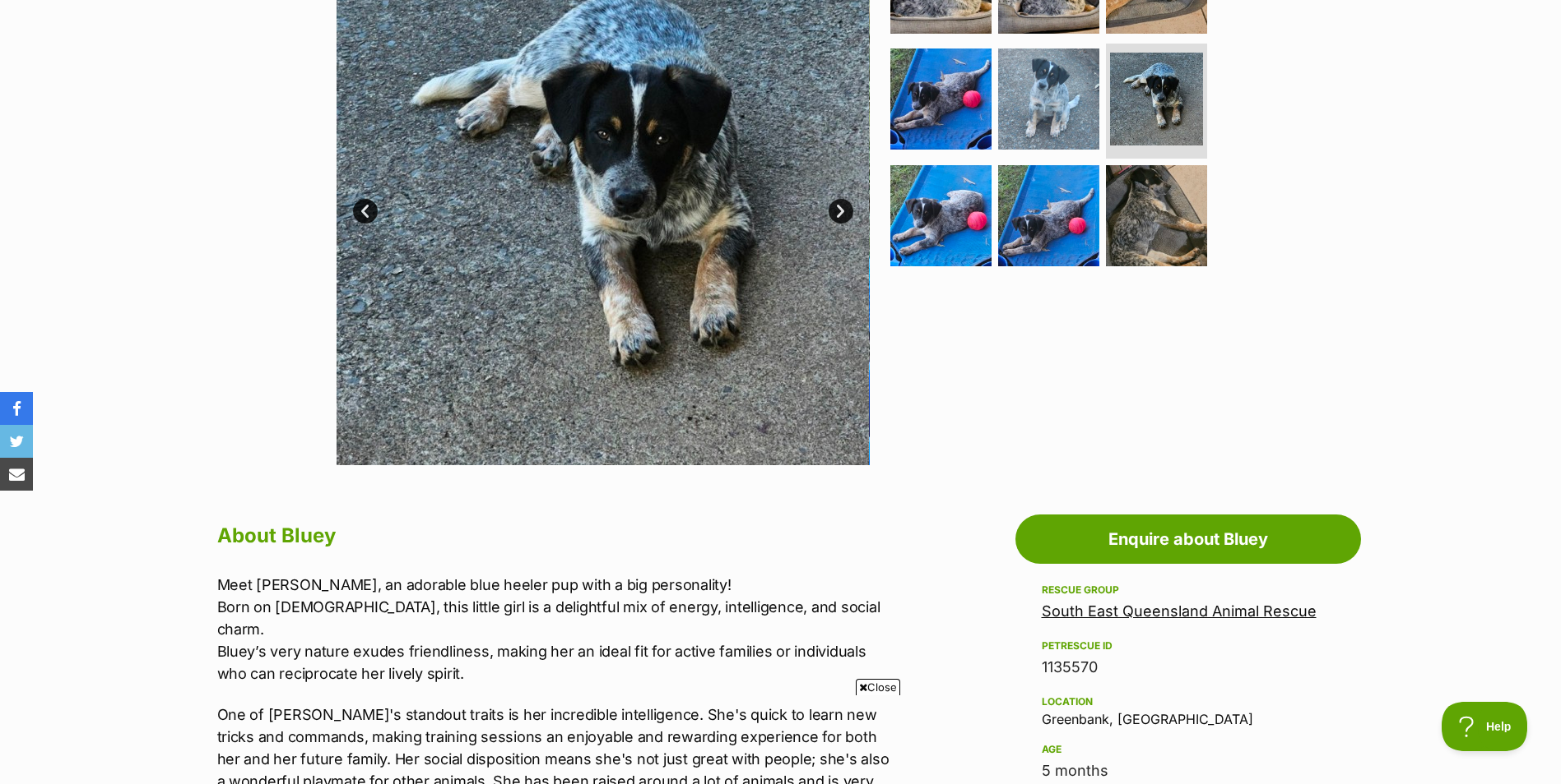
click at [840, 207] on link "Next" at bounding box center [841, 211] width 25 height 25
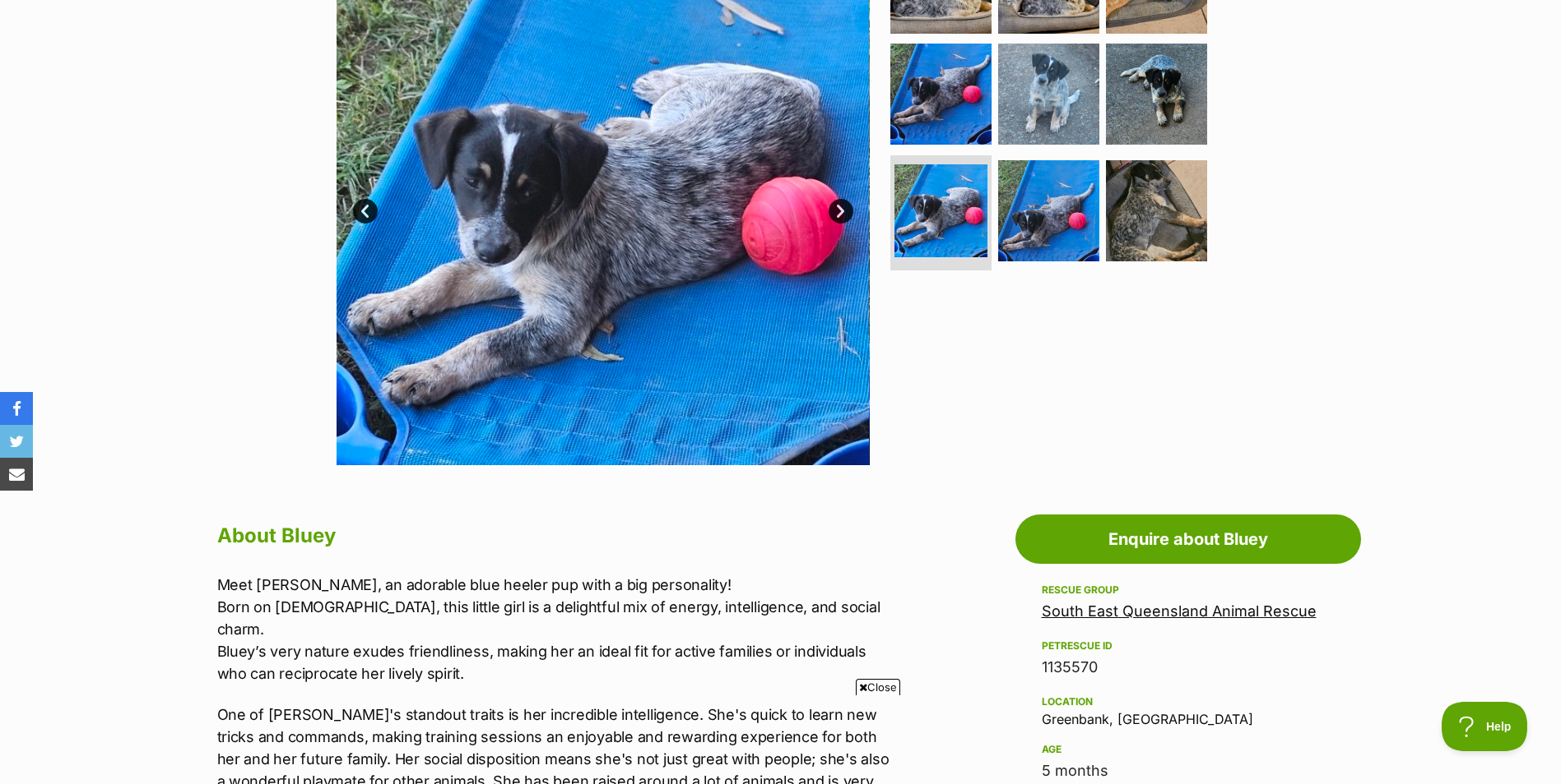
click at [840, 207] on link "Next" at bounding box center [841, 211] width 25 height 25
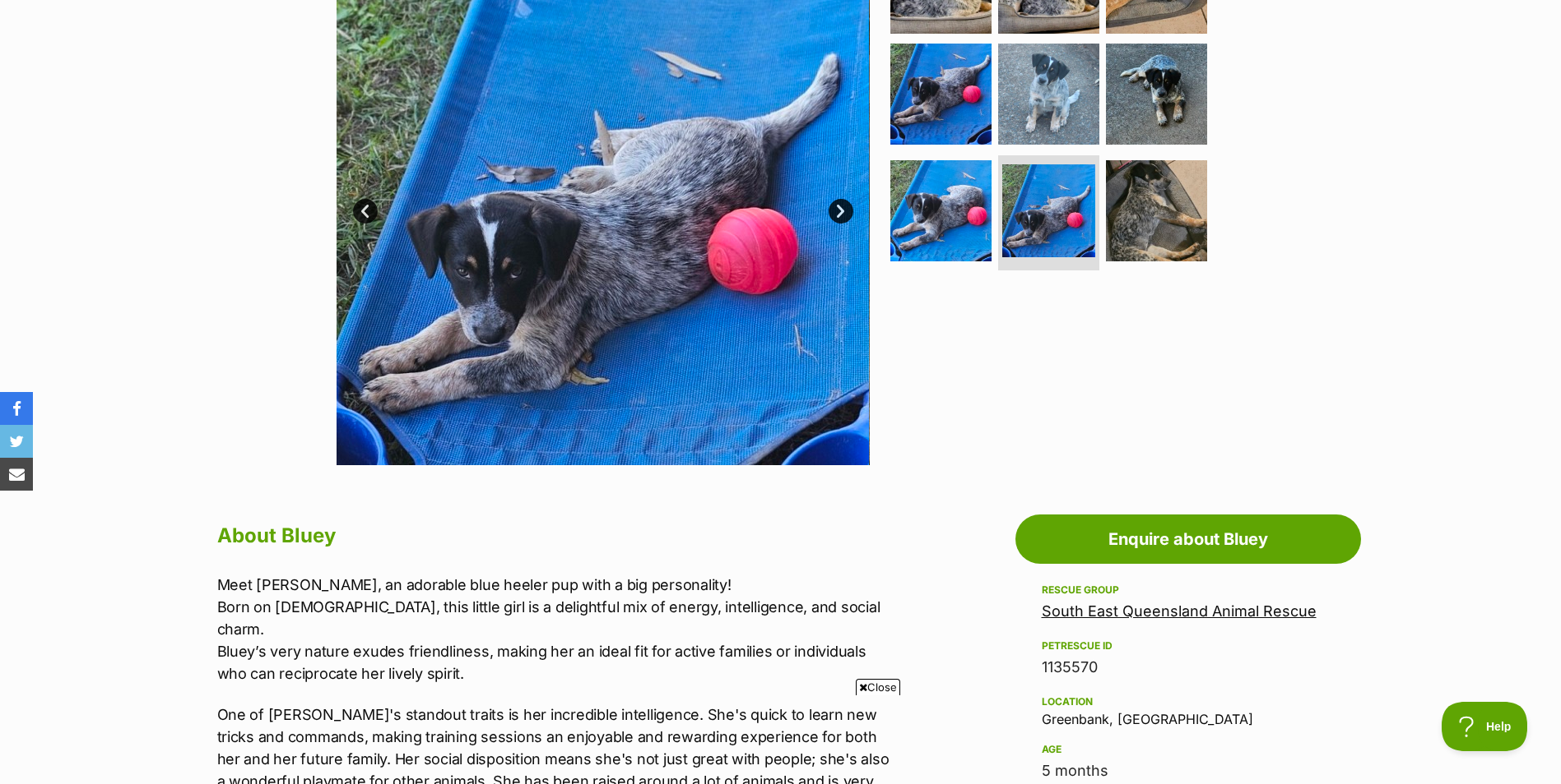
click at [840, 207] on link "Next" at bounding box center [841, 211] width 25 height 25
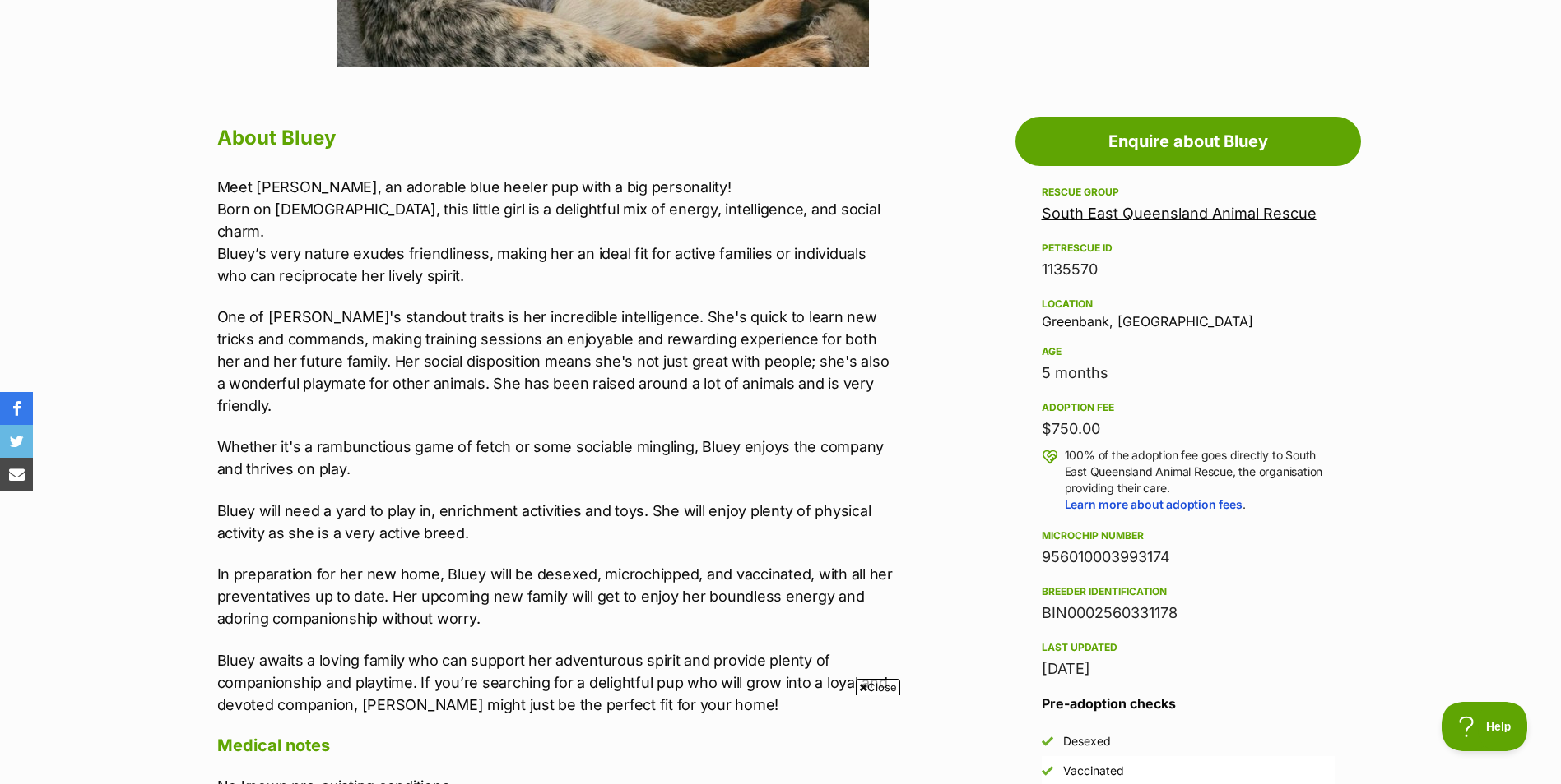
scroll to position [810, 0]
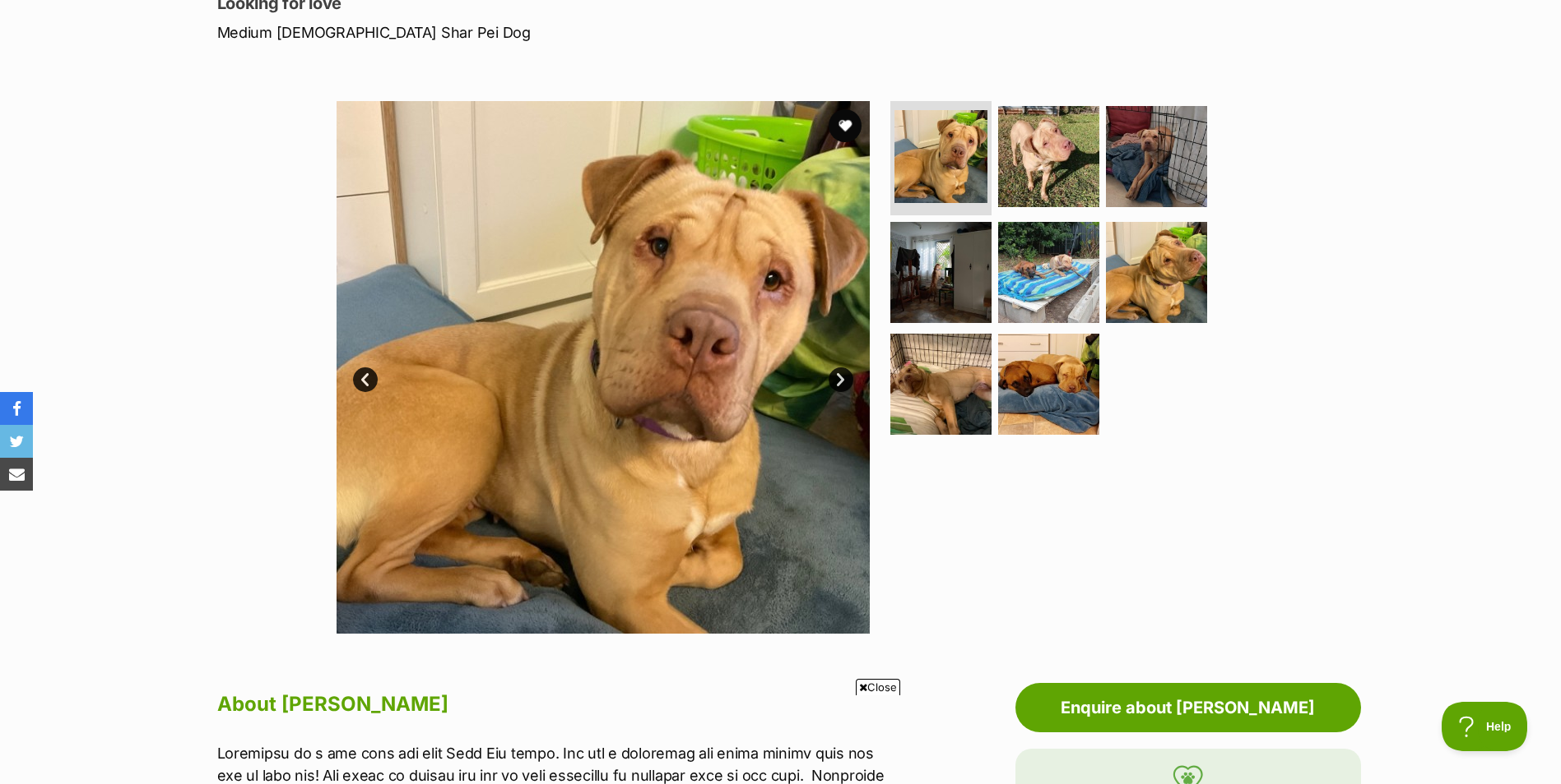
click at [838, 378] on link "Next" at bounding box center [841, 380] width 25 height 25
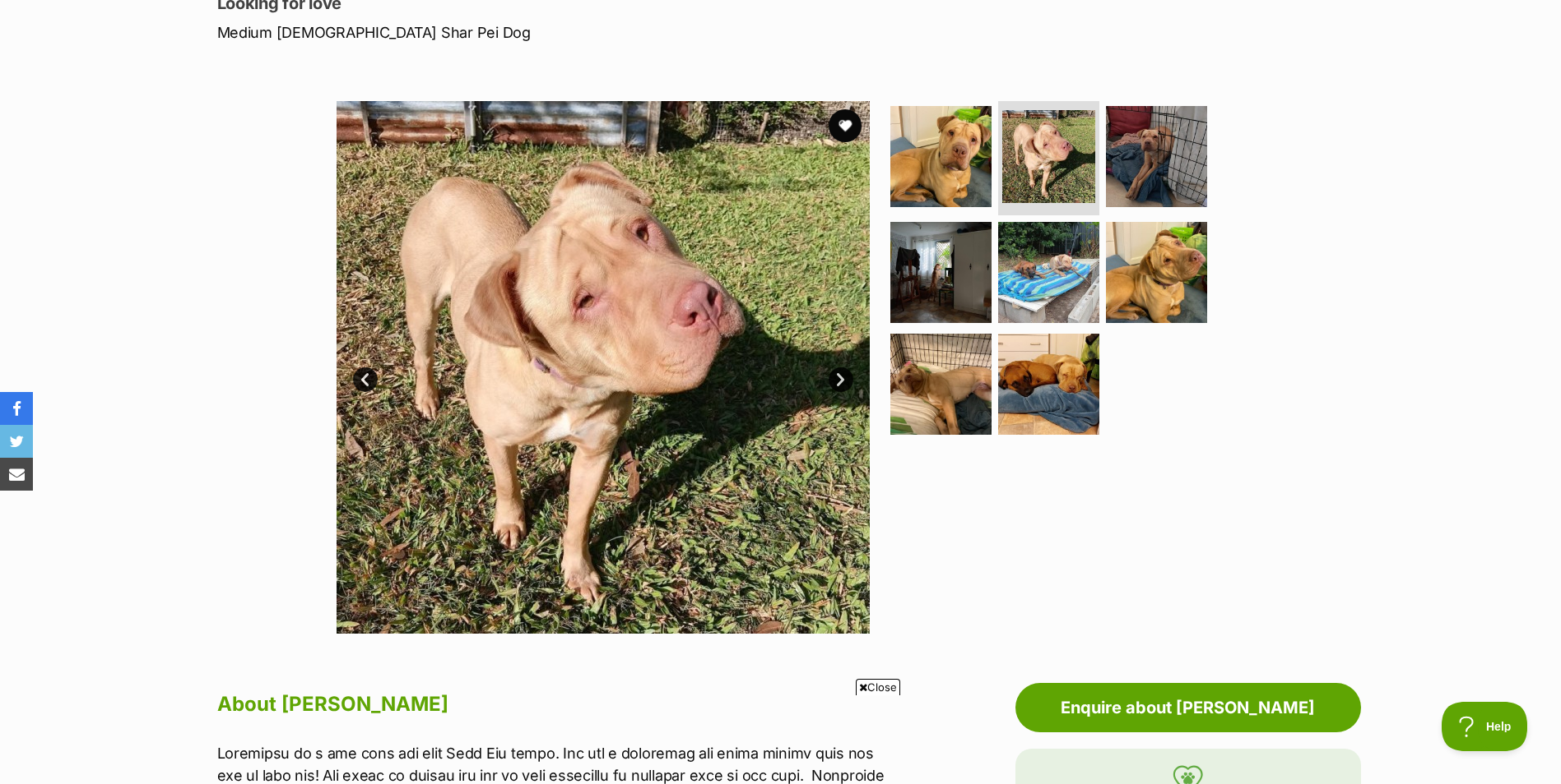
click at [838, 378] on link "Next" at bounding box center [841, 380] width 25 height 25
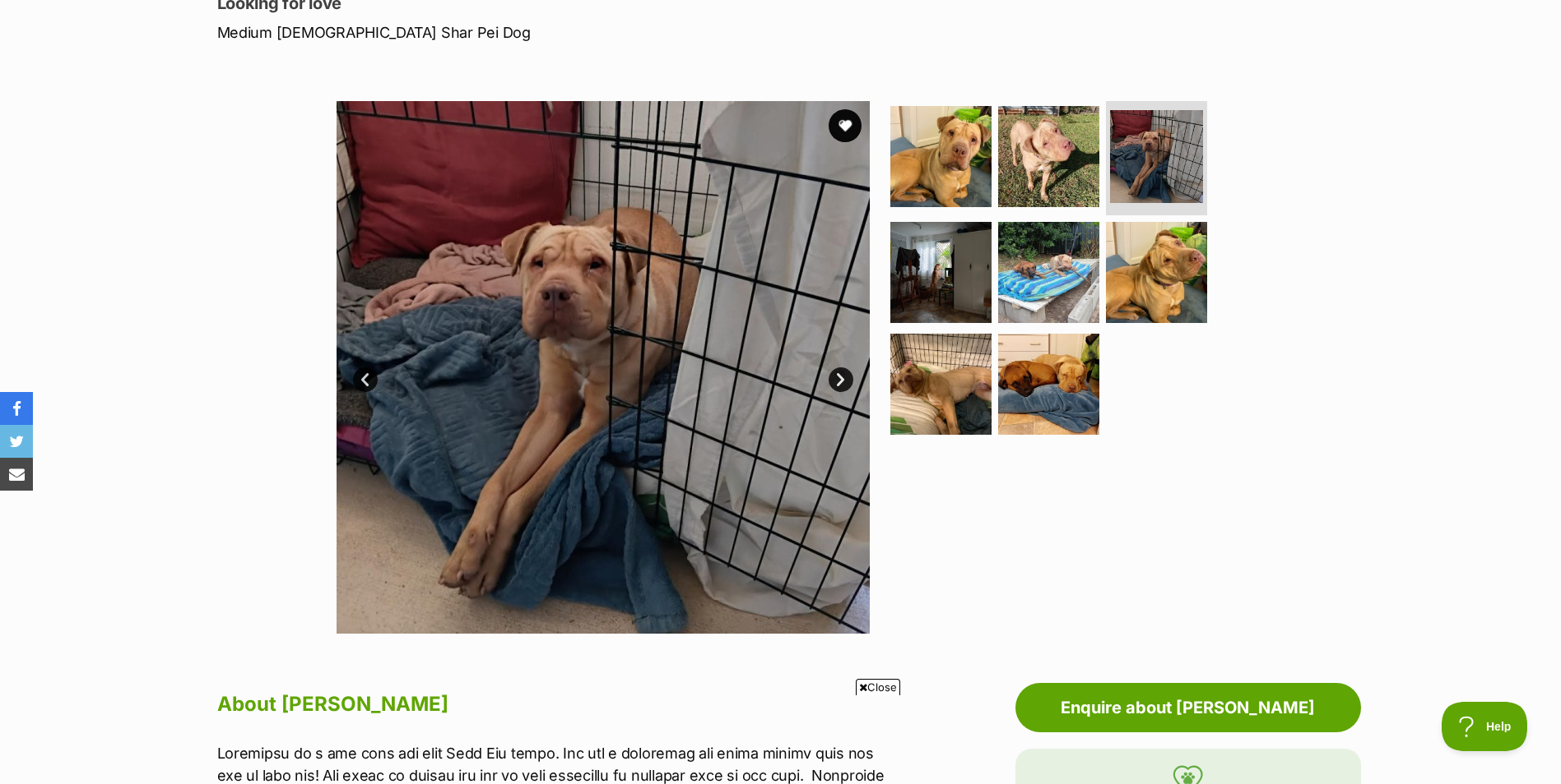
click at [838, 378] on link "Next" at bounding box center [841, 380] width 25 height 25
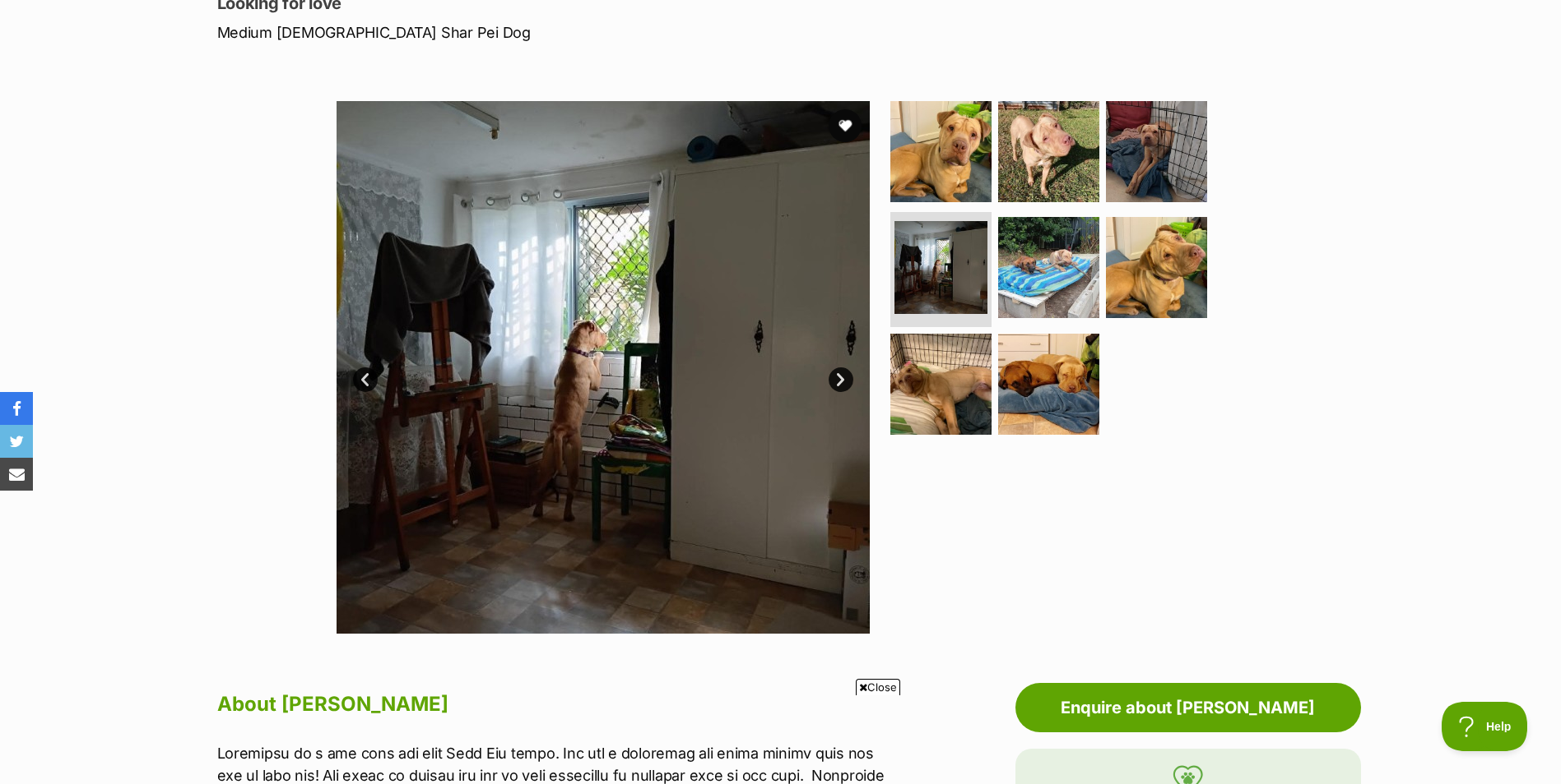
click at [838, 378] on link "Next" at bounding box center [841, 380] width 25 height 25
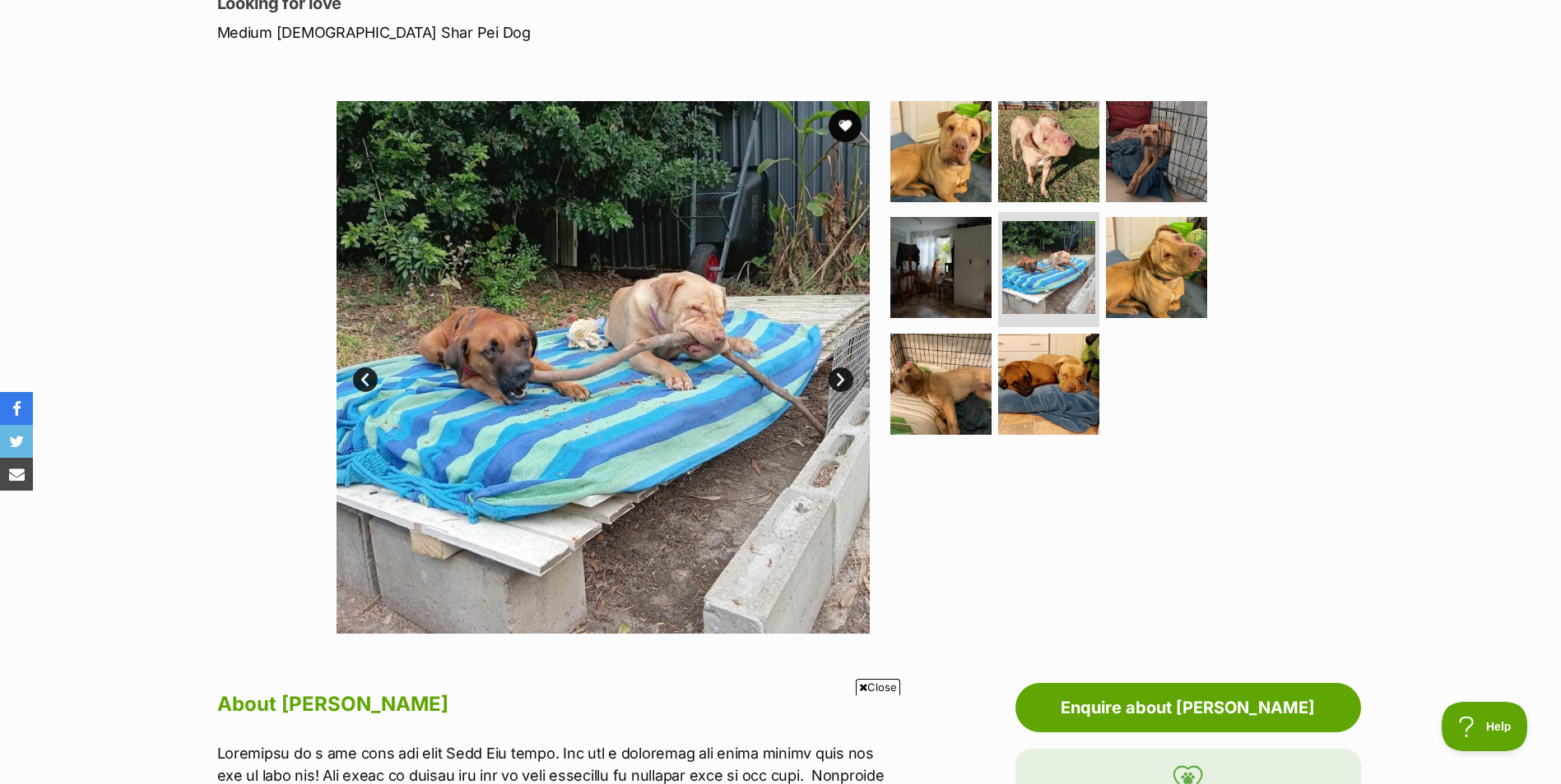
click at [838, 378] on link "Next" at bounding box center [841, 380] width 25 height 25
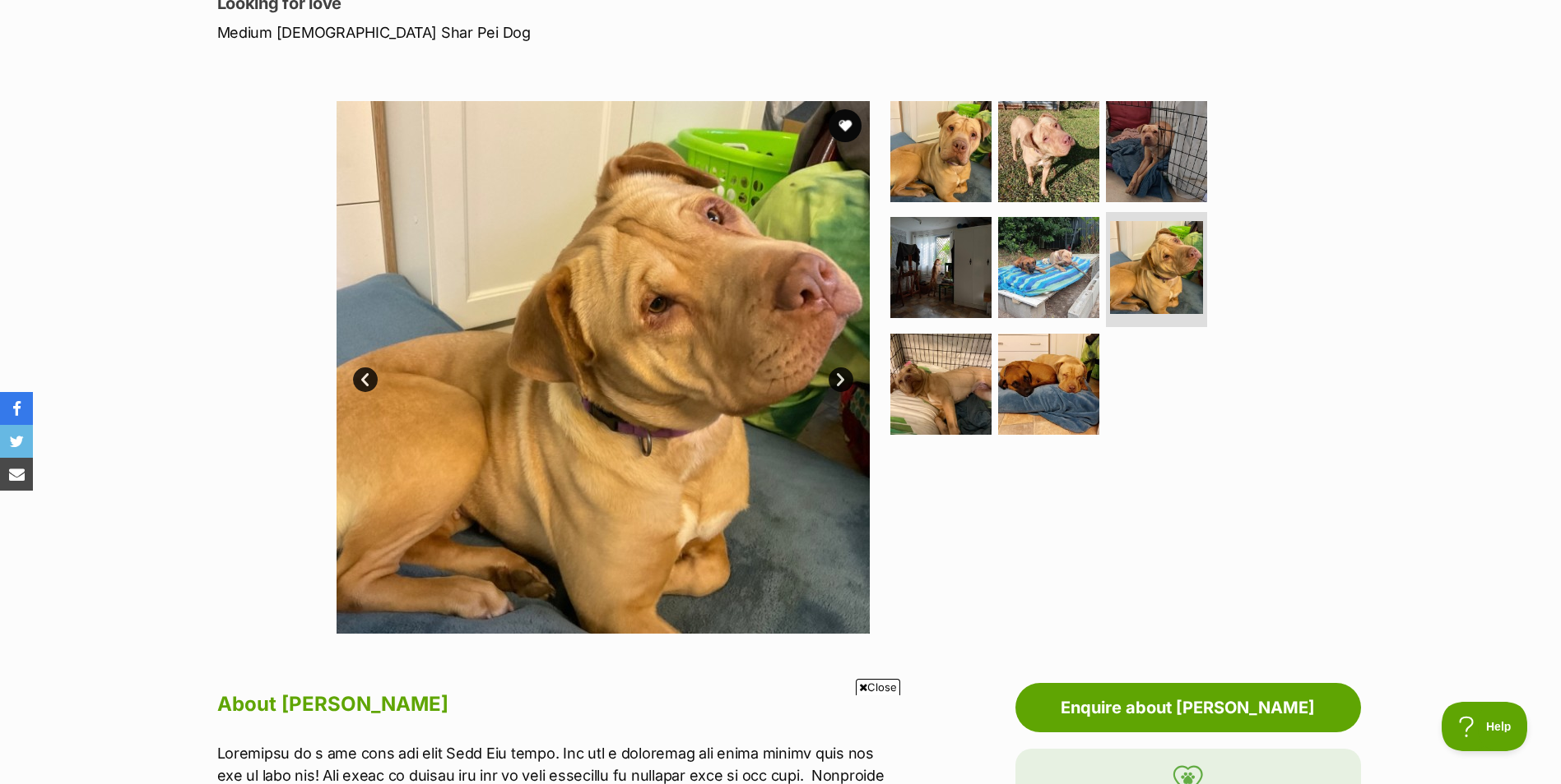
click at [838, 378] on link "Next" at bounding box center [841, 380] width 25 height 25
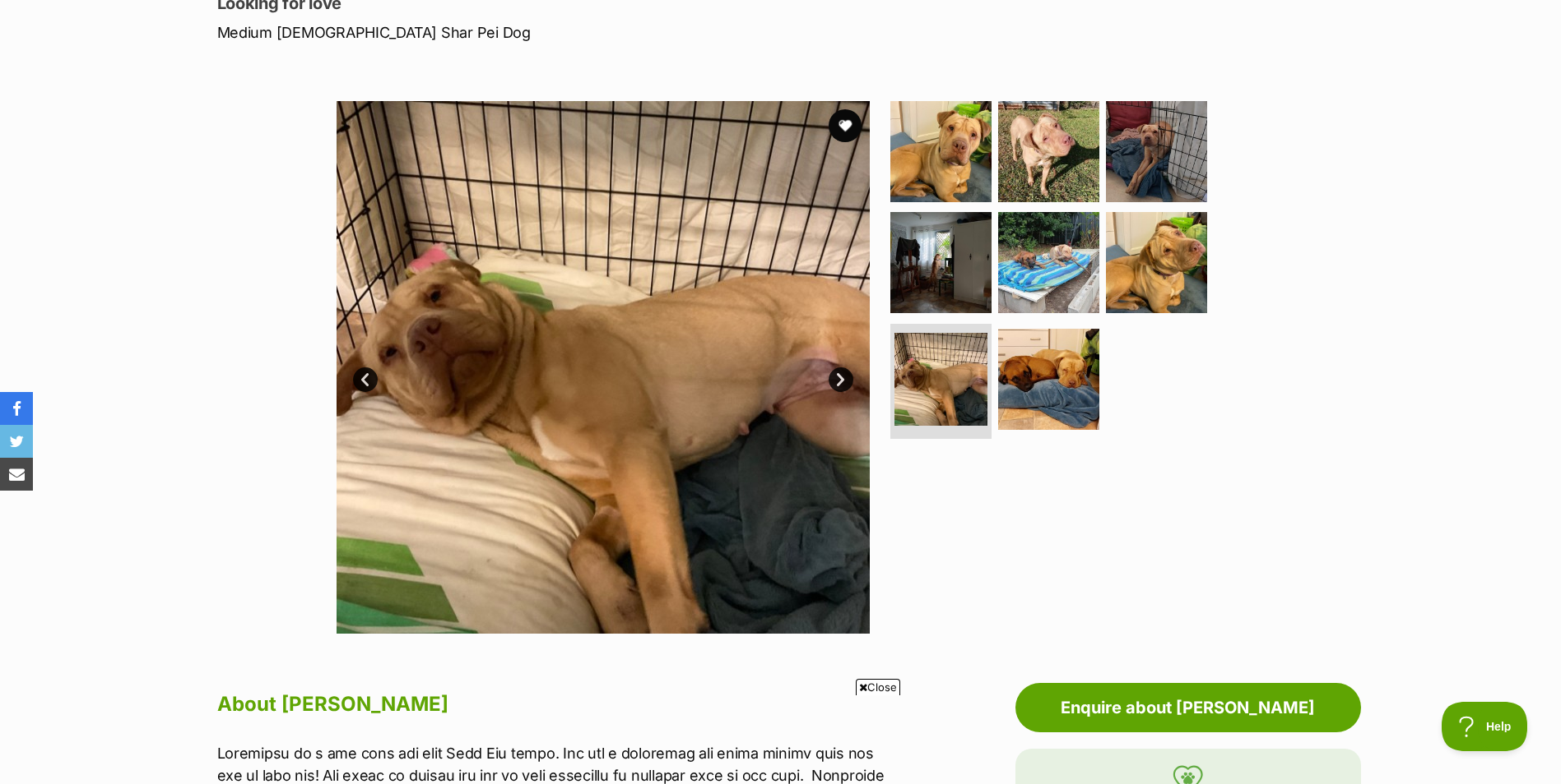
click at [838, 378] on link "Next" at bounding box center [841, 380] width 25 height 25
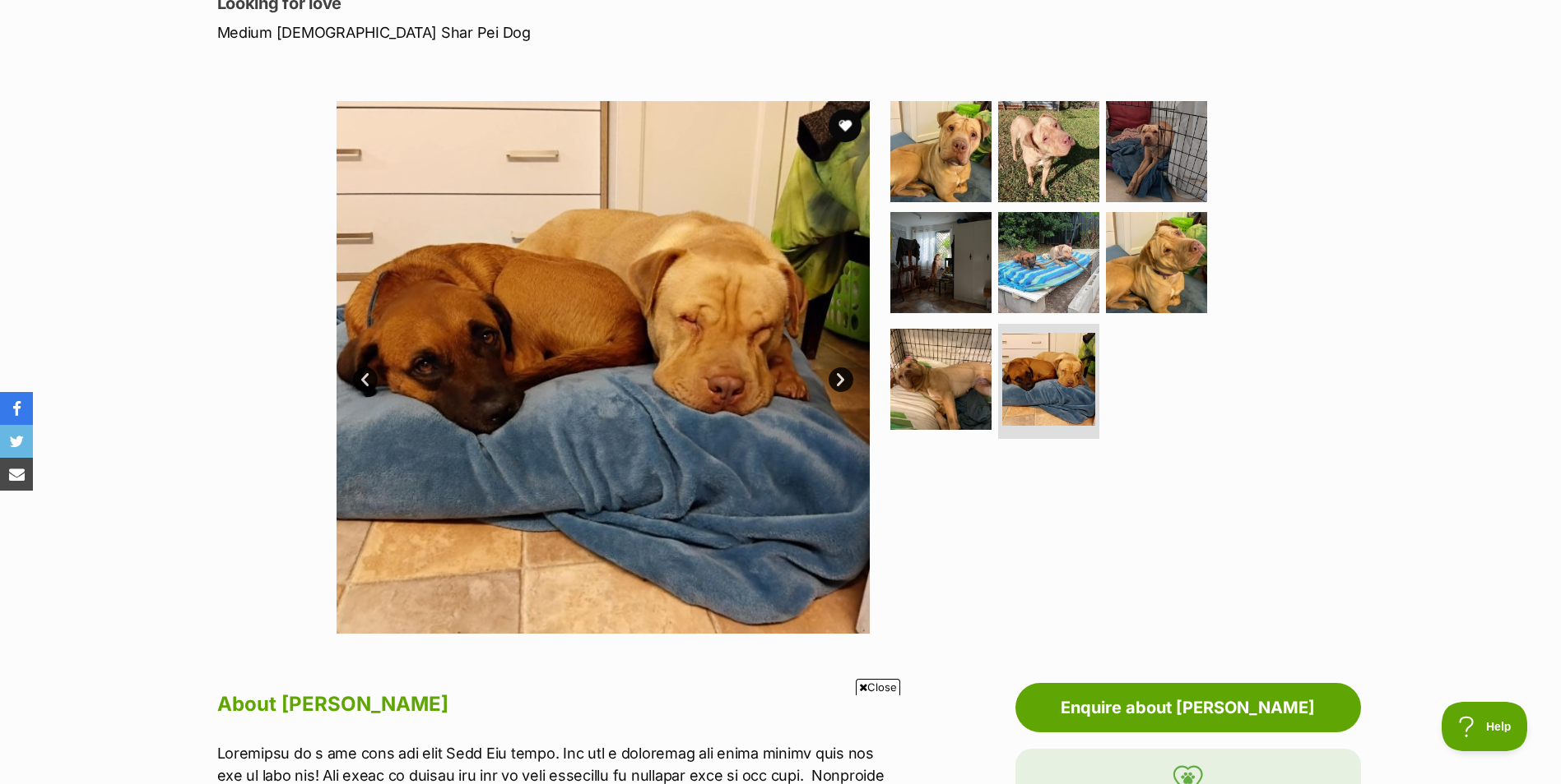
click at [838, 378] on link "Next" at bounding box center [841, 380] width 25 height 25
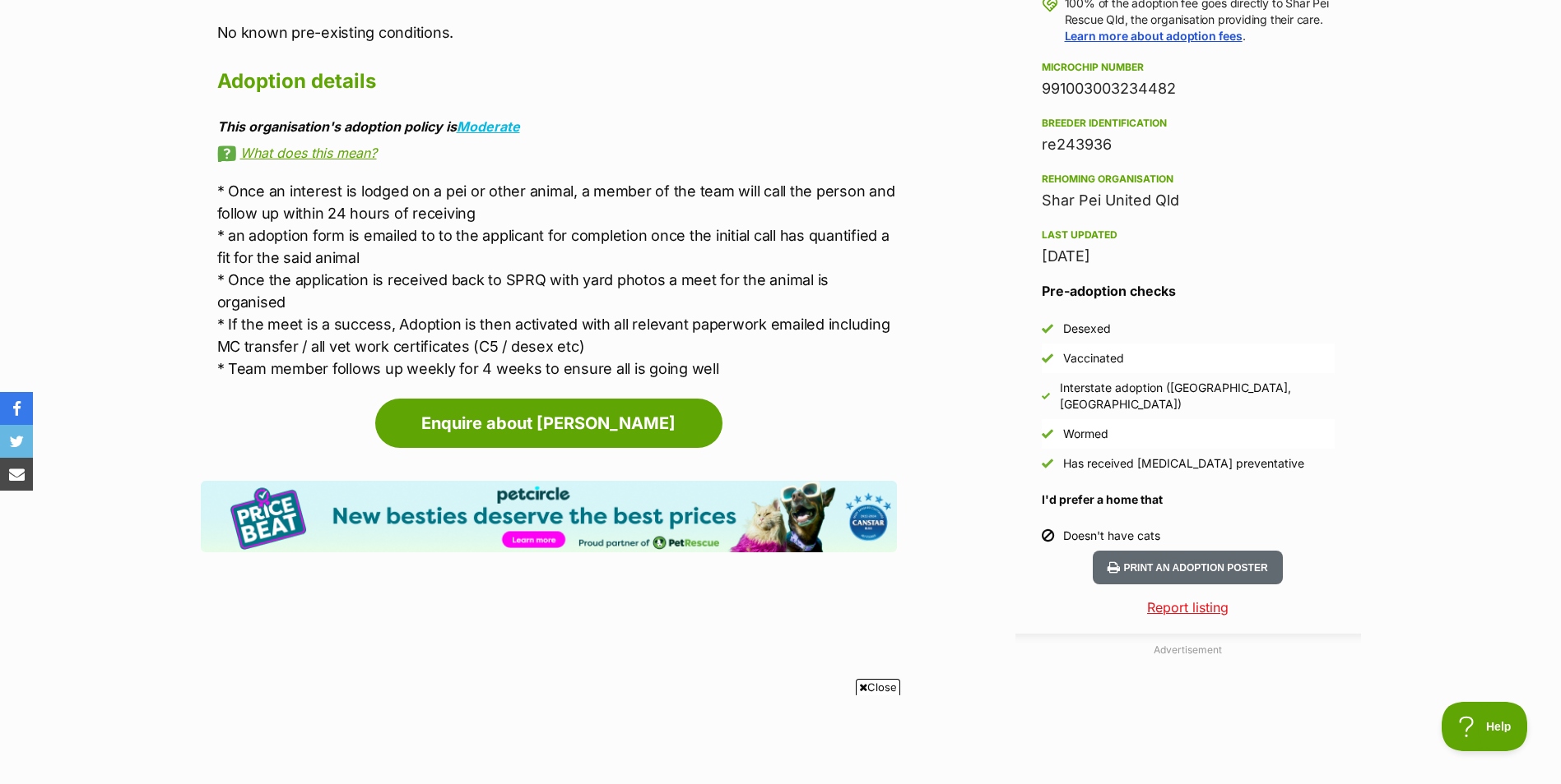
scroll to position [1355, 0]
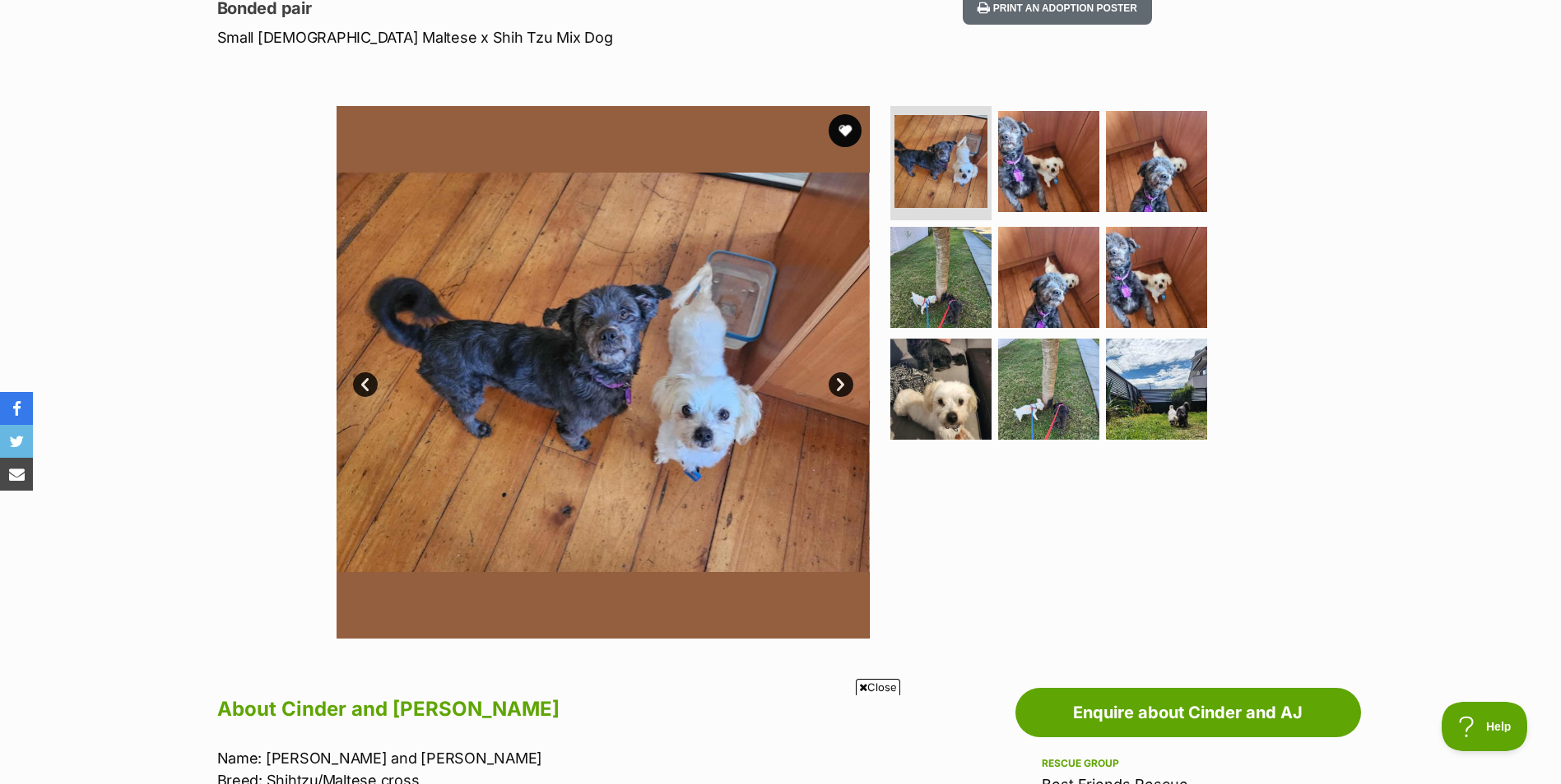
click at [844, 385] on link "Next" at bounding box center [841, 384] width 25 height 25
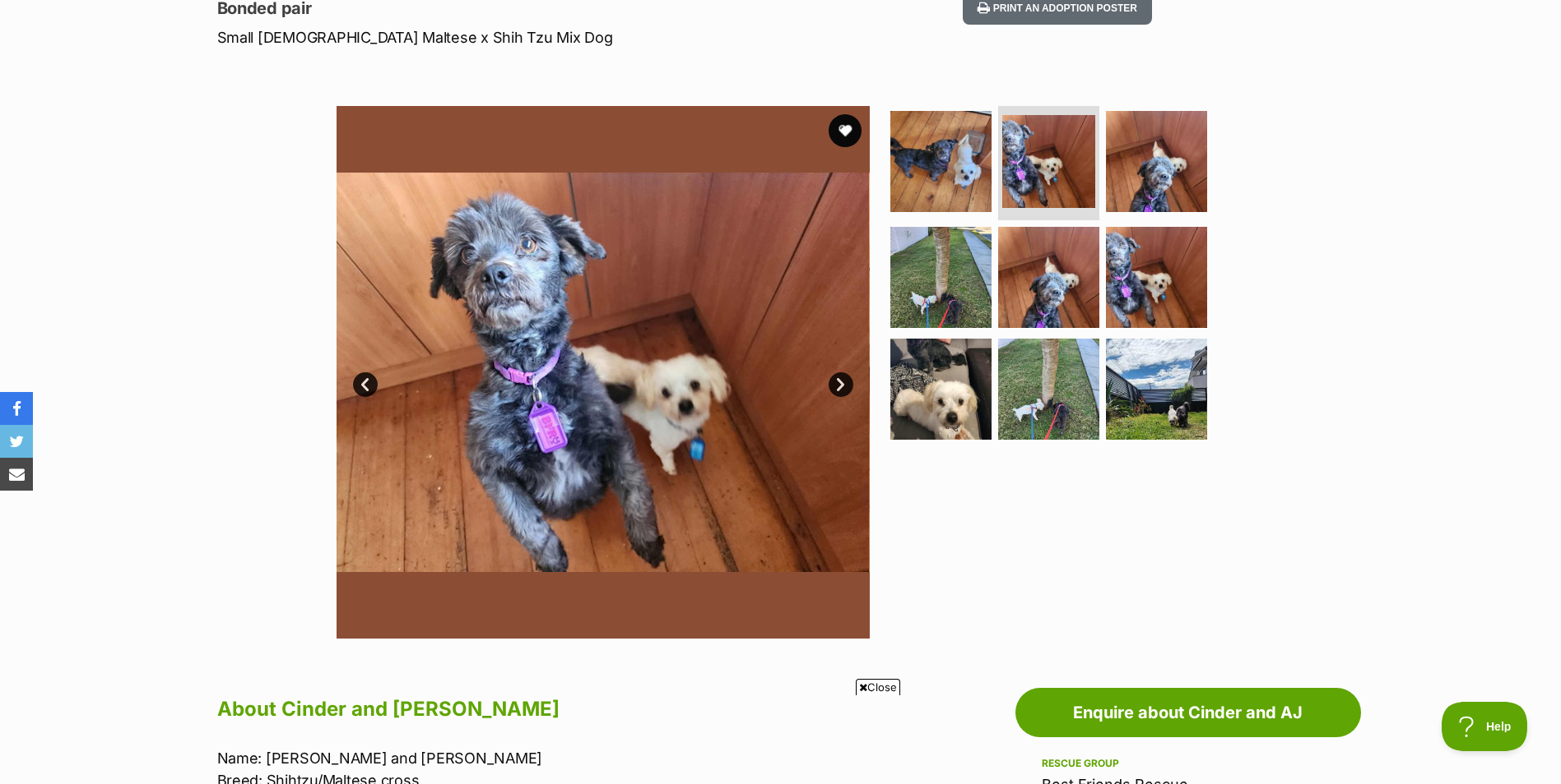
click at [844, 385] on link "Next" at bounding box center [841, 384] width 25 height 25
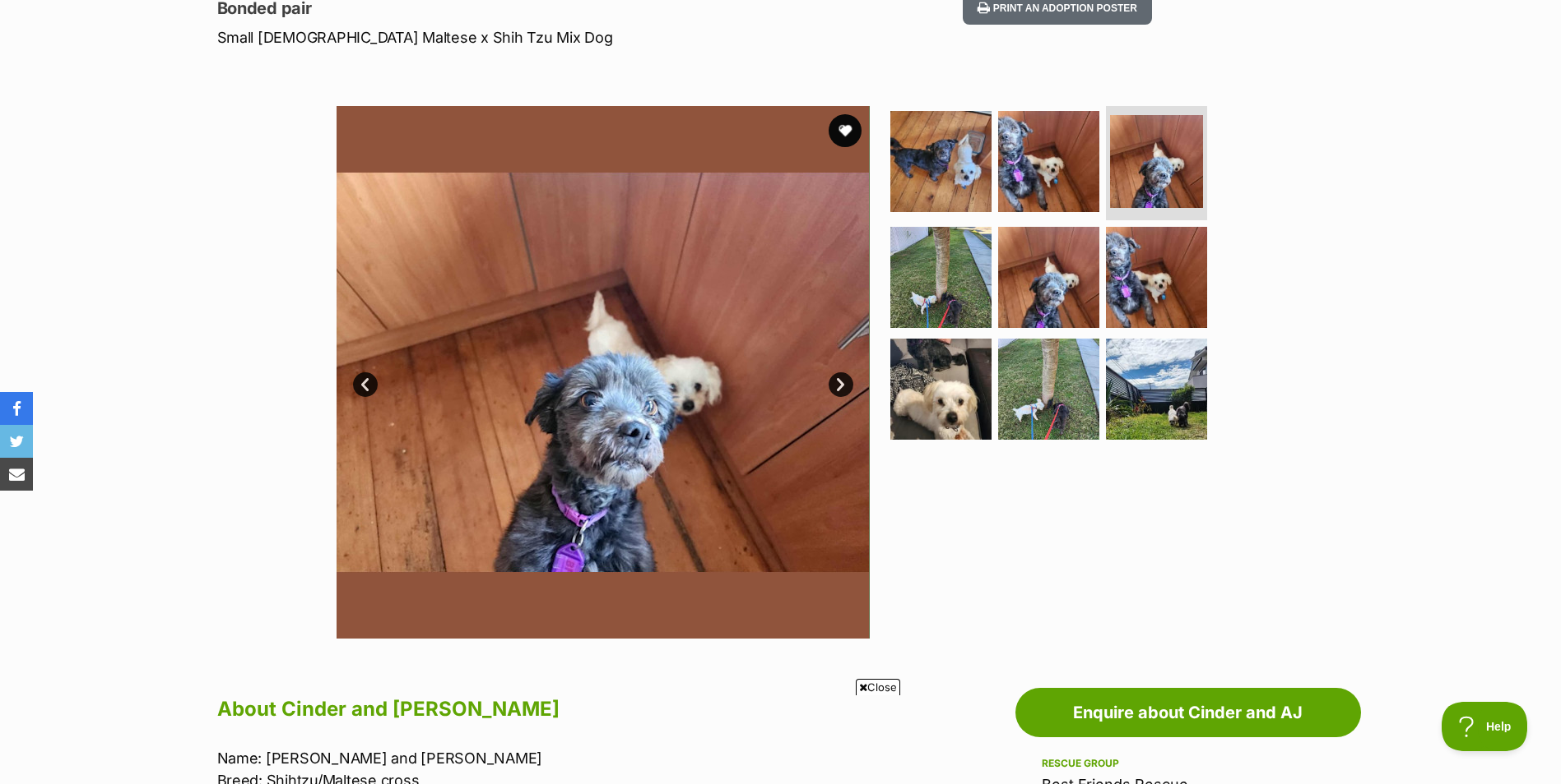
click at [844, 385] on link "Next" at bounding box center [841, 384] width 25 height 25
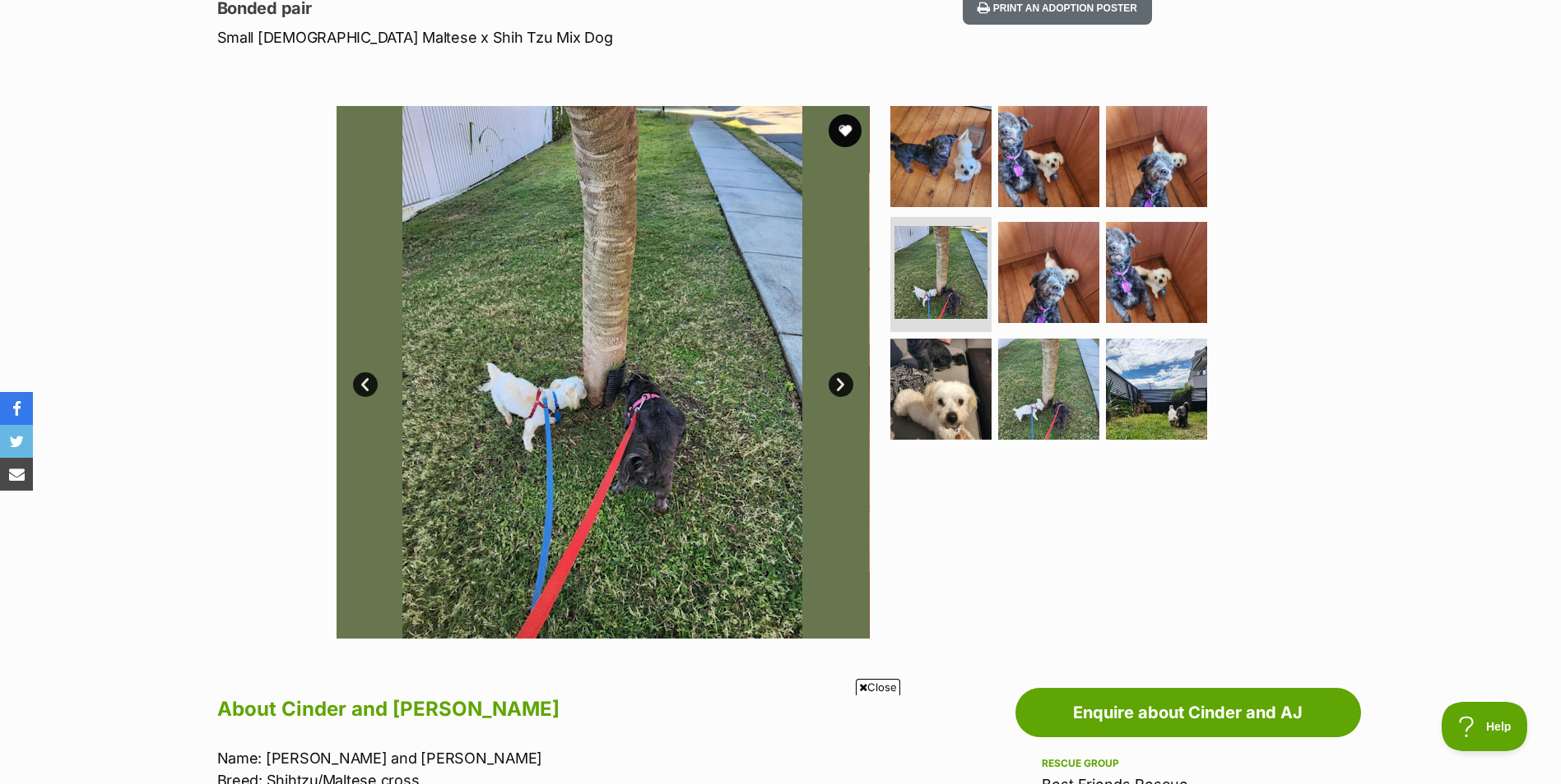
click at [844, 385] on link "Next" at bounding box center [841, 384] width 25 height 25
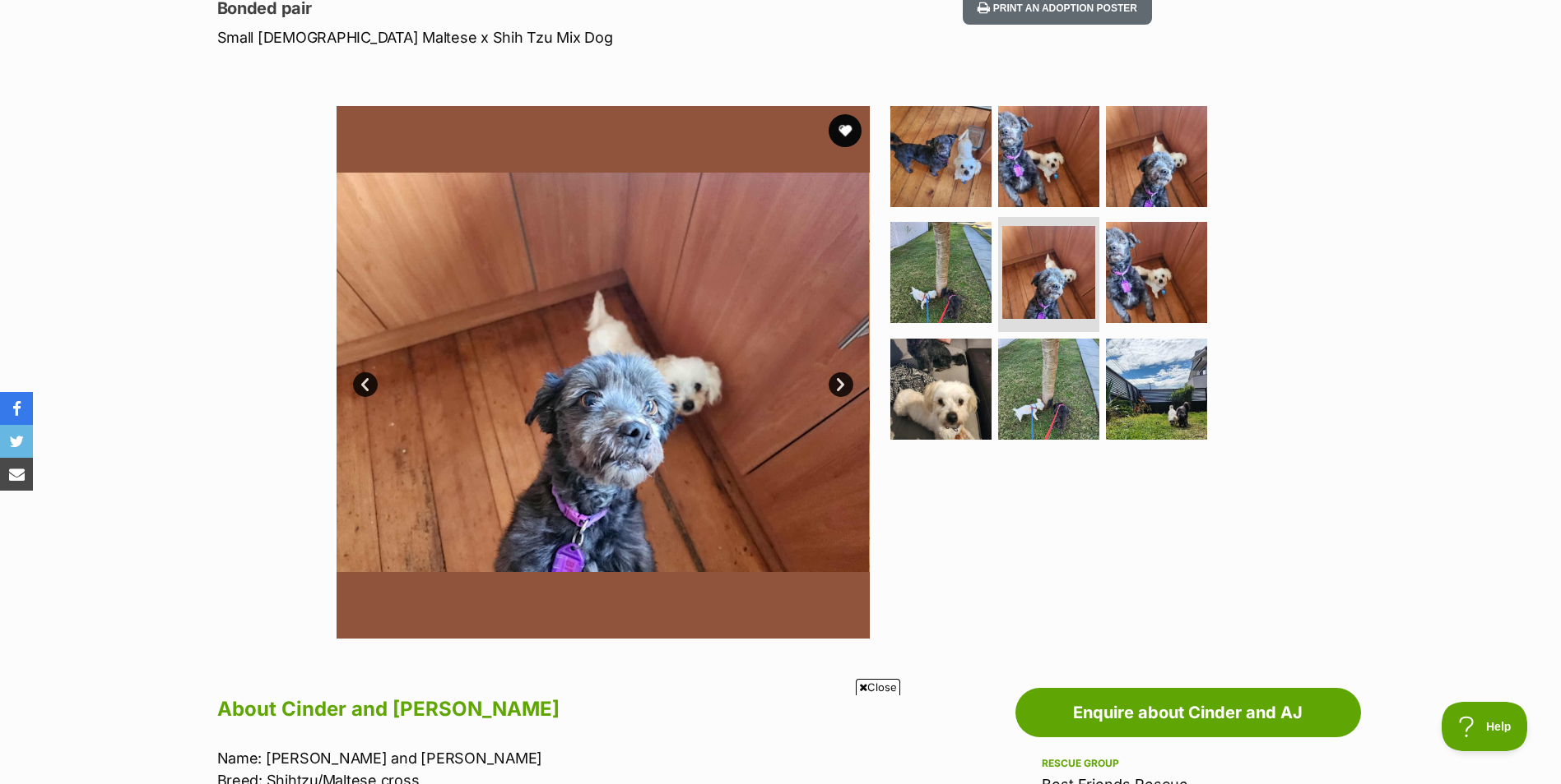
click at [844, 385] on link "Next" at bounding box center [841, 384] width 25 height 25
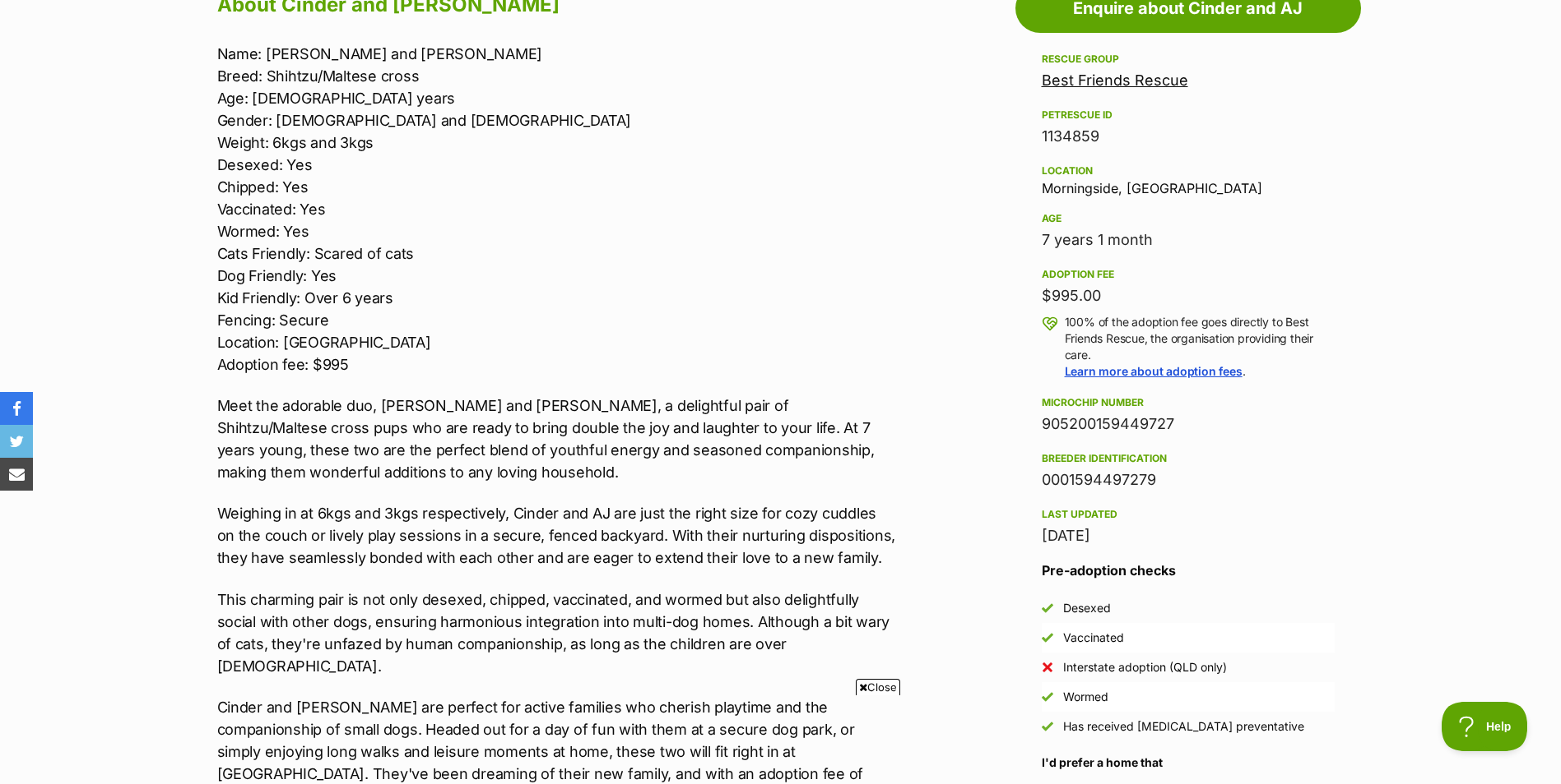
scroll to position [941, 0]
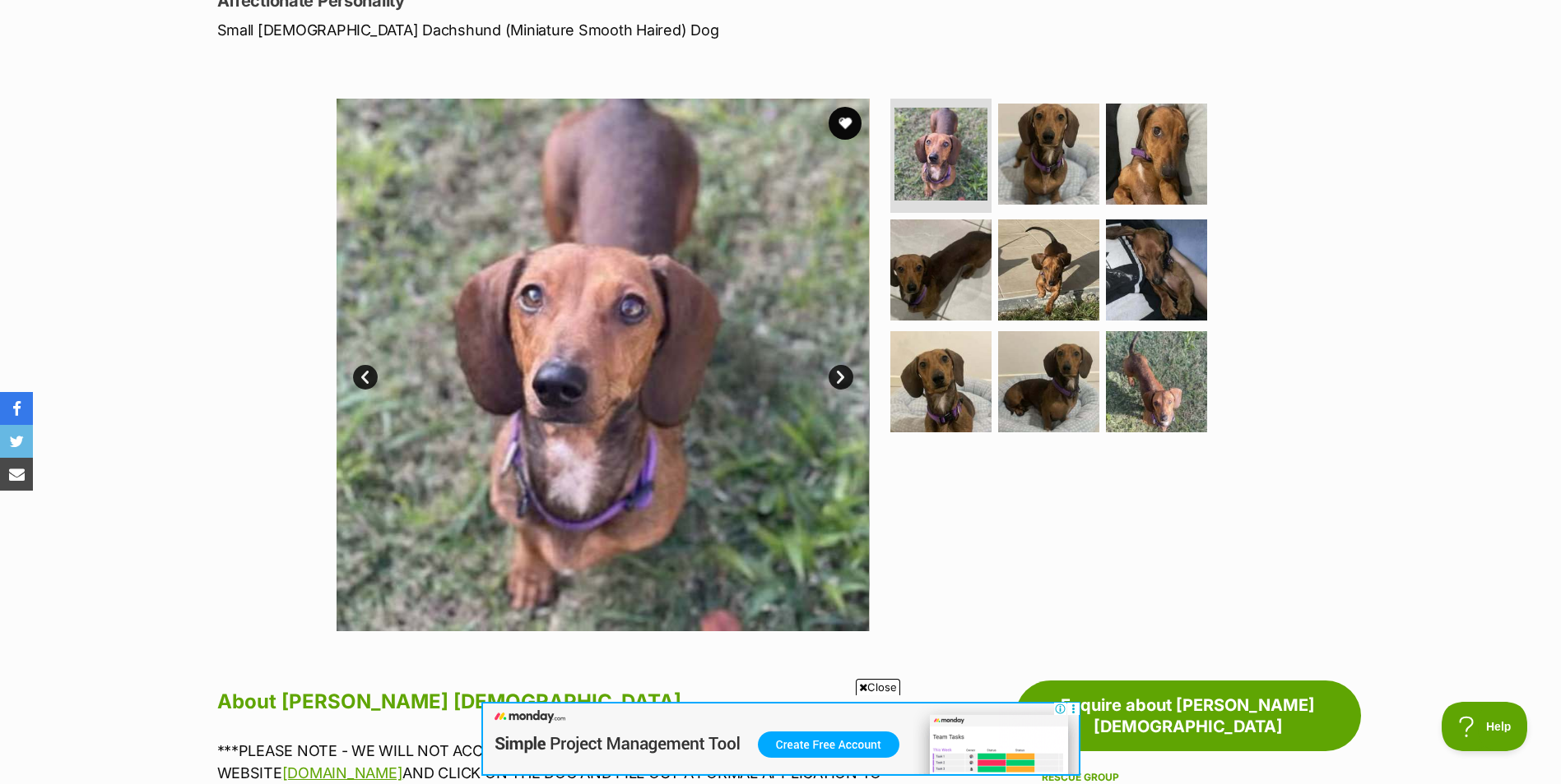
scroll to position [242, 0]
click at [839, 375] on link "Next" at bounding box center [841, 378] width 25 height 25
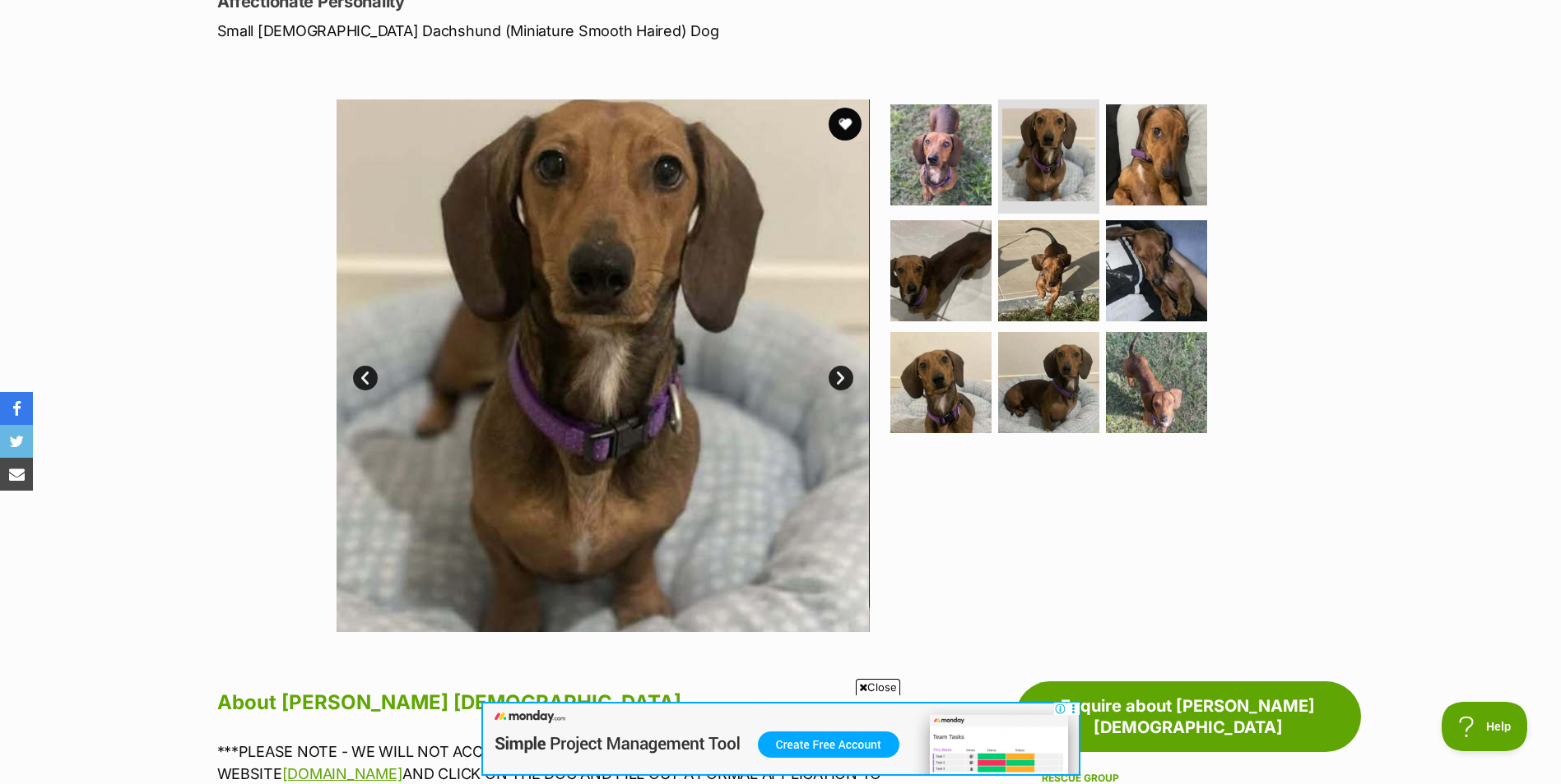
click at [839, 375] on link "Next" at bounding box center [841, 378] width 25 height 25
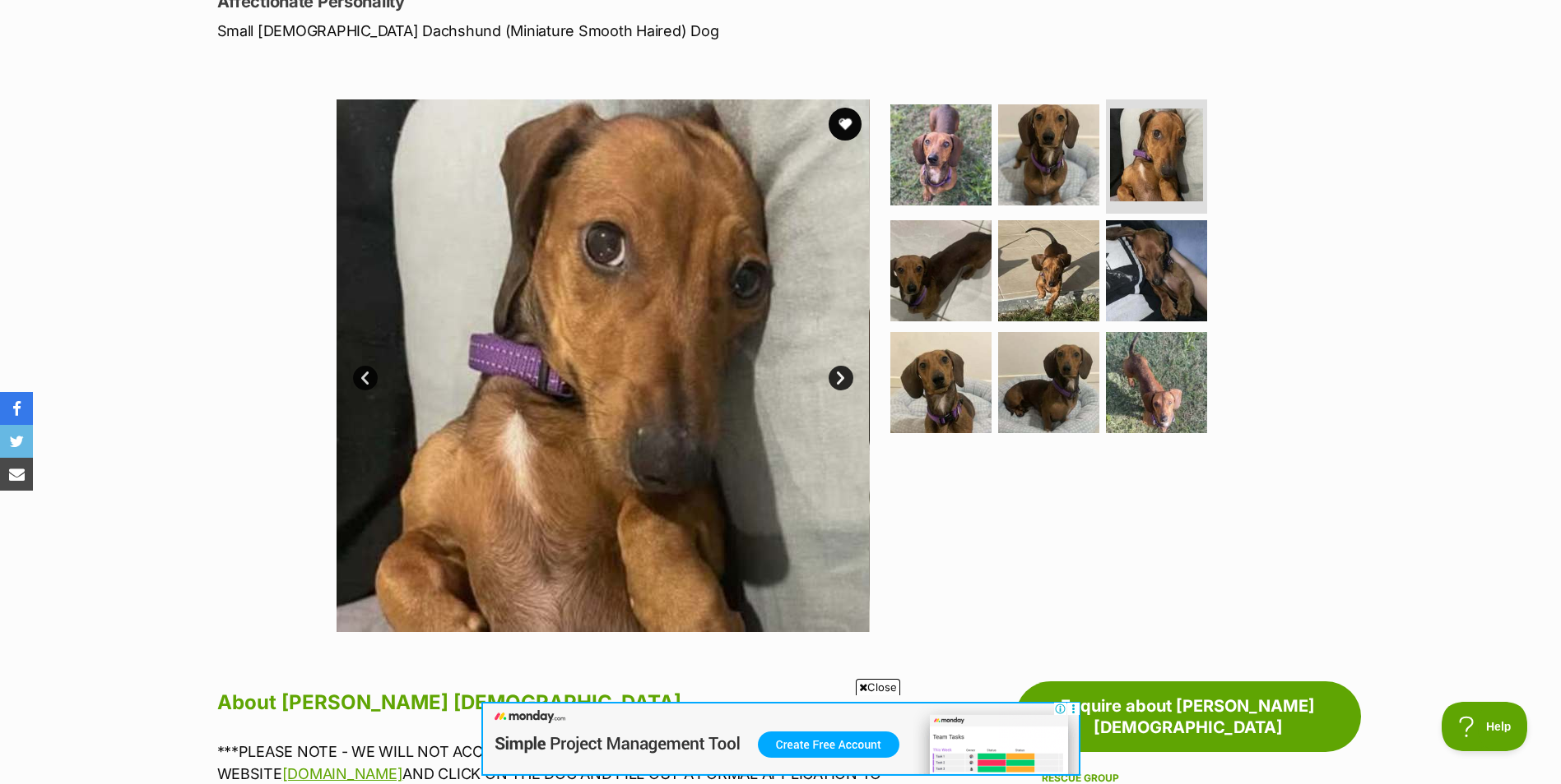
click at [839, 375] on link "Next" at bounding box center [841, 378] width 25 height 25
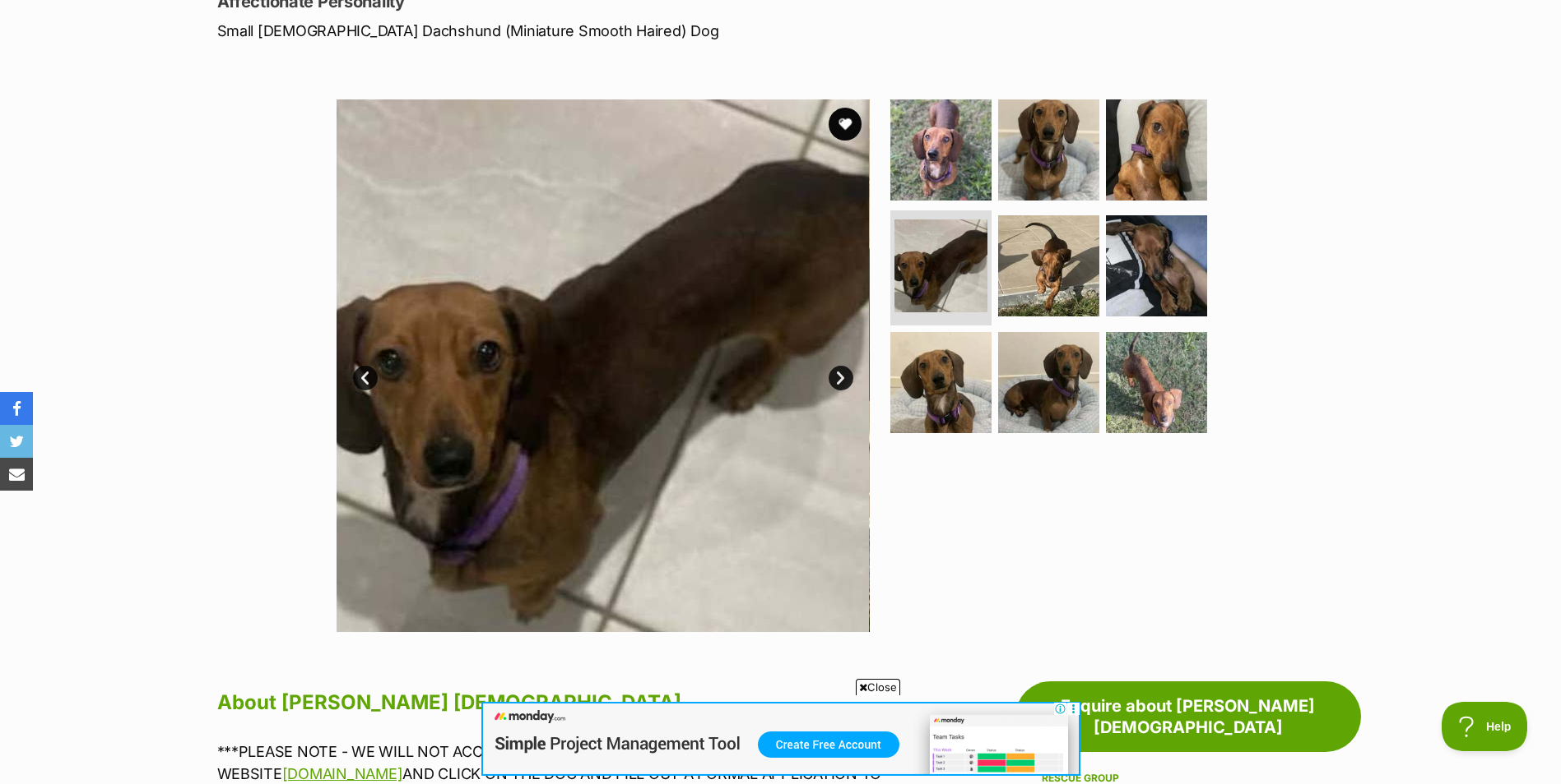
click at [839, 375] on link "Next" at bounding box center [841, 378] width 25 height 25
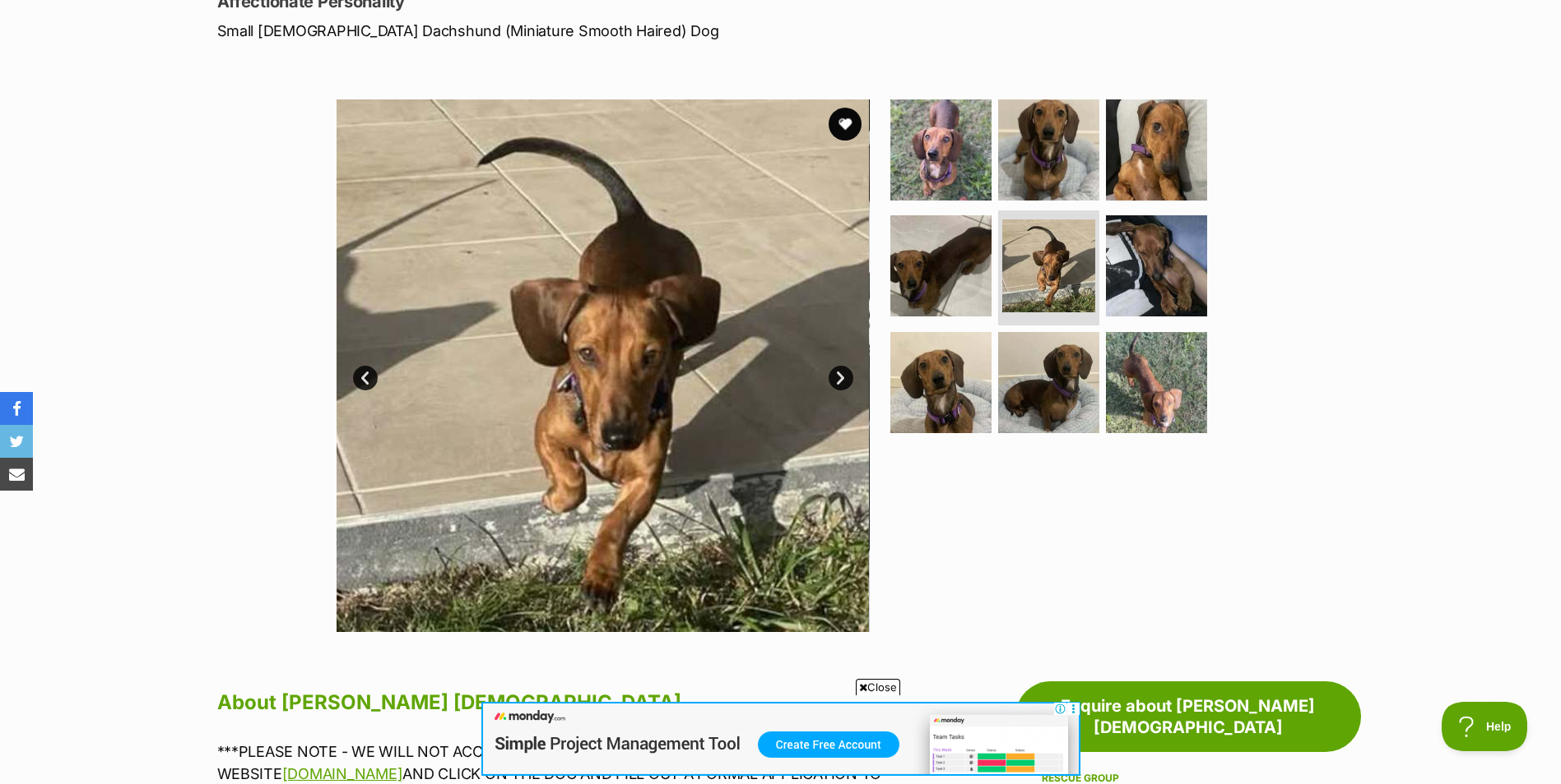
click at [839, 375] on link "Next" at bounding box center [841, 378] width 25 height 25
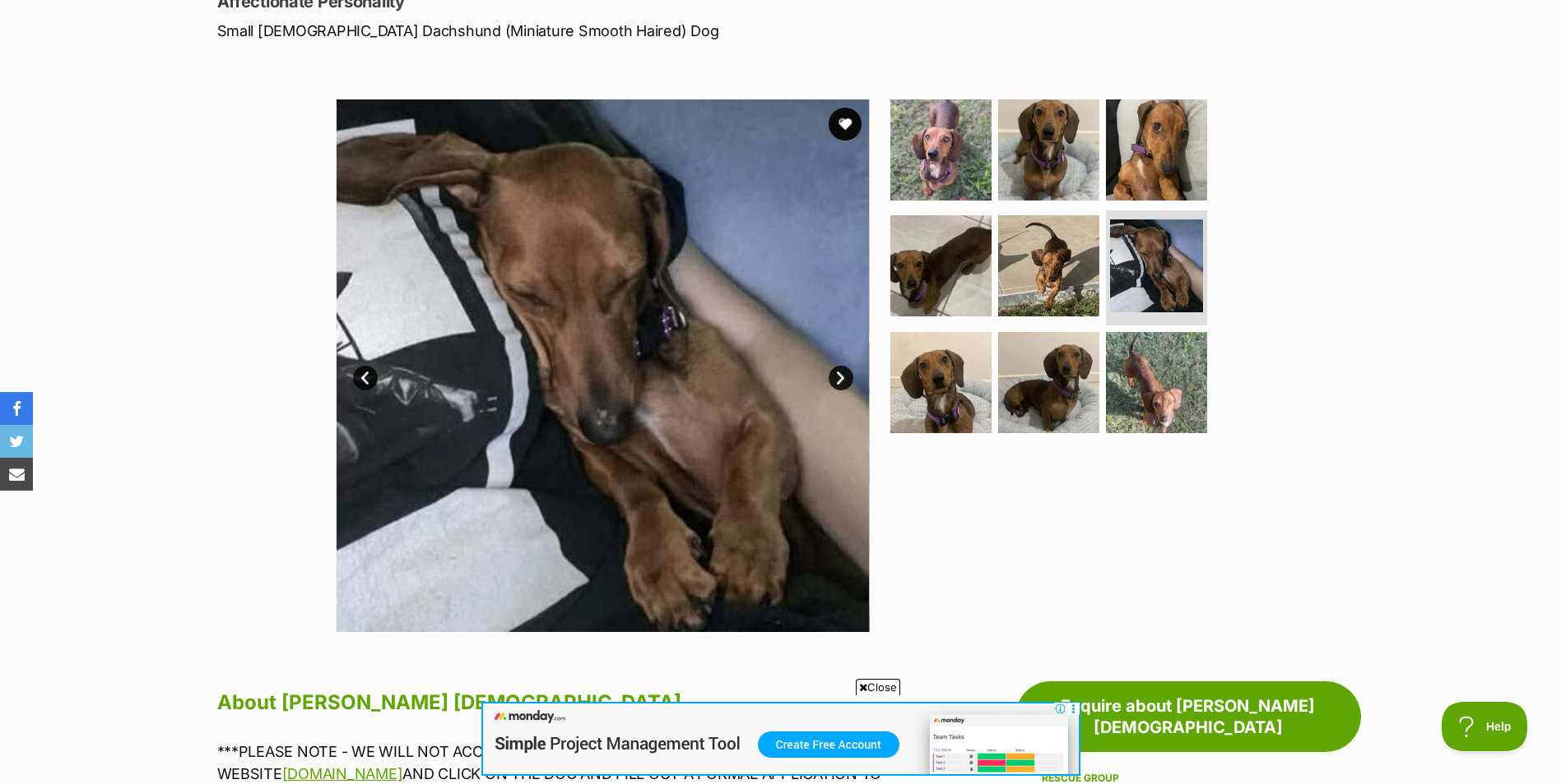
click at [839, 375] on link "Next" at bounding box center [841, 378] width 25 height 25
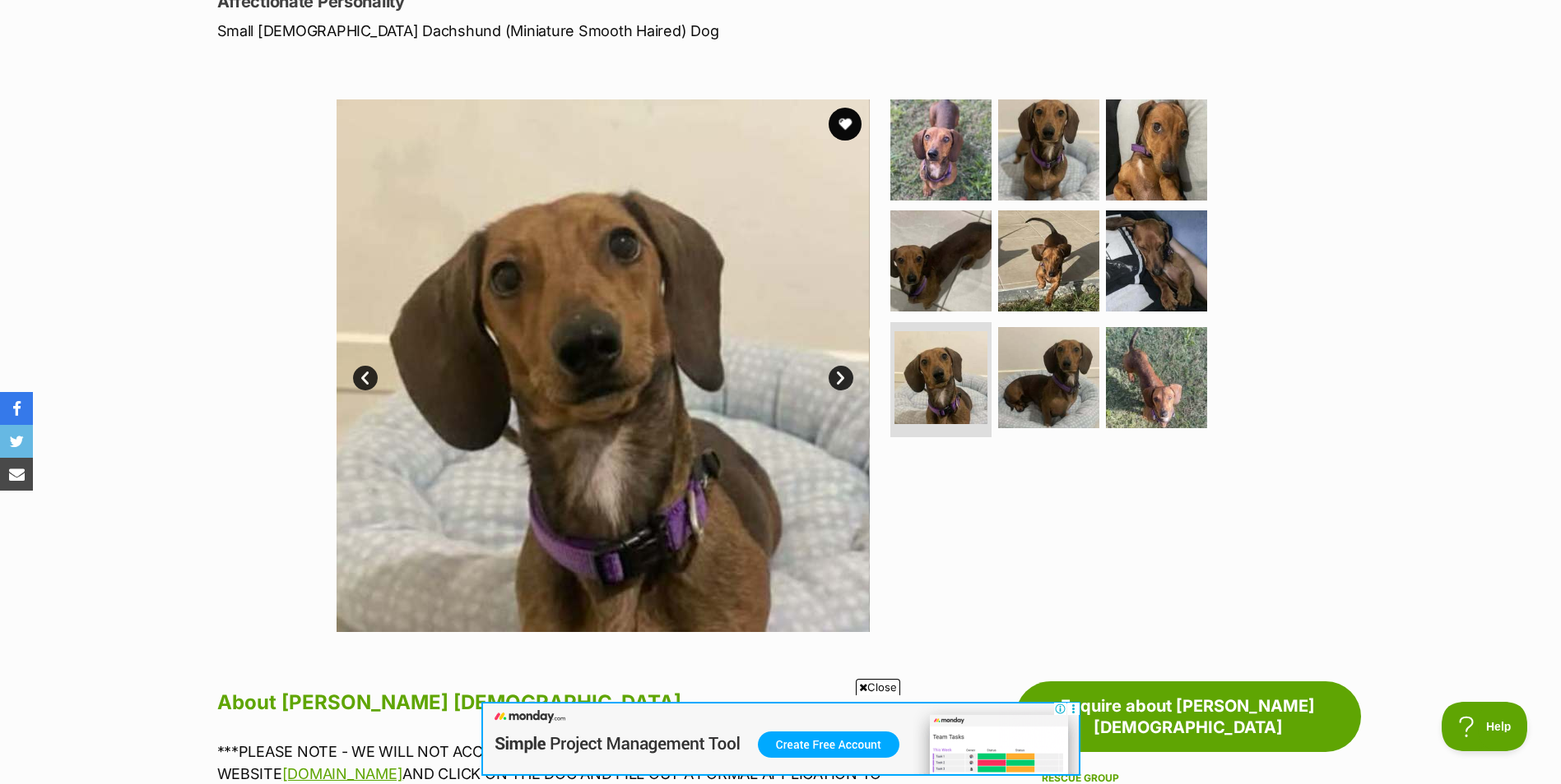
click at [839, 375] on link "Next" at bounding box center [841, 378] width 25 height 25
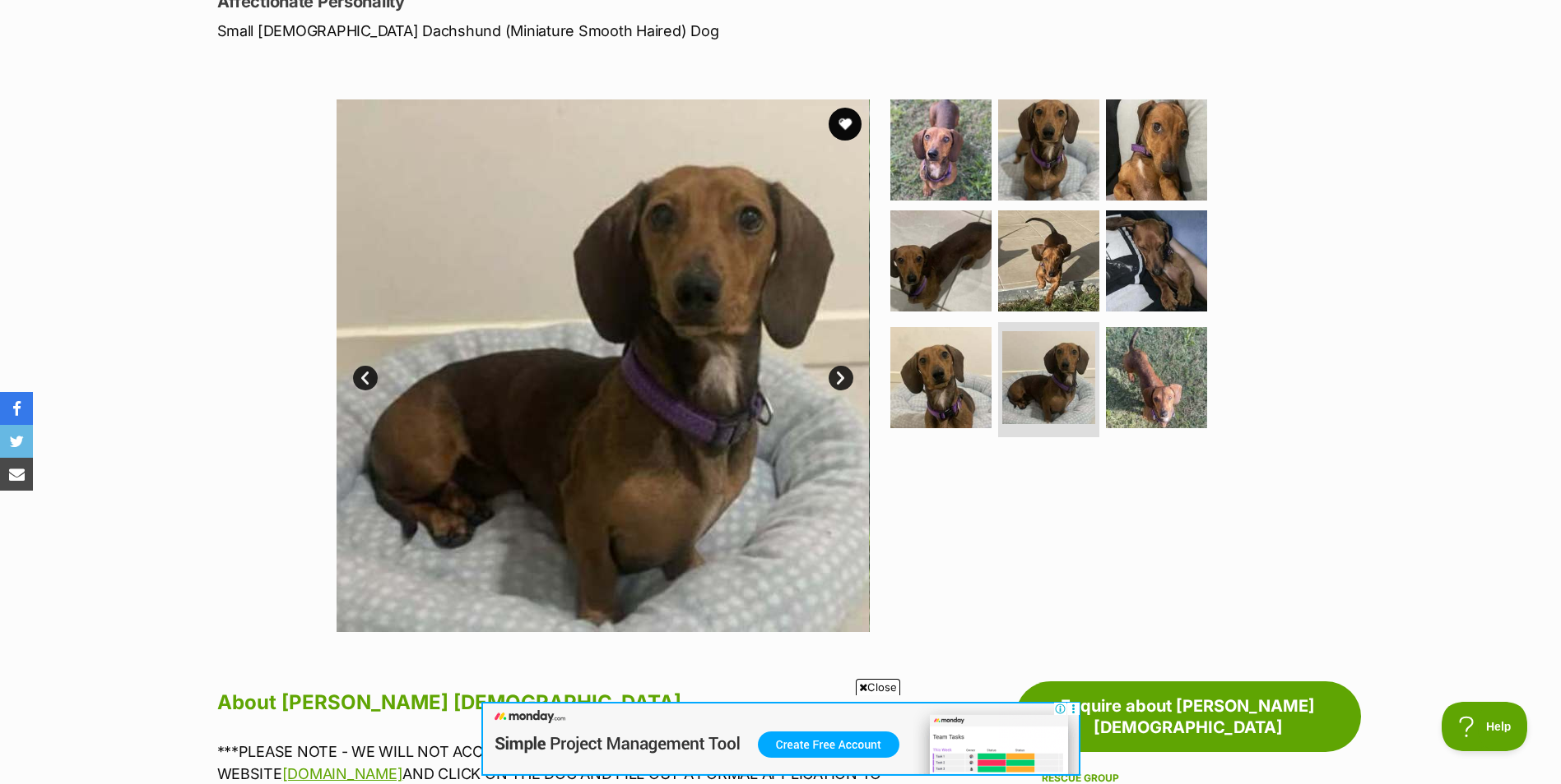
click at [839, 375] on link "Next" at bounding box center [841, 378] width 25 height 25
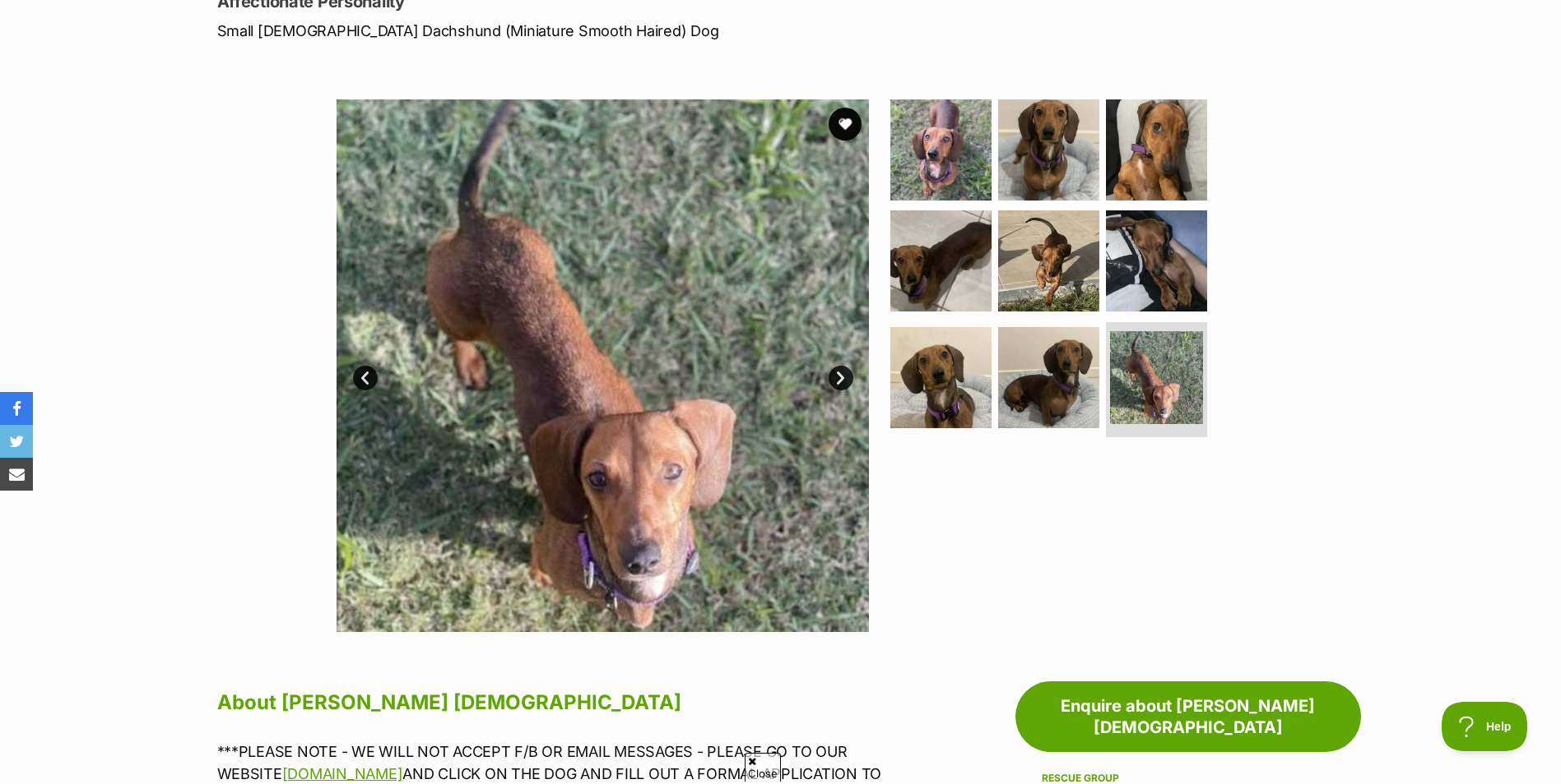
click at [839, 375] on link "Next" at bounding box center [841, 378] width 25 height 25
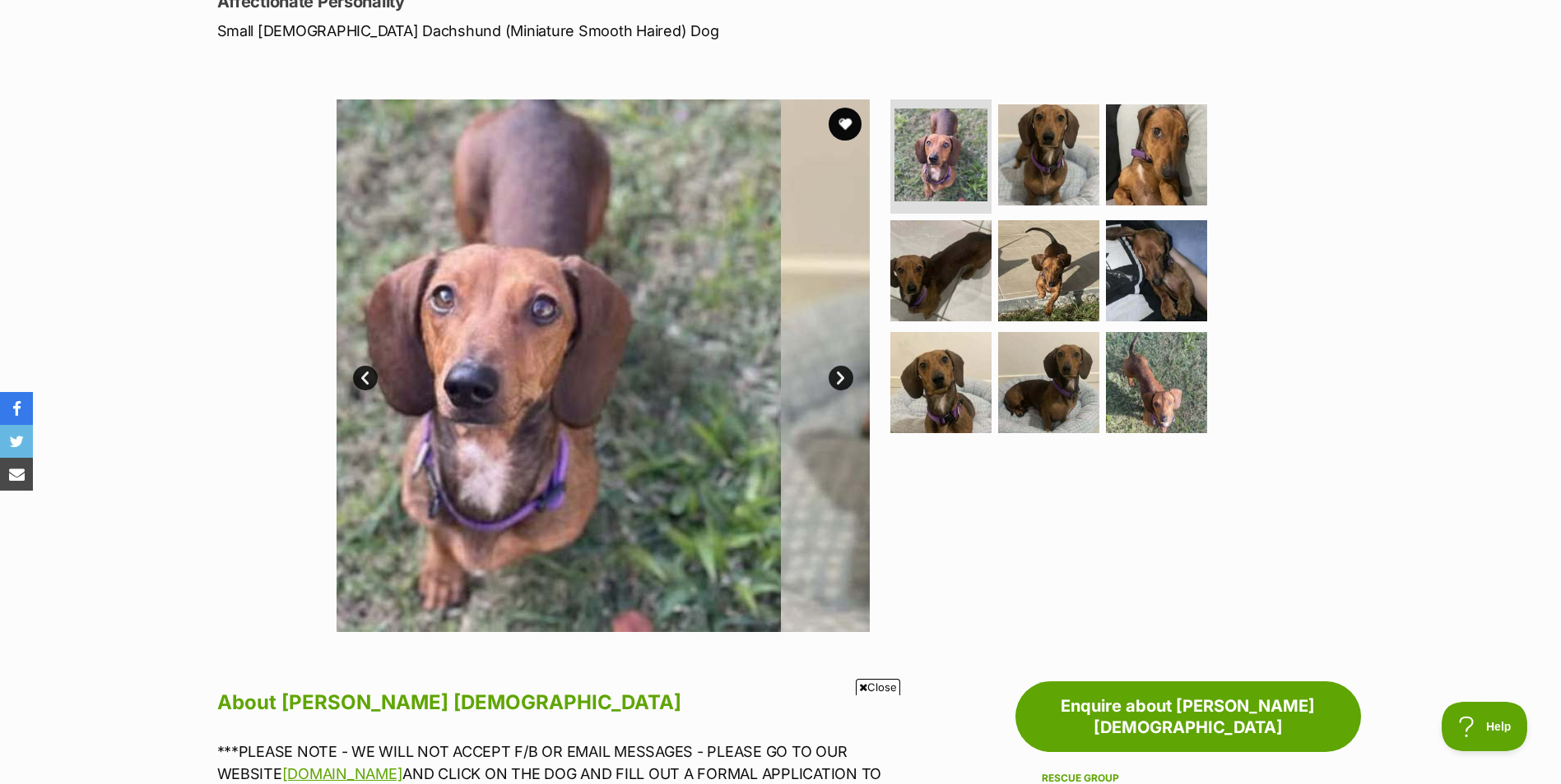
scroll to position [0, 0]
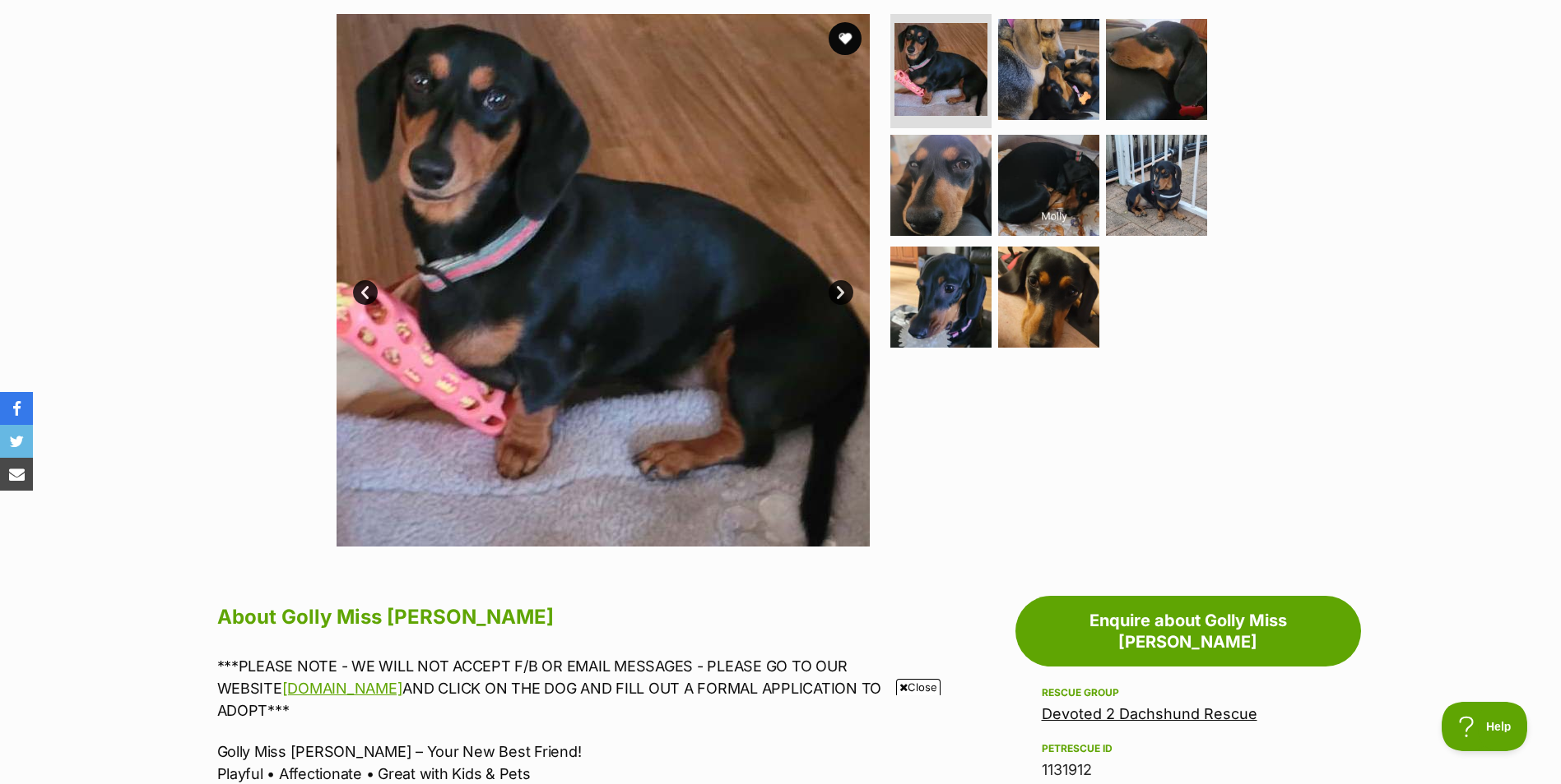
scroll to position [327, 0]
click at [840, 281] on link "Next" at bounding box center [841, 293] width 25 height 25
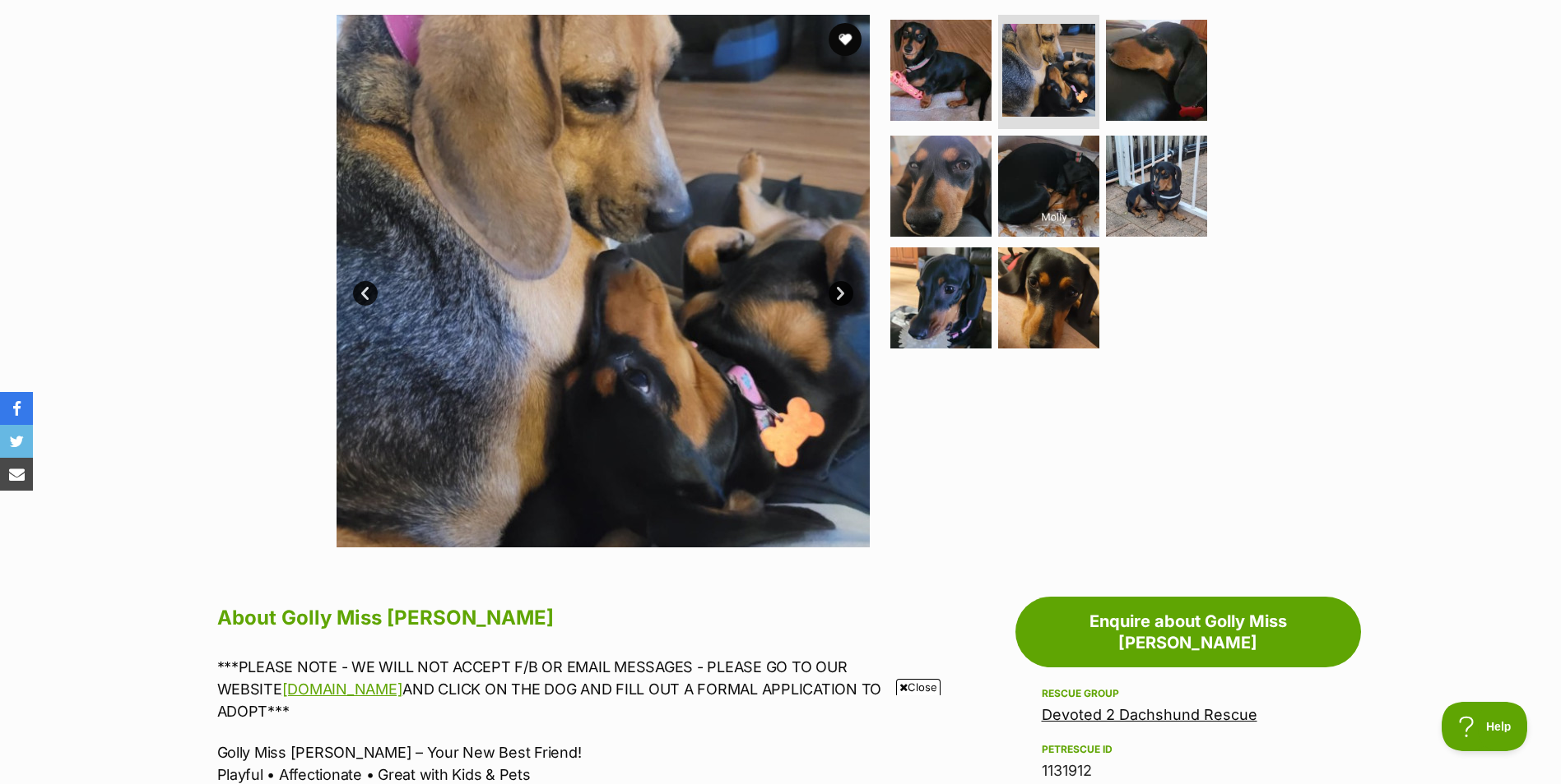
click at [840, 281] on link "Next" at bounding box center [841, 293] width 25 height 25
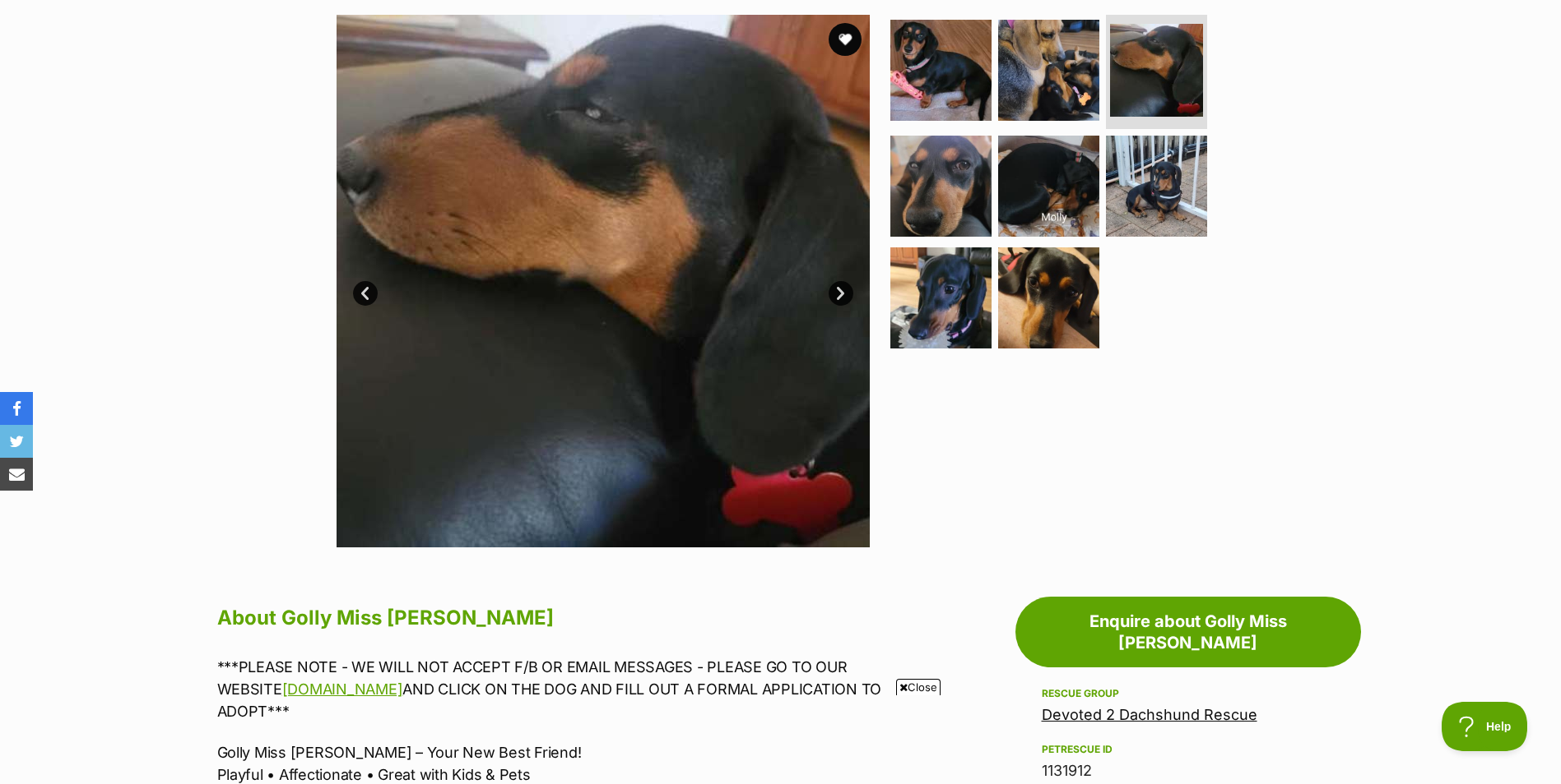
click at [840, 281] on link "Next" at bounding box center [841, 293] width 25 height 25
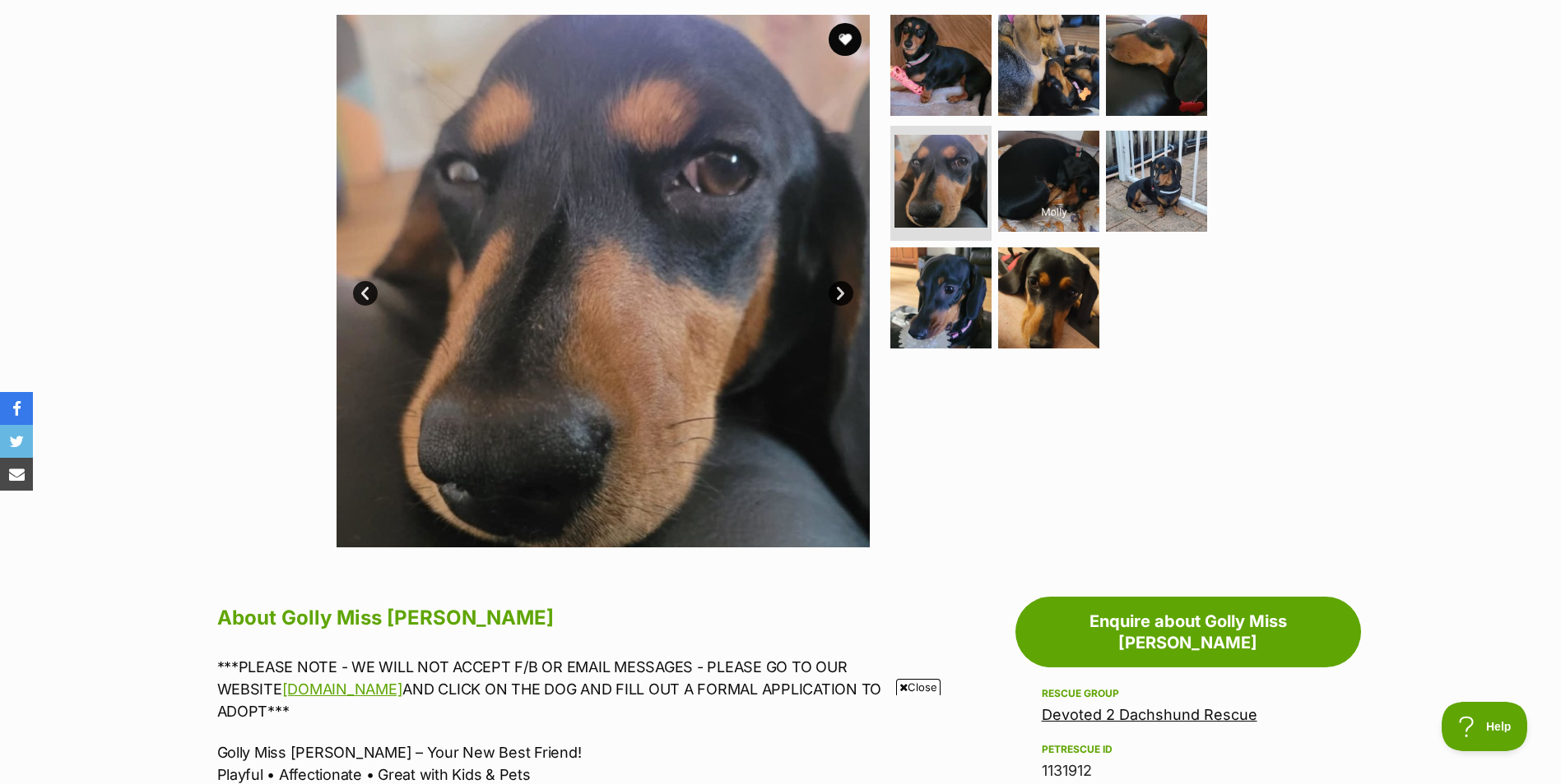
click at [840, 281] on link "Next" at bounding box center [841, 293] width 25 height 25
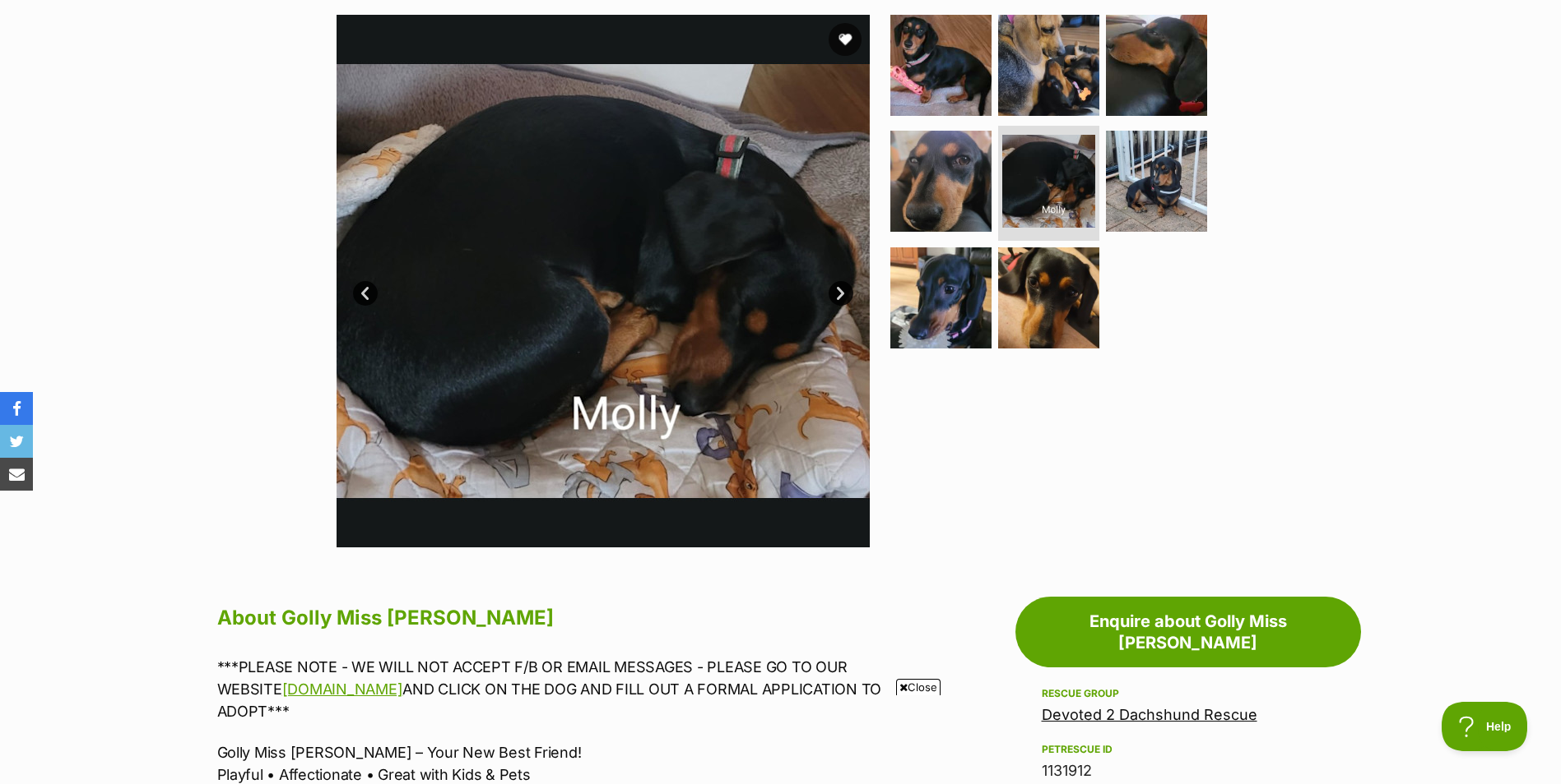
click at [840, 281] on link "Next" at bounding box center [841, 293] width 25 height 25
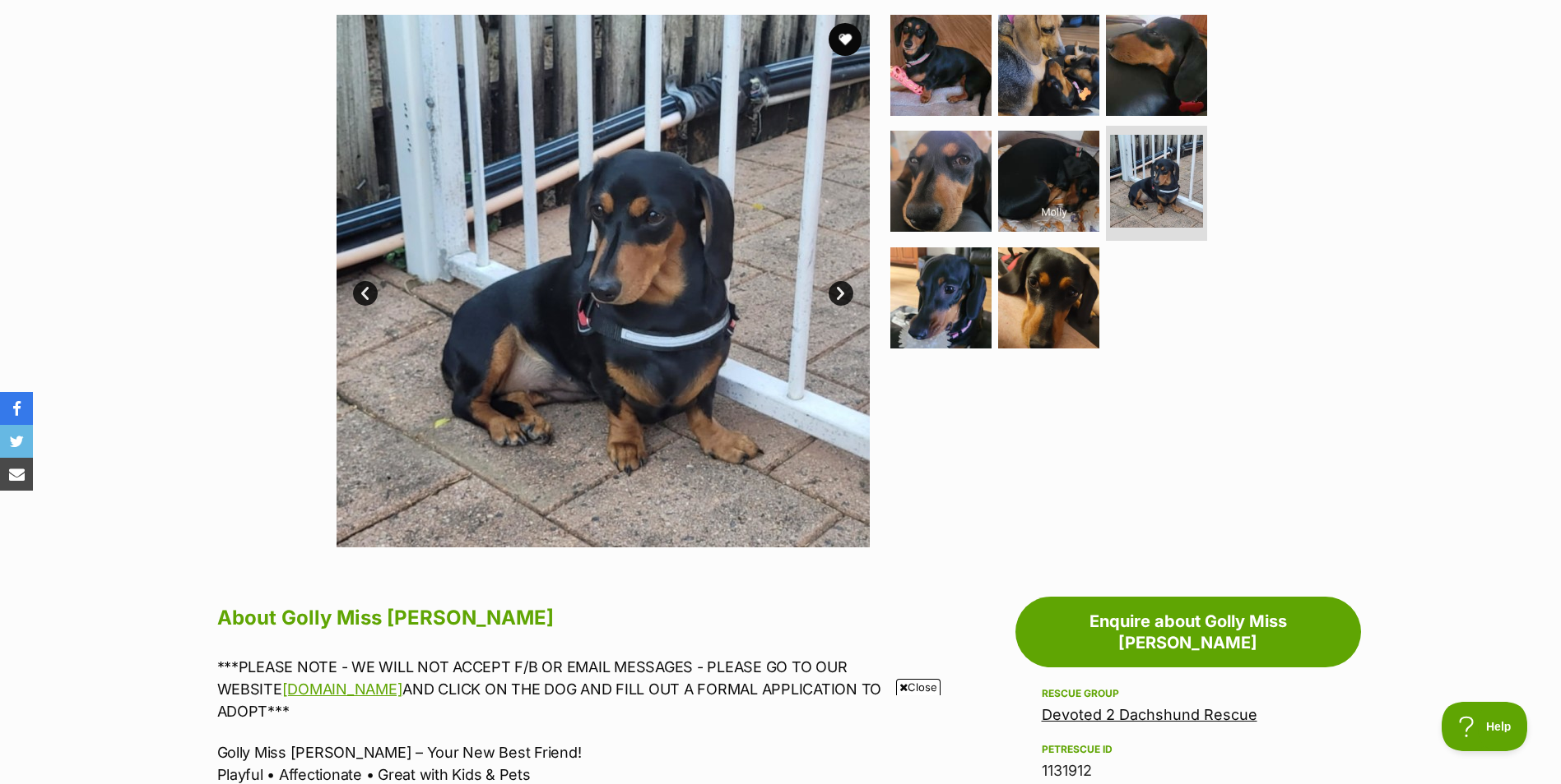
click at [840, 281] on link "Next" at bounding box center [841, 293] width 25 height 25
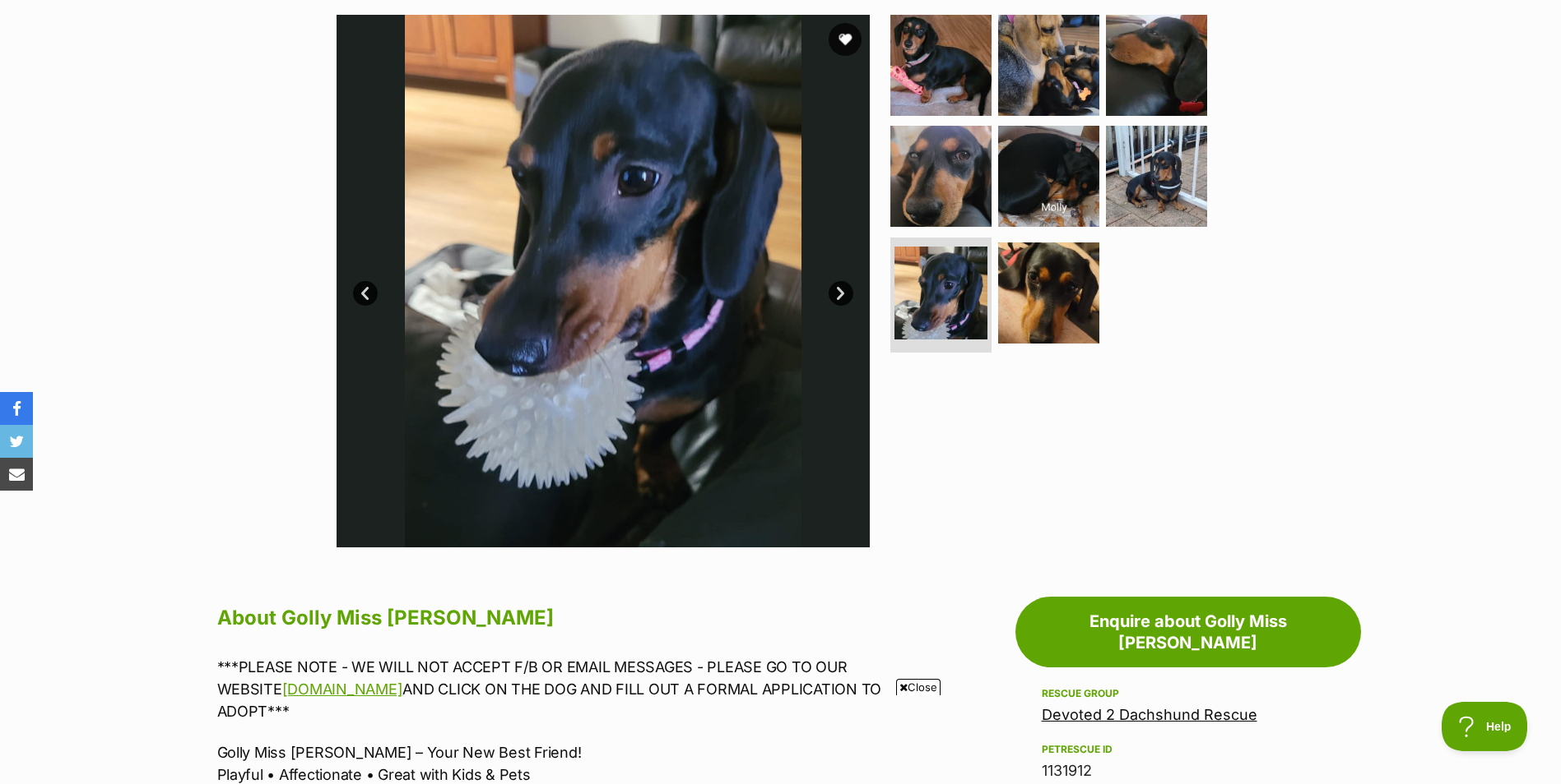
click at [840, 281] on link "Next" at bounding box center [841, 293] width 25 height 25
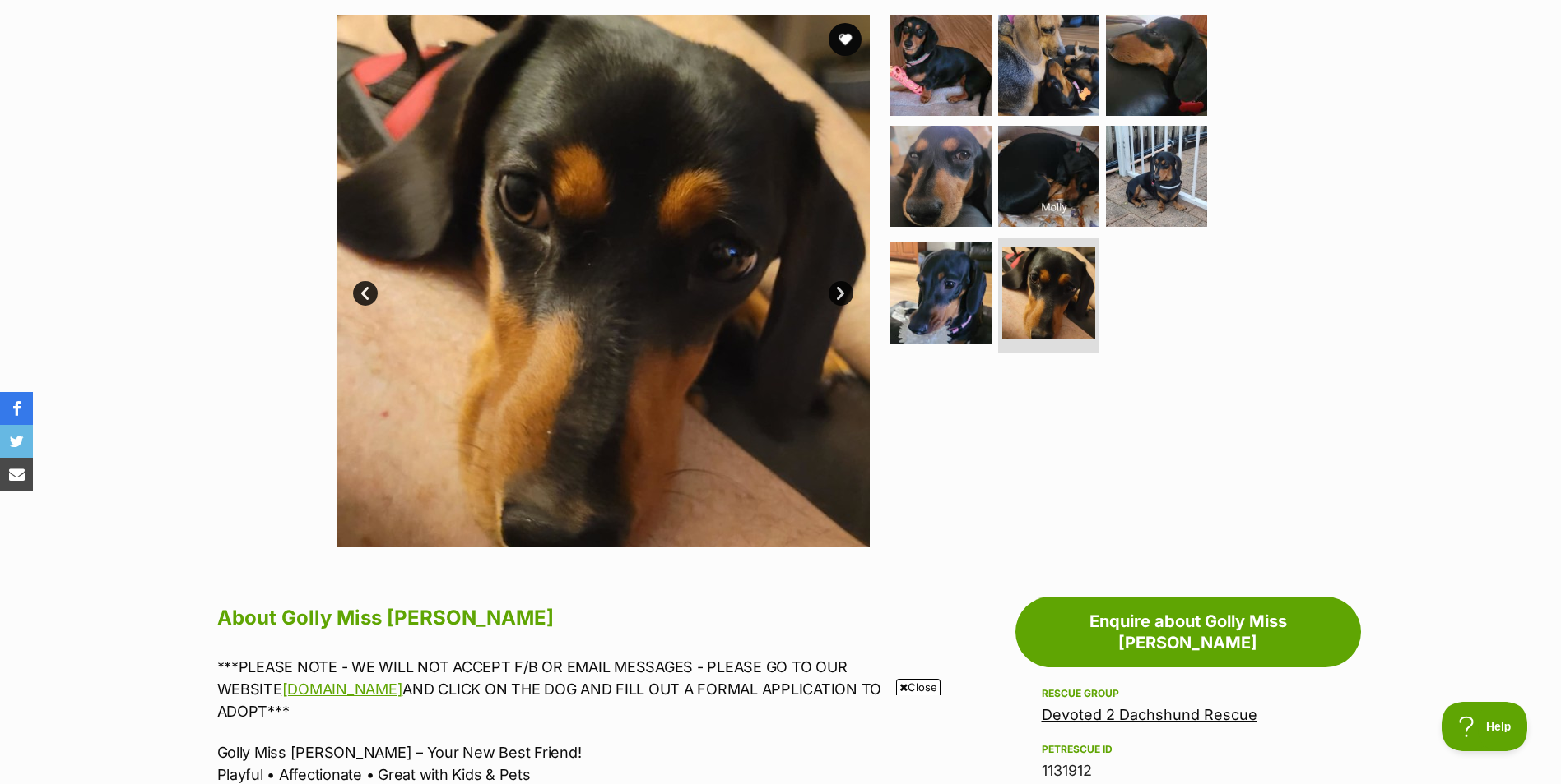
click at [840, 281] on link "Next" at bounding box center [841, 293] width 25 height 25
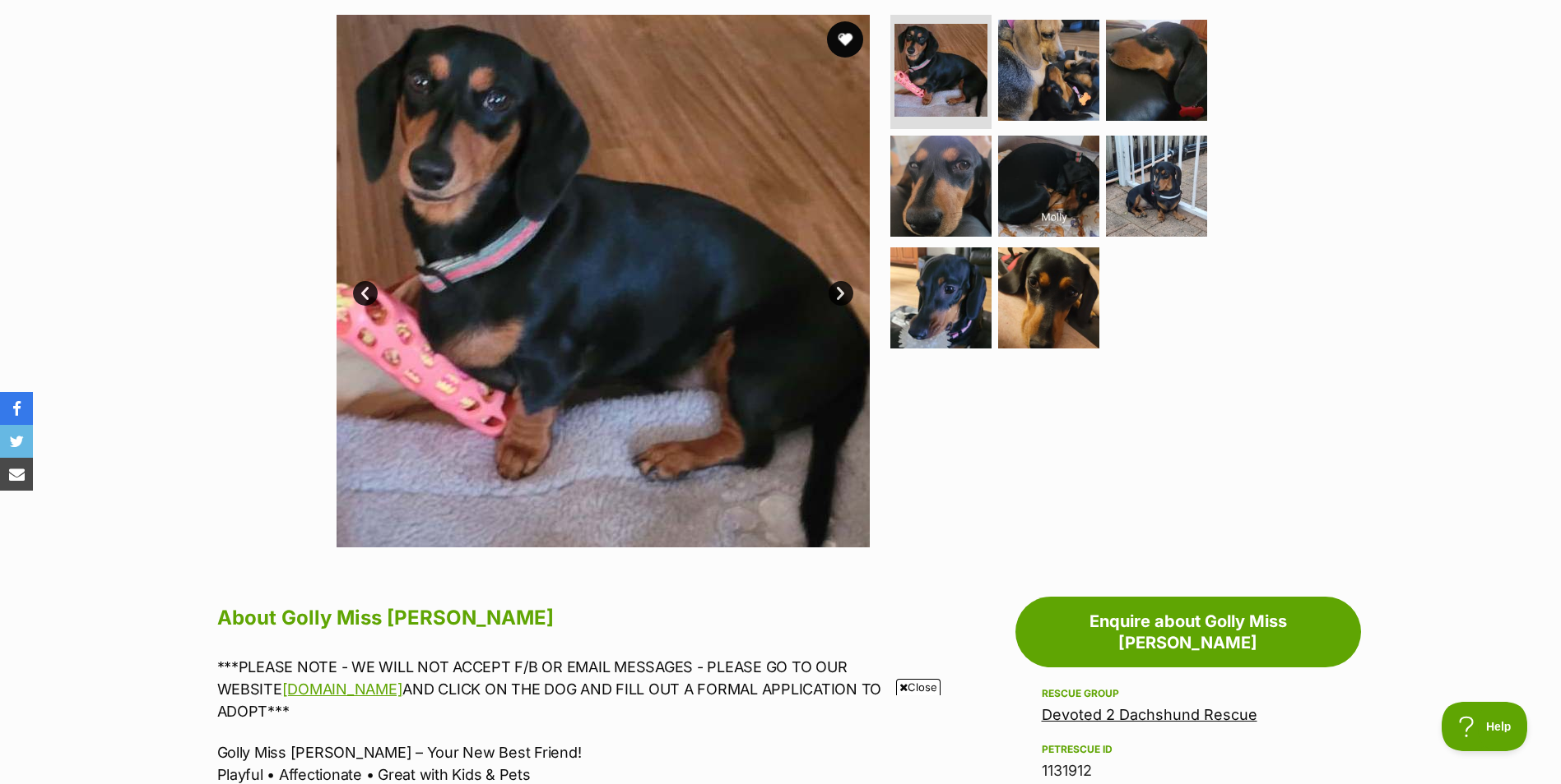
click at [844, 42] on button "favourite" at bounding box center [845, 39] width 36 height 36
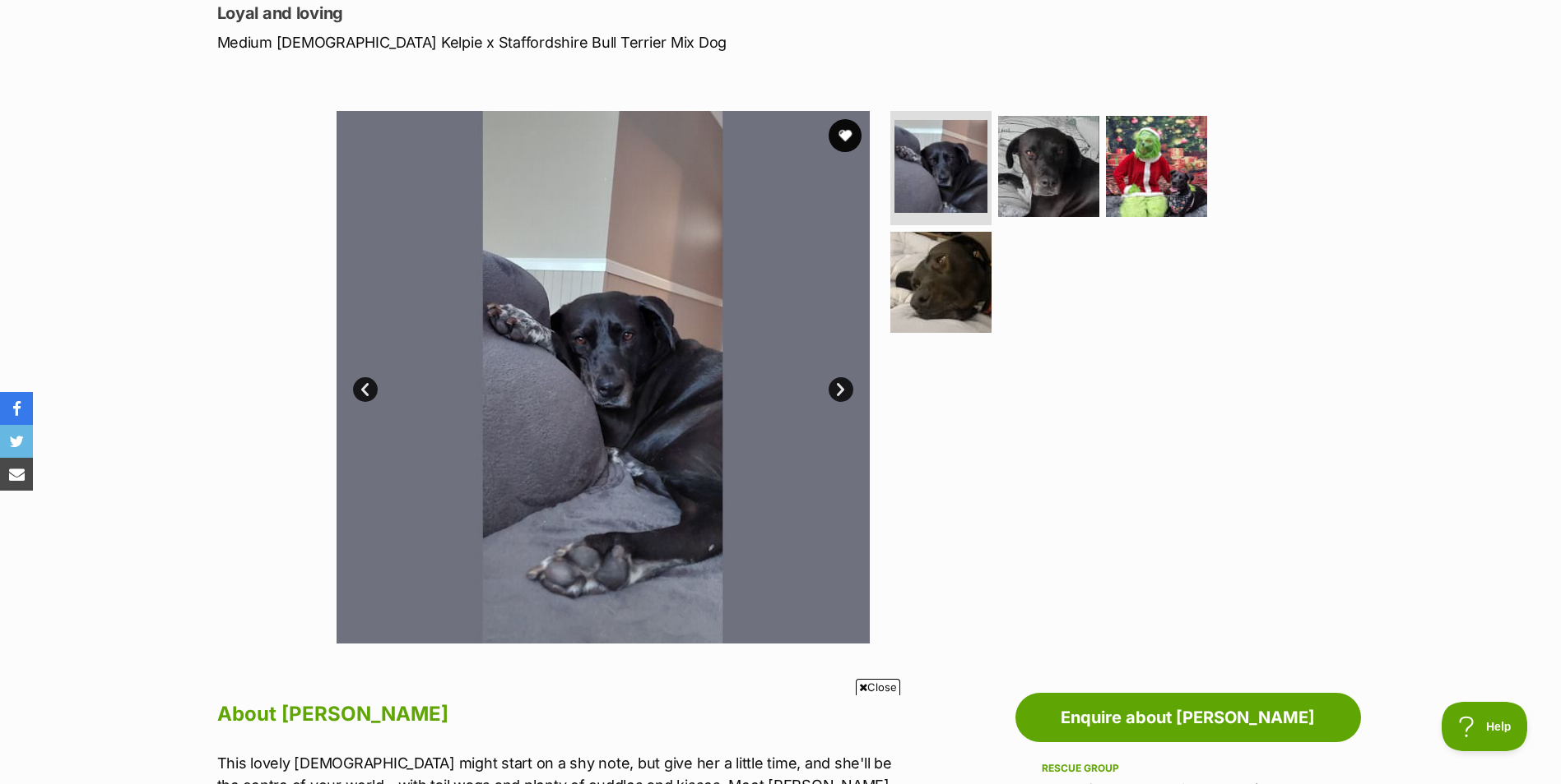
scroll to position [232, 0]
click at [845, 385] on link "Next" at bounding box center [841, 389] width 25 height 25
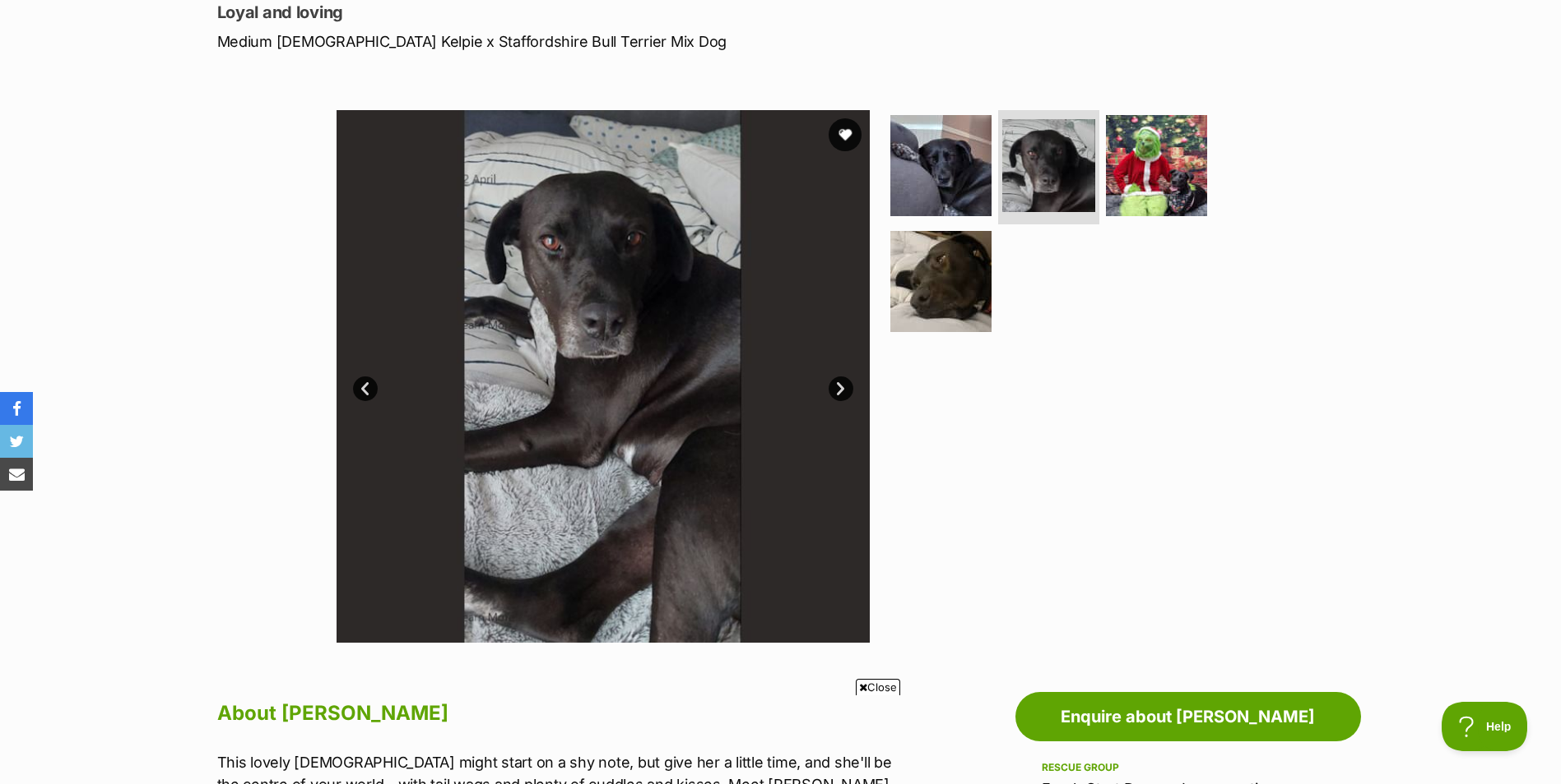
click at [845, 385] on link "Next" at bounding box center [841, 389] width 25 height 25
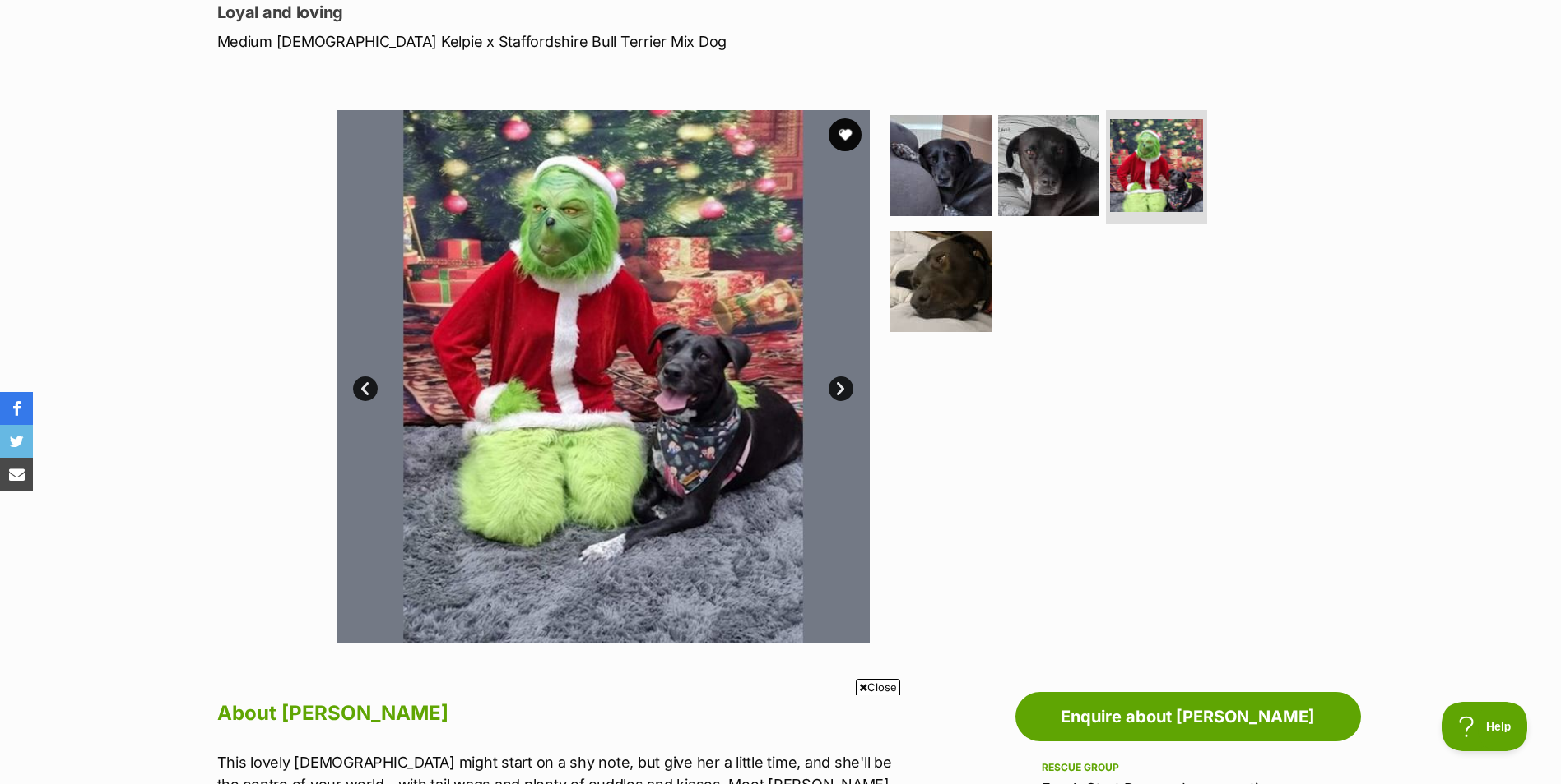
click at [845, 385] on link "Next" at bounding box center [841, 389] width 25 height 25
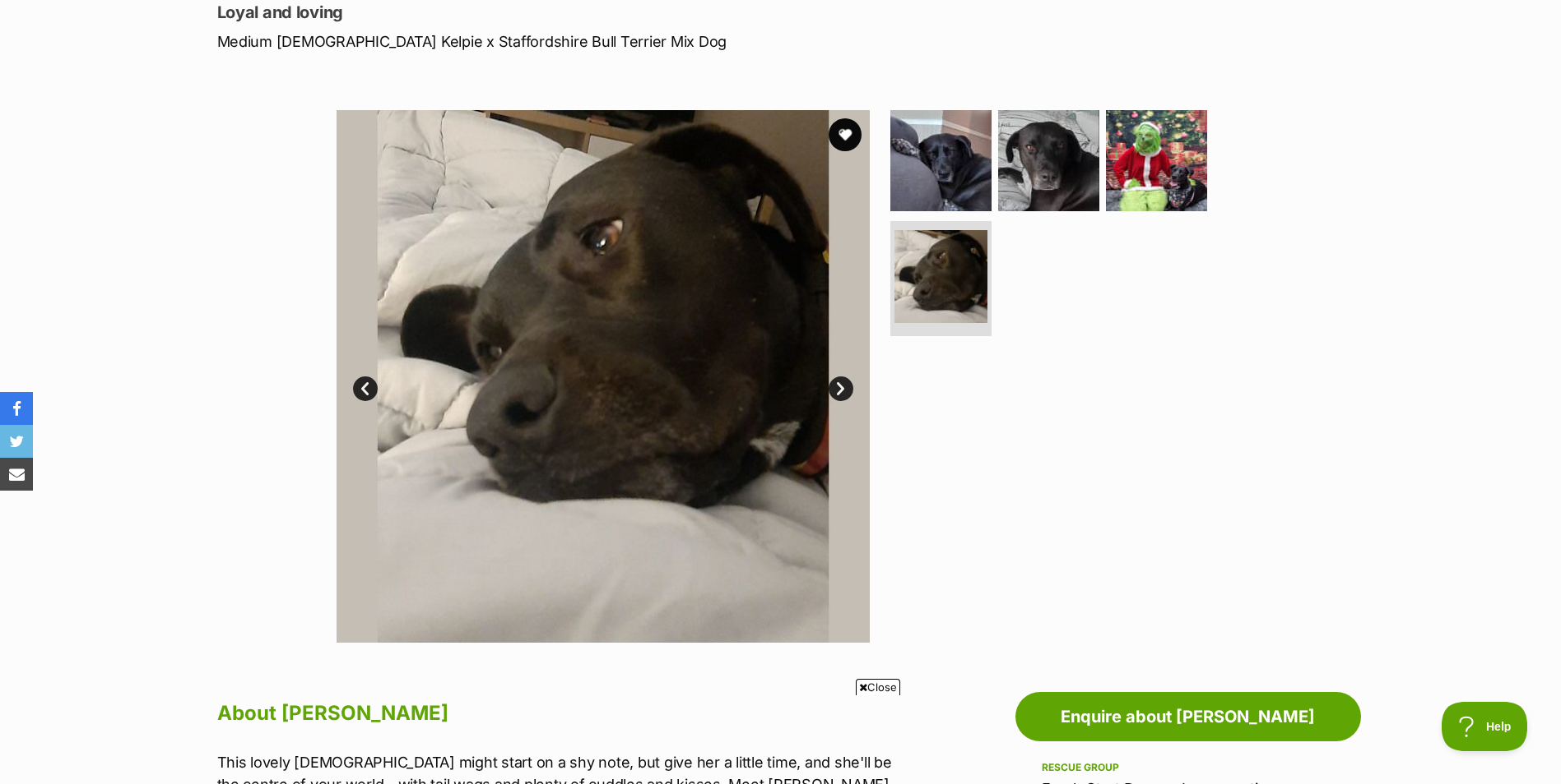
click at [845, 385] on link "Next" at bounding box center [841, 389] width 25 height 25
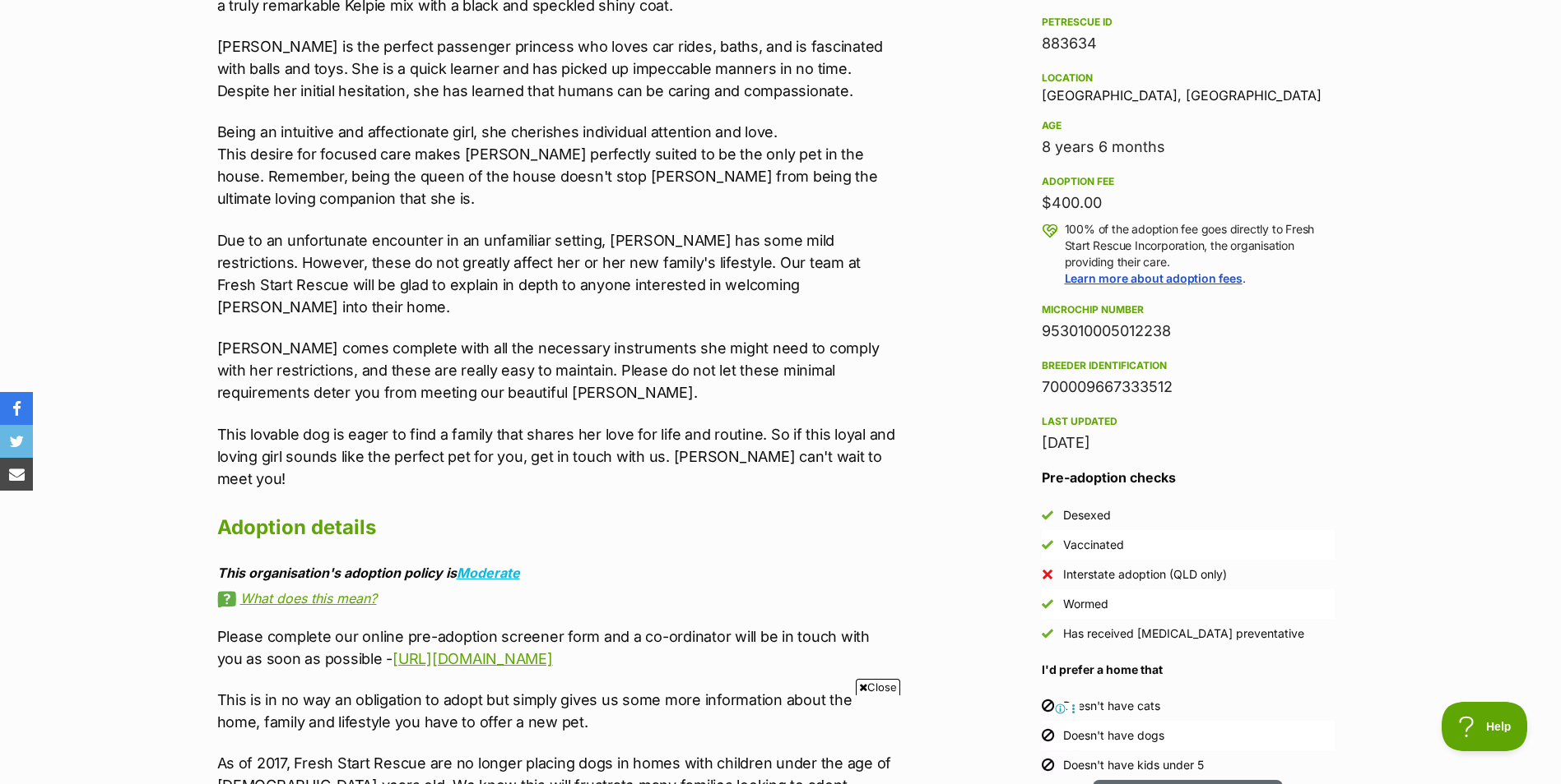
scroll to position [1034, 0]
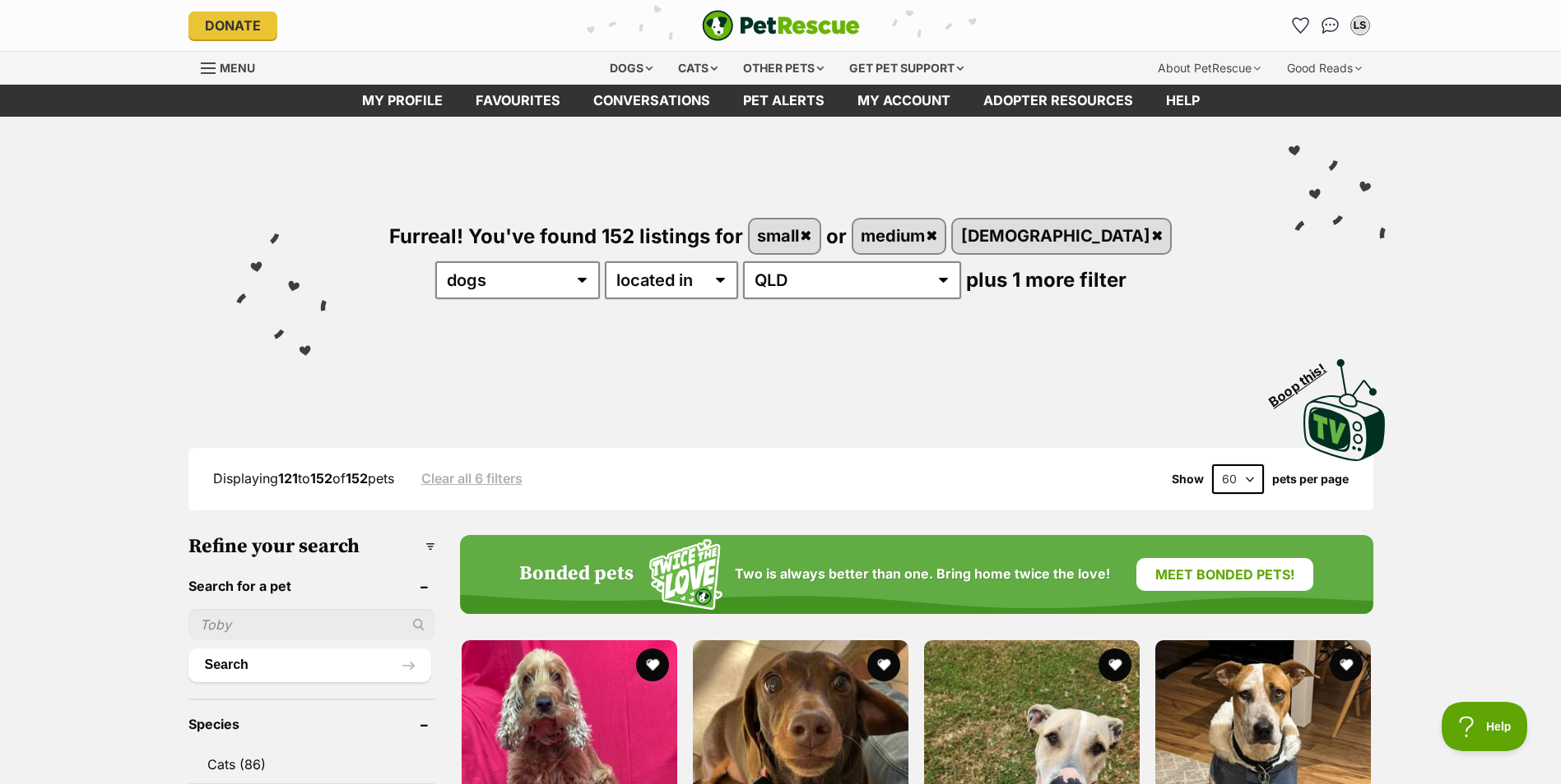
click at [231, 63] on span "Menu" at bounding box center [237, 68] width 35 height 14
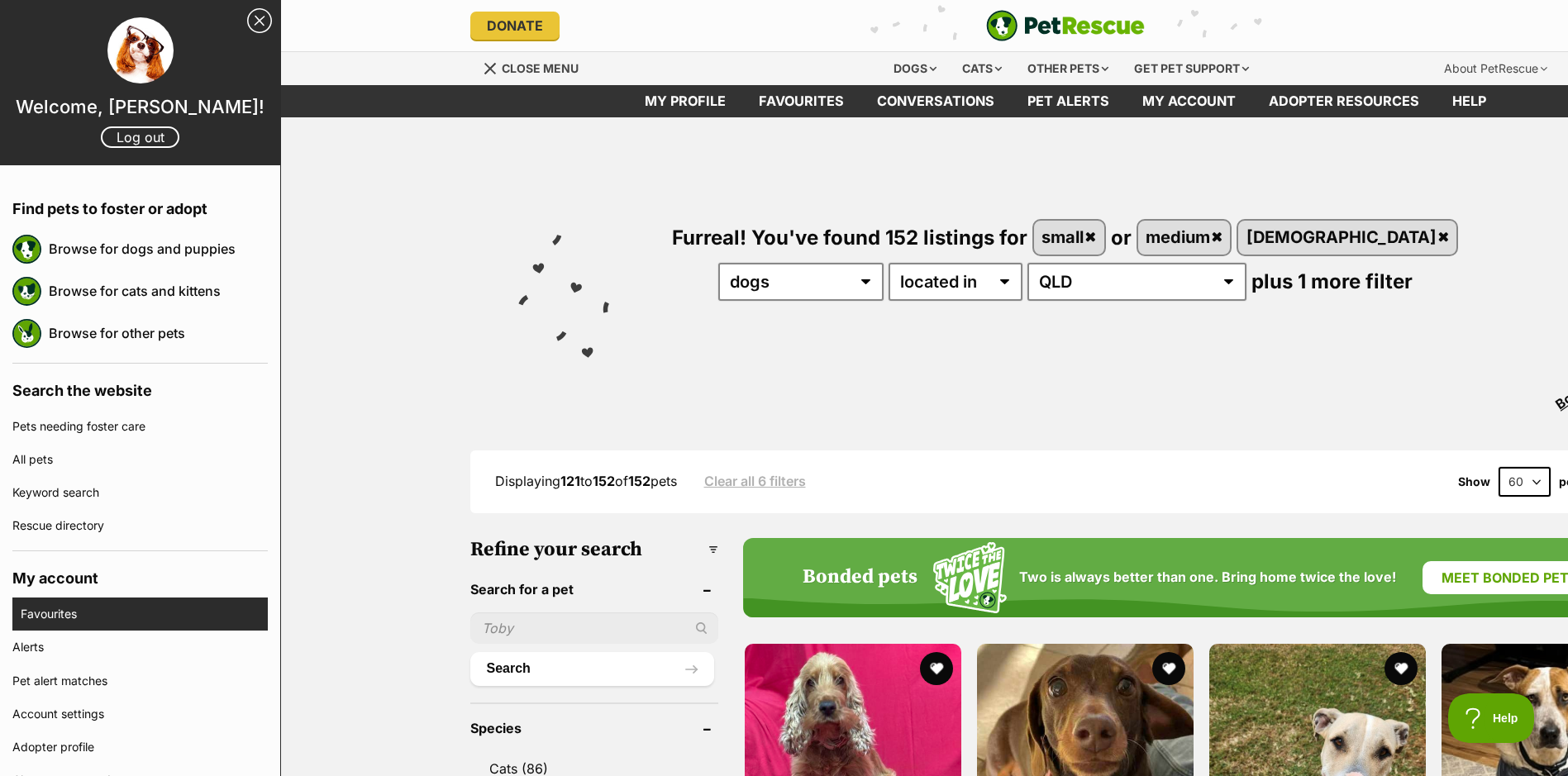
click at [58, 620] on link "Favourites" at bounding box center [144, 614] width 247 height 33
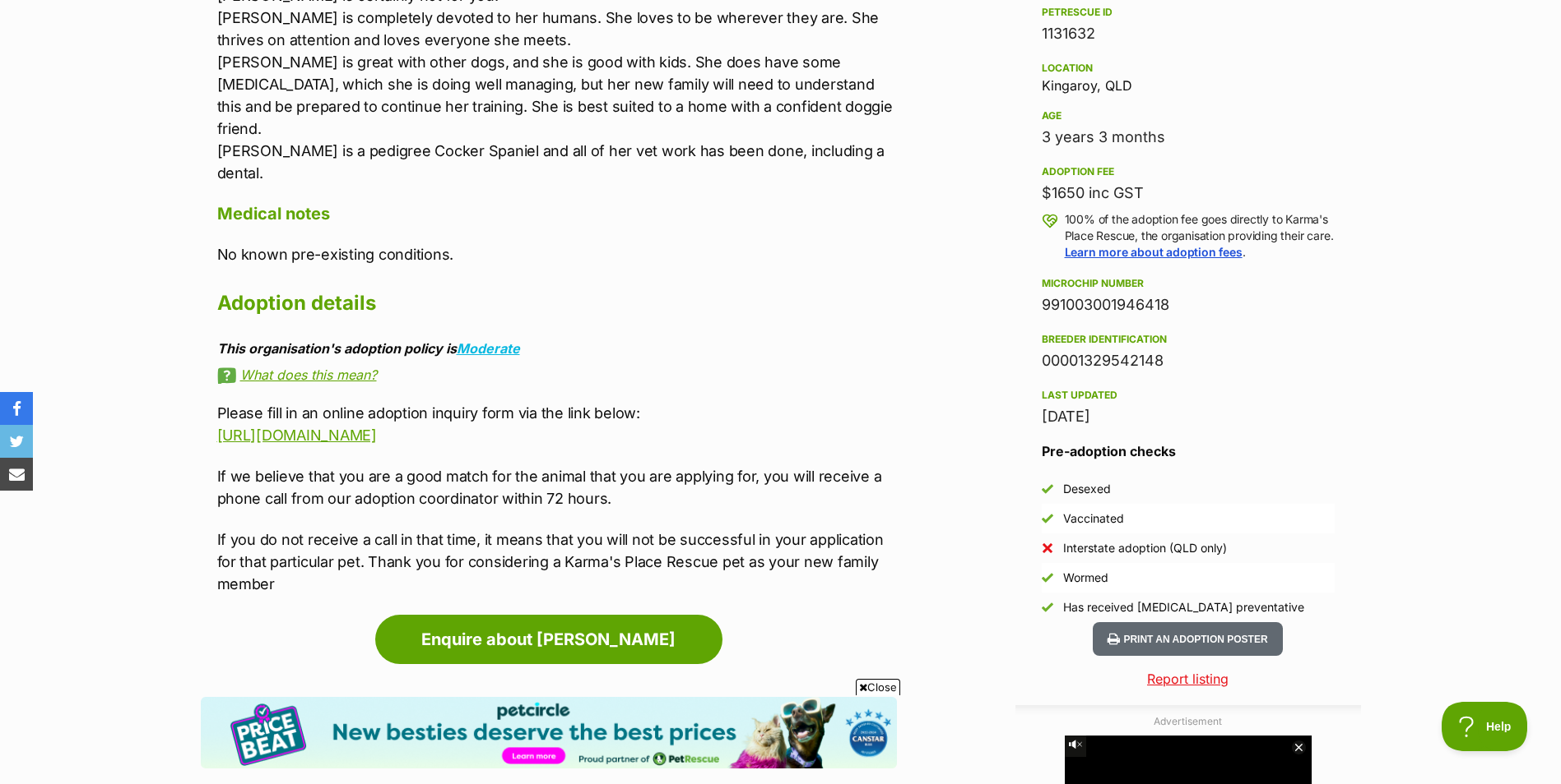
scroll to position [1044, 0]
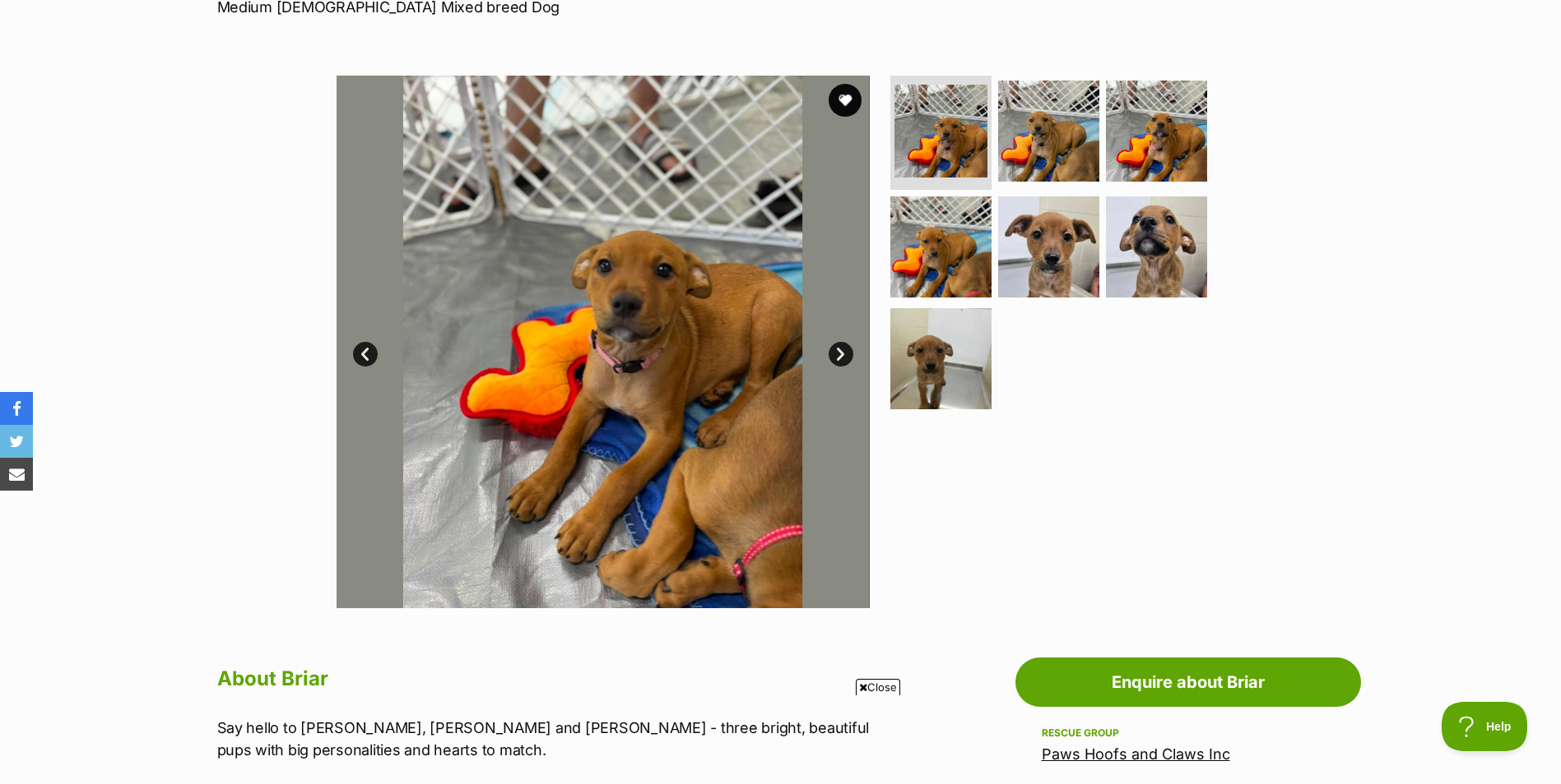
click at [851, 352] on link "Next" at bounding box center [841, 354] width 25 height 25
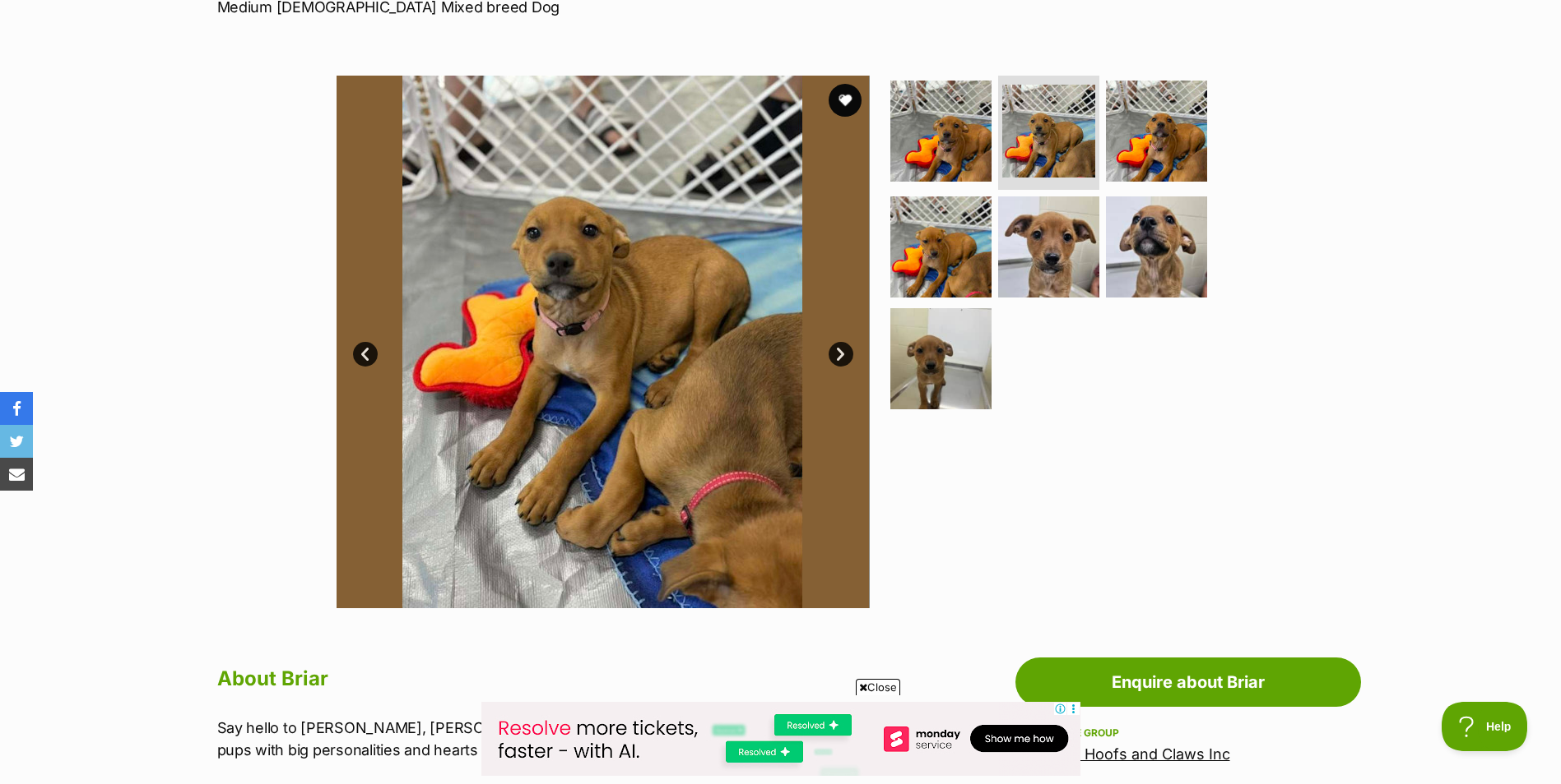
click at [851, 352] on link "Next" at bounding box center [841, 354] width 25 height 25
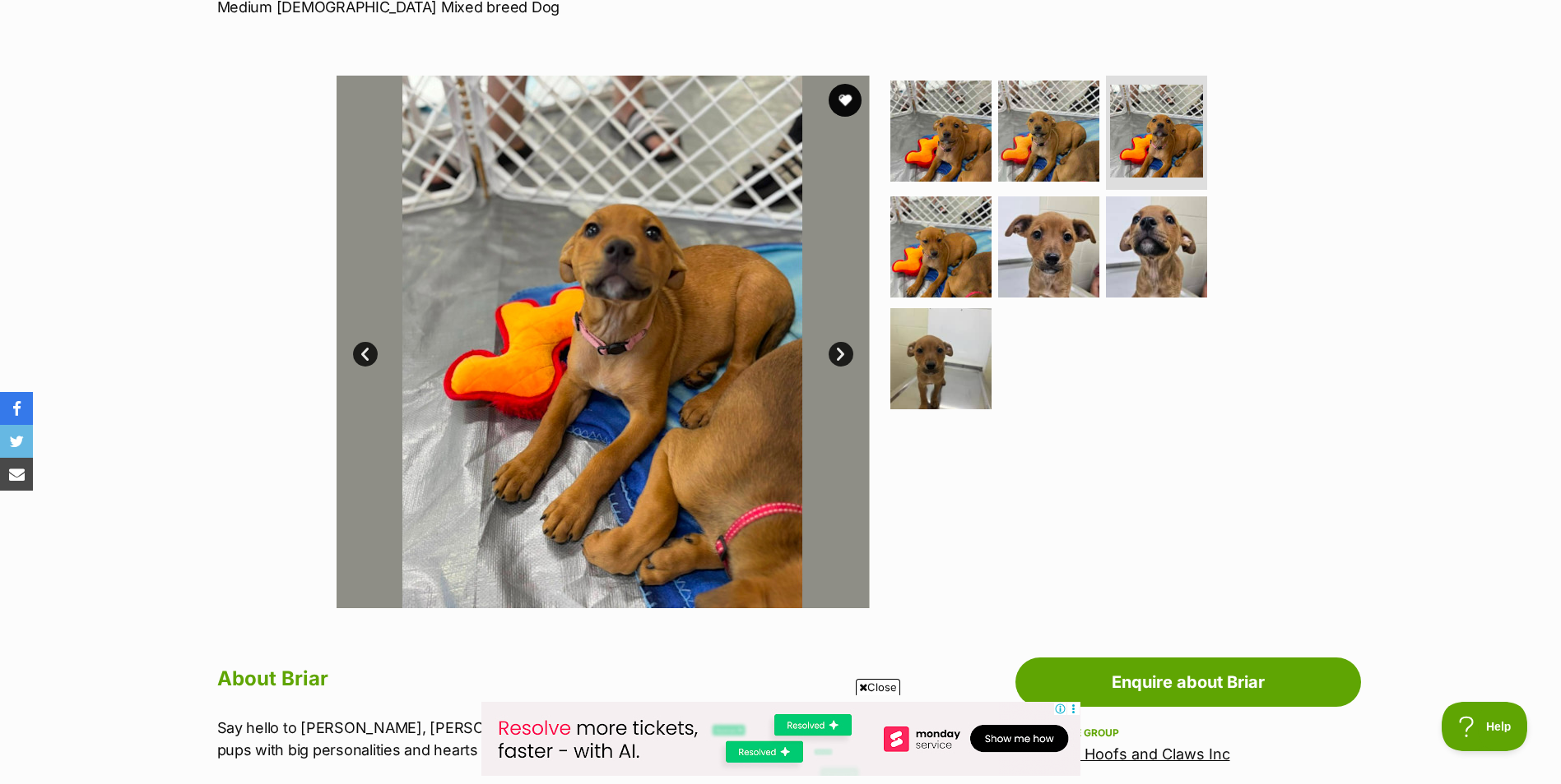
click at [851, 352] on link "Next" at bounding box center [841, 354] width 25 height 25
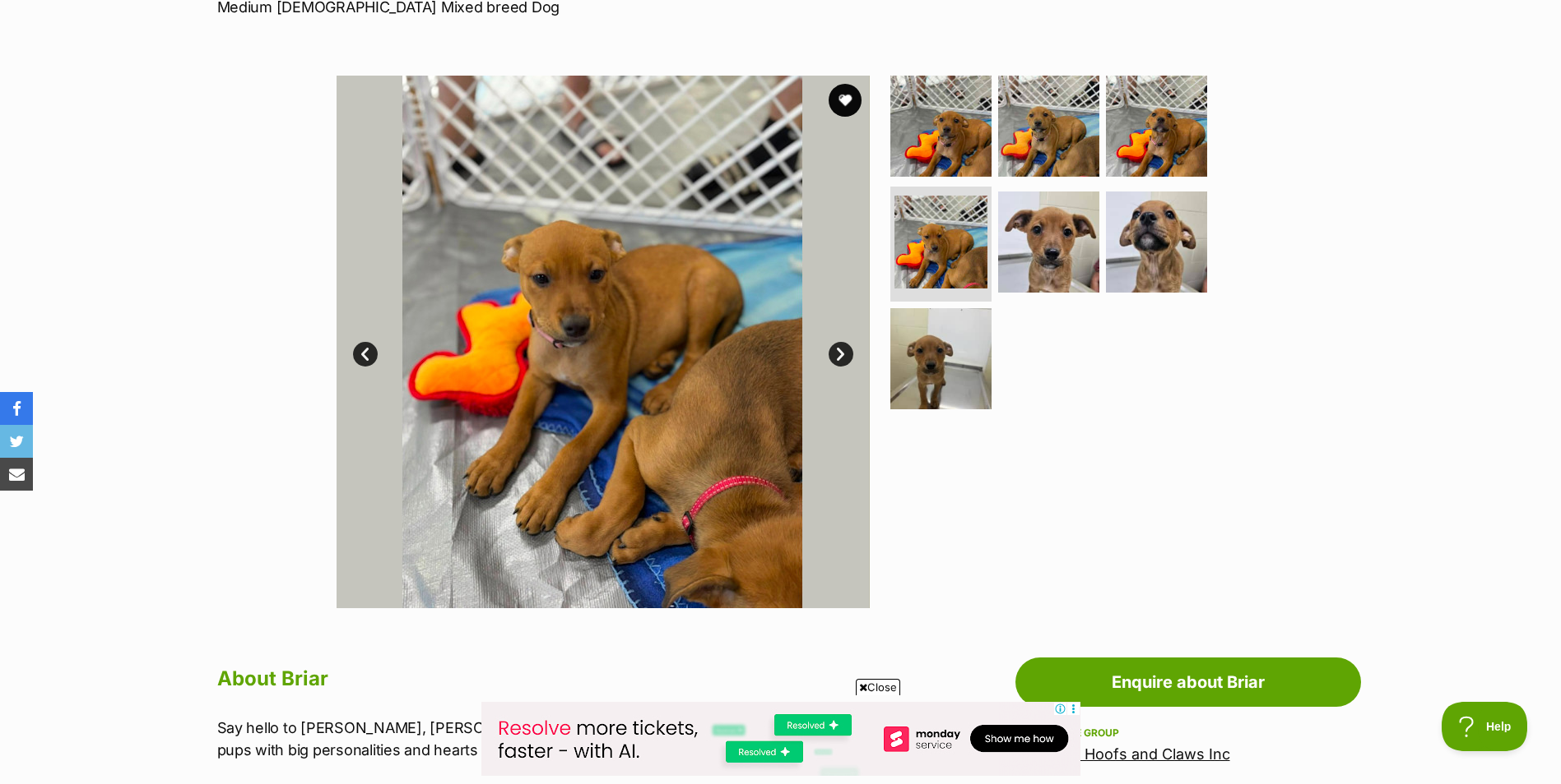
click at [851, 352] on link "Next" at bounding box center [841, 354] width 25 height 25
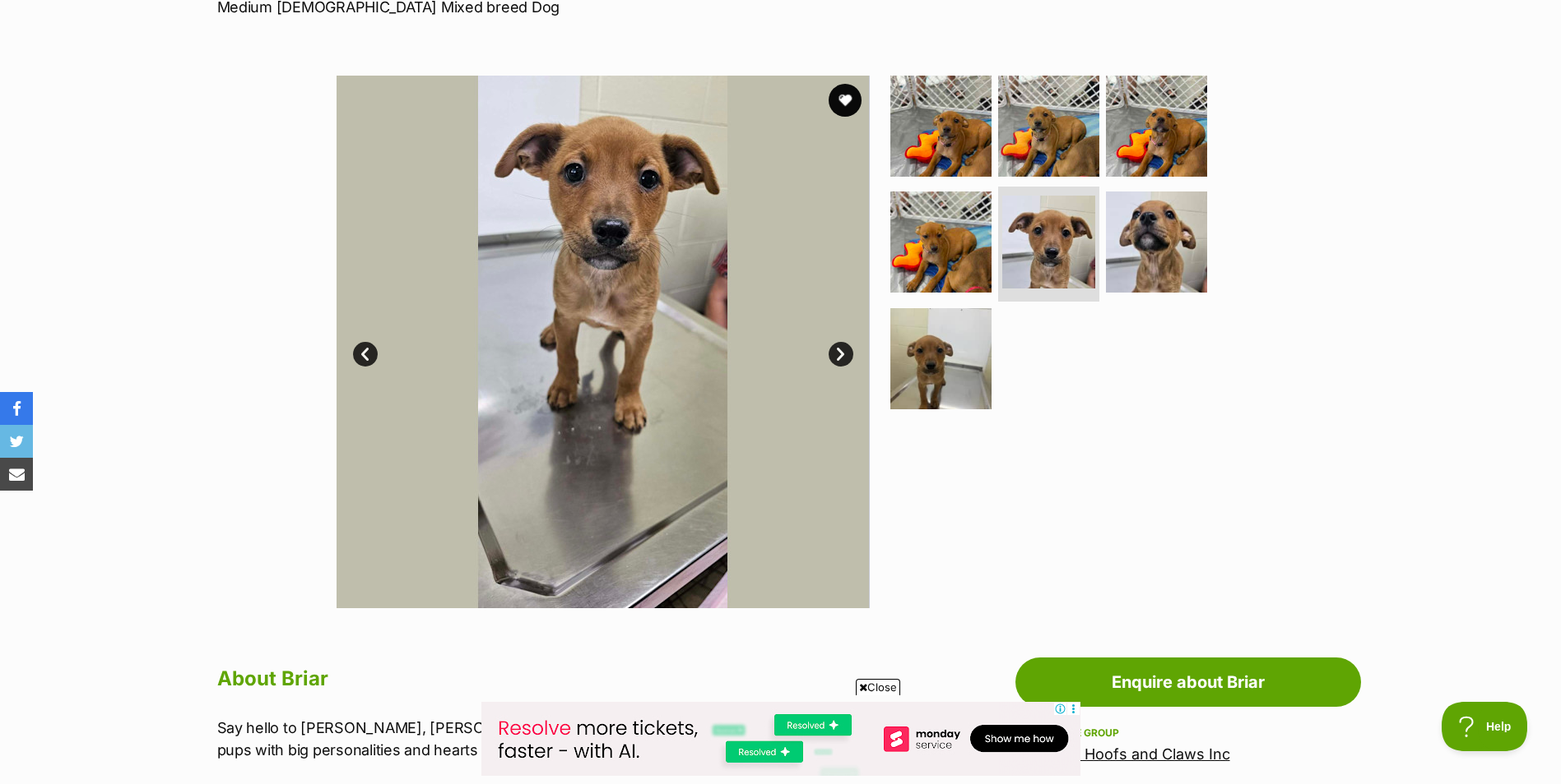
click at [851, 352] on link "Next" at bounding box center [841, 354] width 25 height 25
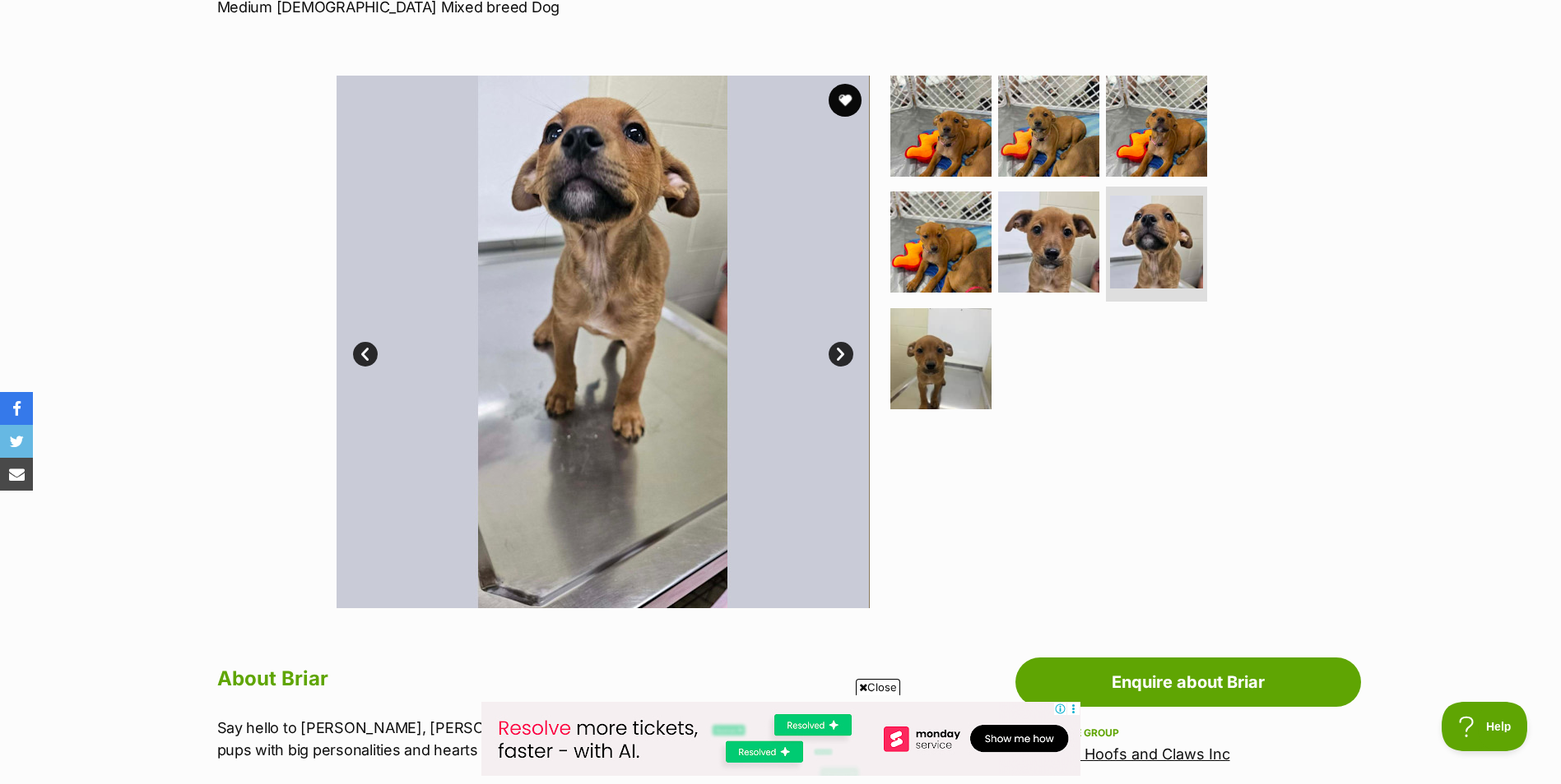
click at [851, 352] on link "Next" at bounding box center [841, 354] width 25 height 25
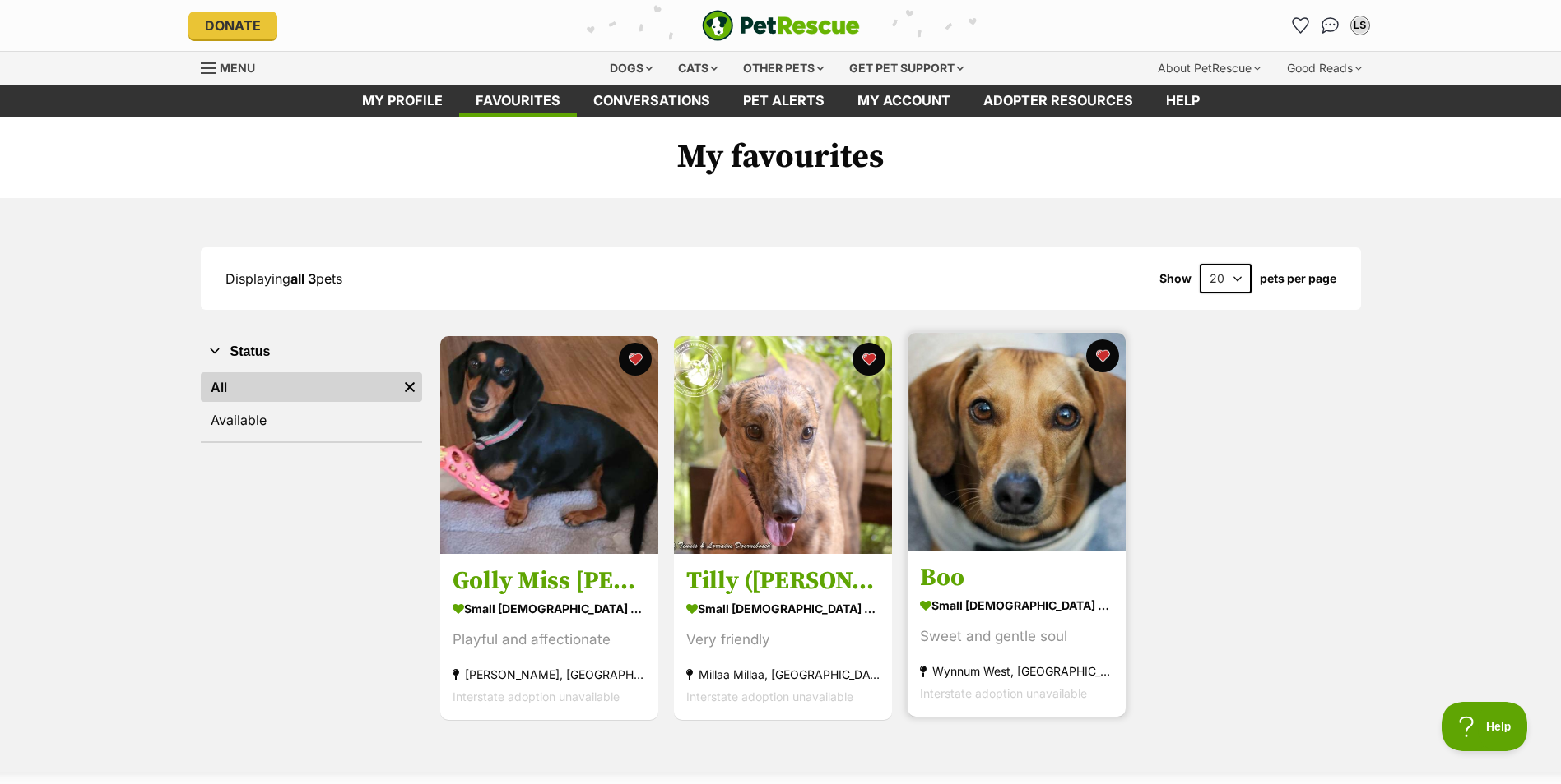
click at [1024, 477] on img at bounding box center [1016, 442] width 218 height 218
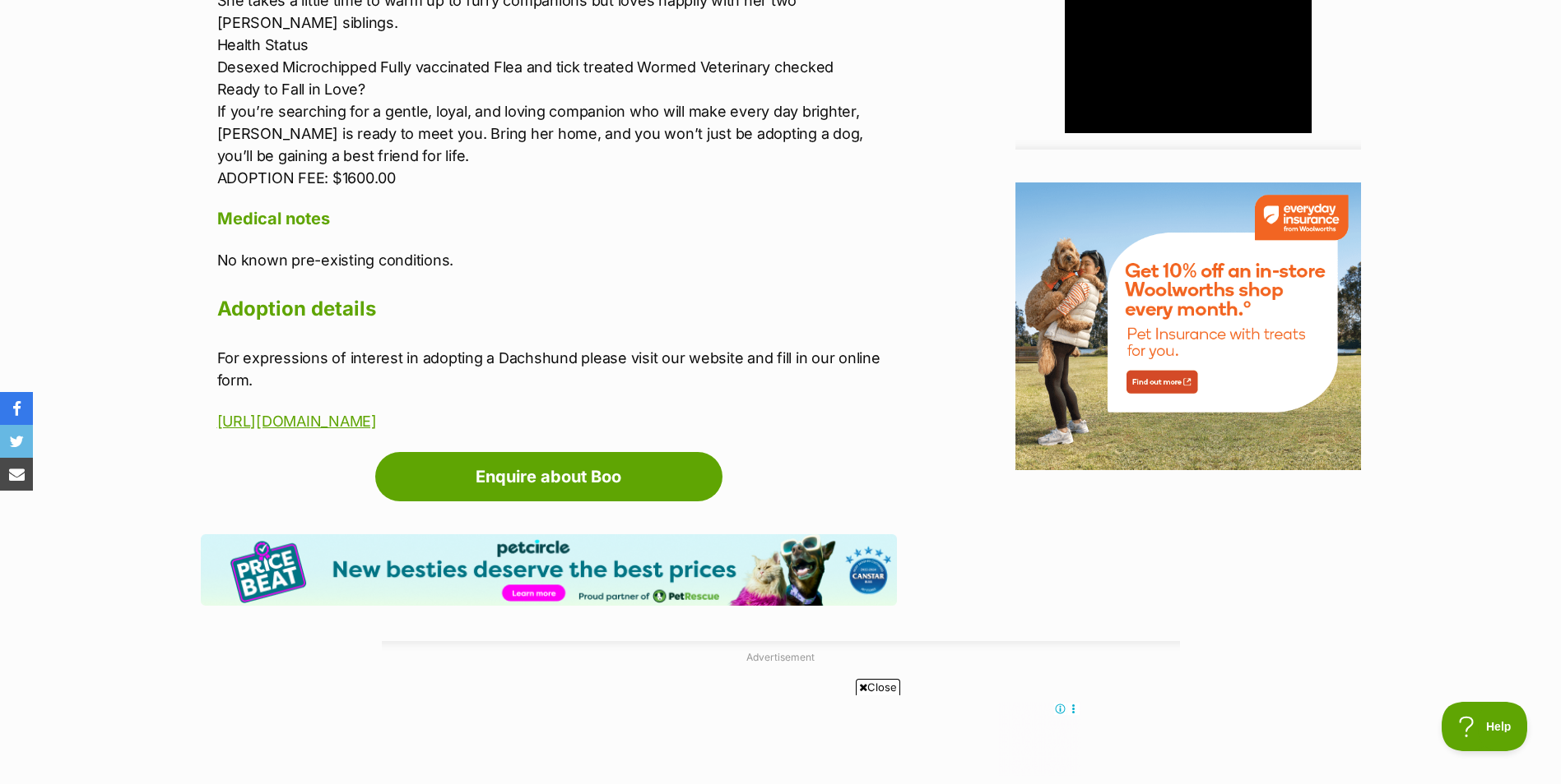
scroll to position [1823, 0]
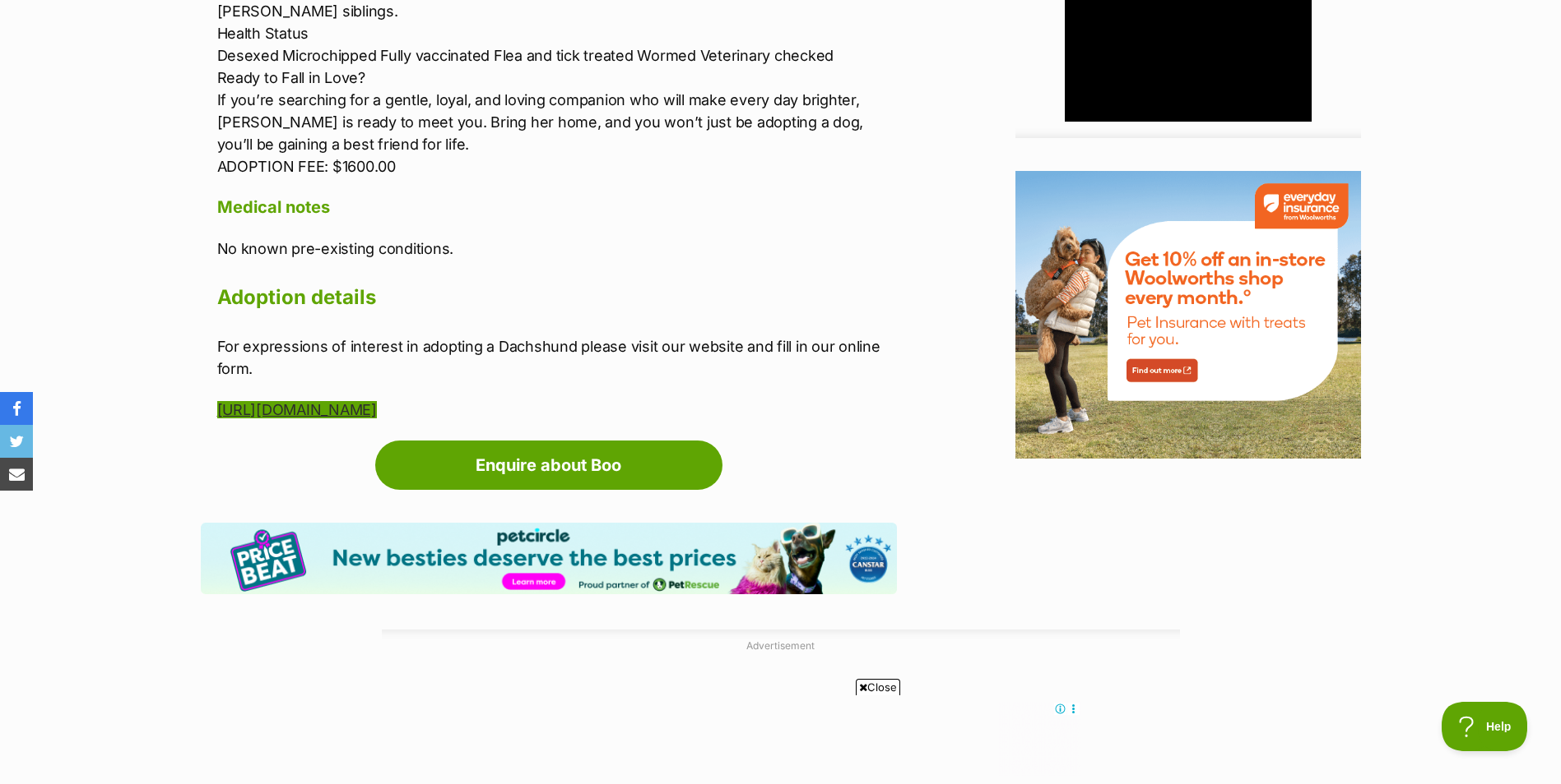
click at [377, 418] on link "https://docs.google.com/forms/d/e/1FAIpQLScoShkAyy32XHTMuTZVPd-Szq70T1iih9mygxt…" at bounding box center [297, 410] width 159 height 18
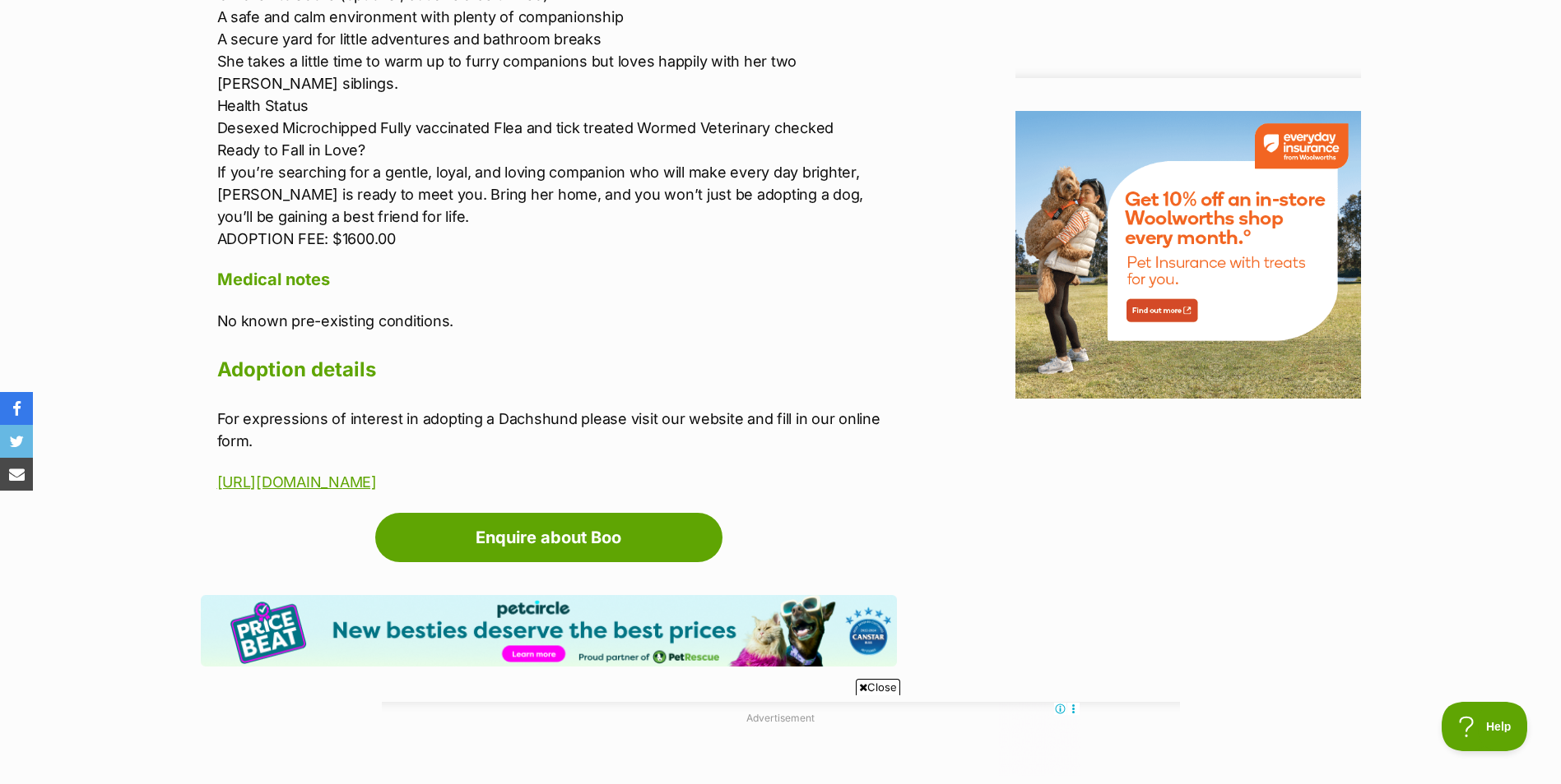
scroll to position [0, 0]
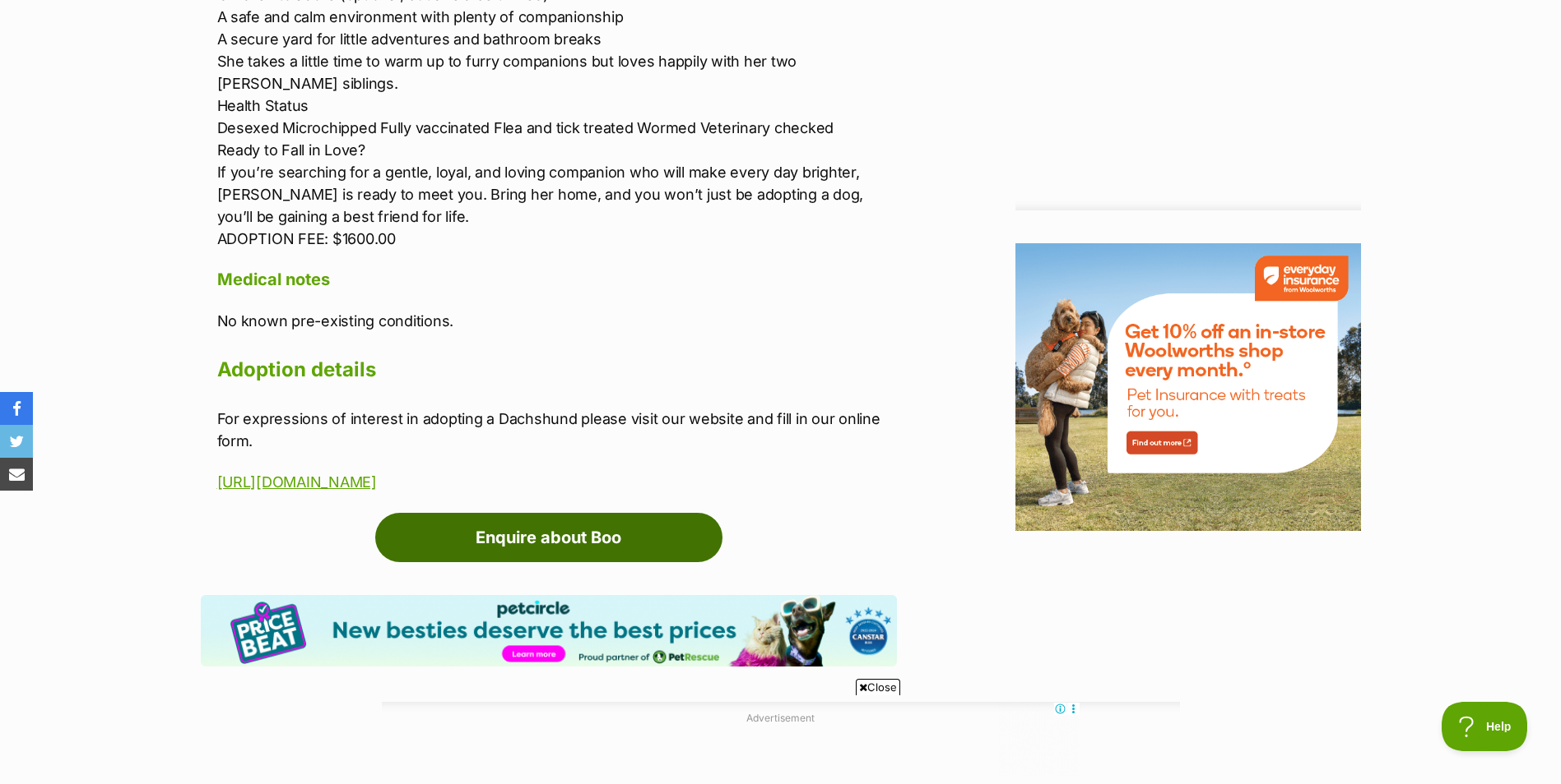
click at [432, 545] on link "Enquire about Boo" at bounding box center [548, 537] width 348 height 49
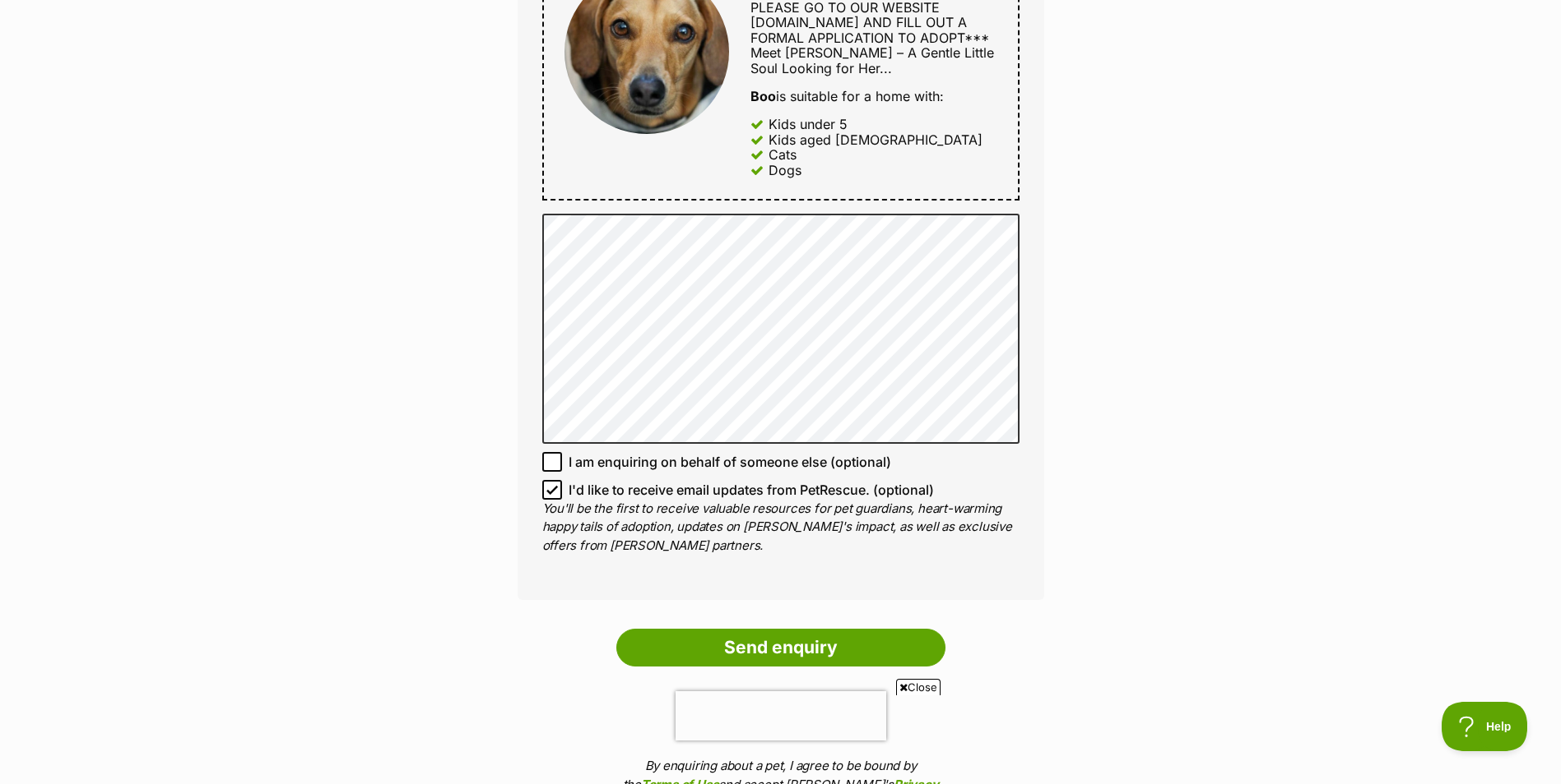
scroll to position [538, 0]
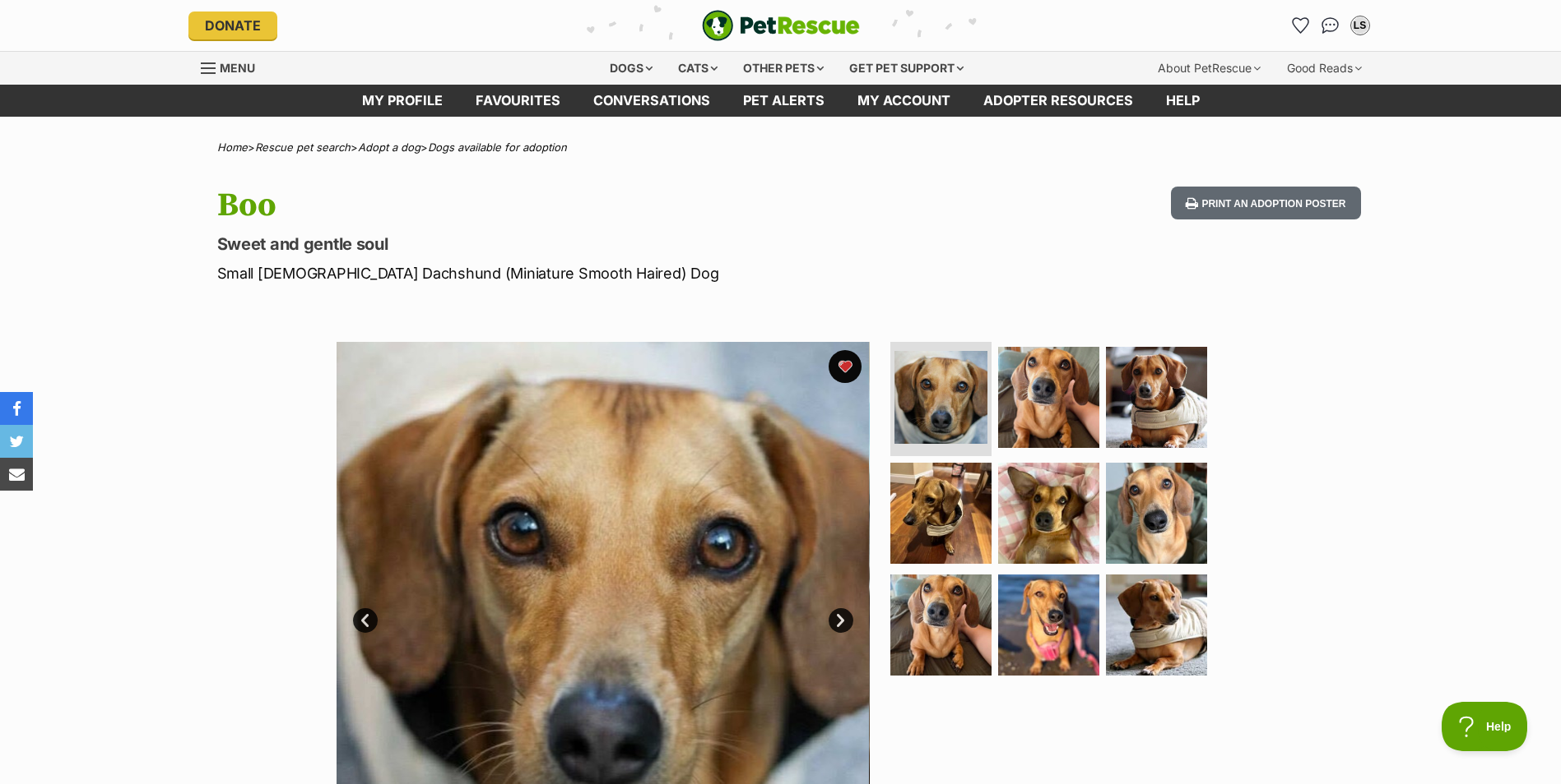
click at [212, 65] on div "Menu" at bounding box center [209, 68] width 17 height 13
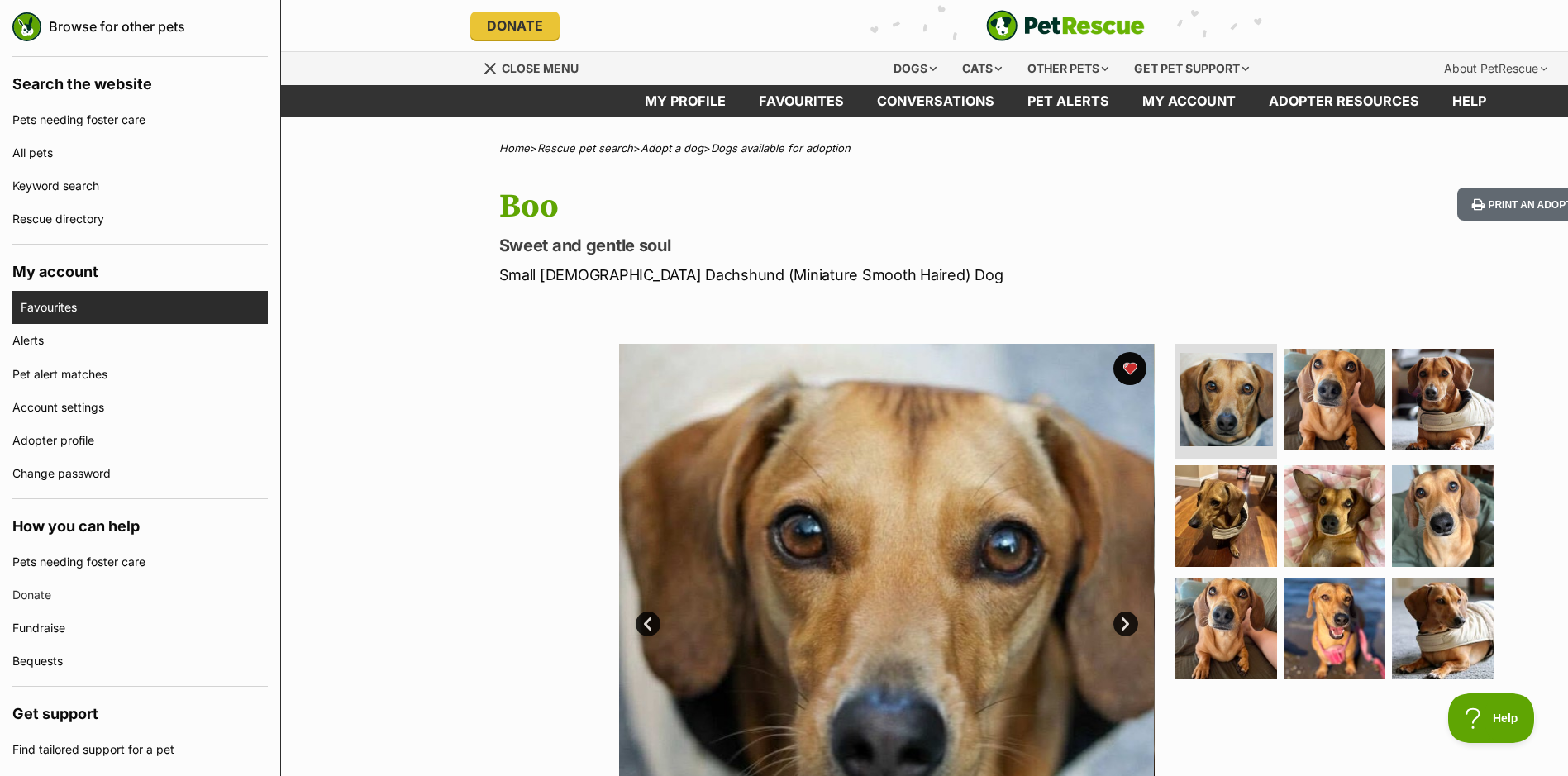
scroll to position [300, 0]
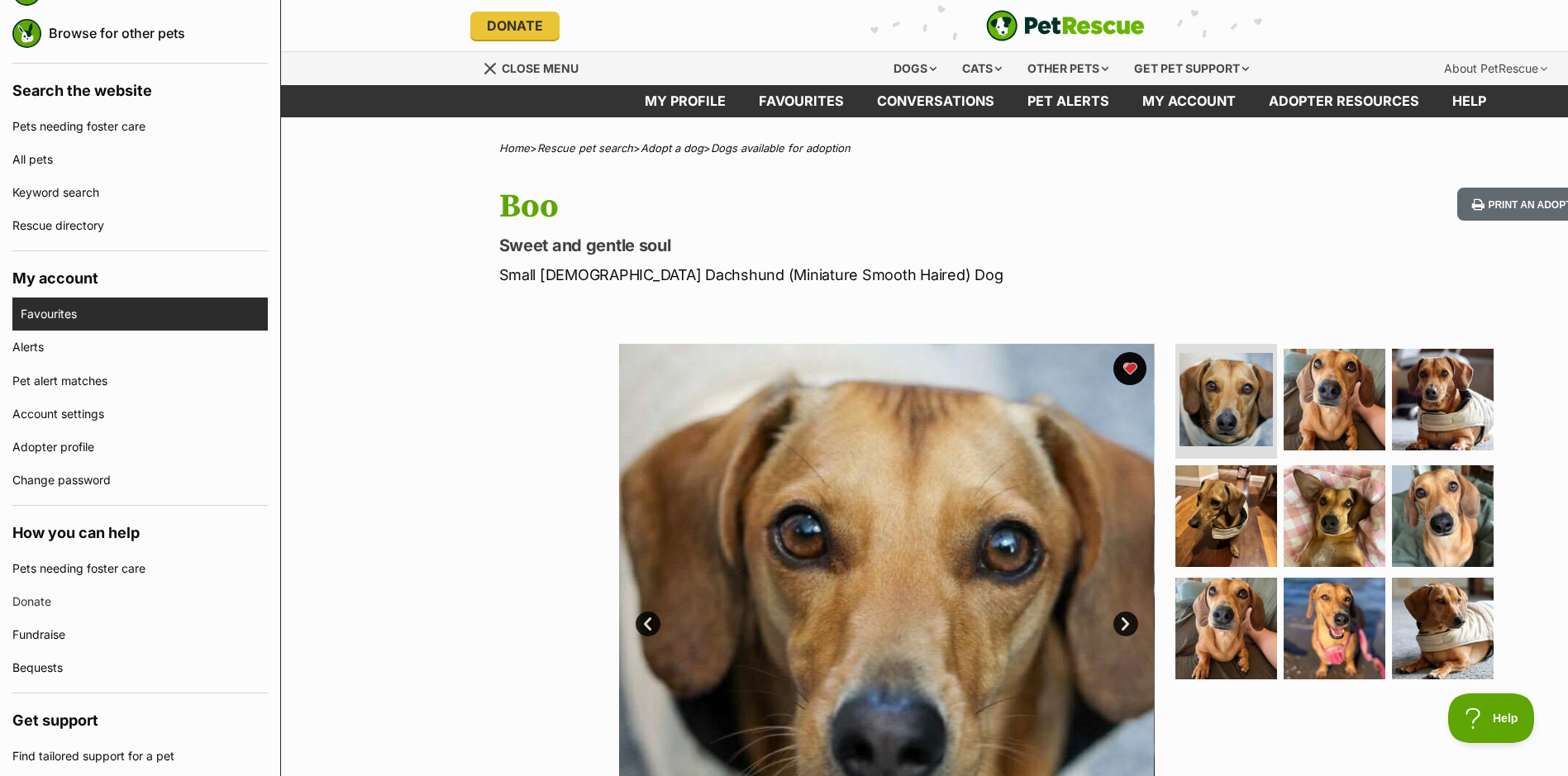
click at [130, 312] on link "Favourites" at bounding box center [144, 314] width 247 height 33
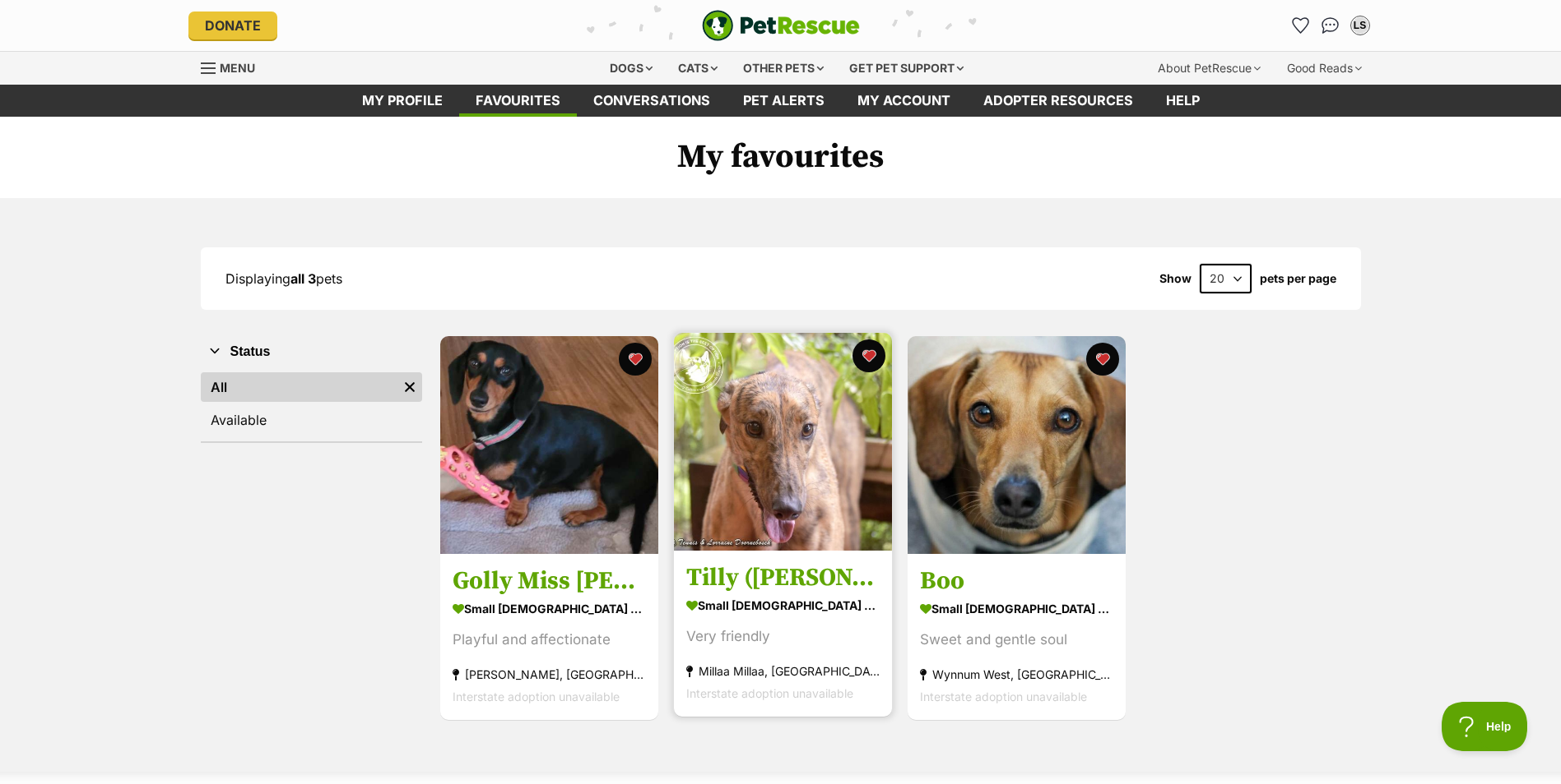
click at [751, 403] on img at bounding box center [783, 442] width 218 height 218
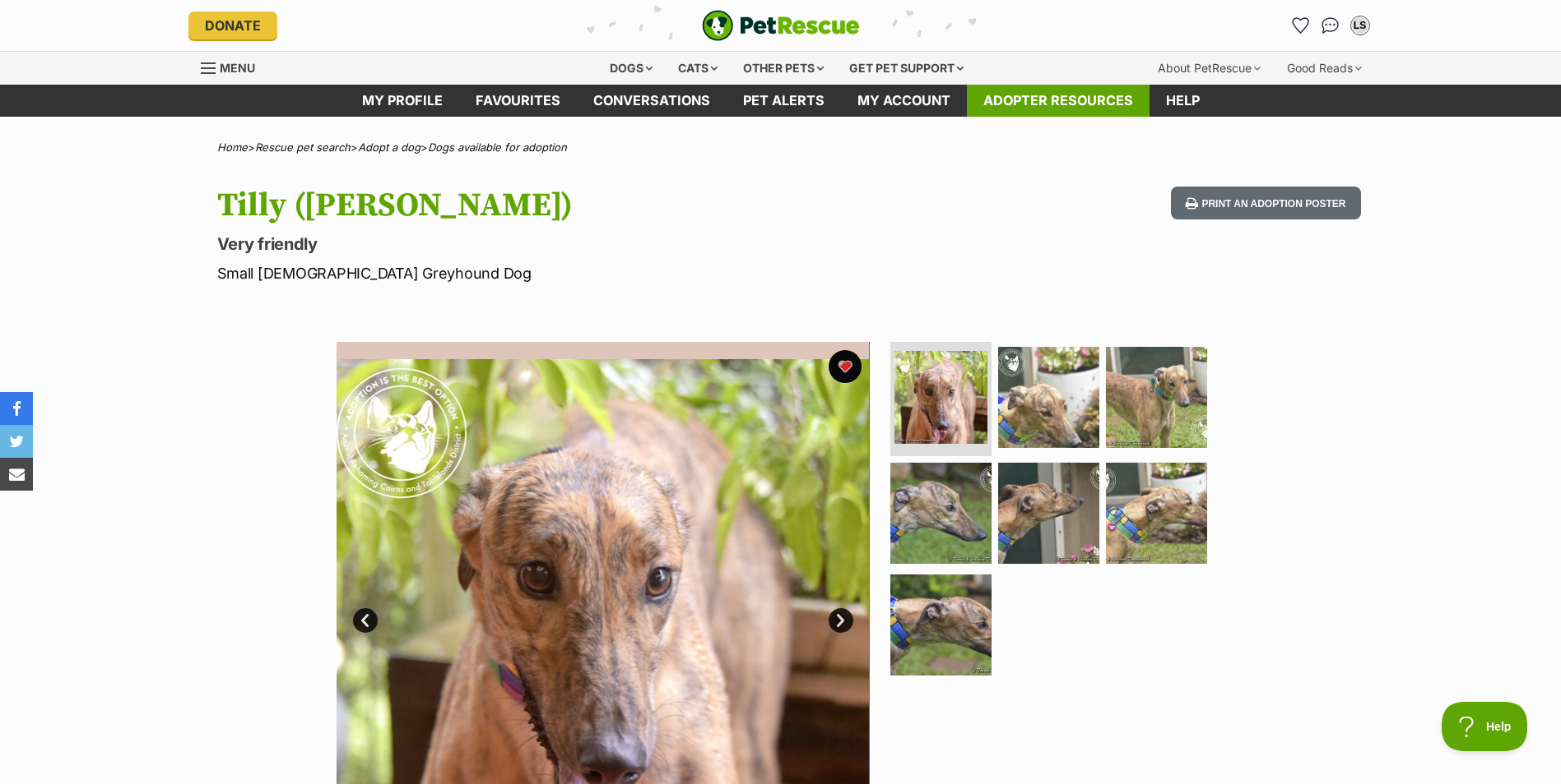
click at [1041, 103] on link "Adopter resources" at bounding box center [1058, 101] width 183 height 32
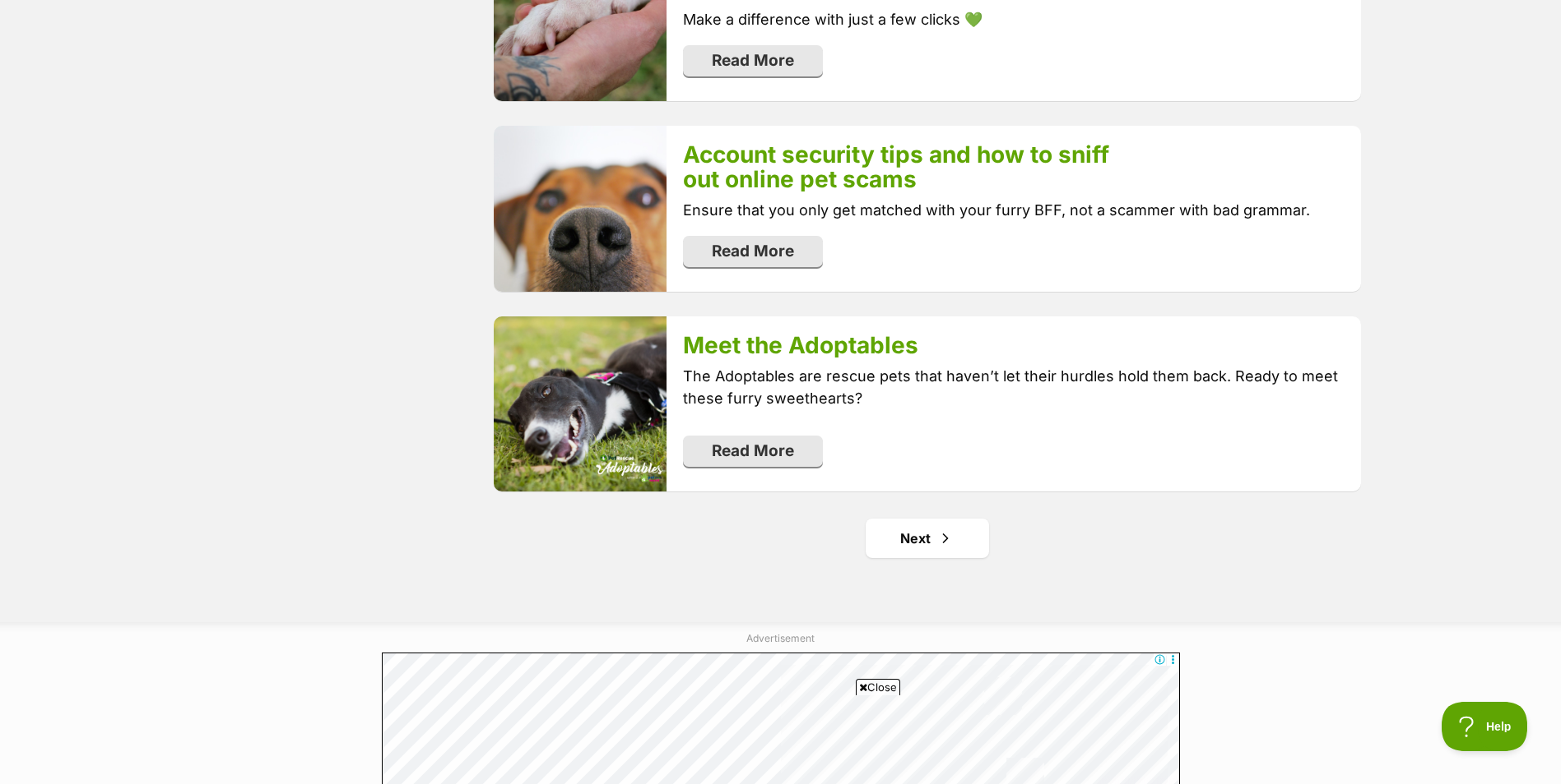
scroll to position [3010, 0]
click at [931, 545] on link "Next" at bounding box center [928, 537] width 124 height 40
